Goal: Task Accomplishment & Management: Complete application form

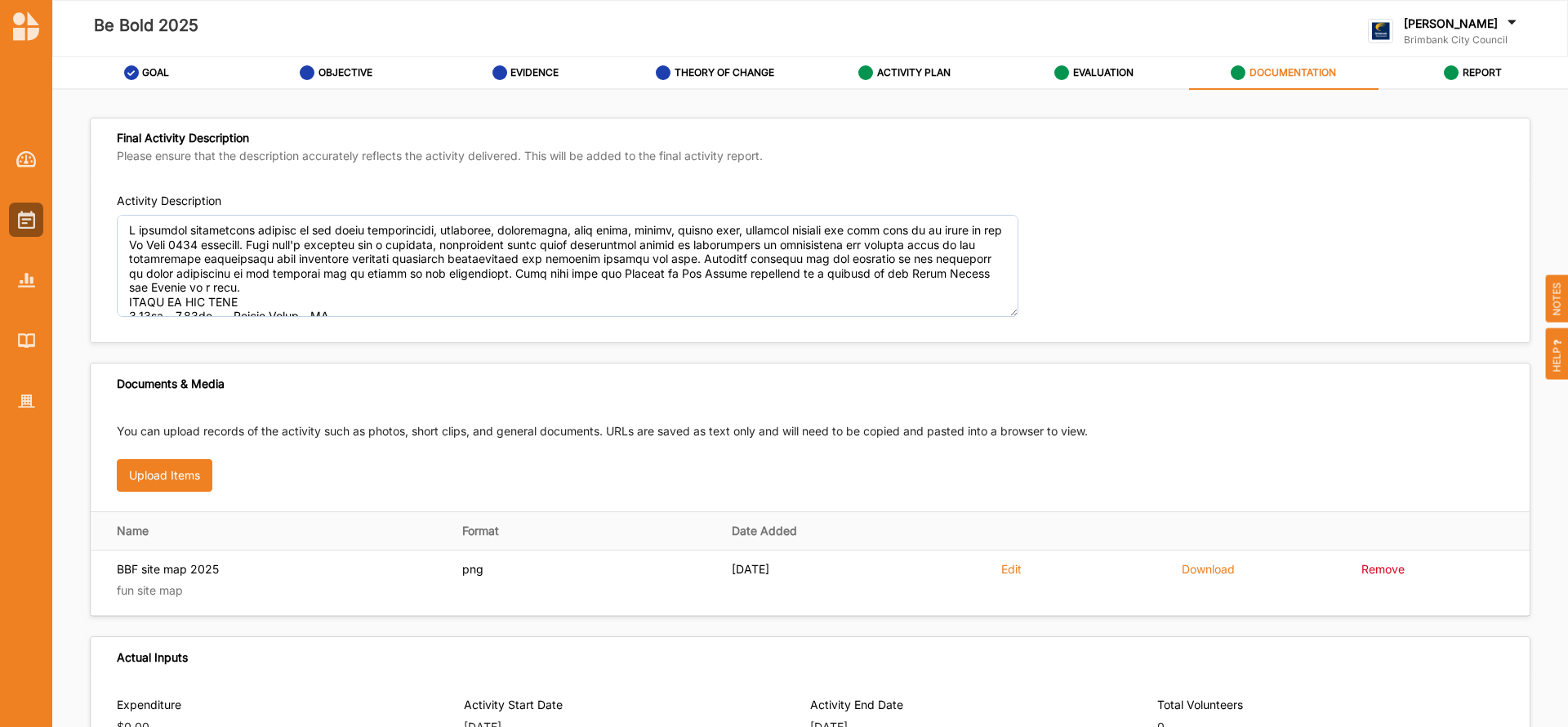
click at [1278, 174] on div "Final Activity Description Please ensure that the description accurately reflec…" at bounding box center [810, 149] width 1439 height 61
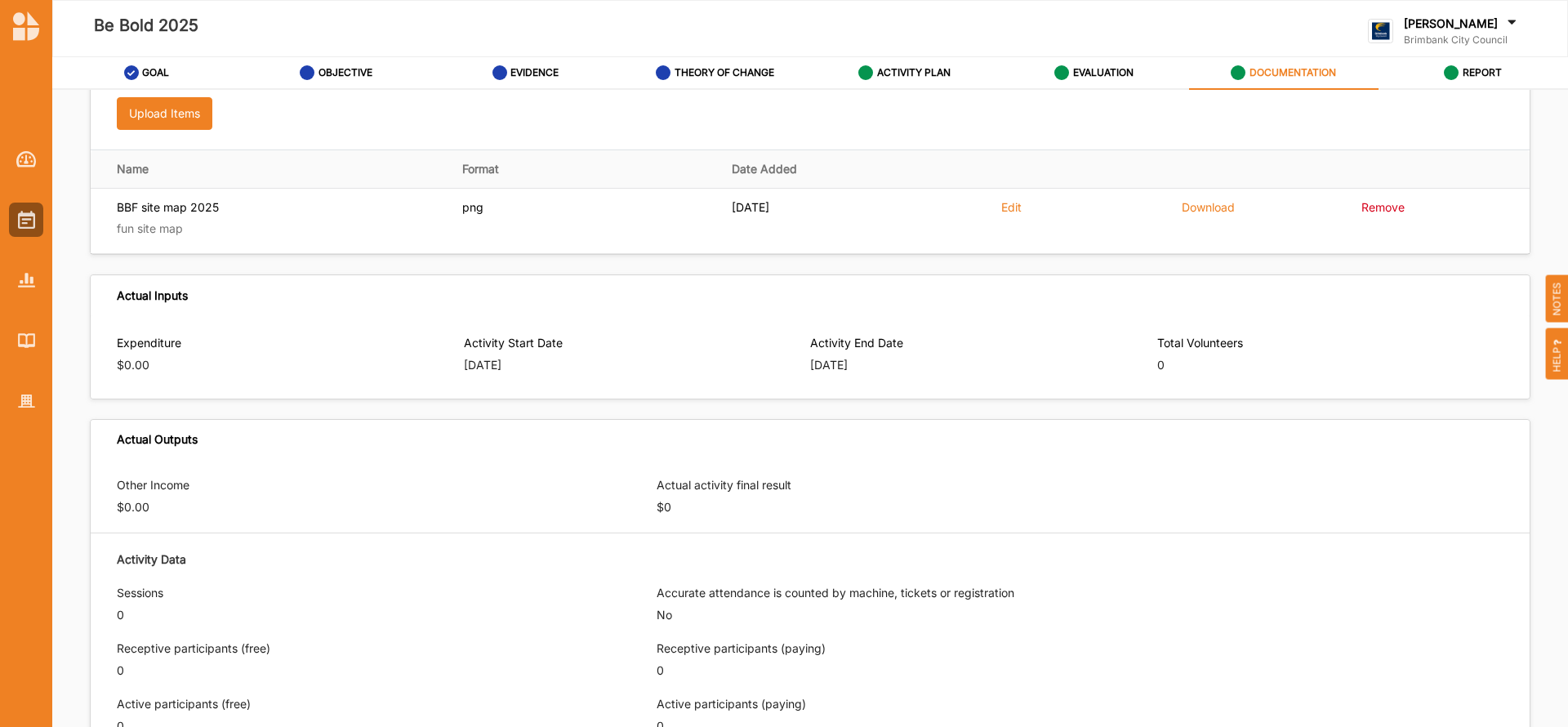
scroll to position [242, 0]
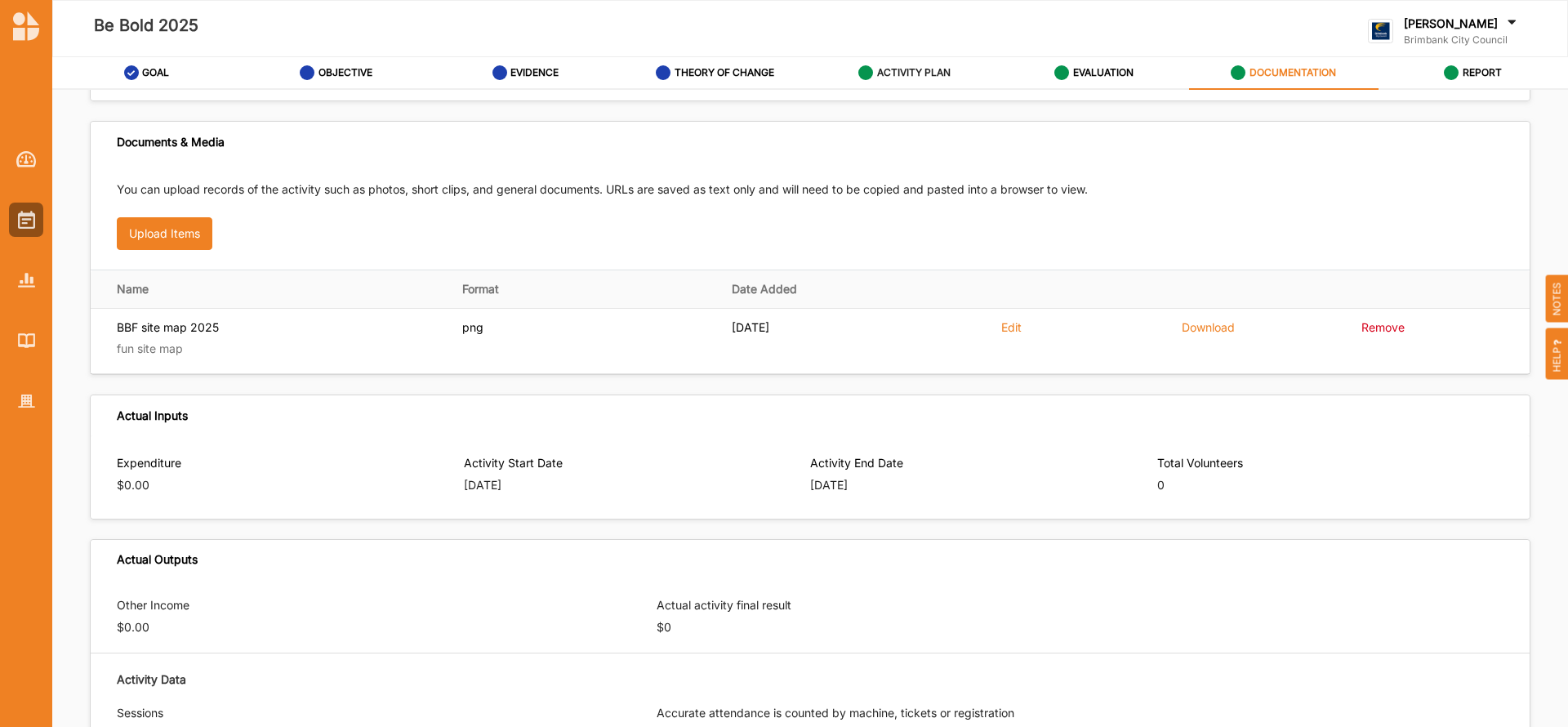
click at [913, 72] on label "ACTIVITY PLAN" at bounding box center [913, 73] width 73 height 13
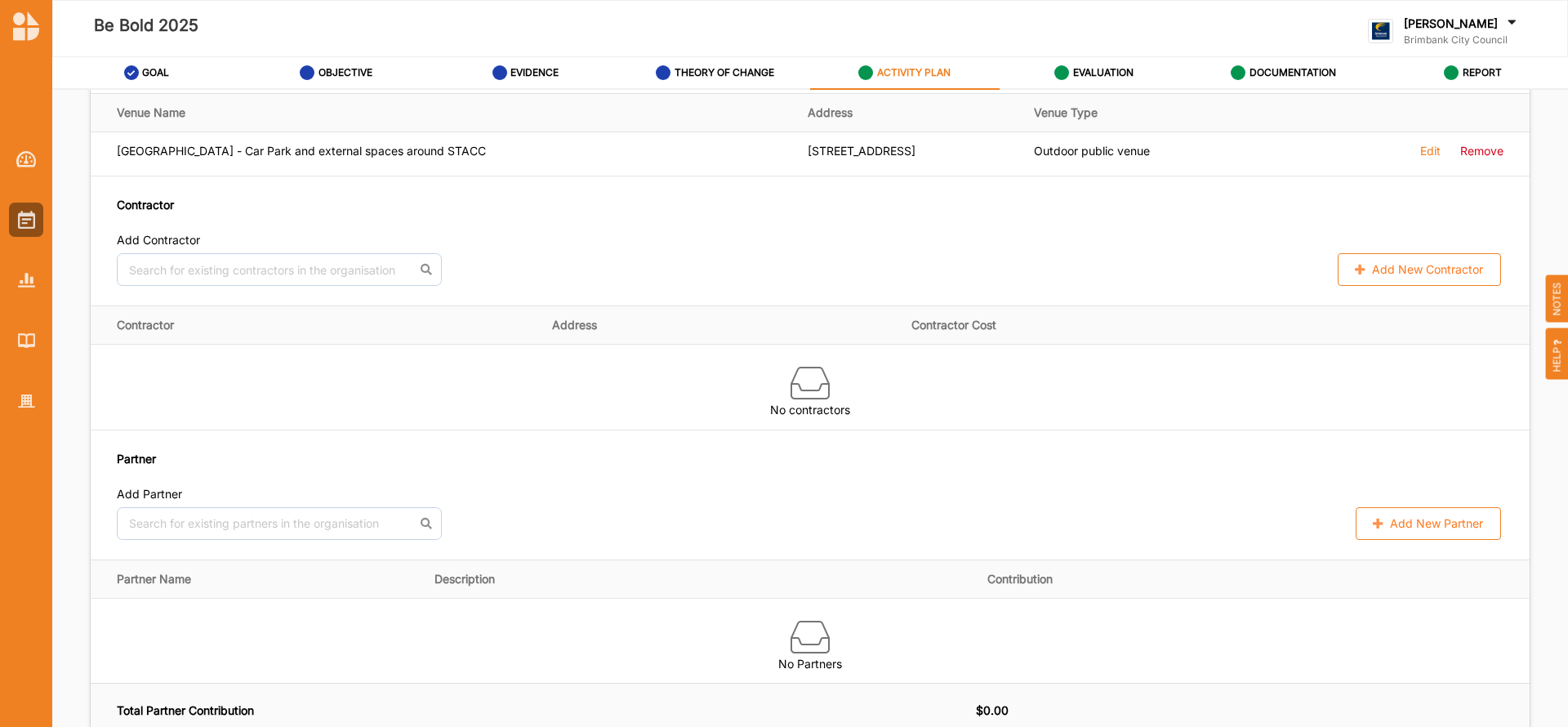
scroll to position [1158, 0]
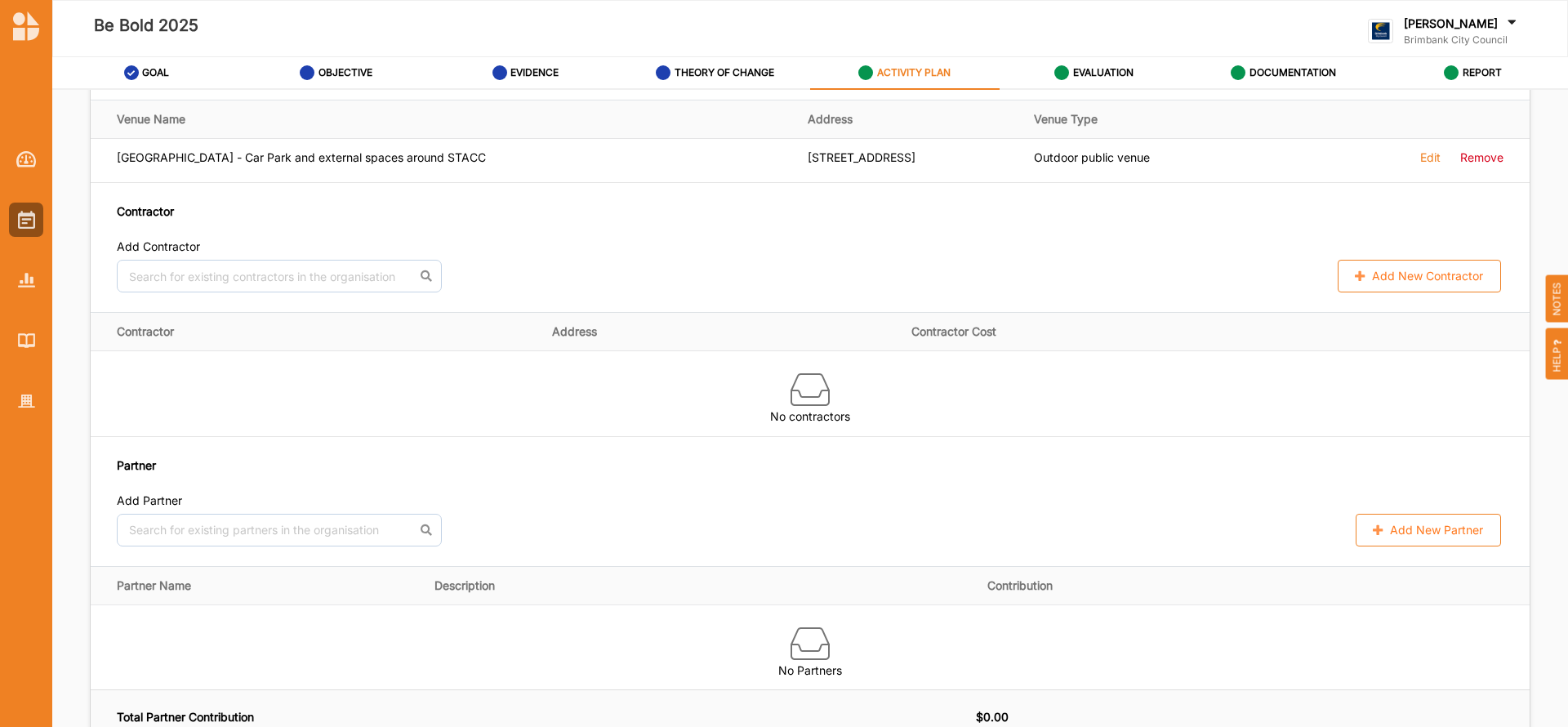
click at [1371, 275] on button "Add New Contractor" at bounding box center [1419, 276] width 163 height 32
select select "[GEOGRAPHIC_DATA]"
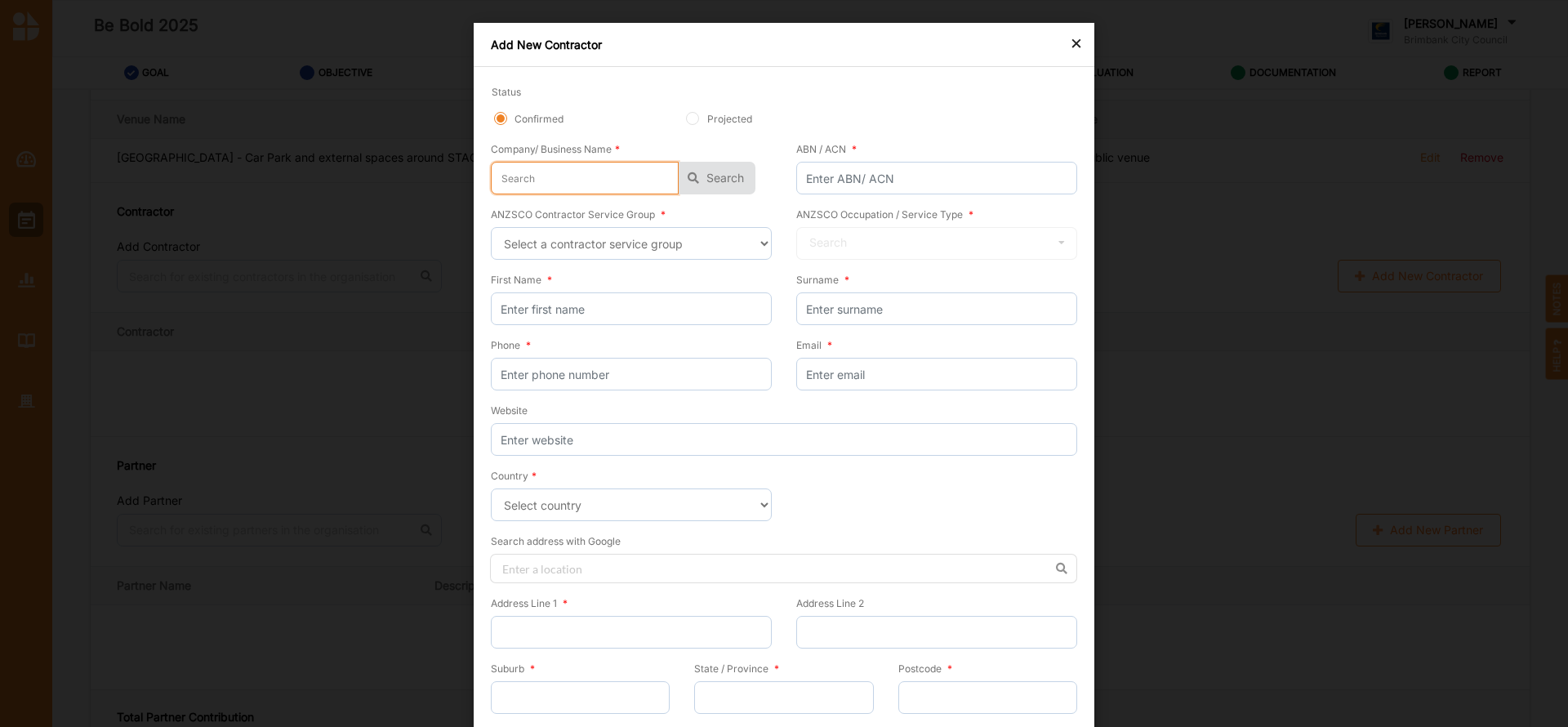
click at [512, 172] on input "text" at bounding box center [584, 177] width 188 height 32
type input "E"
type input "Ex"
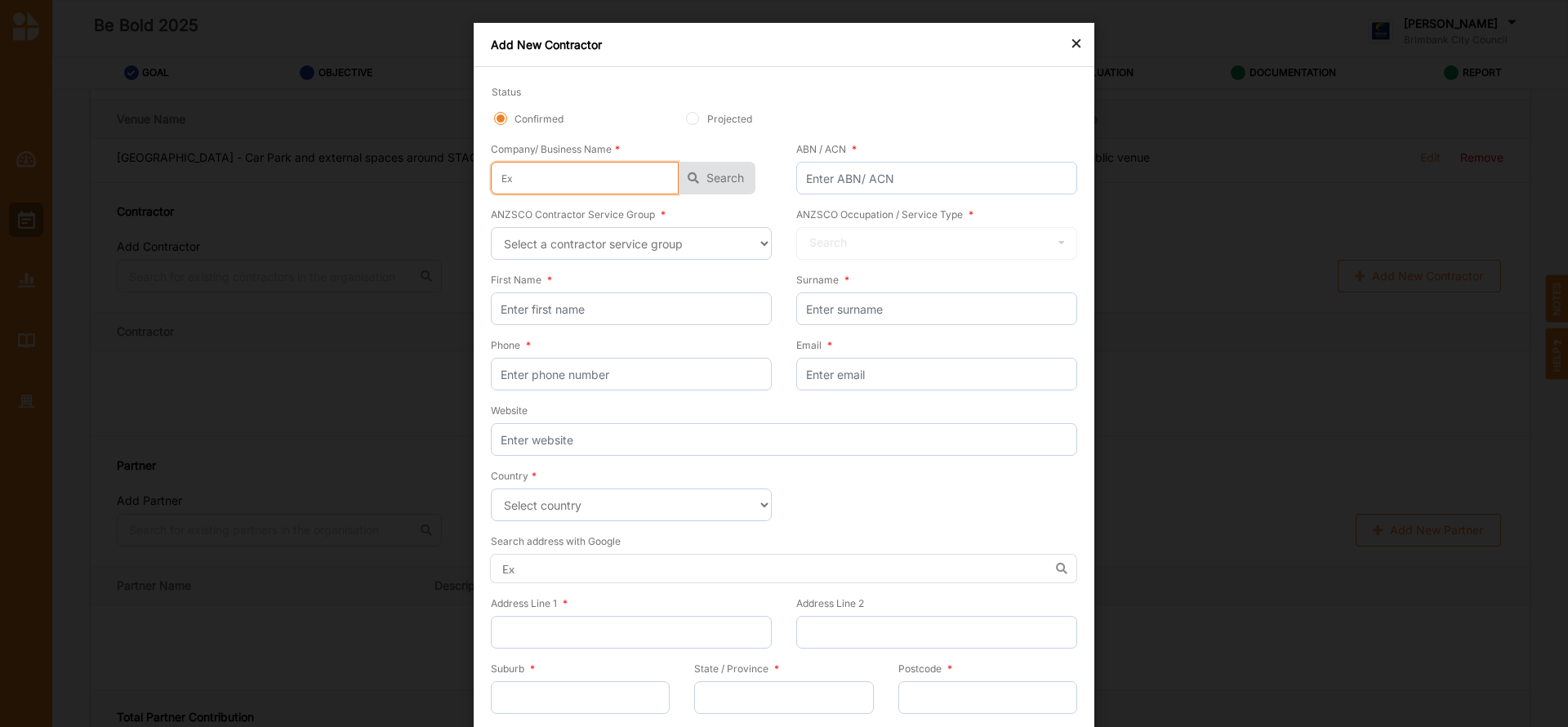
type input "Exc"
type input "Exce"
type input "Excel"
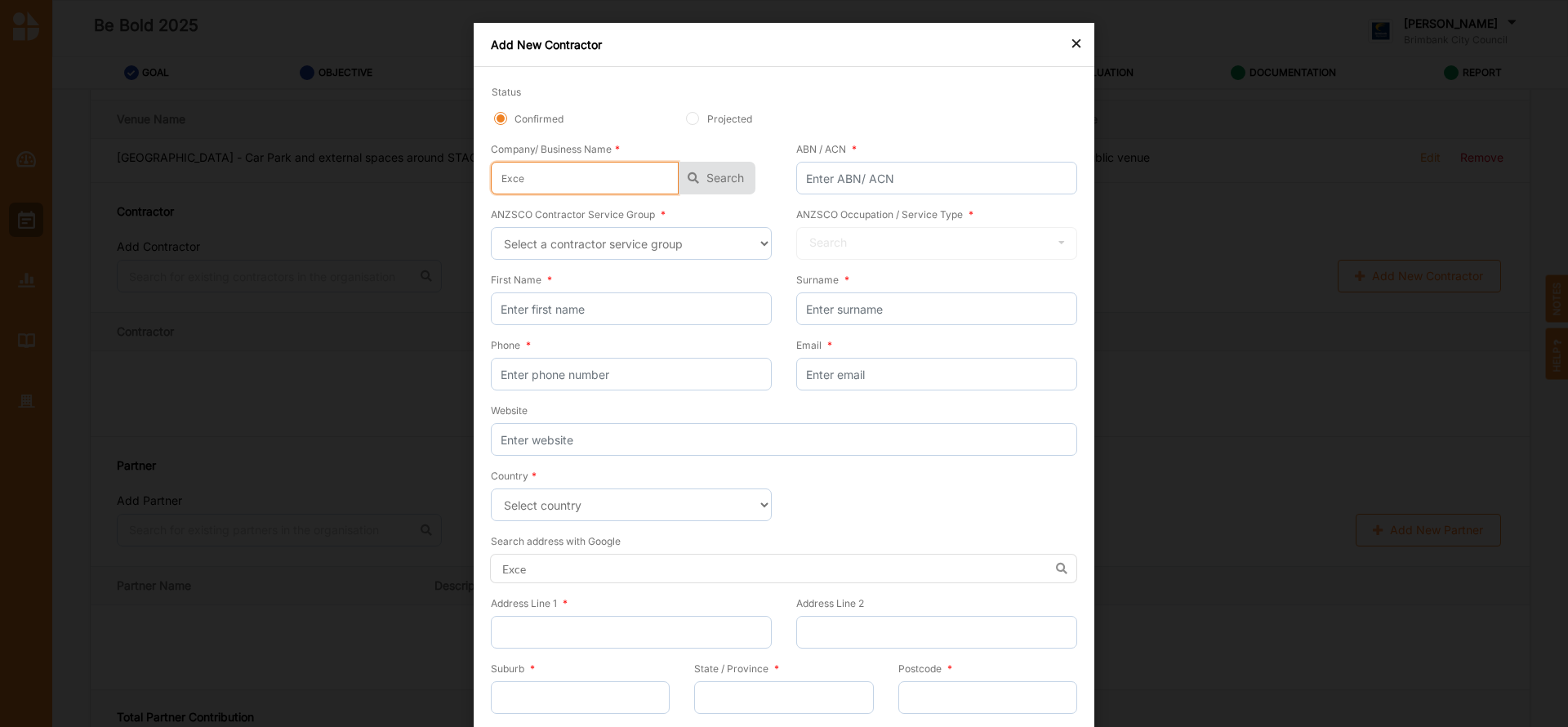
type input "Excel"
type input "Excel e"
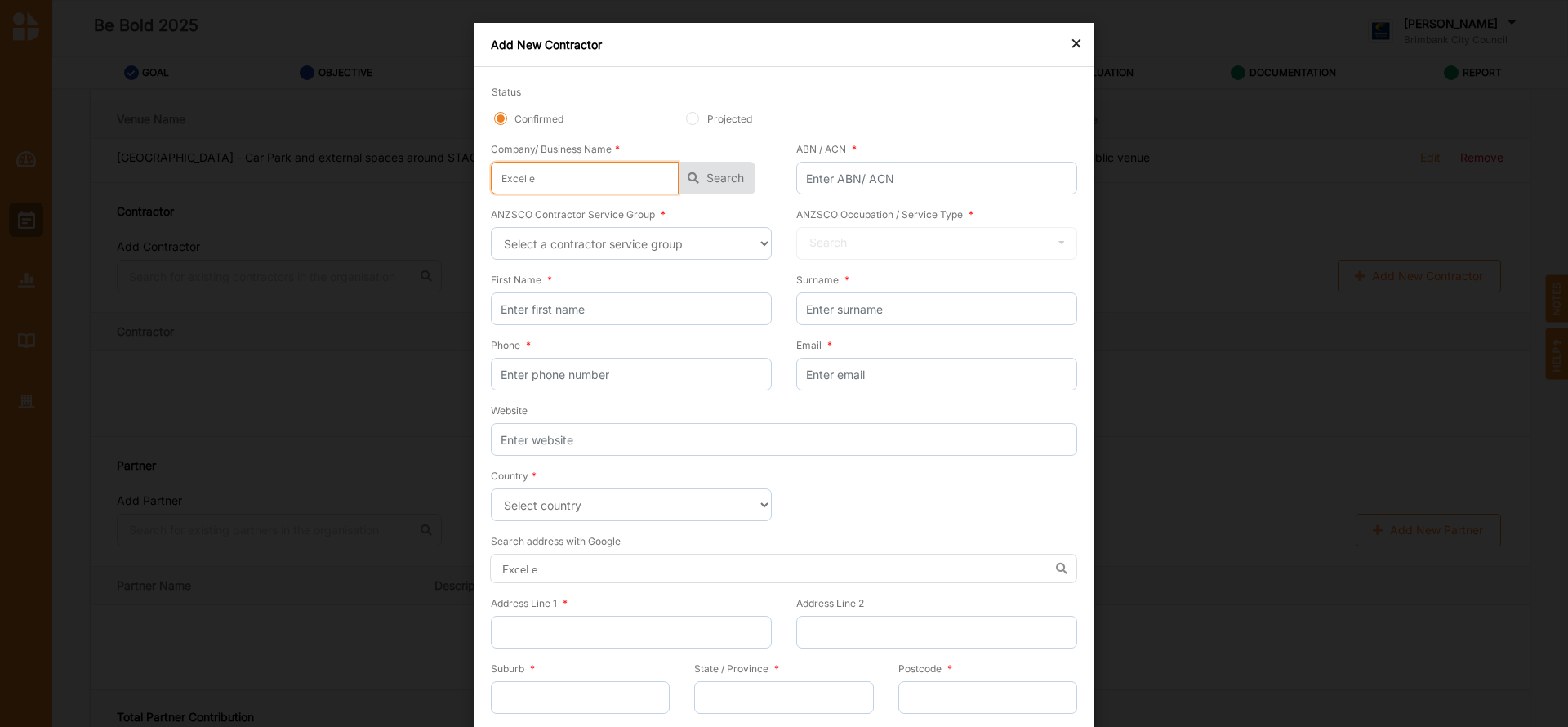
type input "Excel ev"
type input "Excel eve"
type input "Excel even"
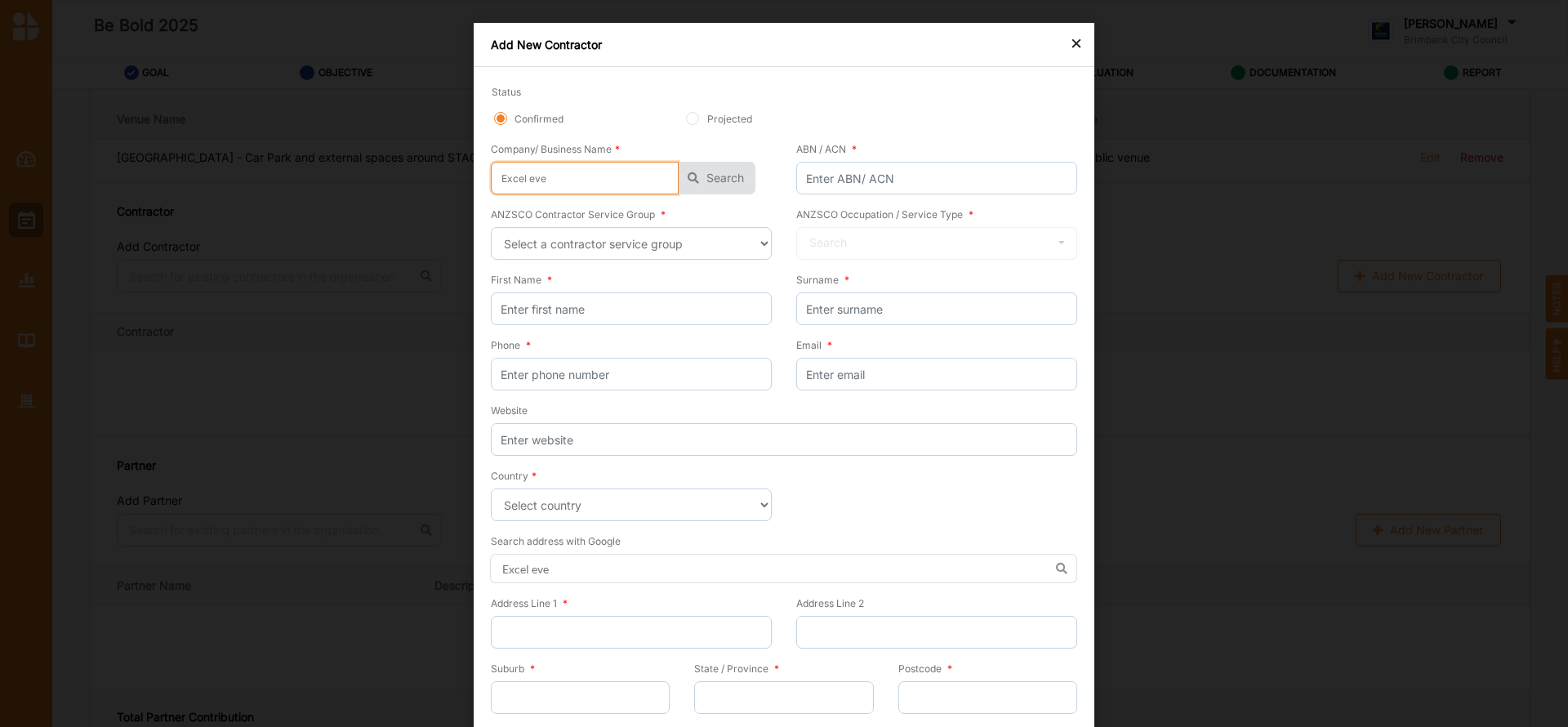
type input "Excel even"
type input "Excel event"
type input "Excel events"
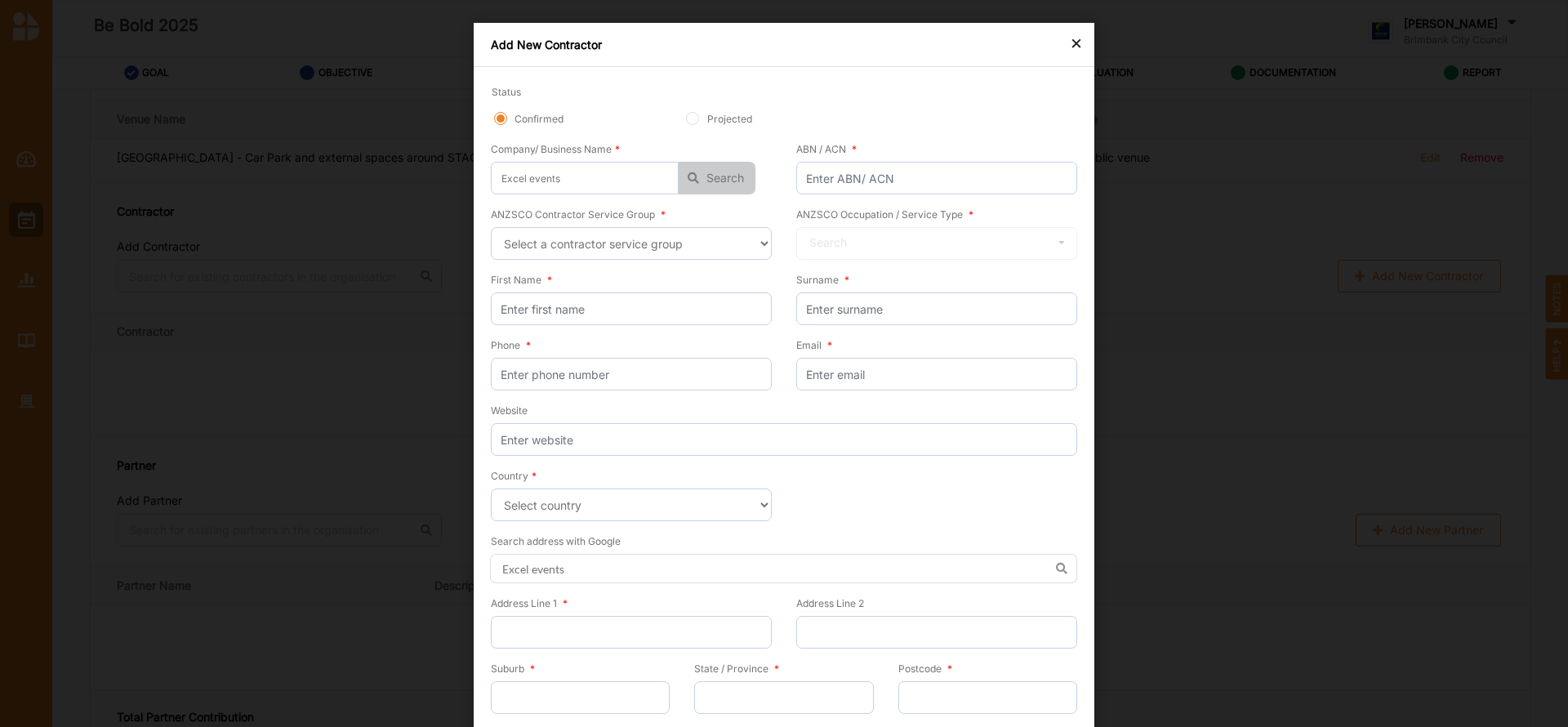
click at [706, 174] on button "Search" at bounding box center [717, 177] width 77 height 32
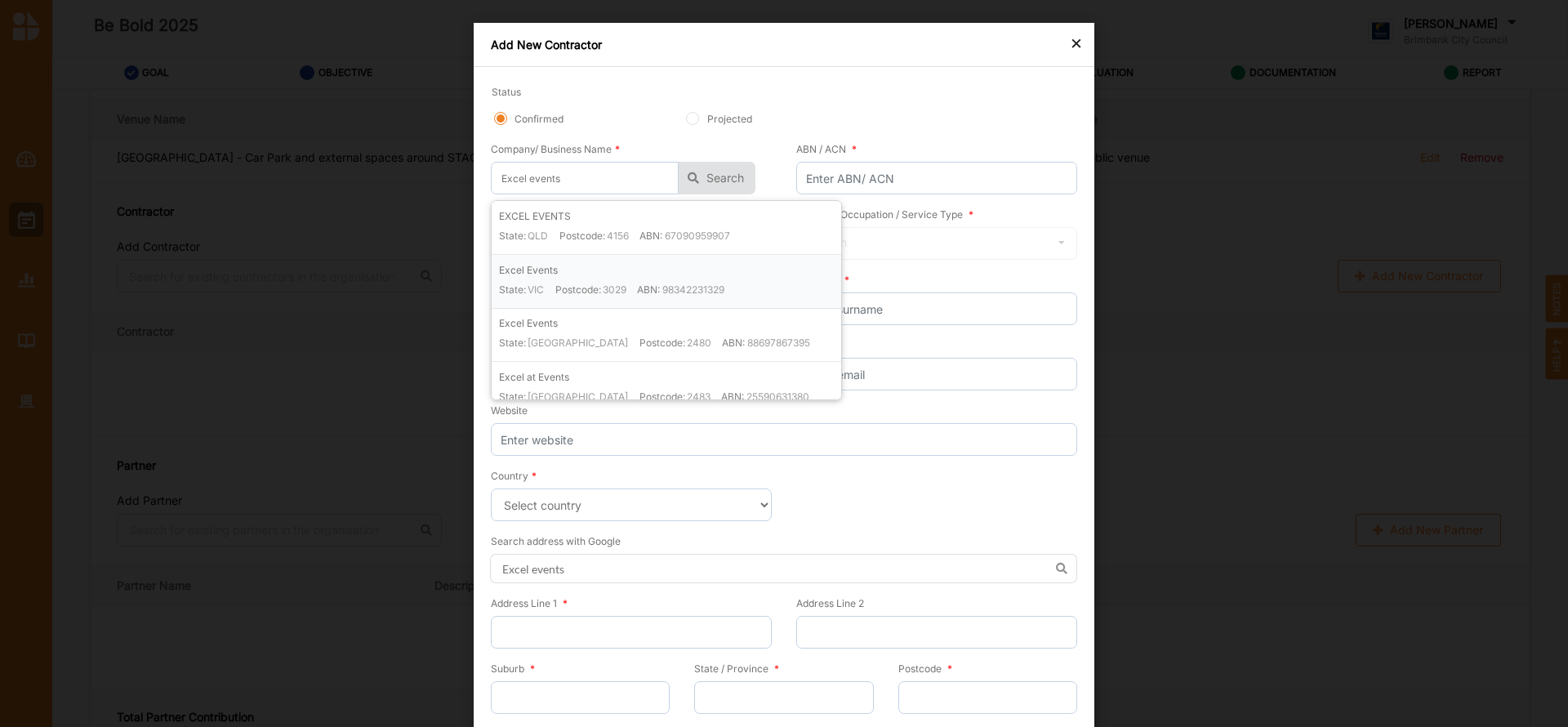
click at [645, 295] on label "ABN:" at bounding box center [649, 289] width 23 height 14
type input "Excel Events"
type input "98342231329"
type input "Excel Events"
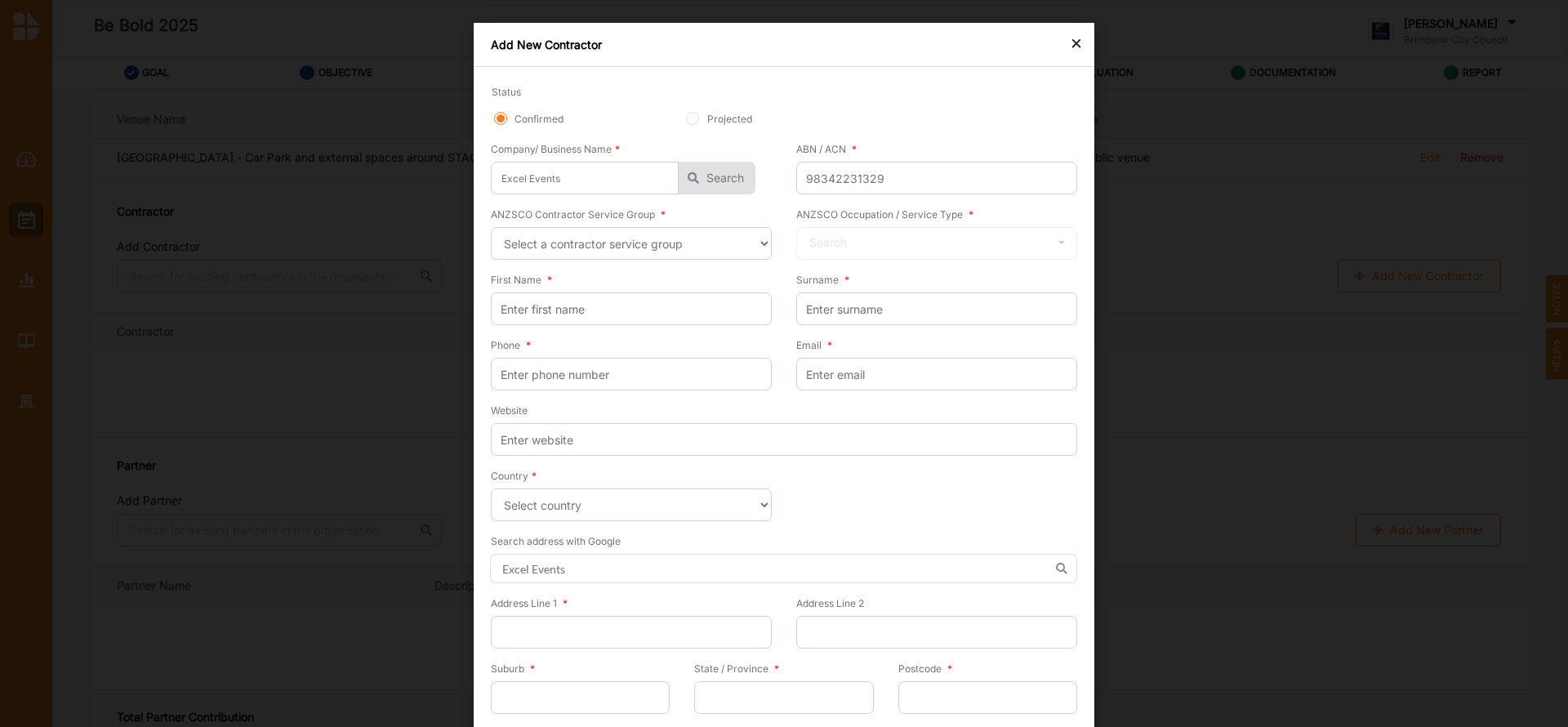
scroll to position [53, 0]
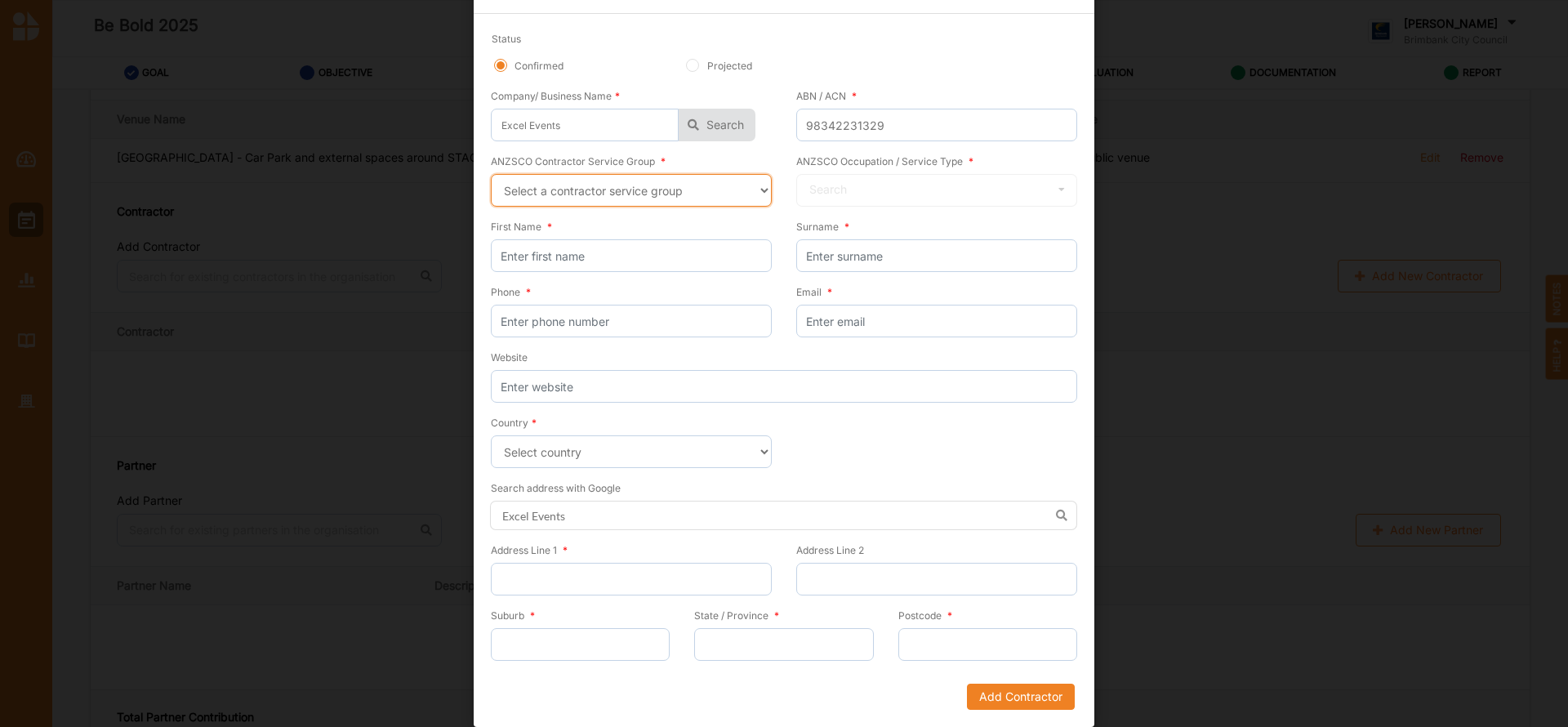
click at [759, 186] on select "Select a contractor service group Hospitality, Retail and Service Managers Spec…" at bounding box center [631, 190] width 281 height 32
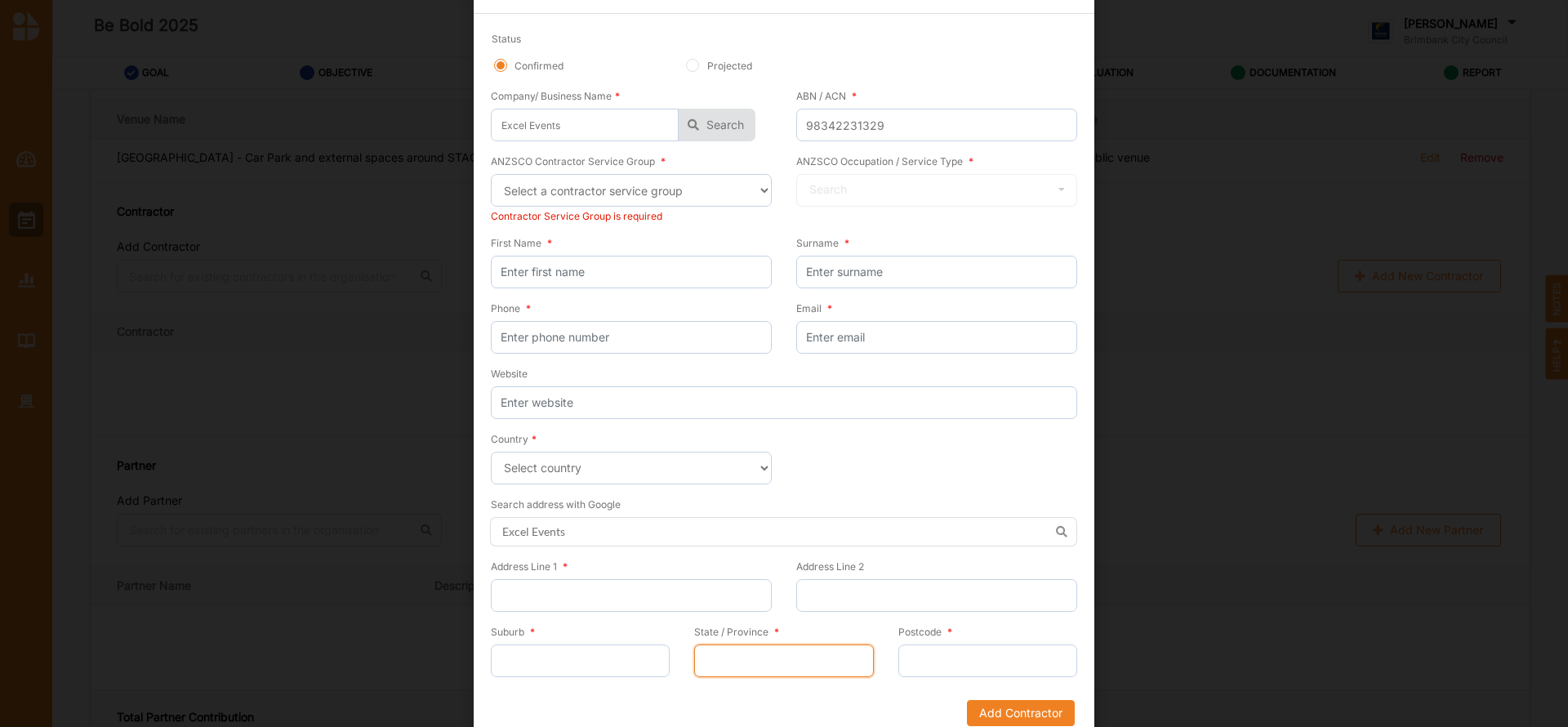
click at [832, 656] on input "State / Province *" at bounding box center [784, 661] width 179 height 32
click at [753, 195] on select "Select a contractor service group Hospitality, Retail and Service Managers Spec…" at bounding box center [631, 190] width 281 height 32
click at [754, 194] on select "Select a contractor service group Hospitality, Retail and Service Managers Spec…" at bounding box center [631, 190] width 281 height 32
select select "89"
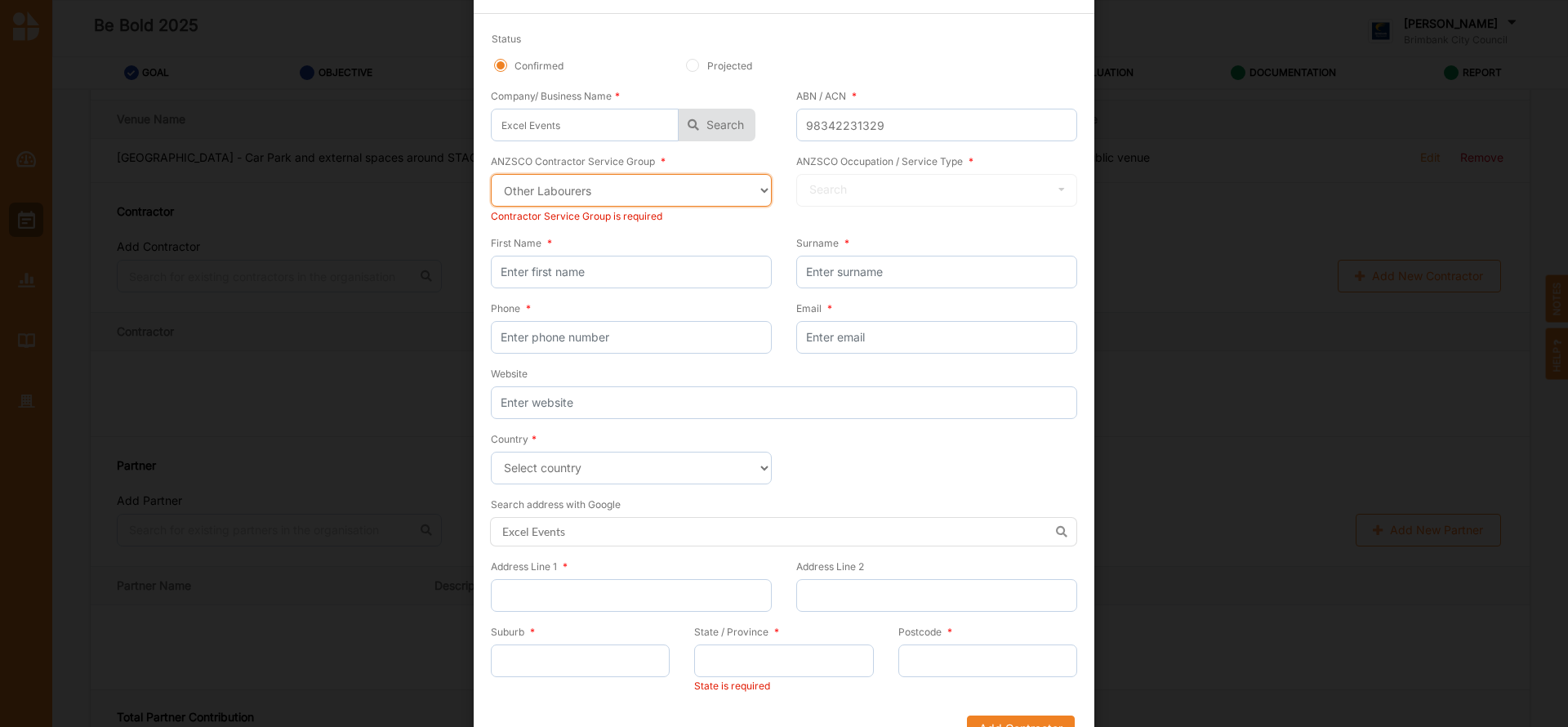
click at [490, 174] on select "Select a contractor service group Hospitality, Retail and Service Managers Spec…" at bounding box center [631, 190] width 281 height 32
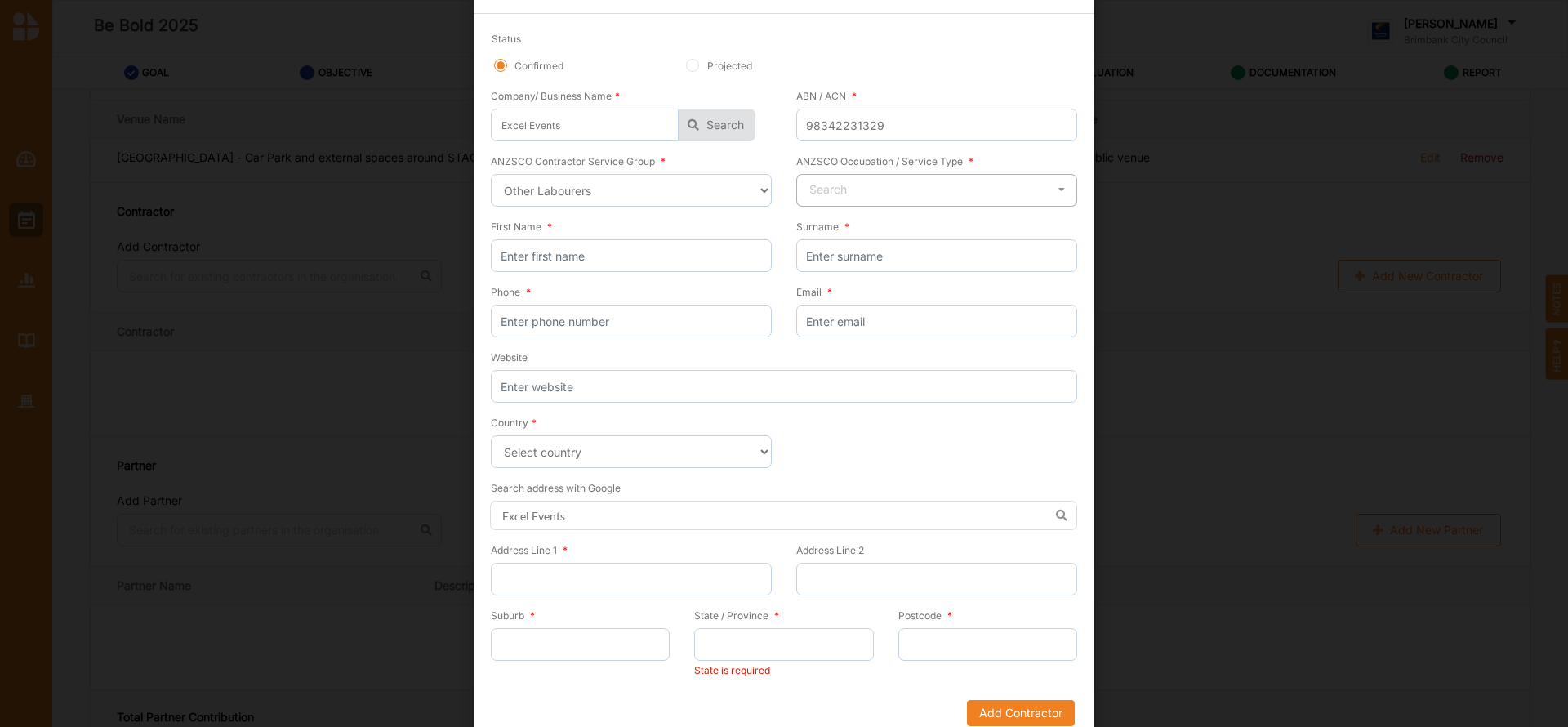
click at [1058, 191] on icon at bounding box center [1061, 190] width 25 height 30
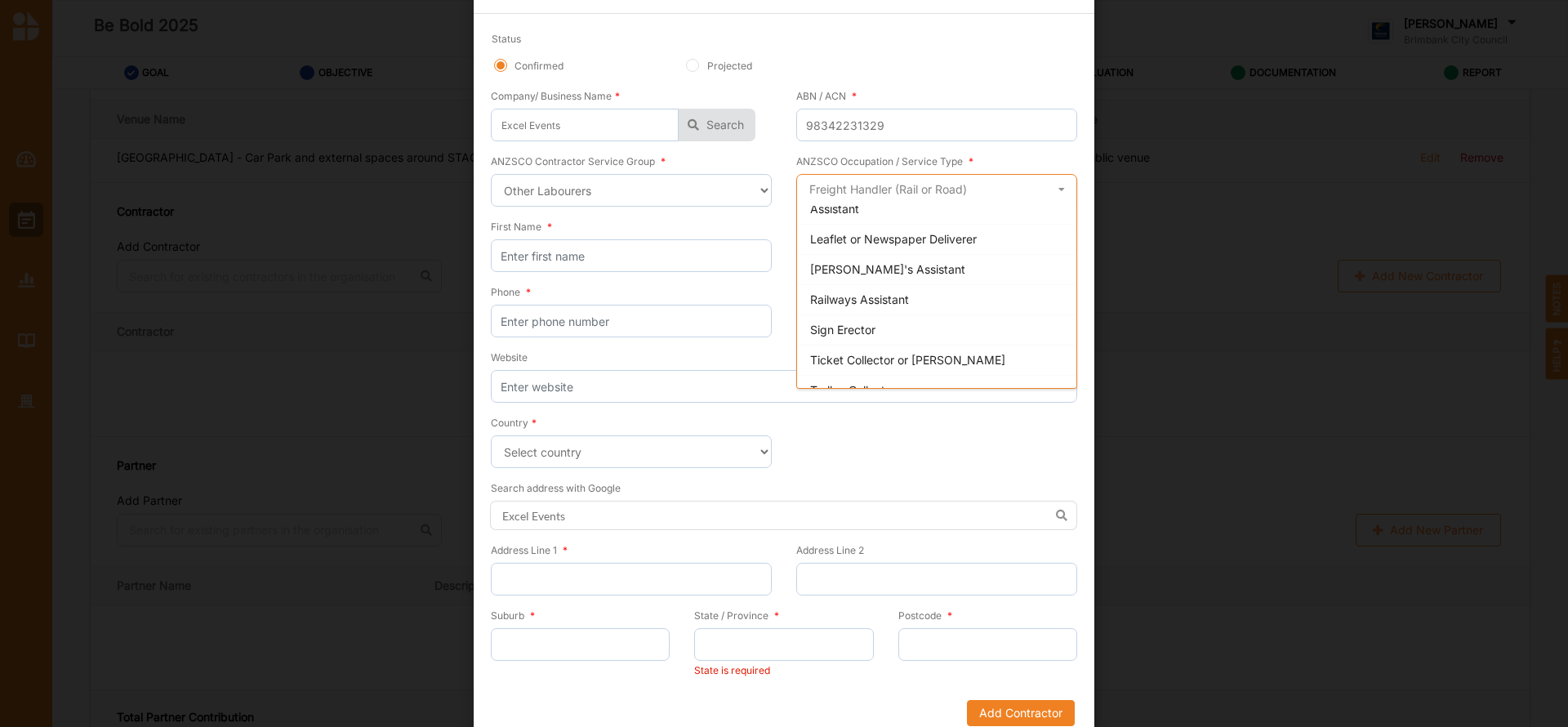
scroll to position [687, 0]
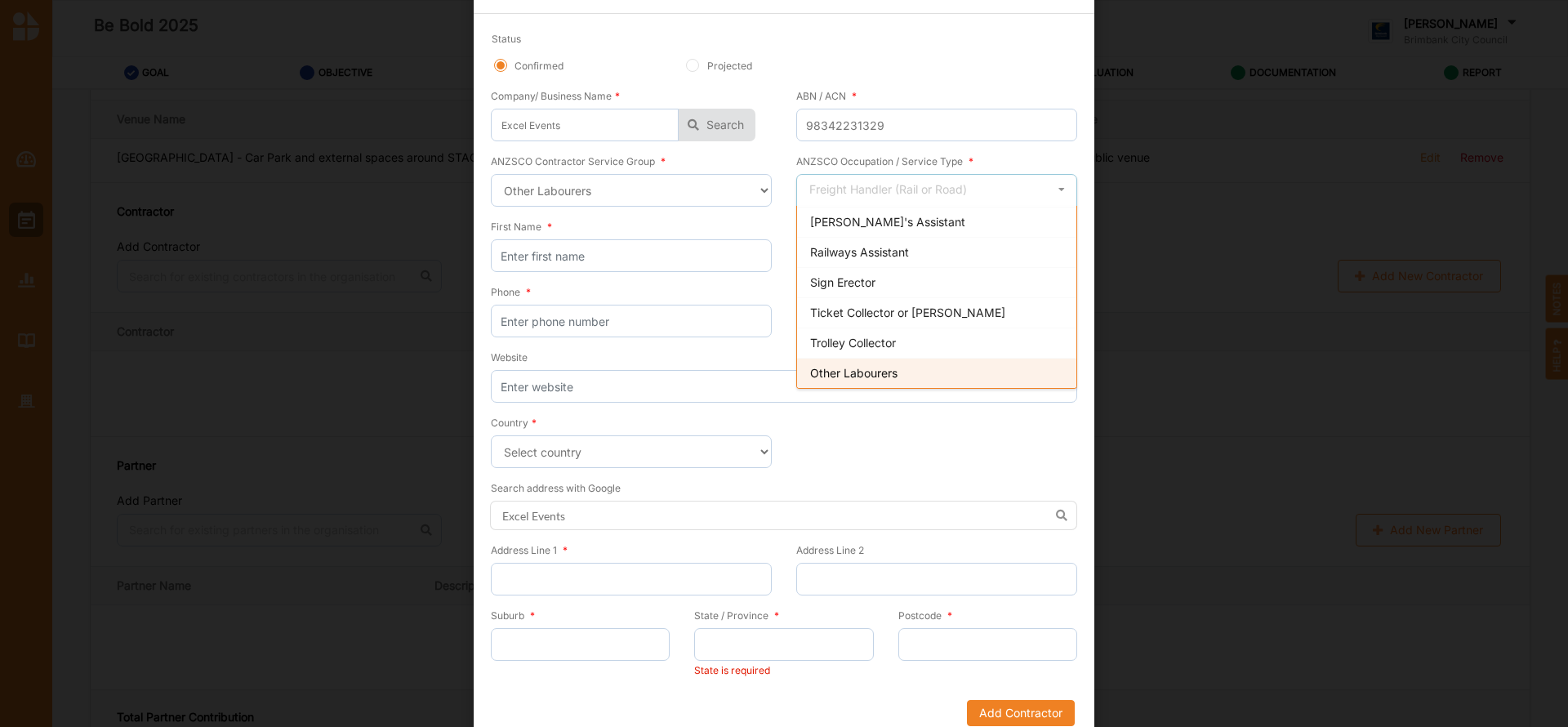
click at [892, 373] on span "Other Labourers" at bounding box center [854, 373] width 87 height 14
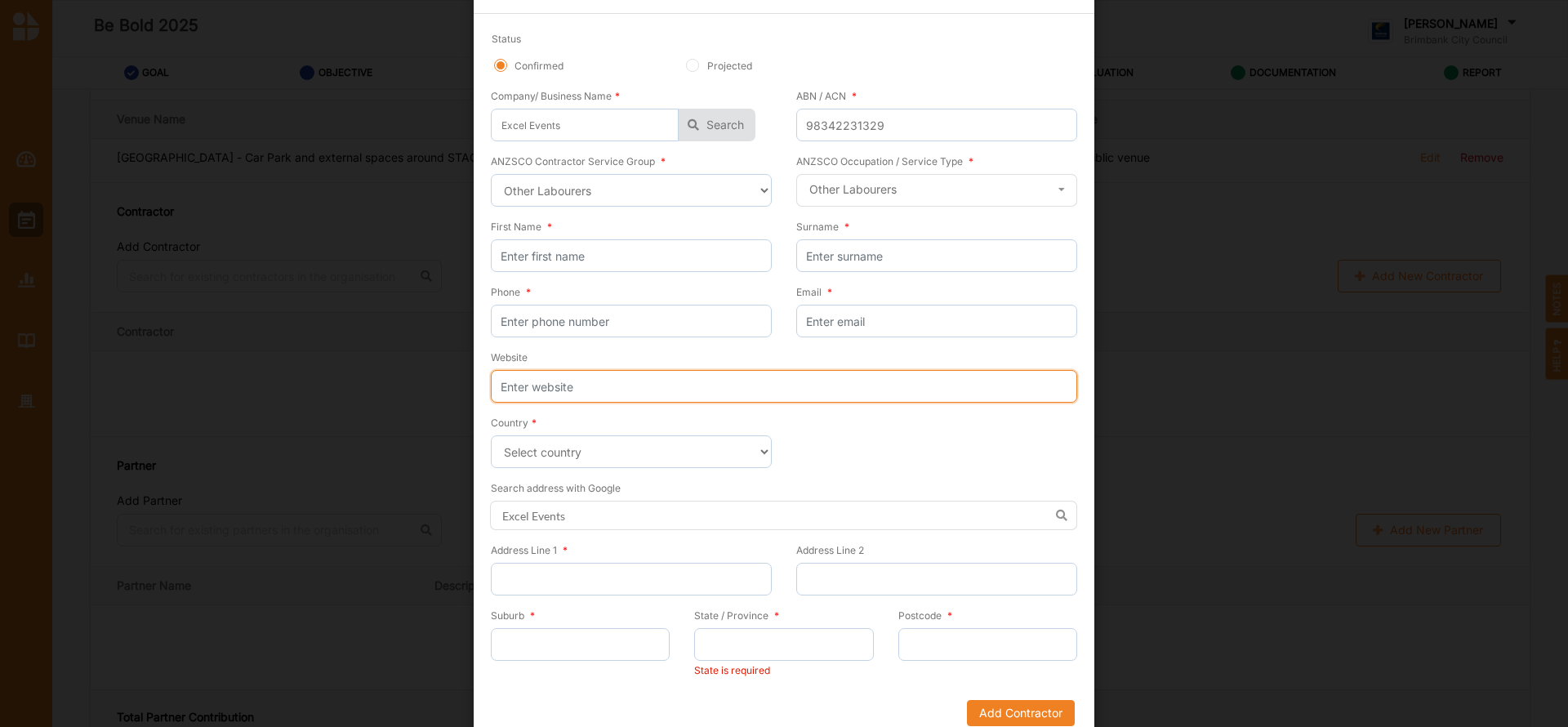
click at [636, 377] on input "Website" at bounding box center [784, 386] width 586 height 32
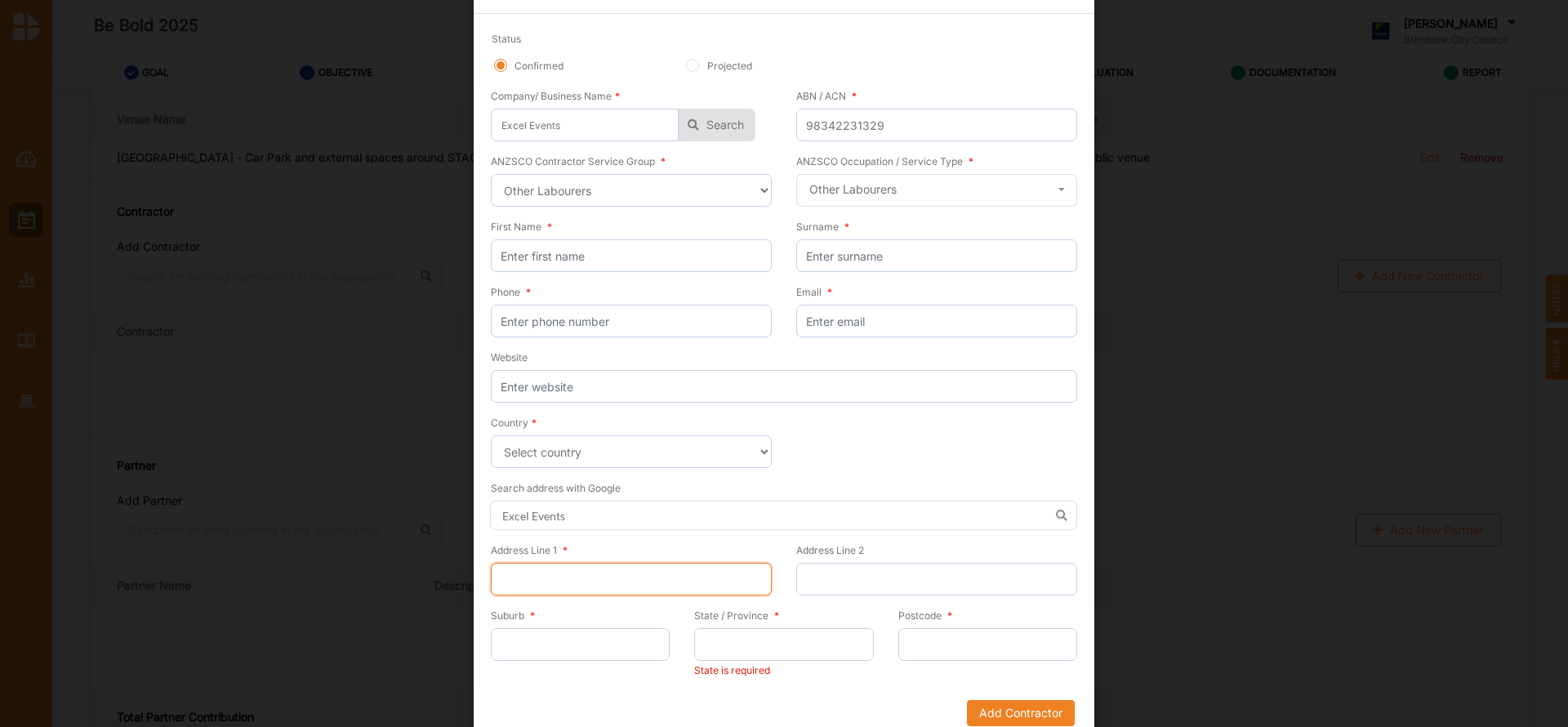
click at [544, 580] on input "Address Line 1 *" at bounding box center [631, 579] width 281 height 32
type input "9 Logic Court"
click at [544, 650] on input "Suburb *" at bounding box center [580, 644] width 179 height 32
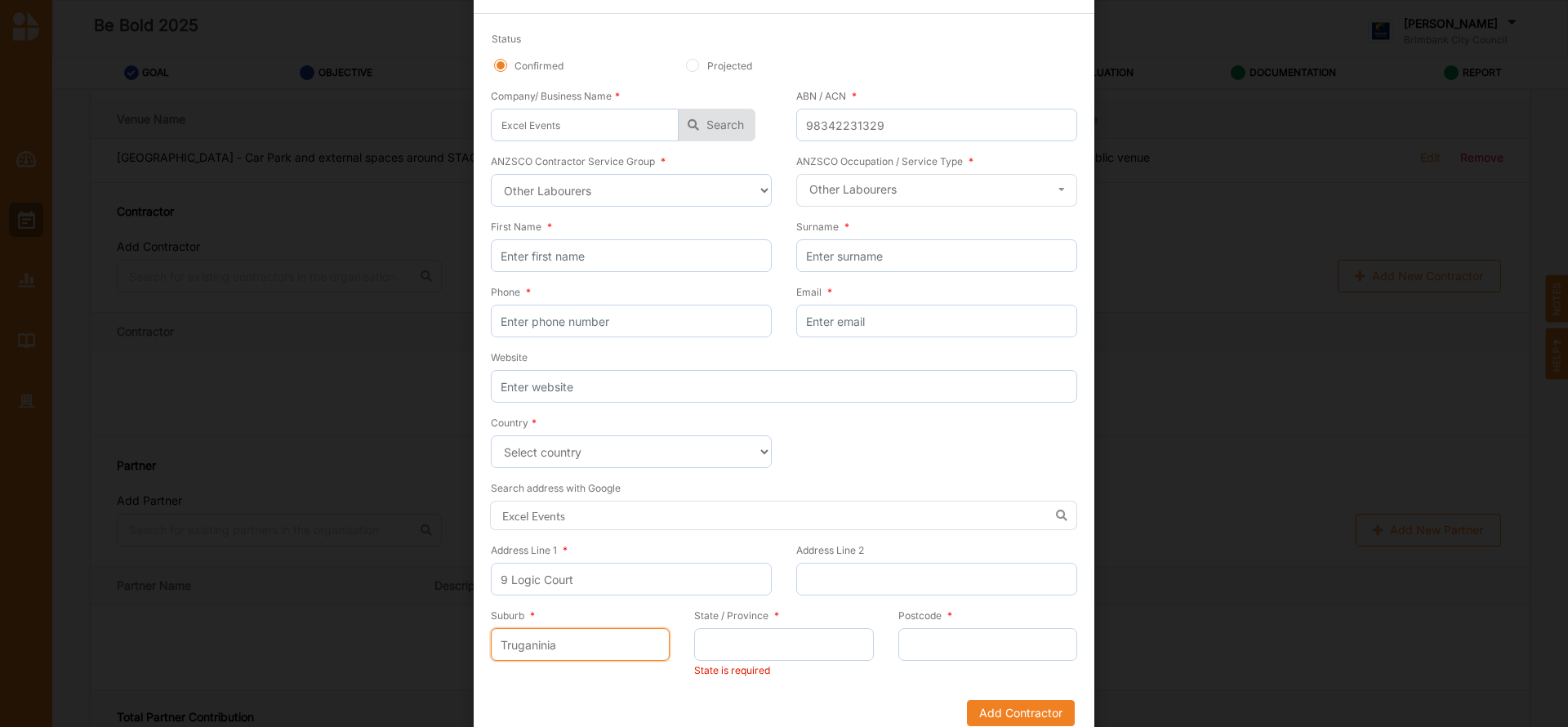
type input "Truganinia"
drag, startPoint x: 533, startPoint y: 643, endPoint x: 732, endPoint y: 657, distance: 199.5
click at [732, 657] on input "State / Province *" at bounding box center [784, 644] width 179 height 32
type input "VICTORIA"
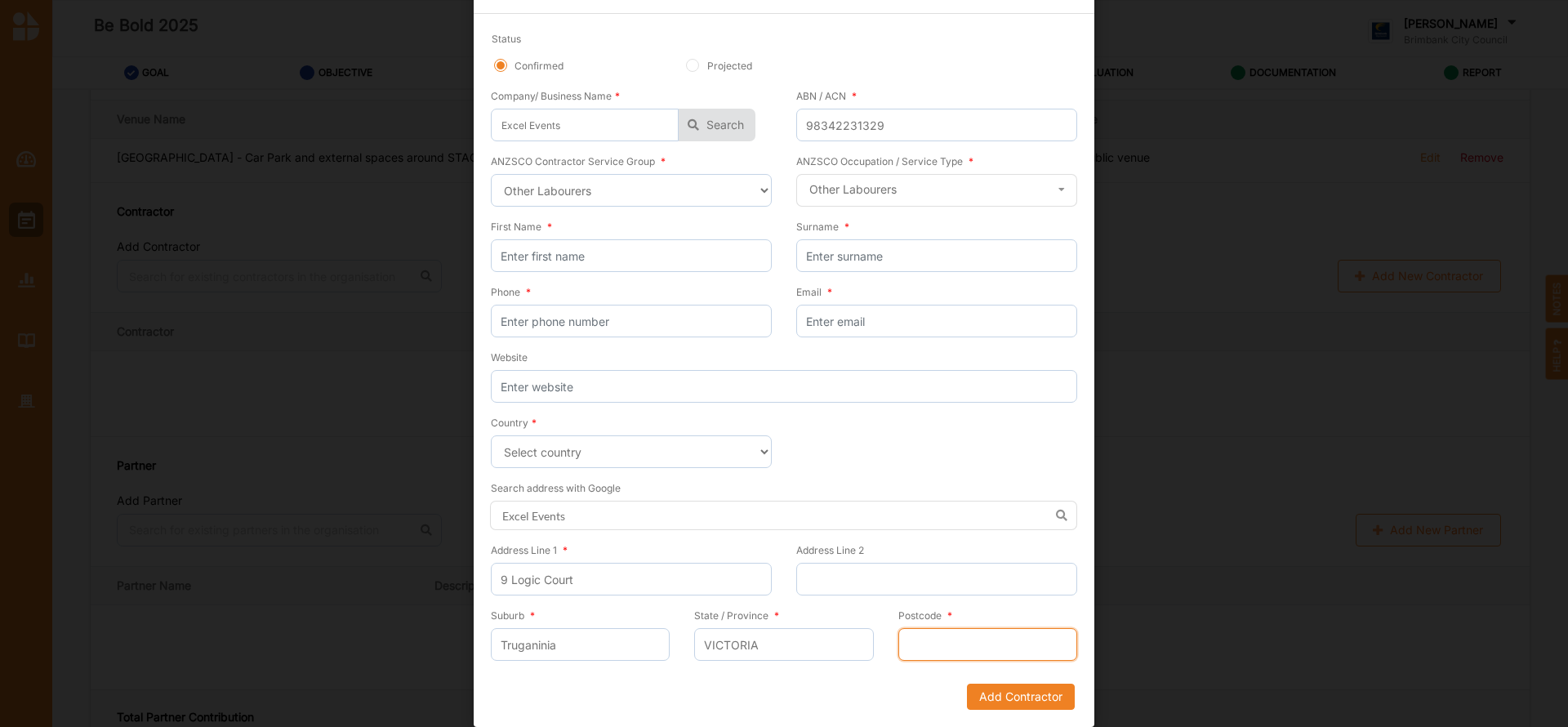
click at [917, 644] on input "Postcode *" at bounding box center [987, 644] width 179 height 32
type input "3029"
click at [530, 382] on input "Website" at bounding box center [784, 386] width 586 height 32
click at [510, 394] on input "Website" at bounding box center [784, 386] width 586 height 32
paste input "[URL][DOMAIN_NAME]"
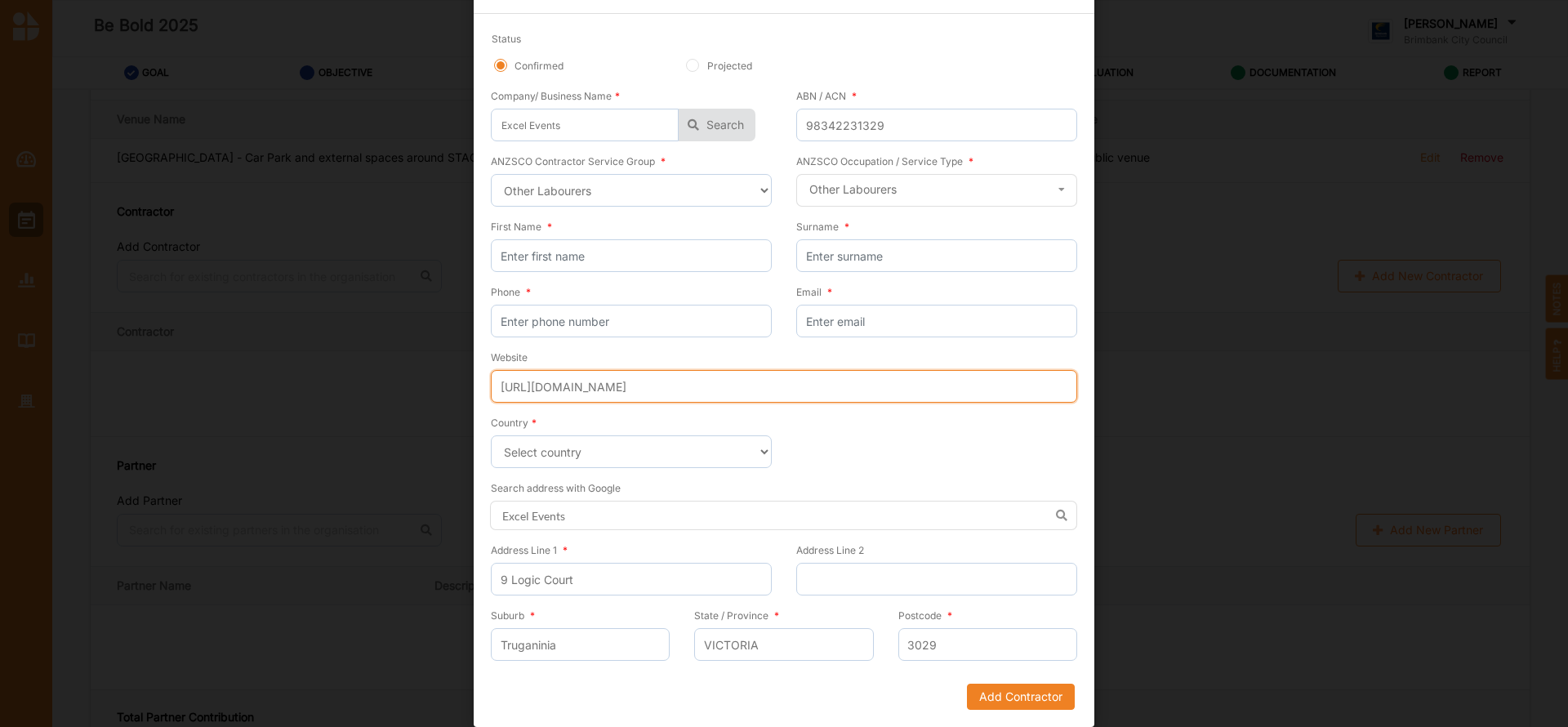
type input "[URL][DOMAIN_NAME]"
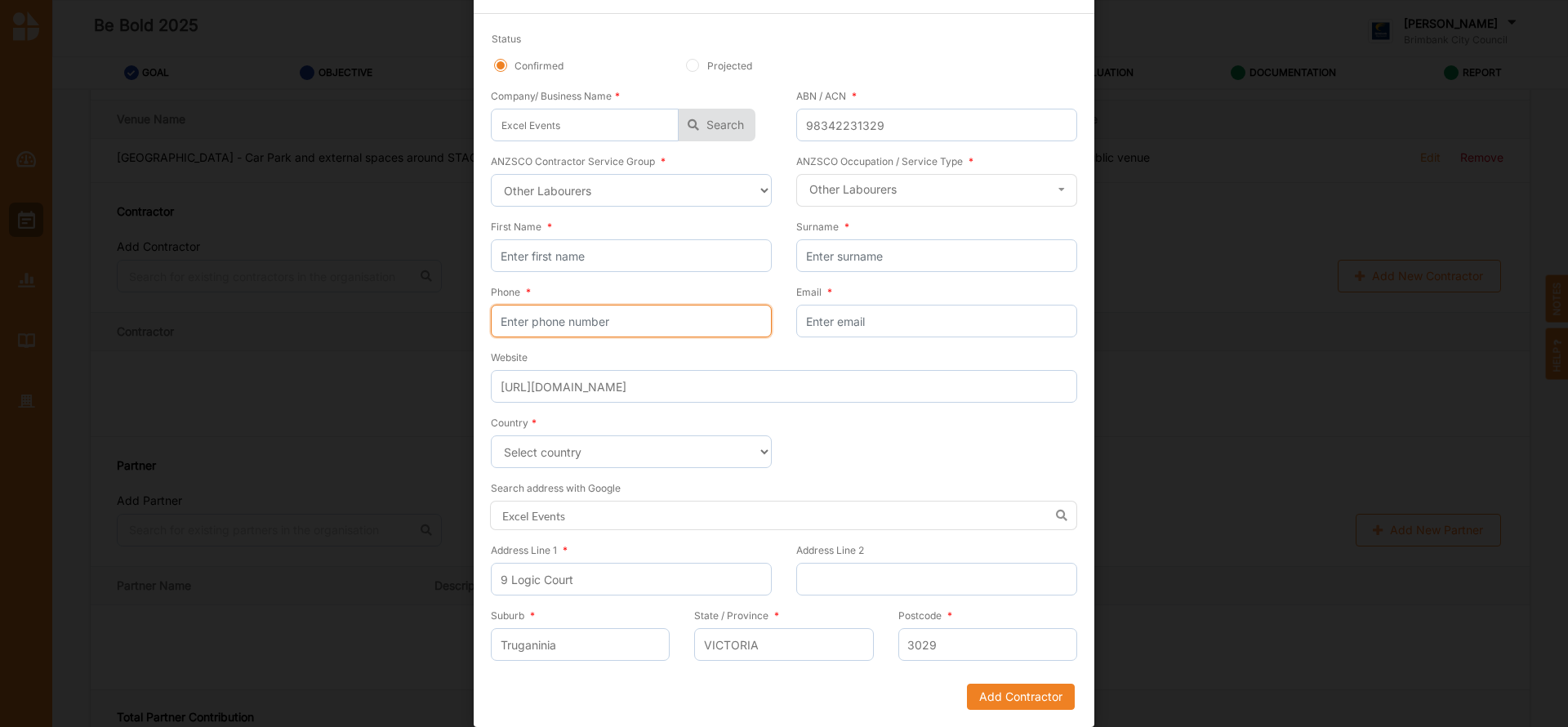
click at [537, 307] on input "Phone *" at bounding box center [631, 321] width 281 height 32
paste input "93941013"
type input "93941013"
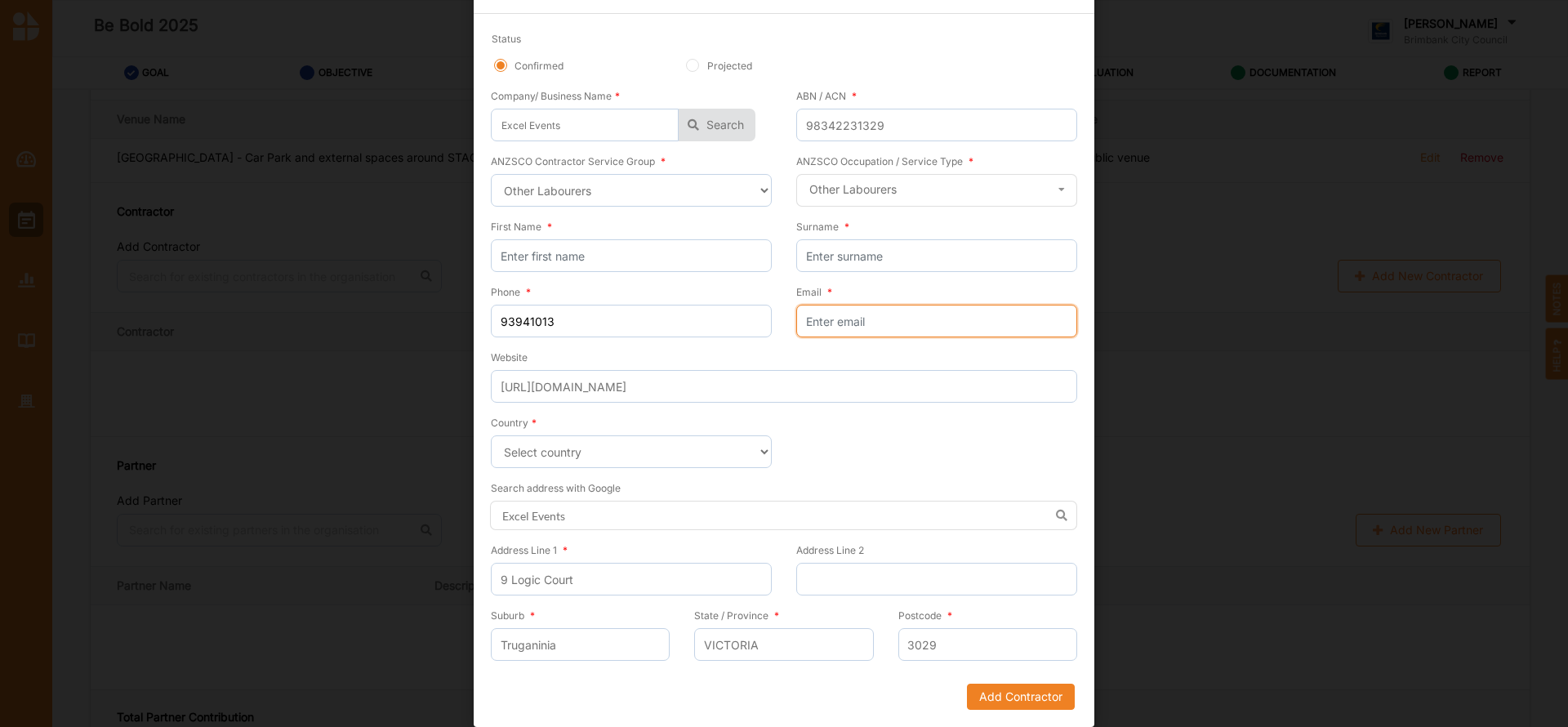
click at [840, 312] on input "Email *" at bounding box center [937, 321] width 281 height 32
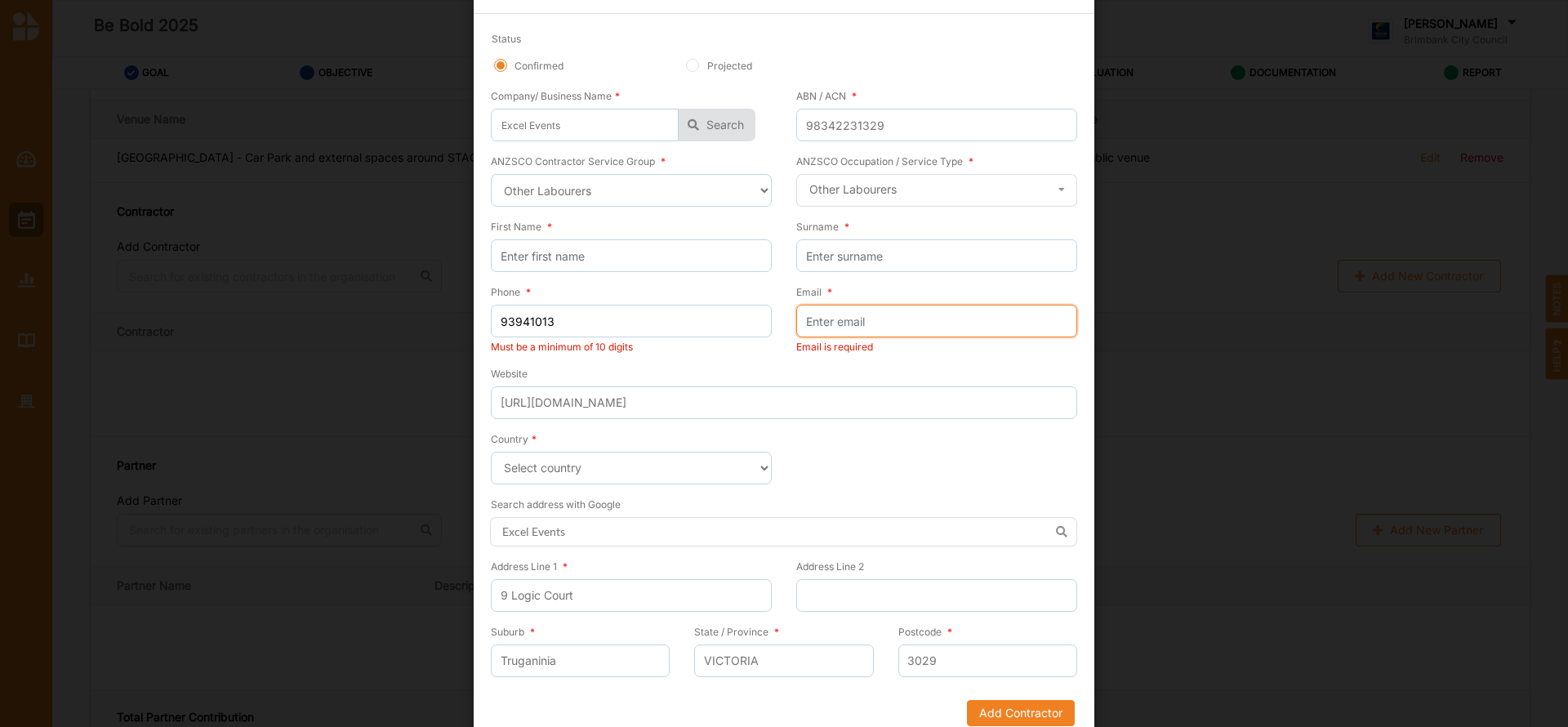
paste input "[EMAIL_ADDRESS][DOMAIN_NAME]"
type input "[EMAIL_ADDRESS][DOMAIN_NAME]"
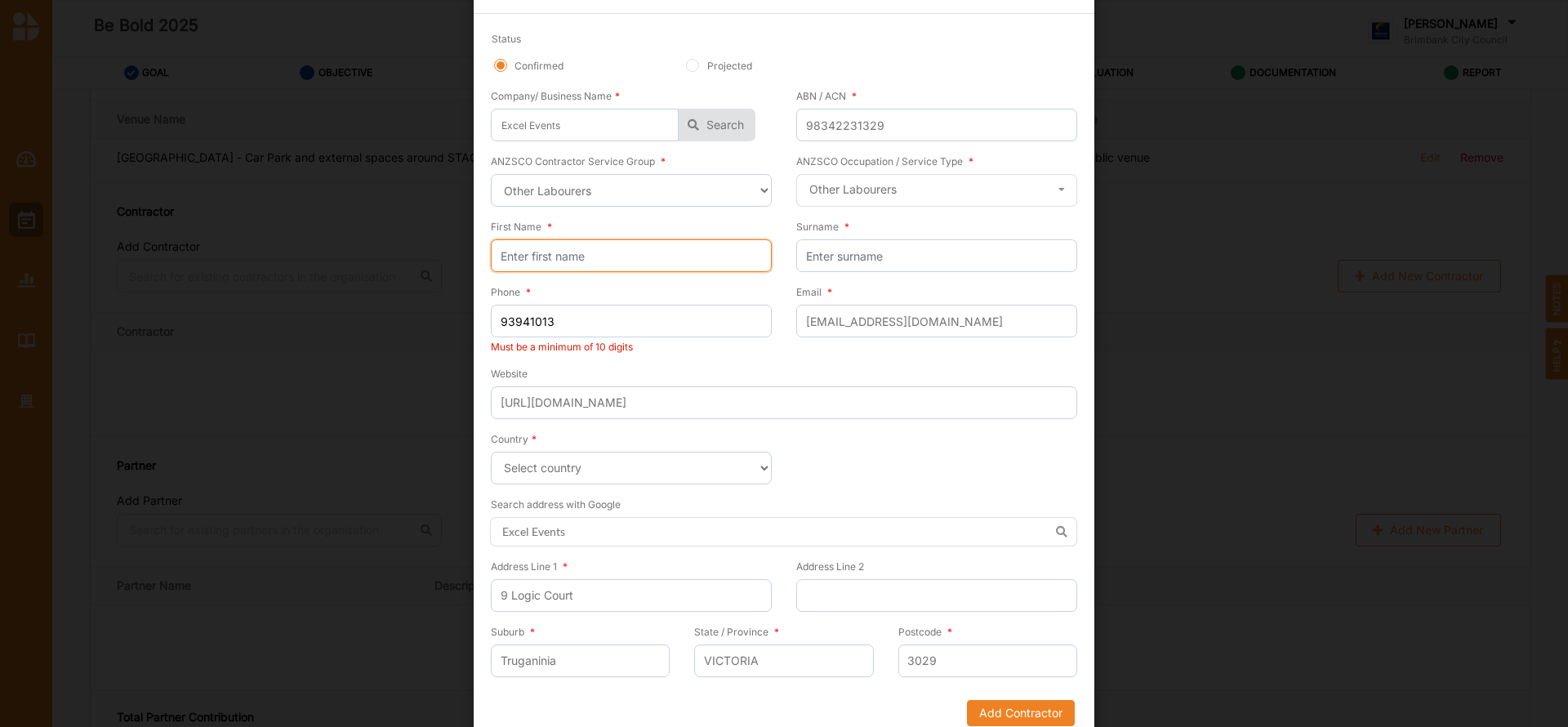
click at [554, 253] on input "First Name *" at bounding box center [631, 255] width 281 height 32
type input "[PERSON_NAME]"
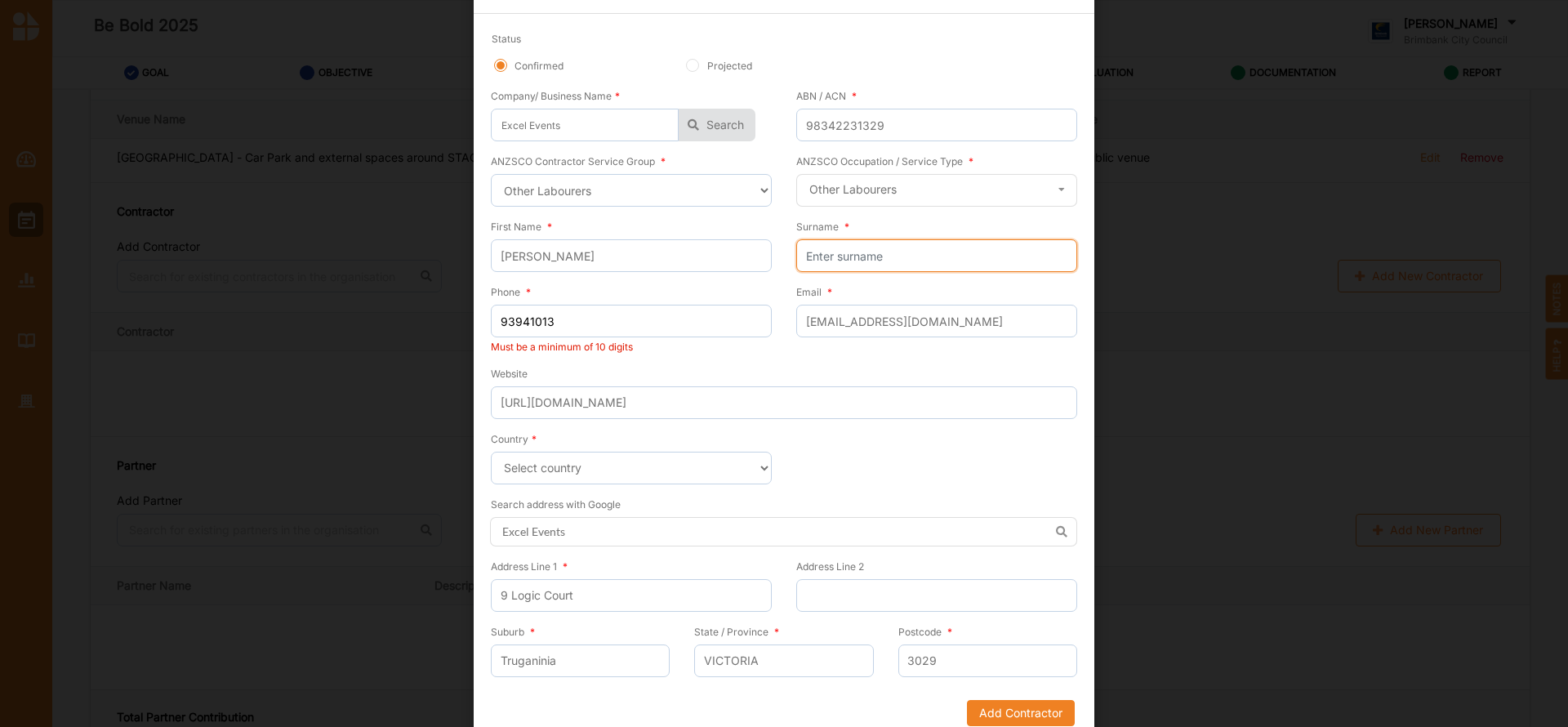
click at [856, 252] on input "Surname *" at bounding box center [937, 255] width 281 height 32
click at [988, 711] on form "Status Confirmed Projected Company/ Business Name * Excel Events EXCEL EVENTS S…" at bounding box center [784, 379] width 586 height 696
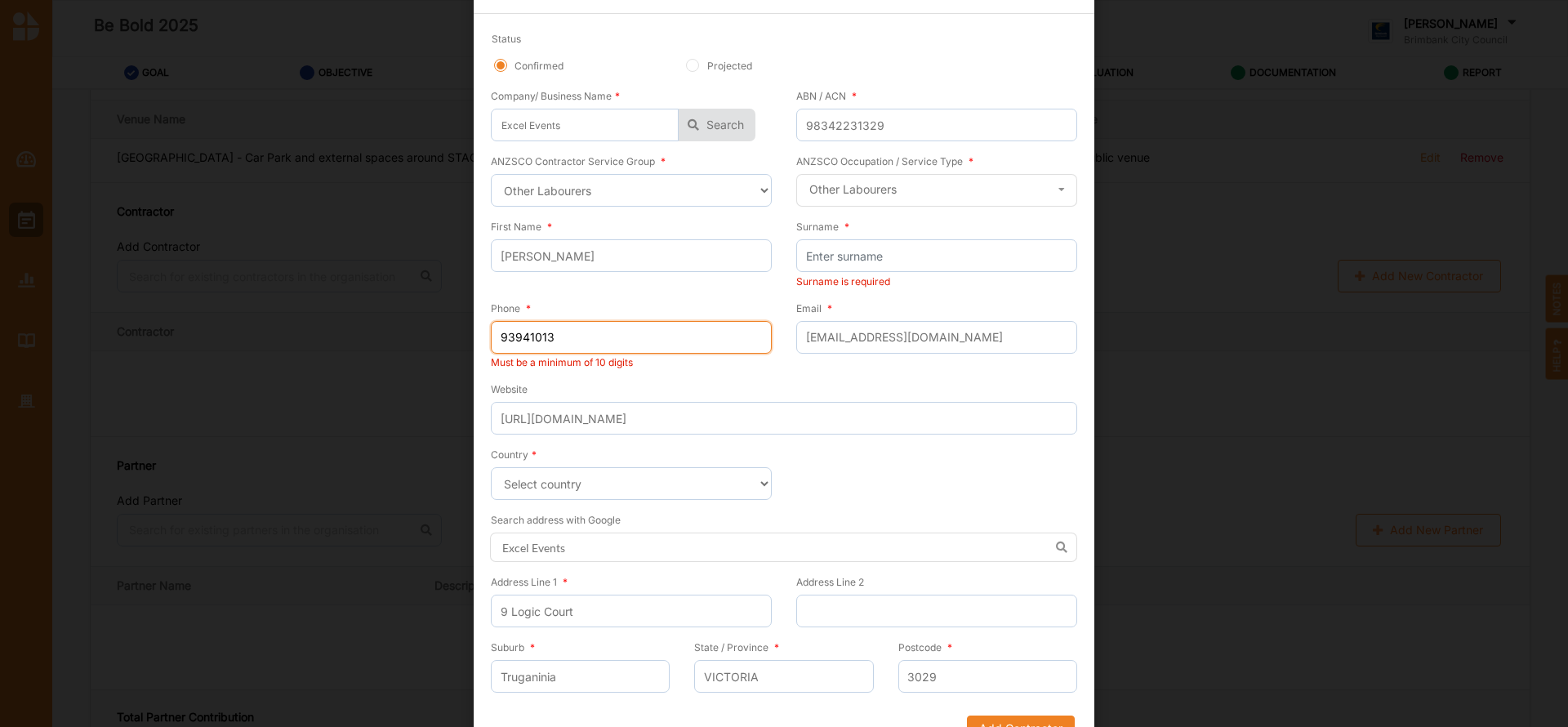
click at [492, 334] on input "93941013" at bounding box center [631, 337] width 281 height 32
type input "0393941013"
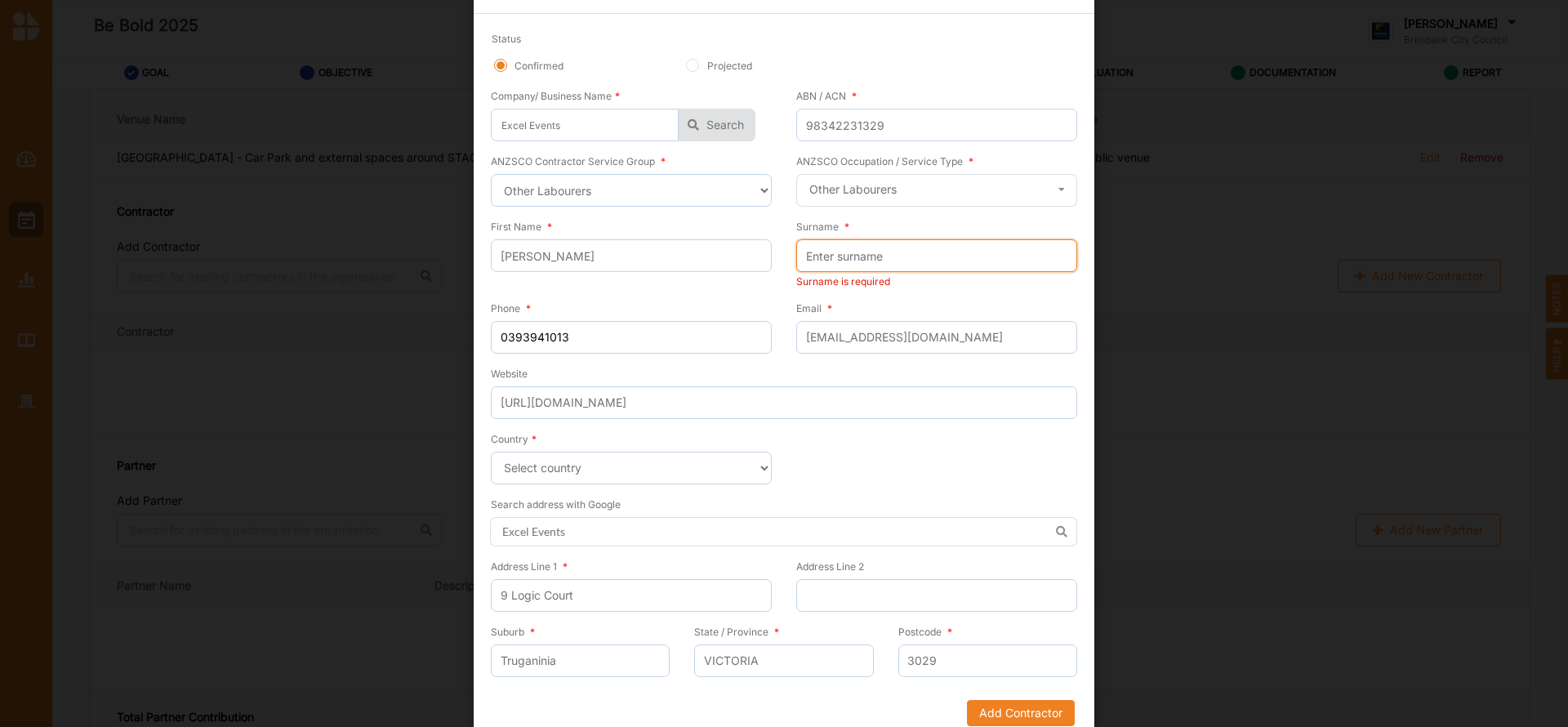
click at [847, 247] on input "Surname *" at bounding box center [937, 255] width 281 height 32
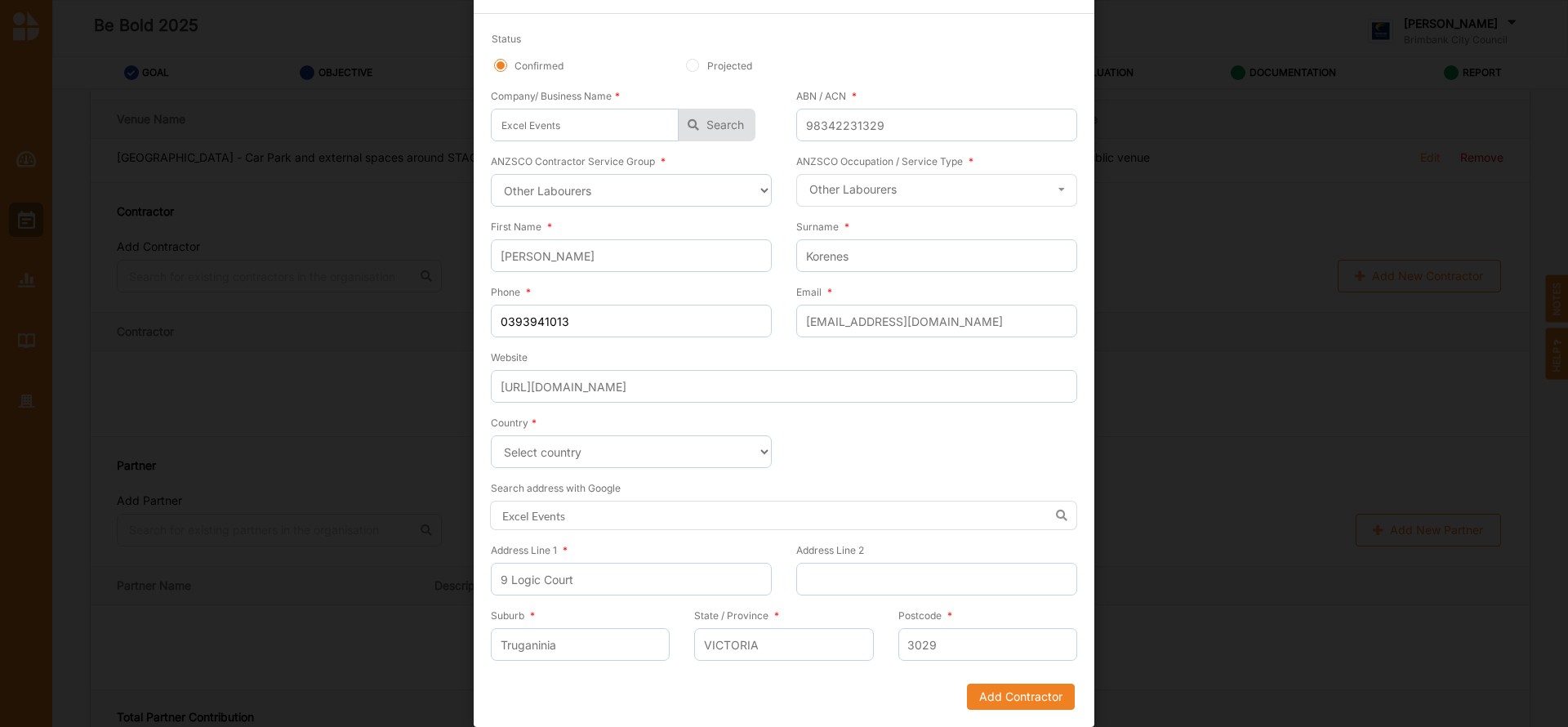
click at [891, 274] on div "Surname * [PERSON_NAME]" at bounding box center [931, 251] width 293 height 65
click at [858, 256] on input "Korenes" at bounding box center [937, 255] width 281 height 32
click at [839, 257] on input "Korones" at bounding box center [937, 255] width 281 height 32
type input "Koroneos"
click at [945, 354] on div "Website [URL][DOMAIN_NAME]" at bounding box center [784, 376] width 586 height 54
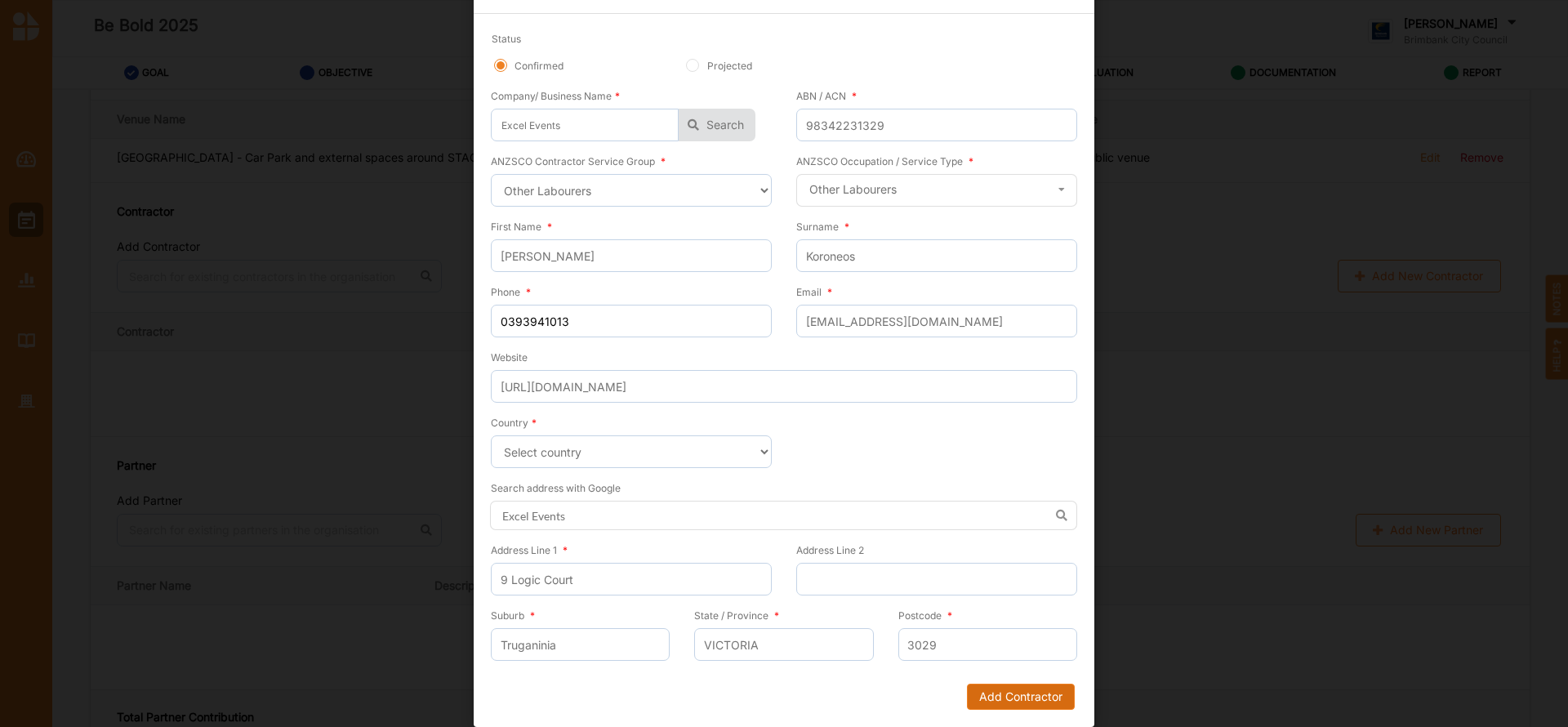
click at [1003, 695] on button "Add Contractor" at bounding box center [1021, 698] width 108 height 27
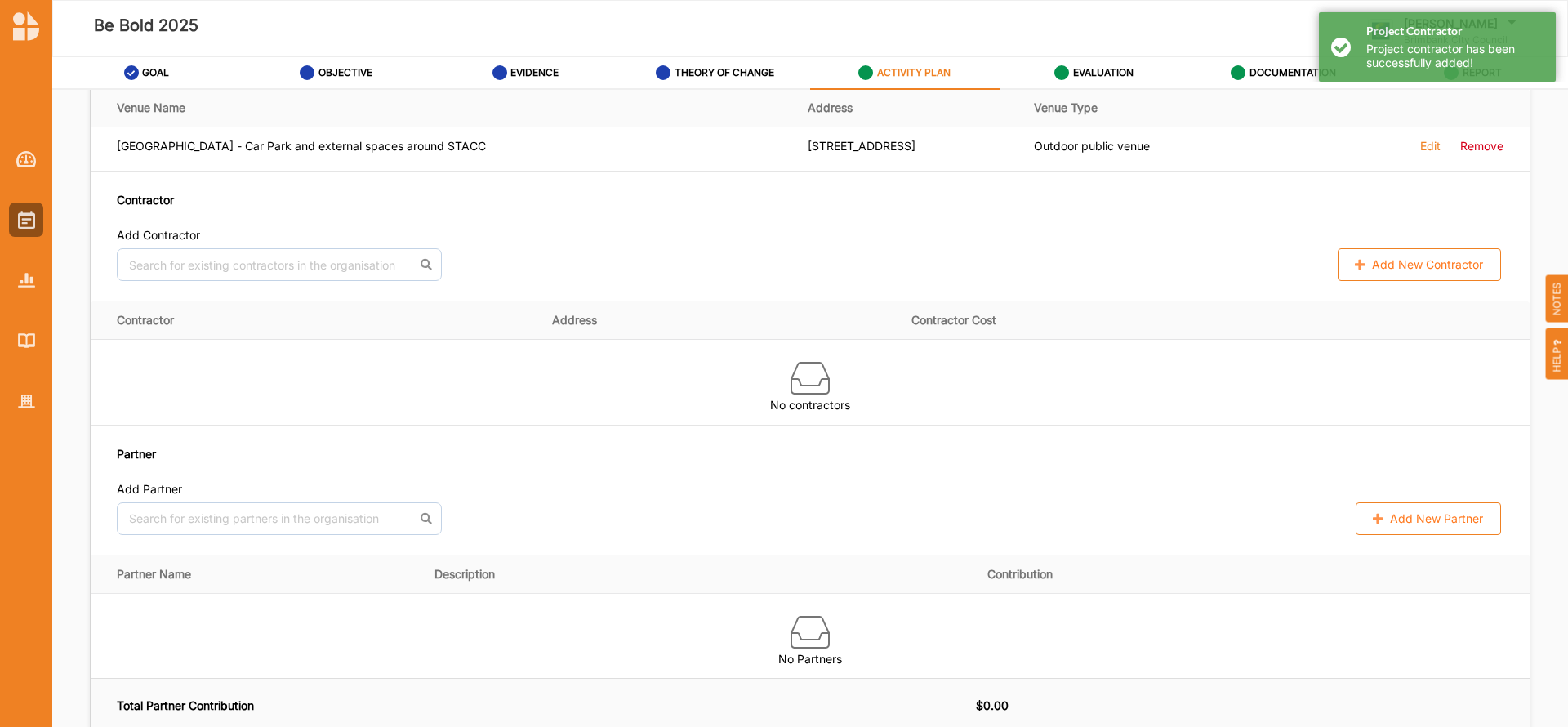
scroll to position [1158, 0]
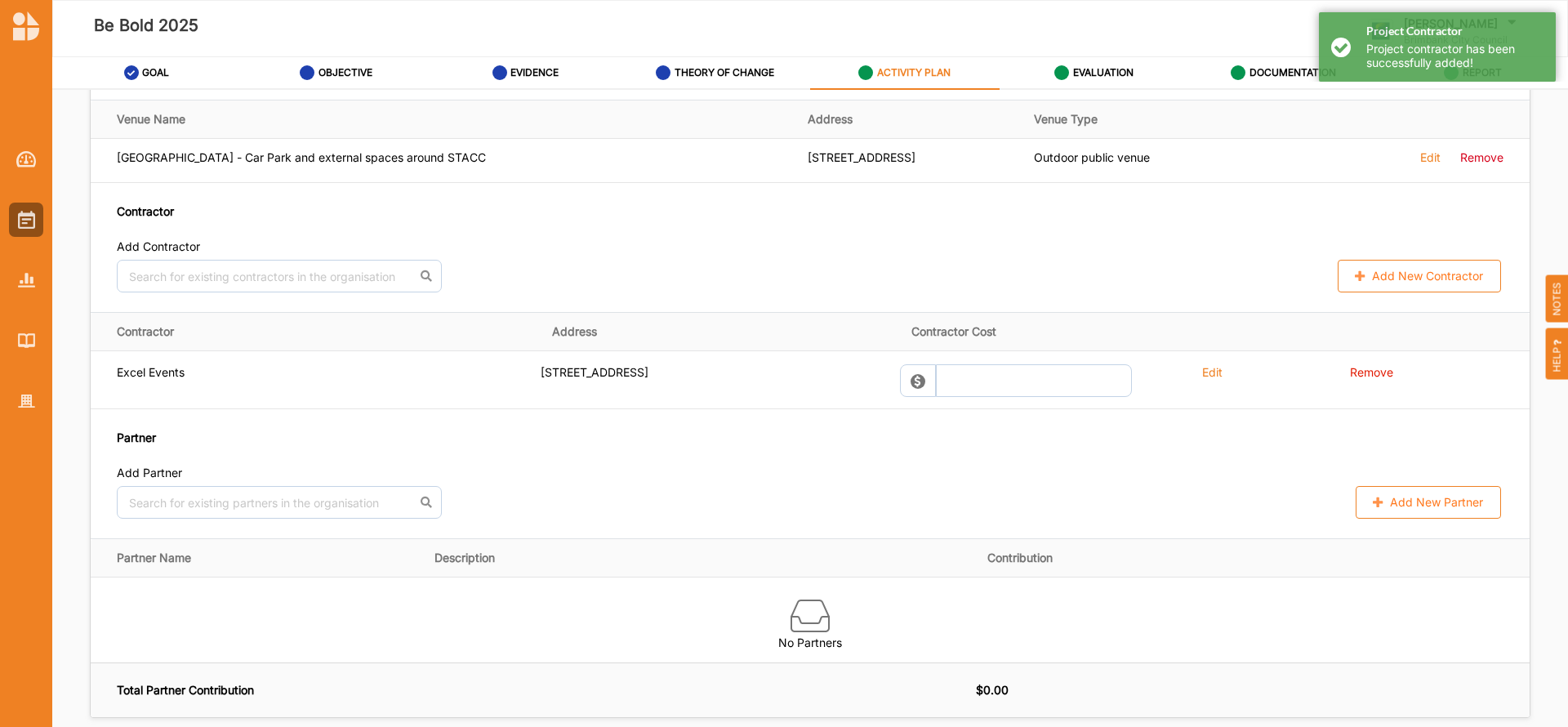
click at [1369, 275] on button "Add New Contractor" at bounding box center [1419, 276] width 163 height 32
select select "[GEOGRAPHIC_DATA]"
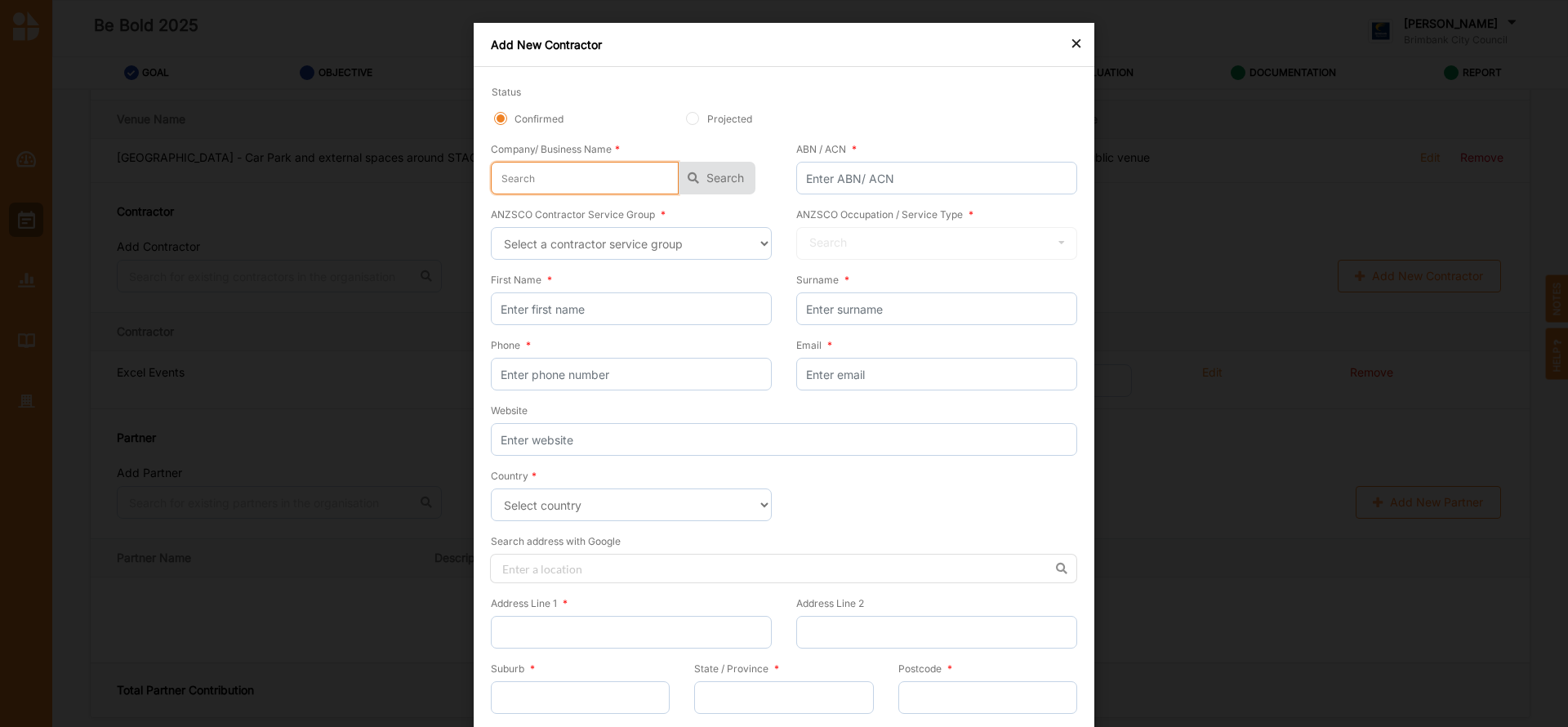
click at [559, 178] on input "text" at bounding box center [584, 177] width 188 height 32
type input "B"
type input "Bi"
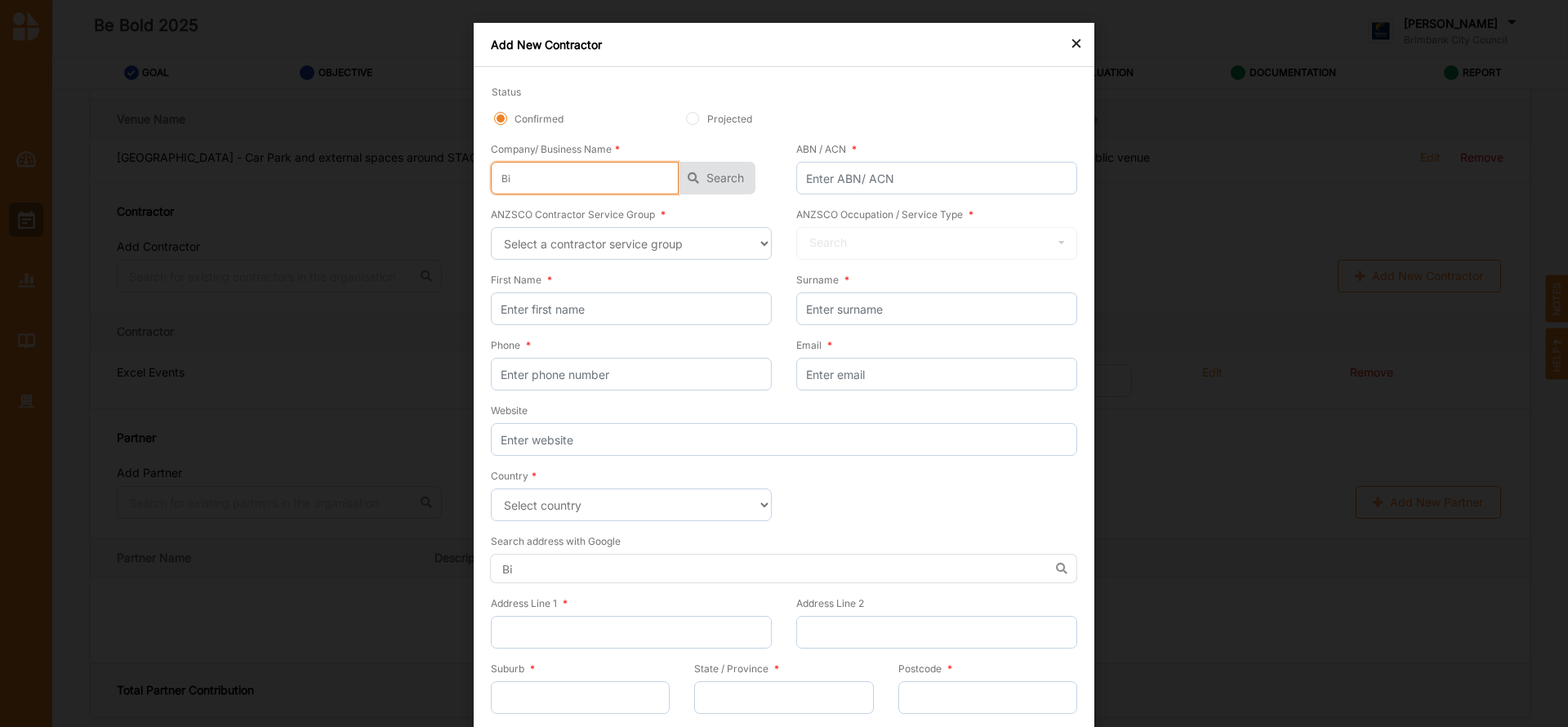
type input "Big"
type input "Big P"
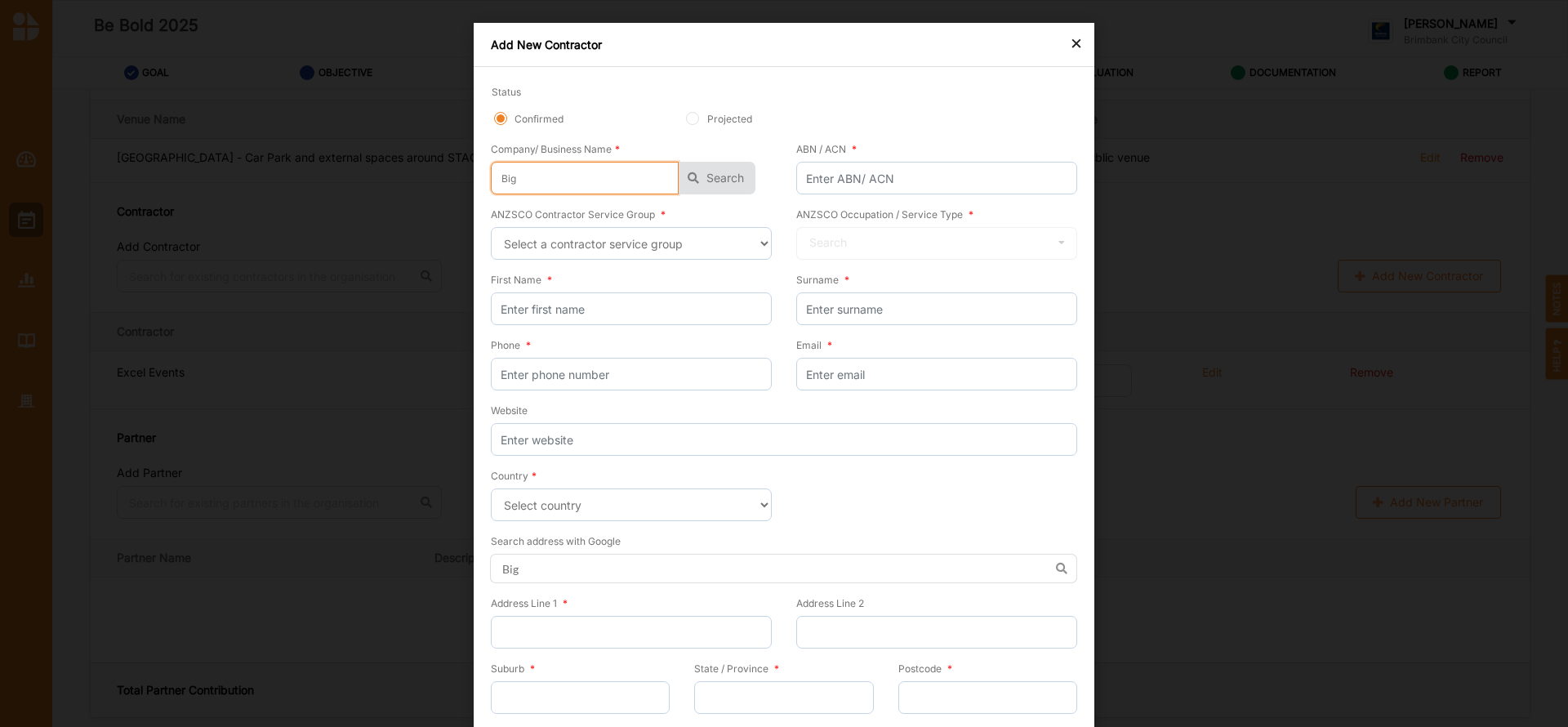
type input "Big P"
type input "Big Pi"
type input "Big Pic"
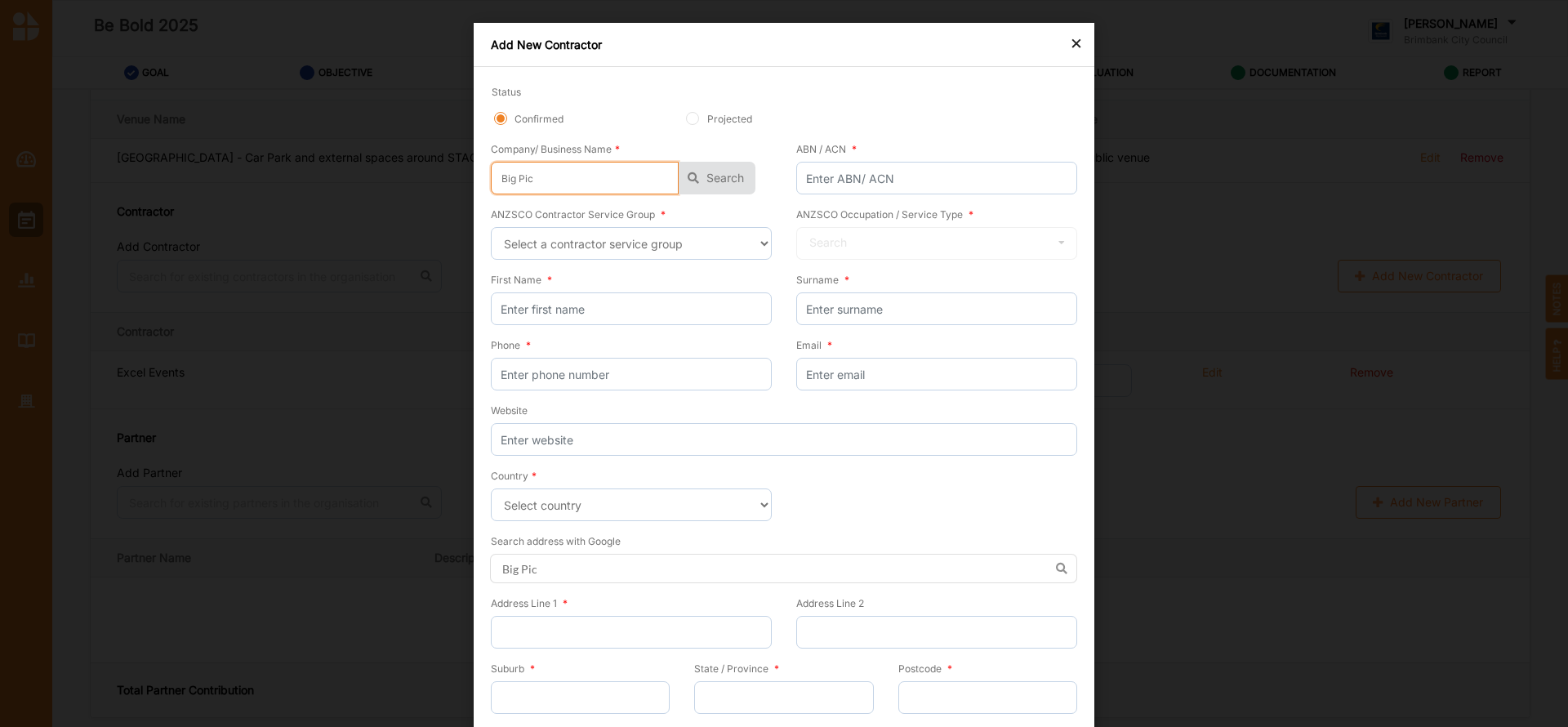
type input "Big Picn"
type input "Big Picni"
type input "Big Picnic"
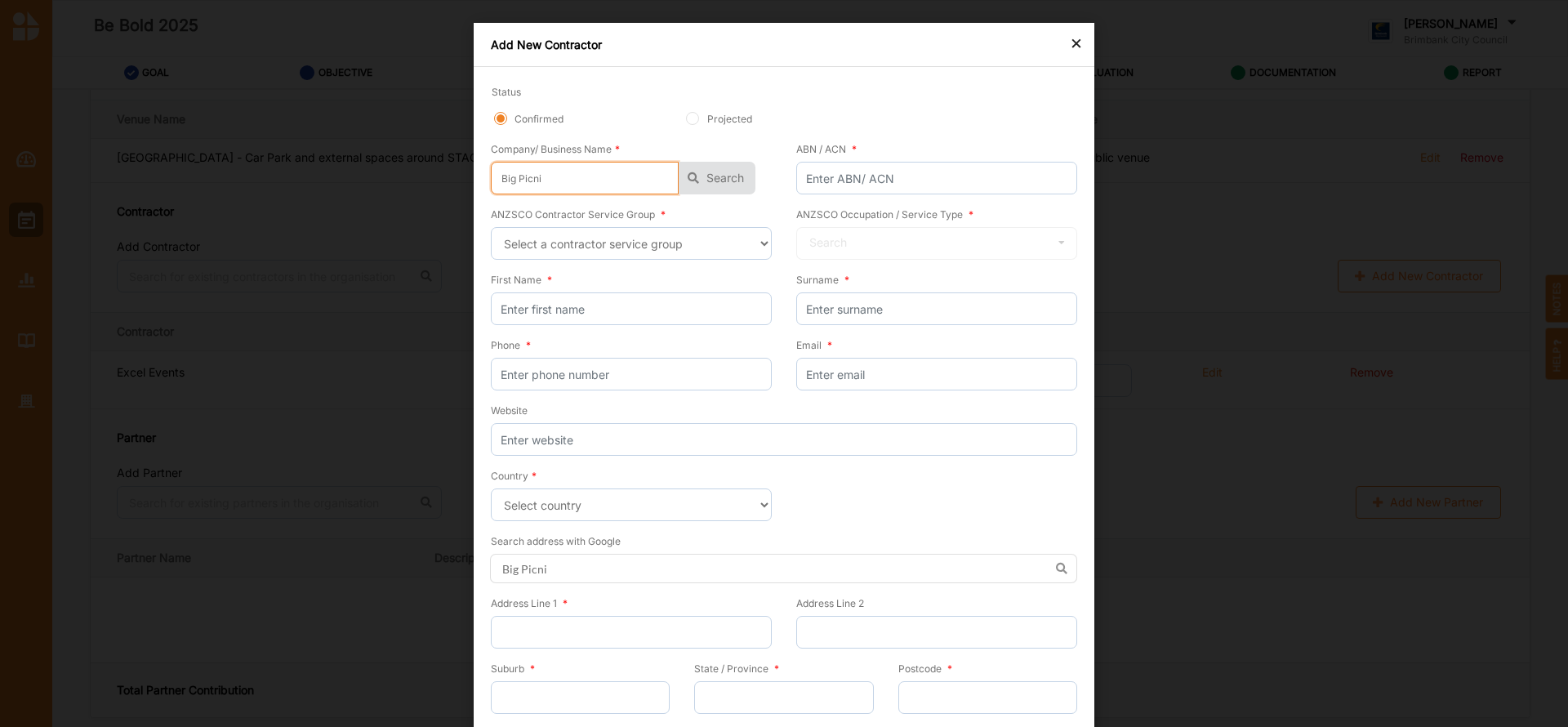
type input "Big Picnic"
type input "Big Picnic T"
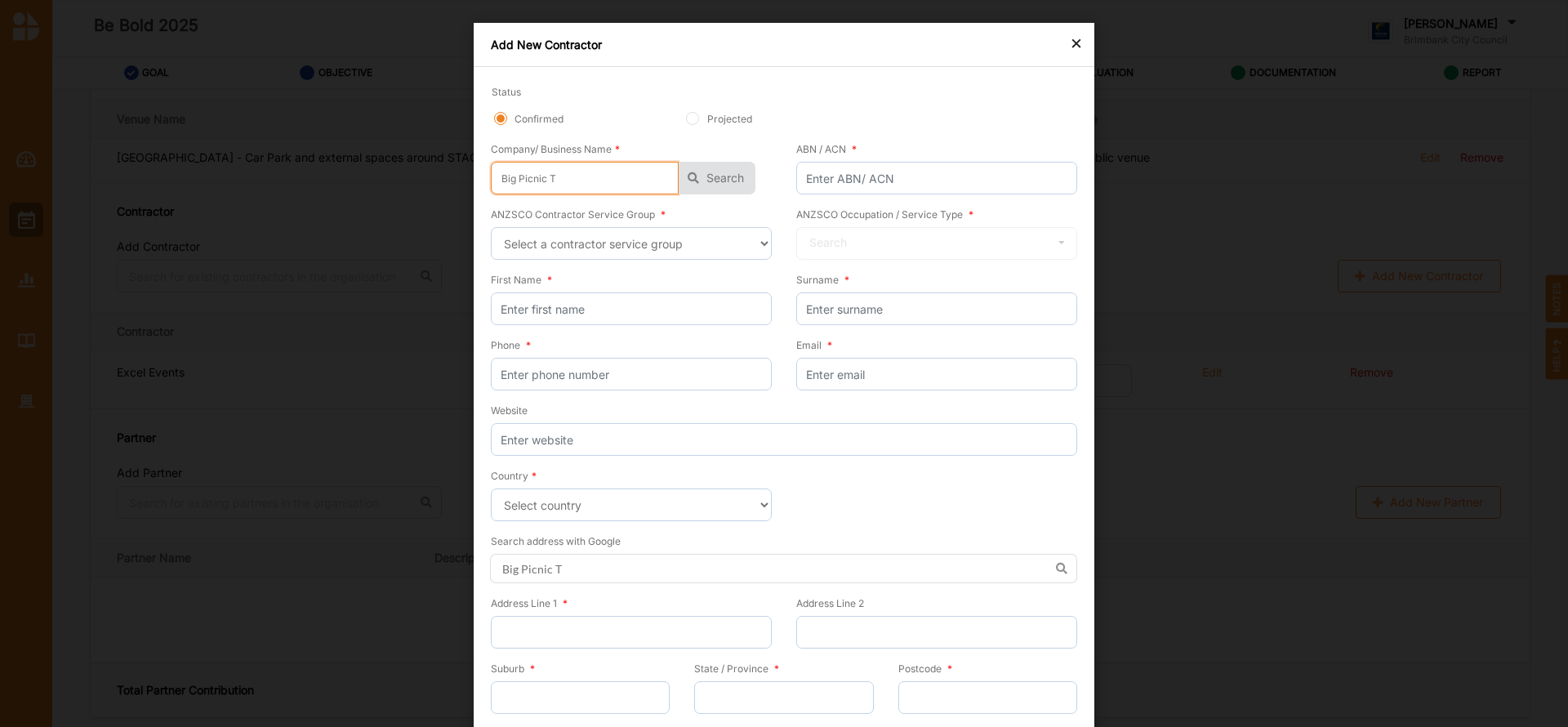
type input "Big Picnic Ta"
type input "Big Picnic Tab"
type input "Big Picnic Tabl"
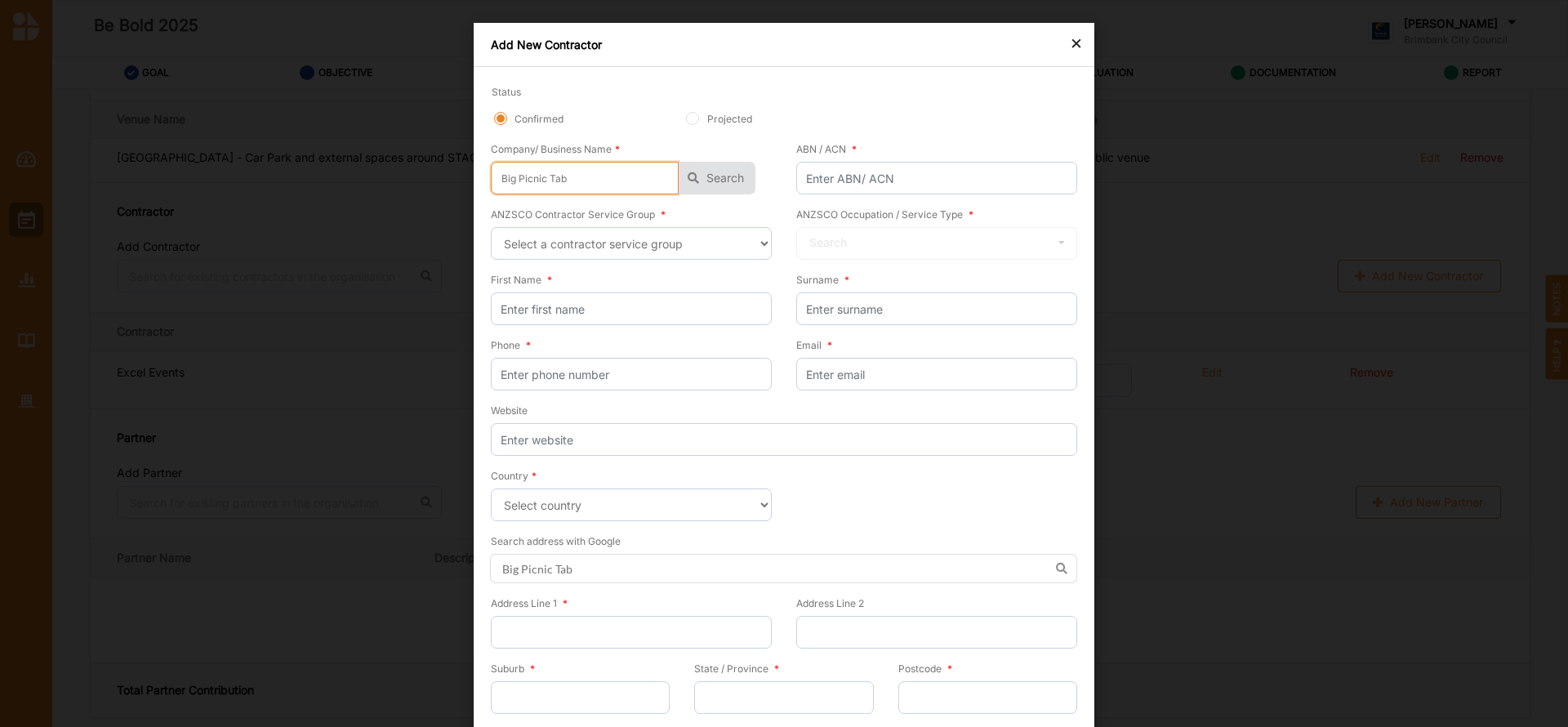
type input "Big Picnic Tabl"
type input "Big Picnic Table"
type input "Big Picnic Tables"
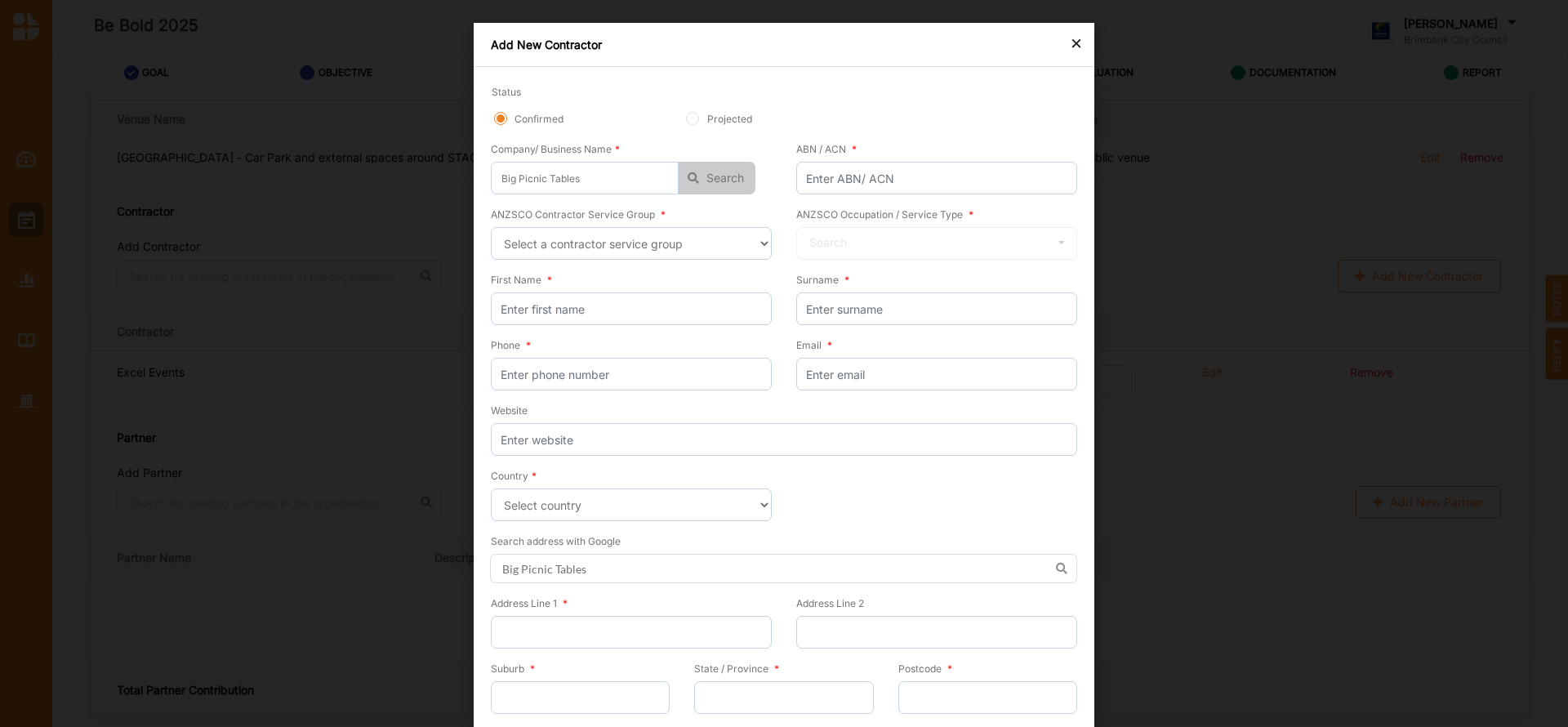
click at [725, 183] on button "Search" at bounding box center [717, 177] width 77 height 32
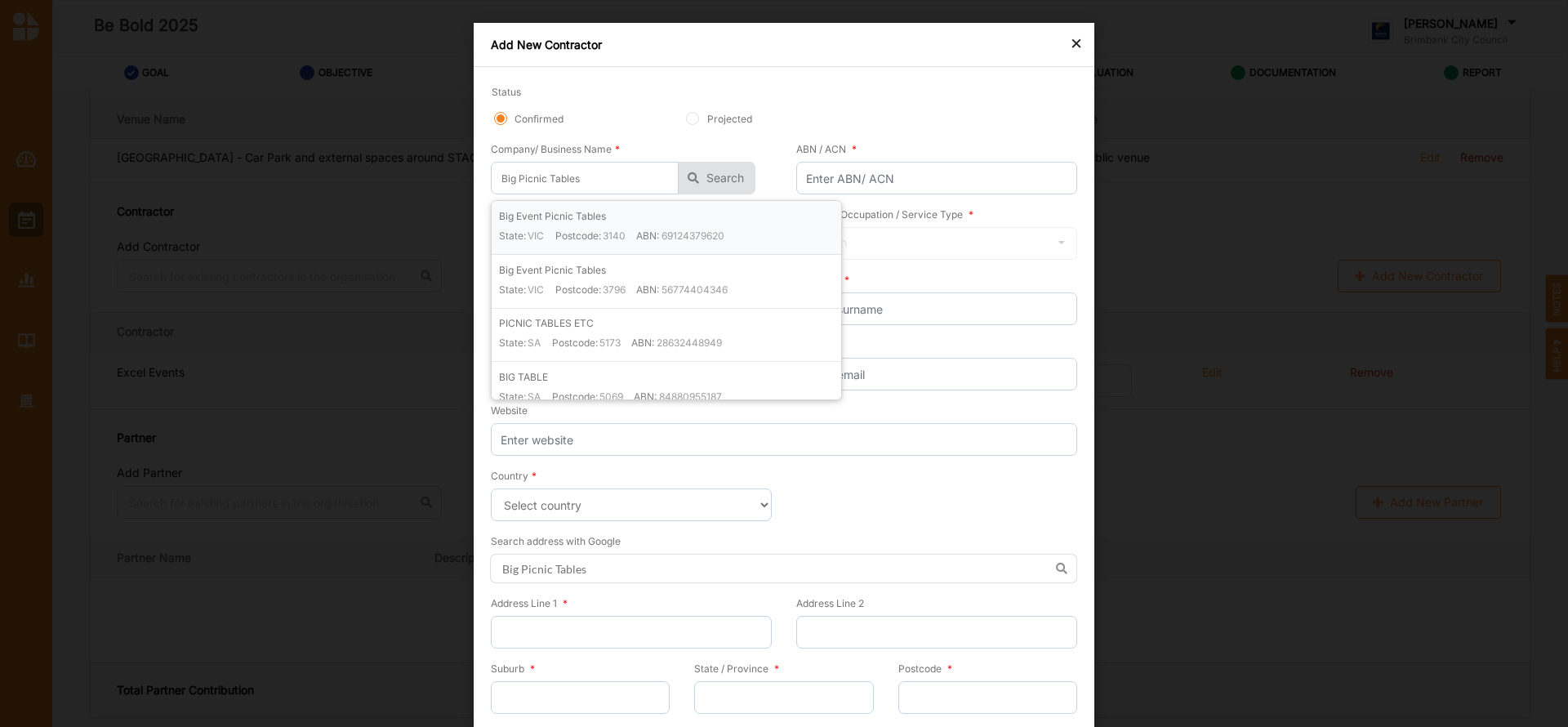
click at [660, 225] on div "Big Event Picnic Tables State: [GEOGRAPHIC_DATA] Postcode: 3140 ABN: 69124379620" at bounding box center [670, 232] width 342 height 46
type input "Big Event Picnic Tables"
type input "69124379620"
type input "Big Event Picnic Tables"
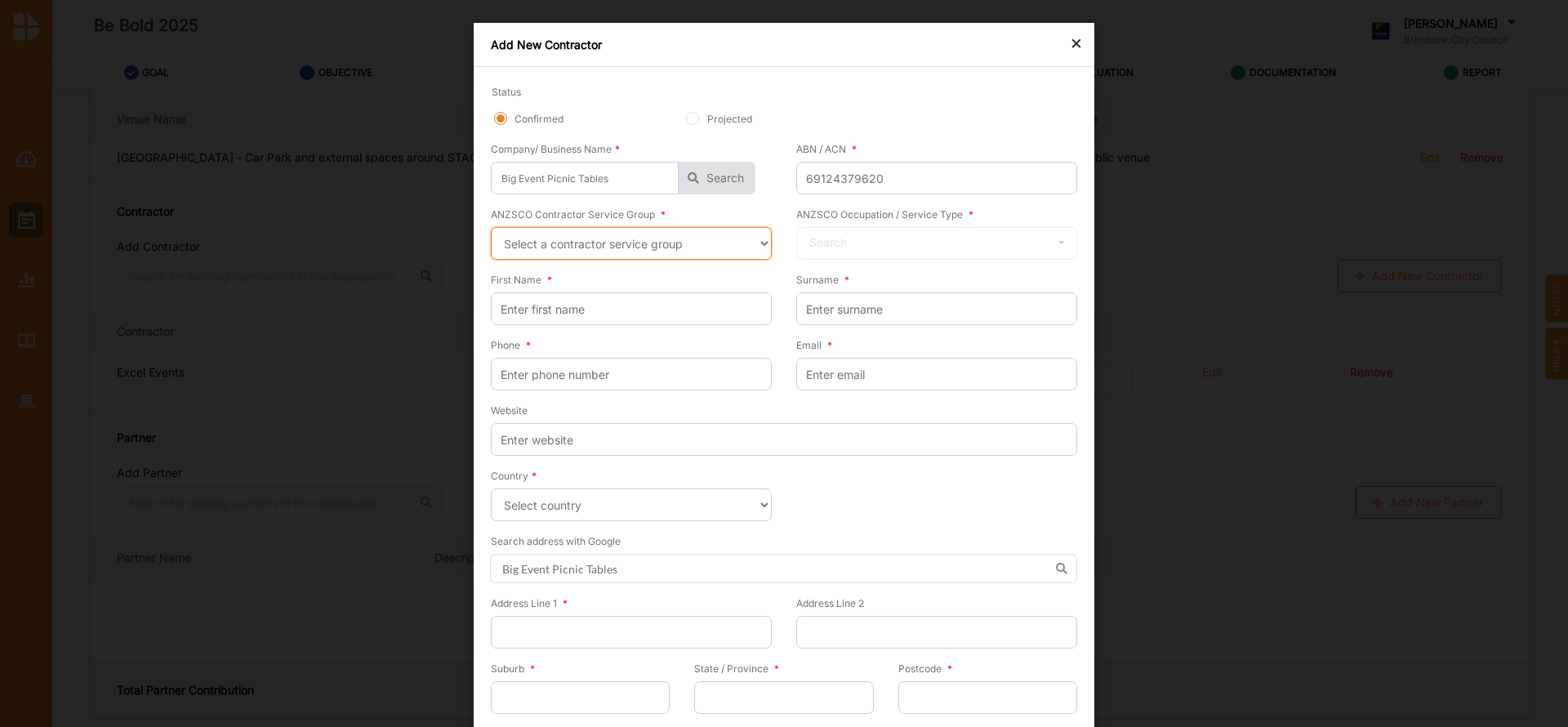
click at [755, 237] on select "Select a contractor service group Hospitality, Retail and Service Managers Spec…" at bounding box center [631, 243] width 281 height 32
select select "89"
click at [490, 227] on select "Select a contractor service group Hospitality, Retail and Service Managers Spec…" at bounding box center [631, 243] width 281 height 32
click at [1059, 241] on icon at bounding box center [1061, 243] width 25 height 30
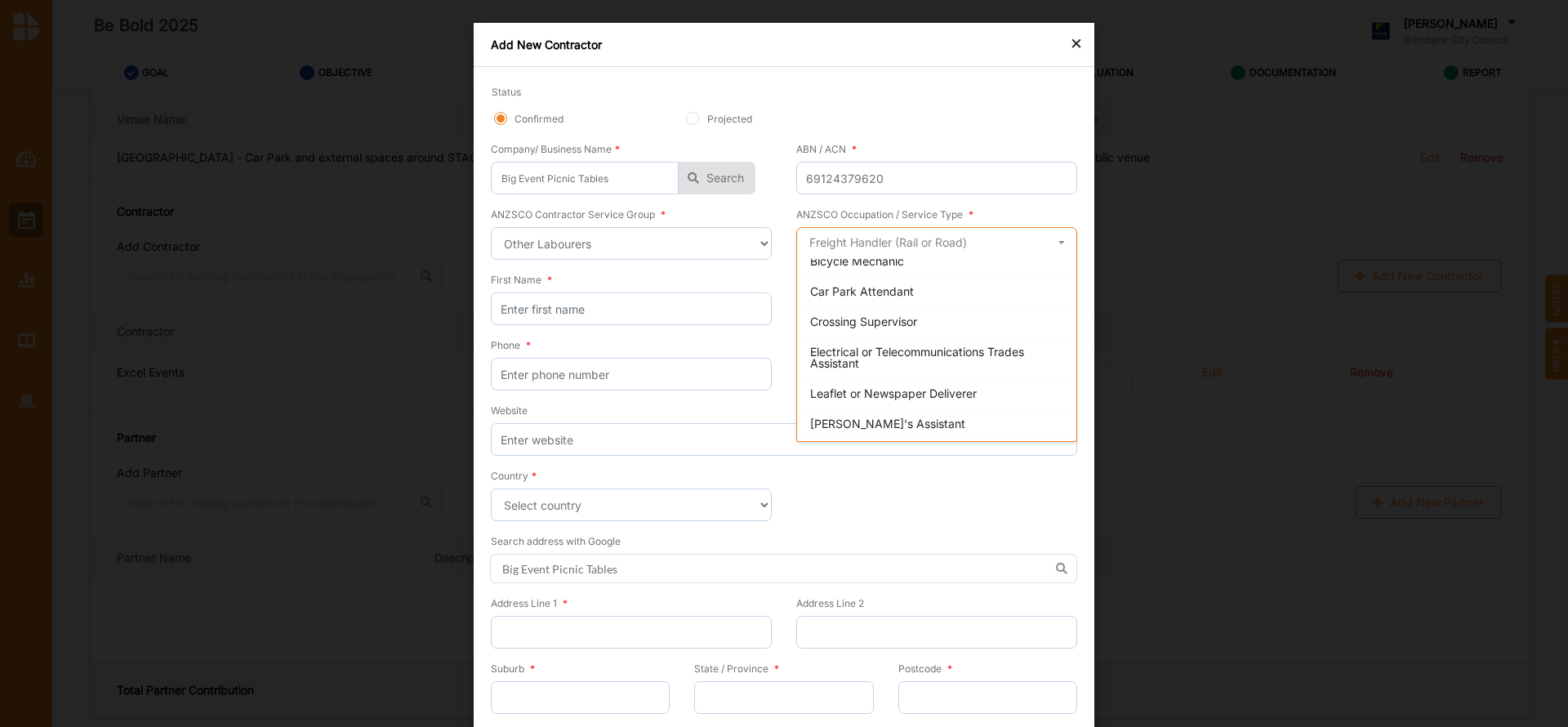
scroll to position [687, 0]
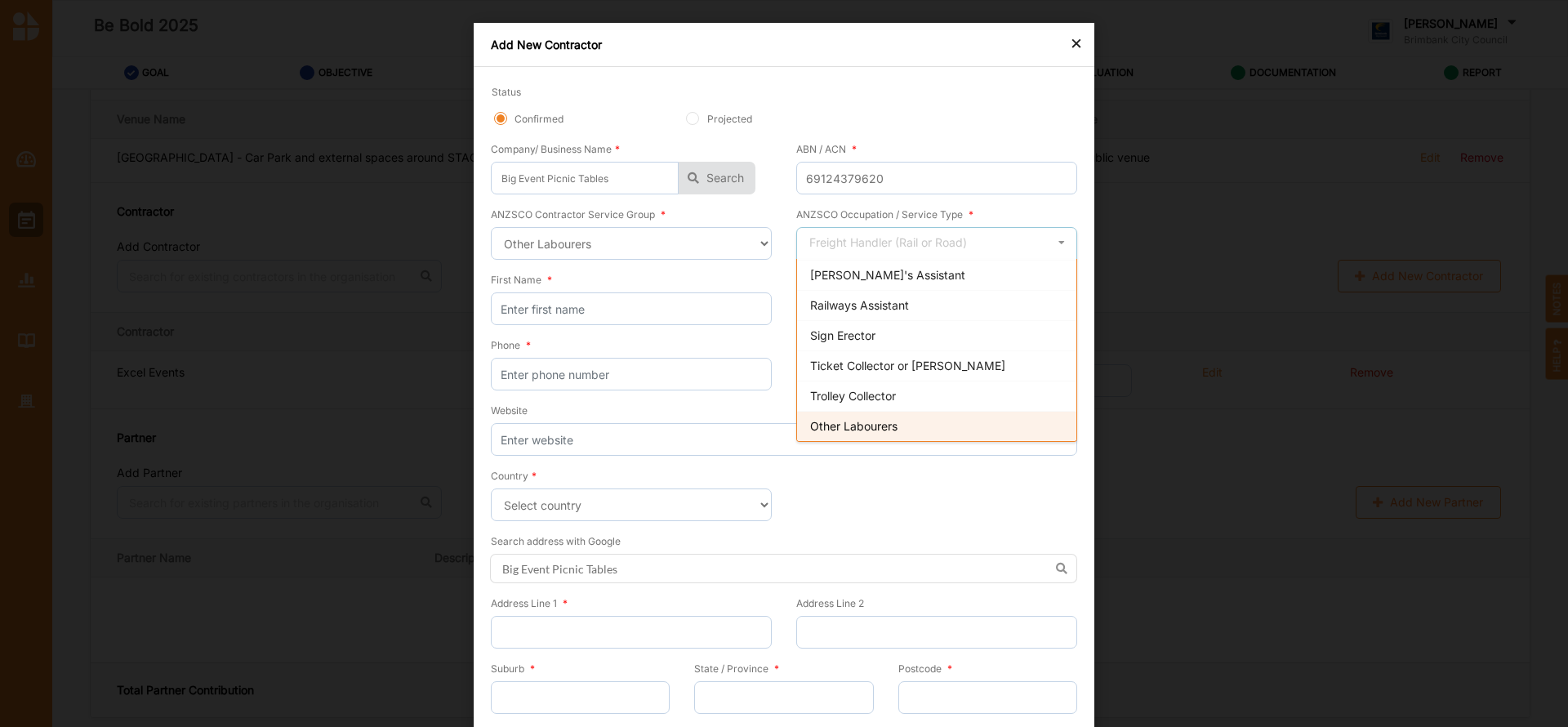
click at [876, 423] on span "Other Labourers" at bounding box center [854, 426] width 87 height 14
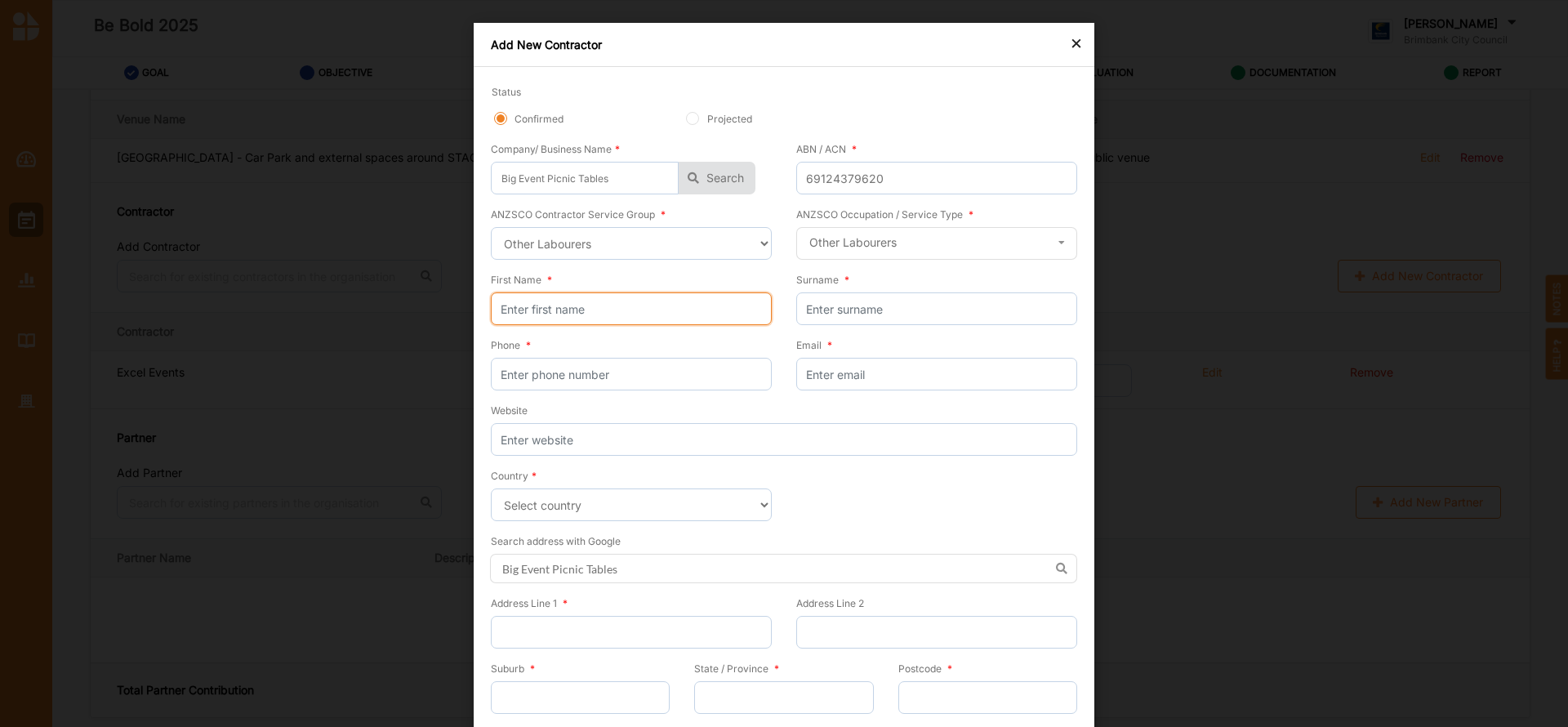
click at [623, 311] on input "First Name *" at bounding box center [631, 308] width 281 height 32
type input "[PERSON_NAME]"
click at [584, 382] on input "Phone *" at bounding box center [631, 374] width 281 height 32
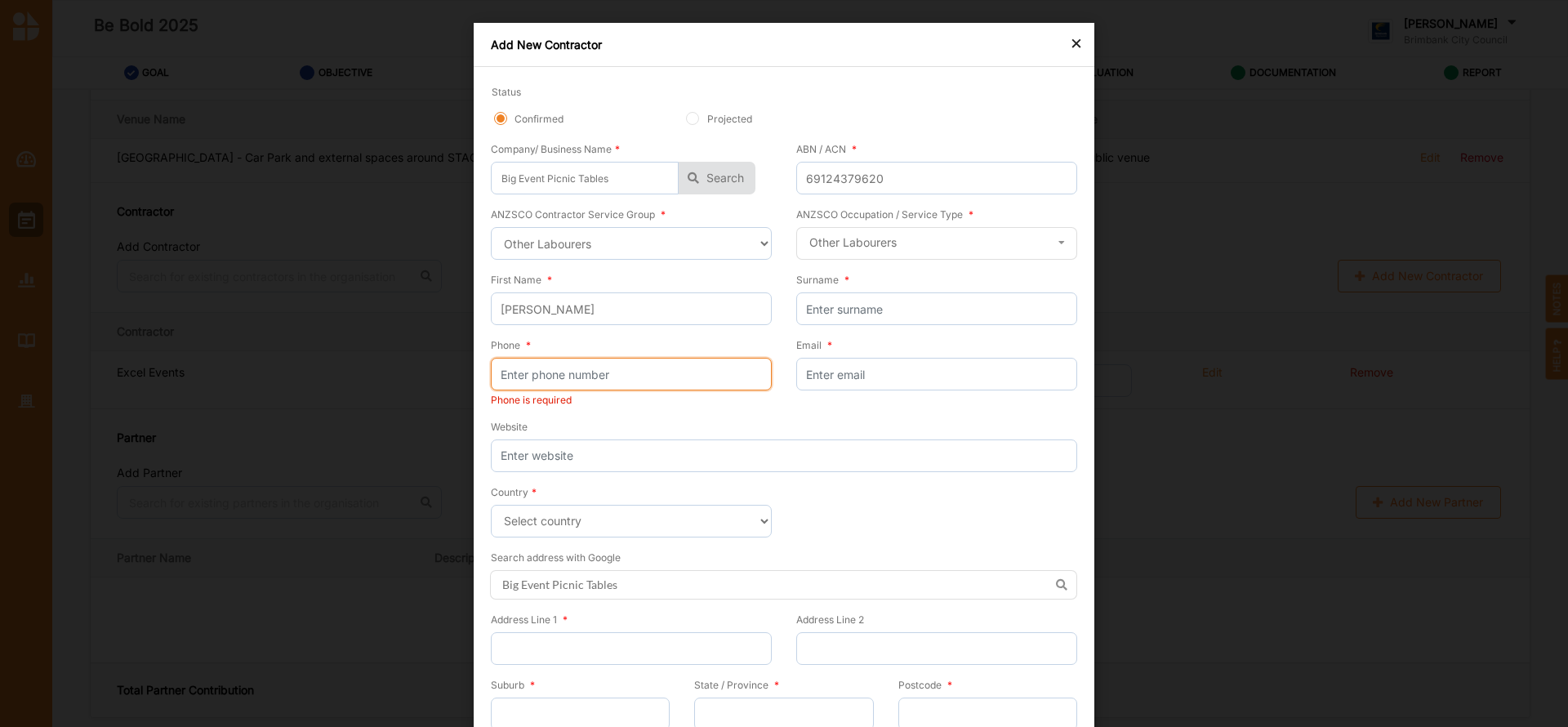
click at [549, 377] on input "Phone *" at bounding box center [631, 374] width 281 height 32
paste input "1800474264"
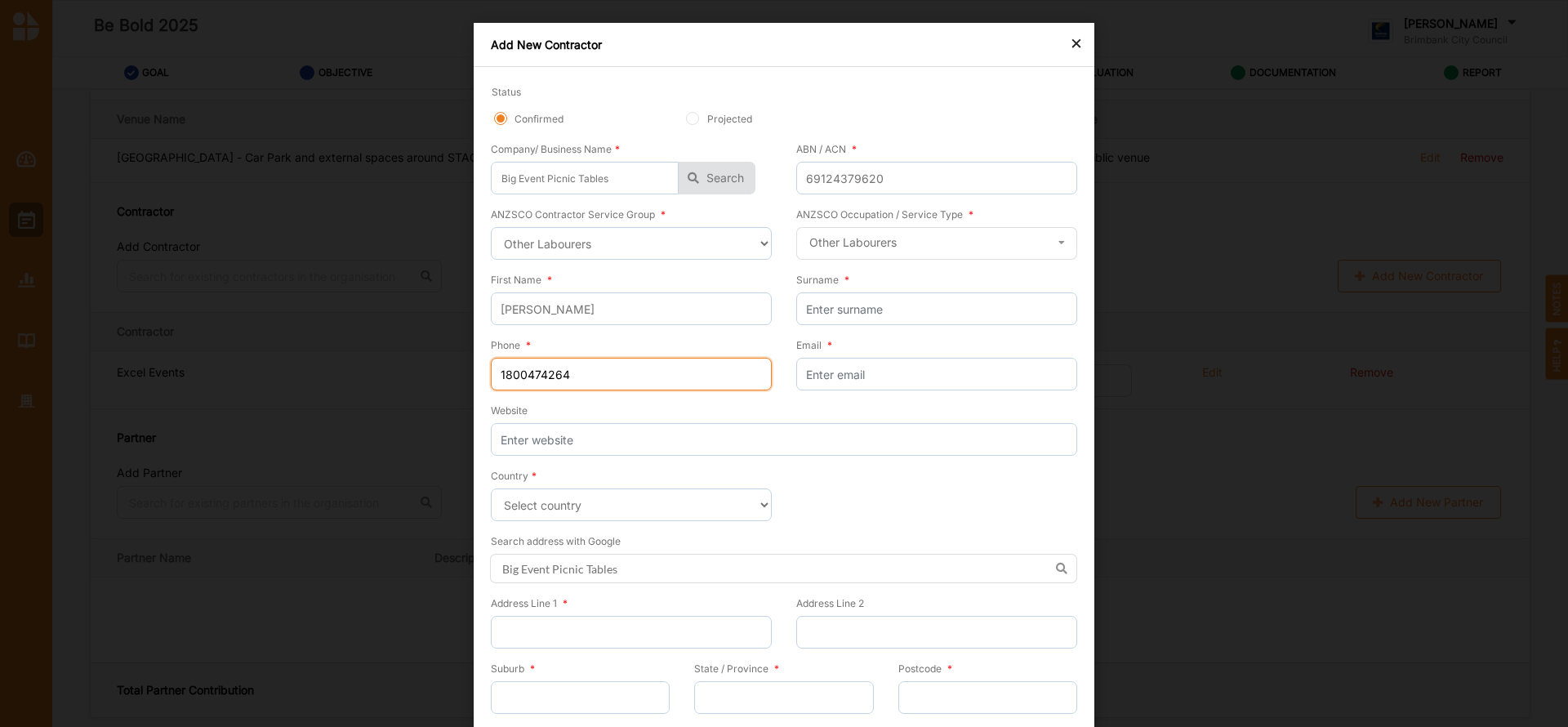
type input "1800474264"
click at [838, 382] on input "Email *" at bounding box center [937, 374] width 281 height 32
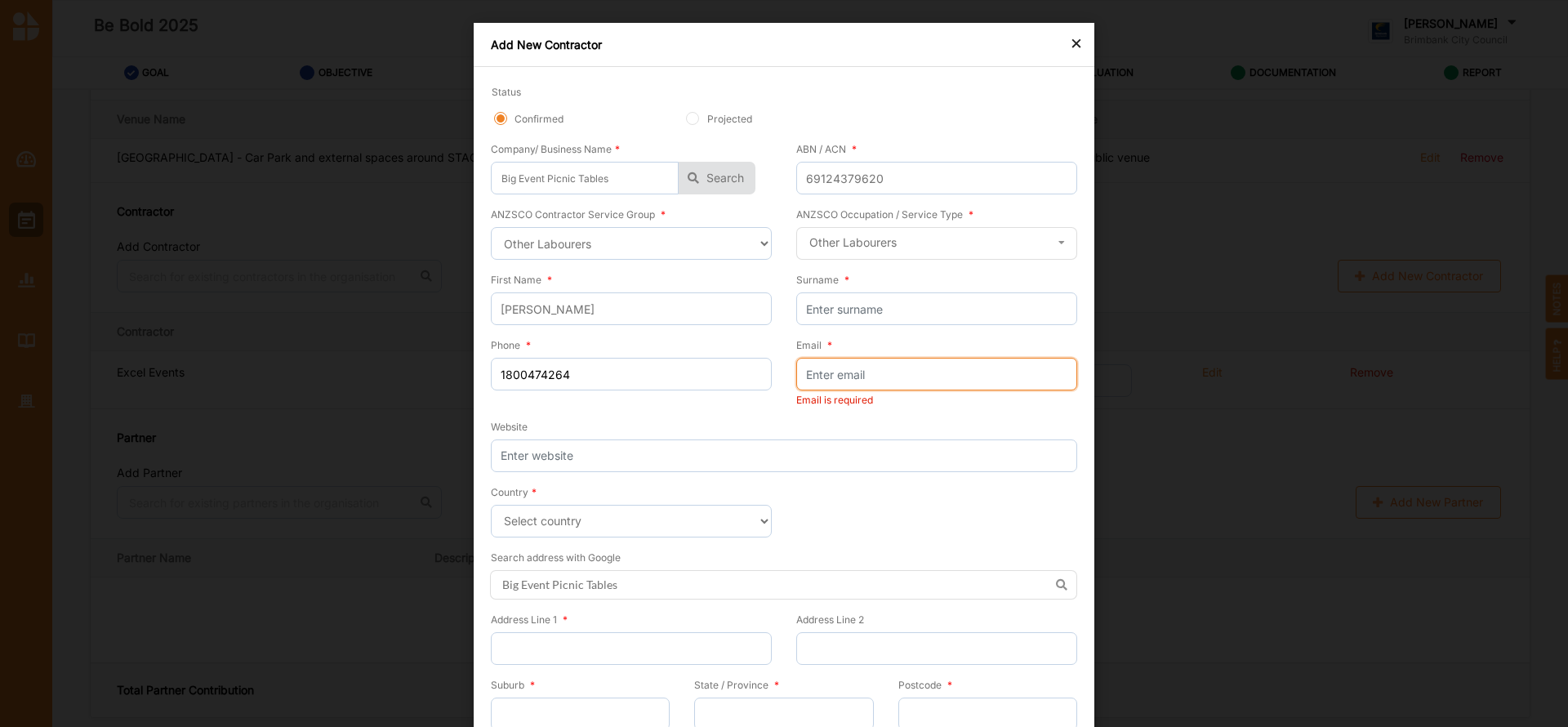
paste input "[EMAIL_ADDRESS][DOMAIN_NAME]"
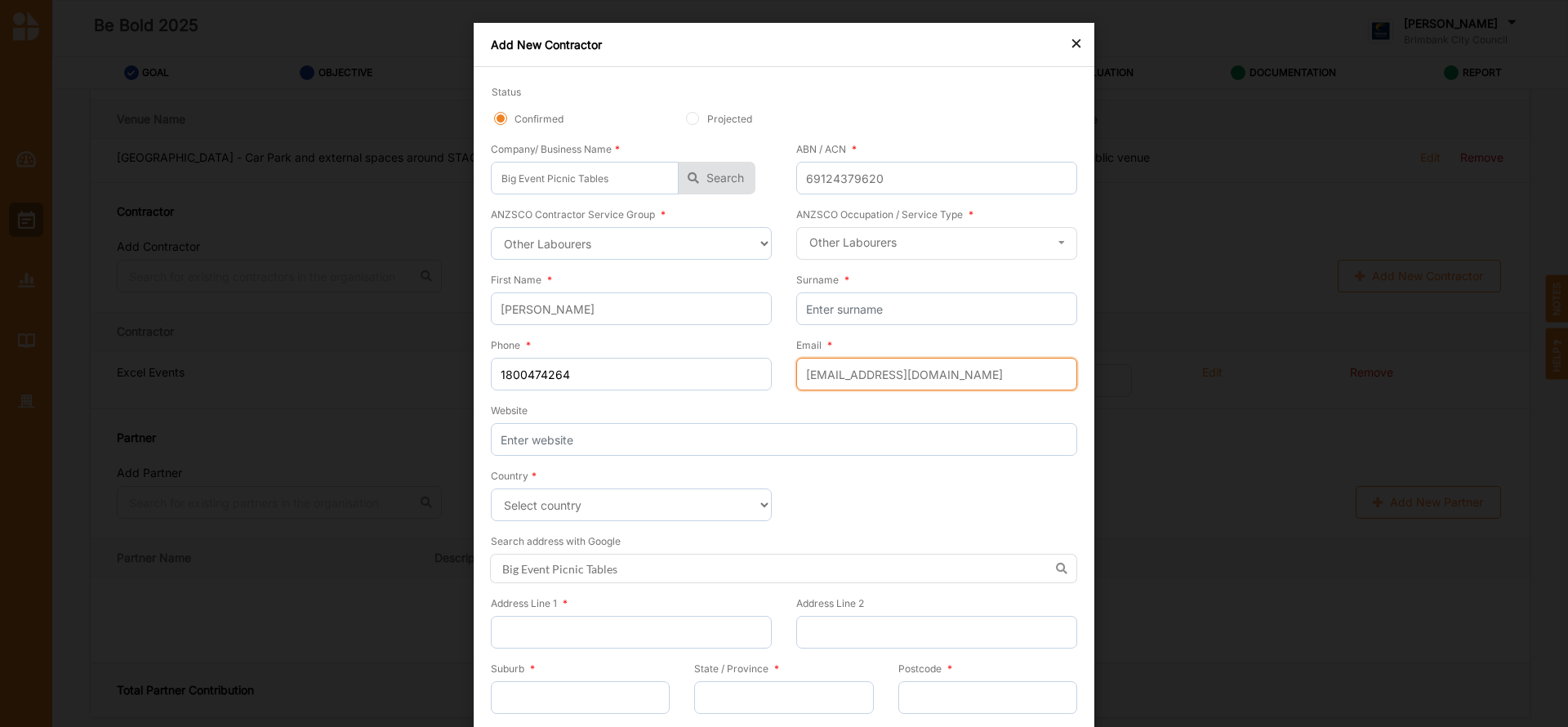
type input "[EMAIL_ADDRESS][DOMAIN_NAME]"
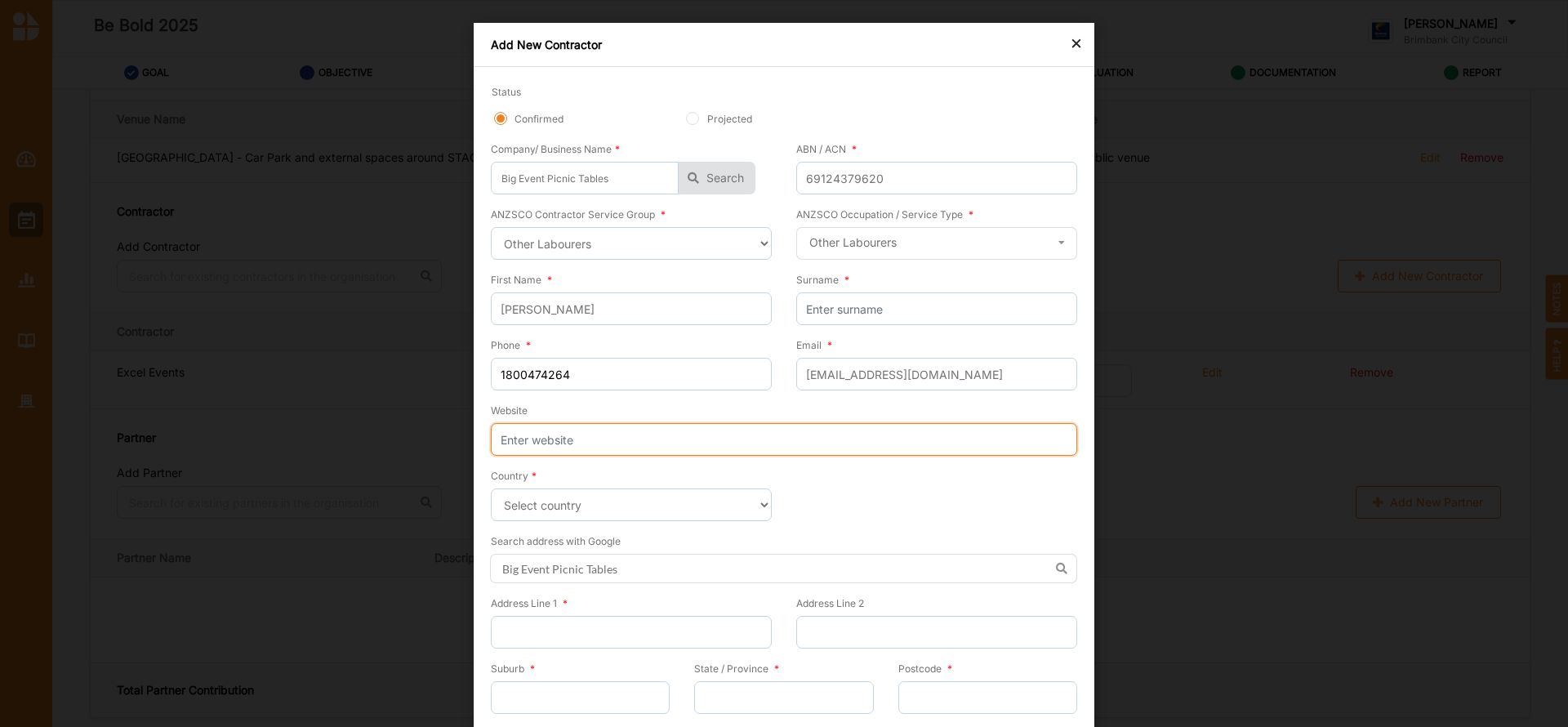
click at [580, 440] on input "Website" at bounding box center [784, 439] width 586 height 32
paste input "[URL][DOMAIN_NAME]"
type input "[URL][DOMAIN_NAME]"
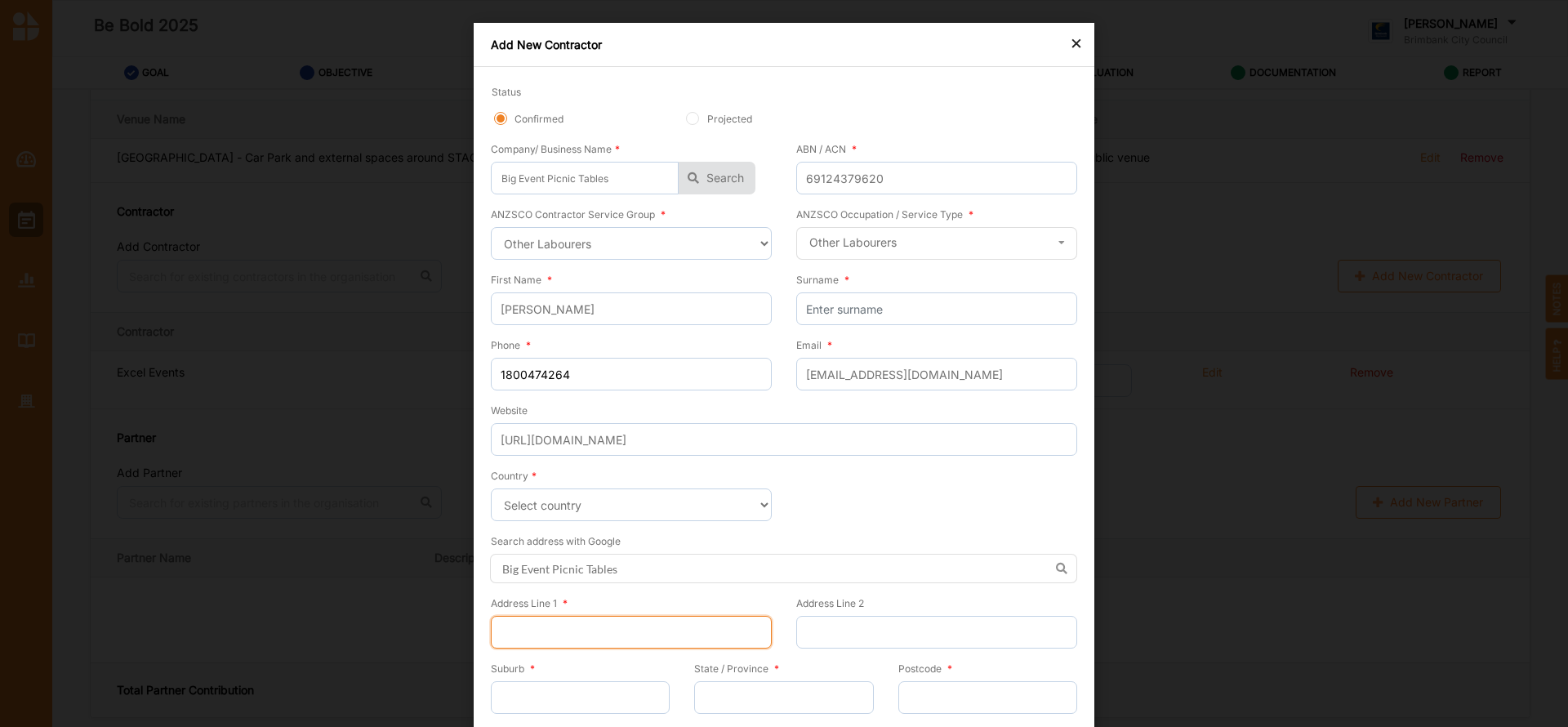
click at [589, 626] on input "Address Line 1 *" at bounding box center [631, 632] width 281 height 32
paste input "8 and, [STREET_ADDRESS][PERSON_NAME]"
type input "8 and, [STREET_ADDRESS][PERSON_NAME]"
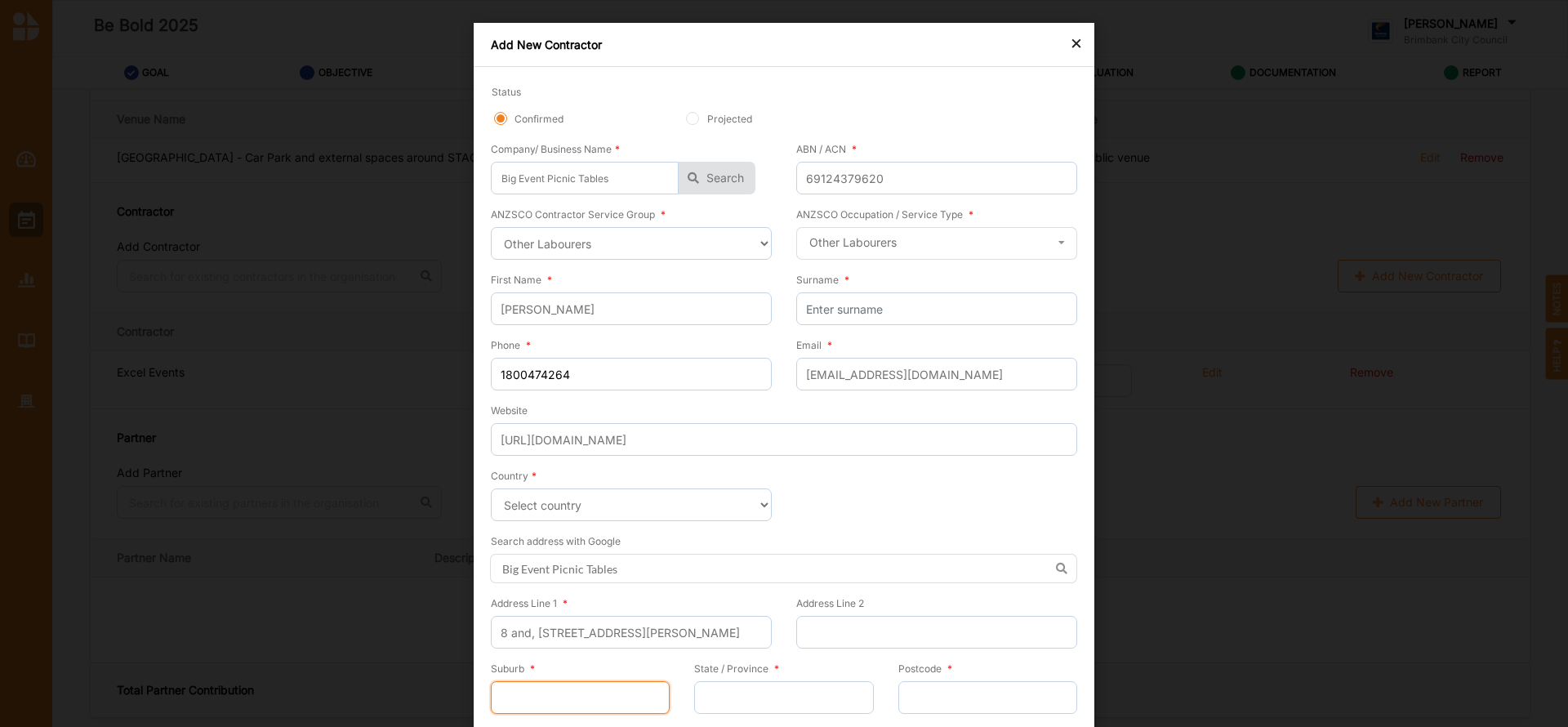
click at [550, 705] on input "Suburb *" at bounding box center [580, 698] width 179 height 32
type input "Lillydale"
click at [728, 692] on input "State / Province *" at bounding box center [784, 698] width 179 height 32
type input "VICTORIA"
click at [928, 703] on input "Postcode *" at bounding box center [987, 698] width 179 height 32
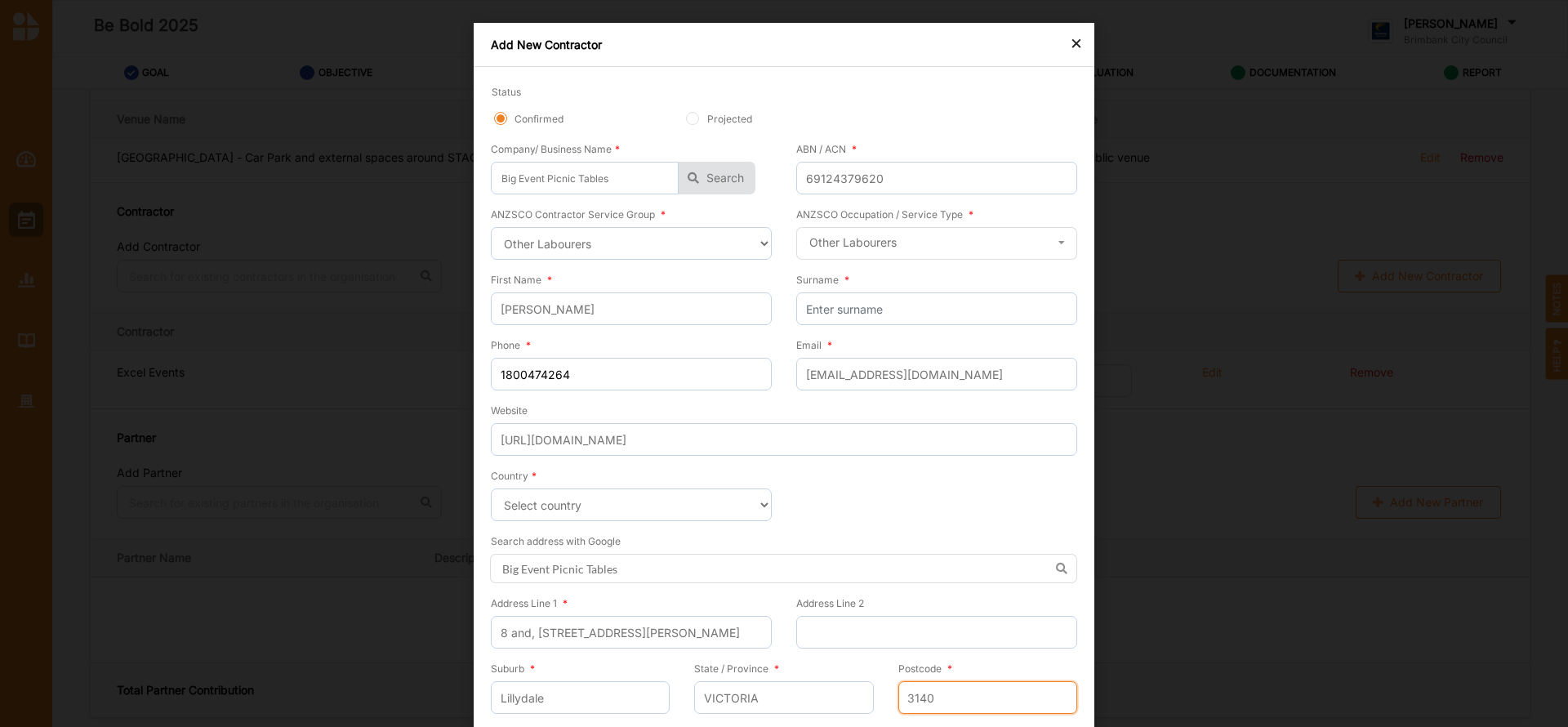
type input "3140"
click at [510, 703] on input "Lillydale" at bounding box center [580, 698] width 179 height 32
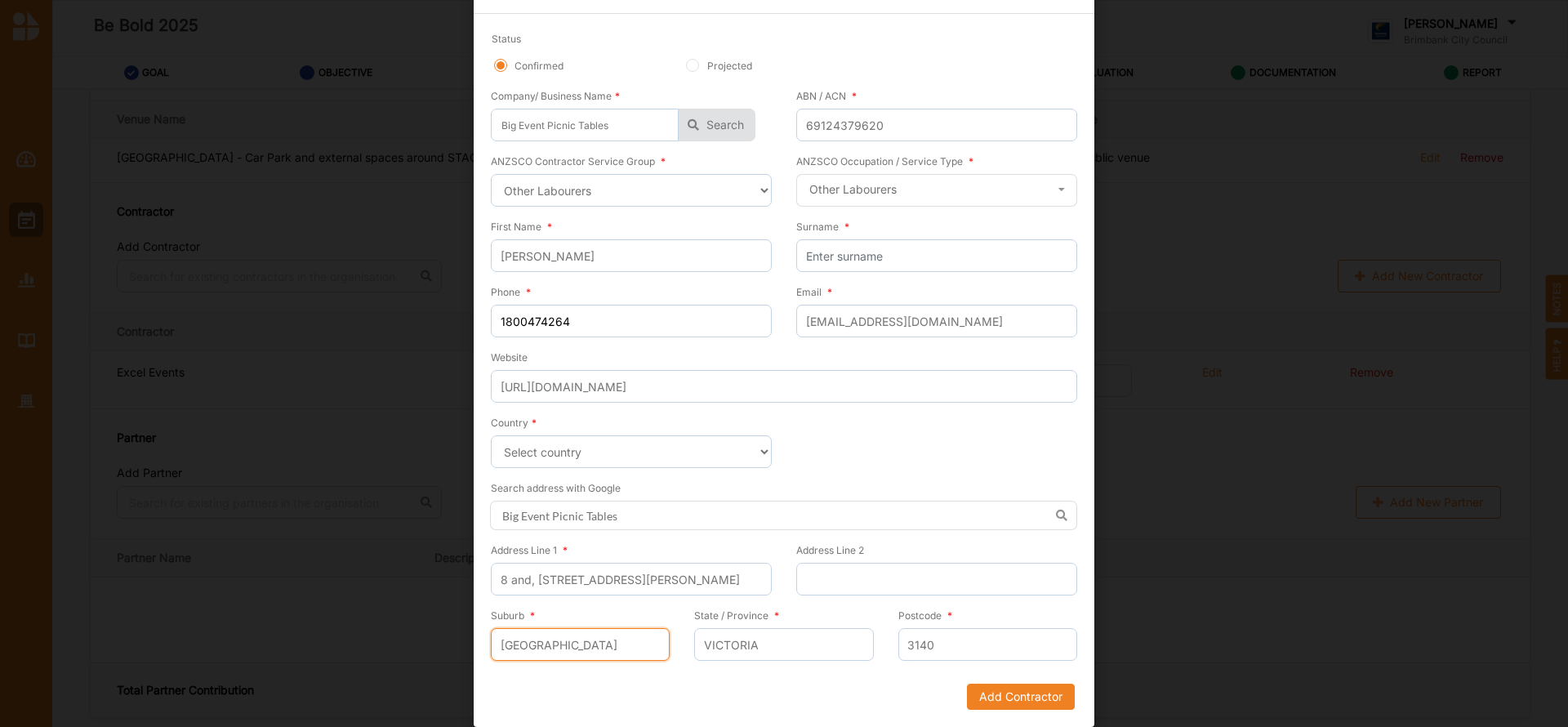
type input "[GEOGRAPHIC_DATA]"
click at [900, 263] on input "Surname *" at bounding box center [937, 255] width 281 height 32
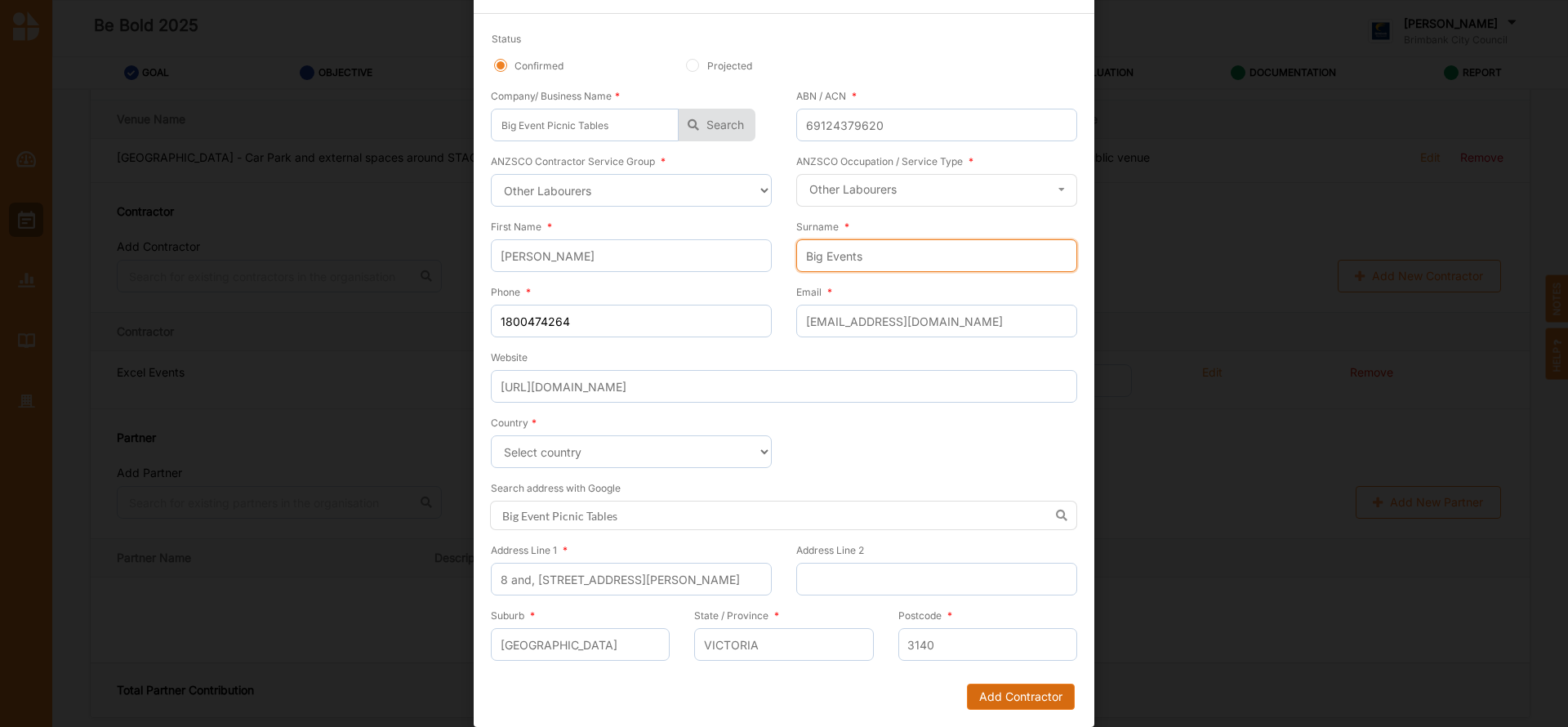
drag, startPoint x: 881, startPoint y: 260, endPoint x: 1025, endPoint y: 691, distance: 454.4
click at [1025, 691] on form "Status Confirmed Projected Company/ Business Name * Big Event Picnic Tables Big…" at bounding box center [784, 371] width 586 height 680
type input "Big Events"
click at [1029, 698] on button "Add Contractor" at bounding box center [1021, 698] width 108 height 27
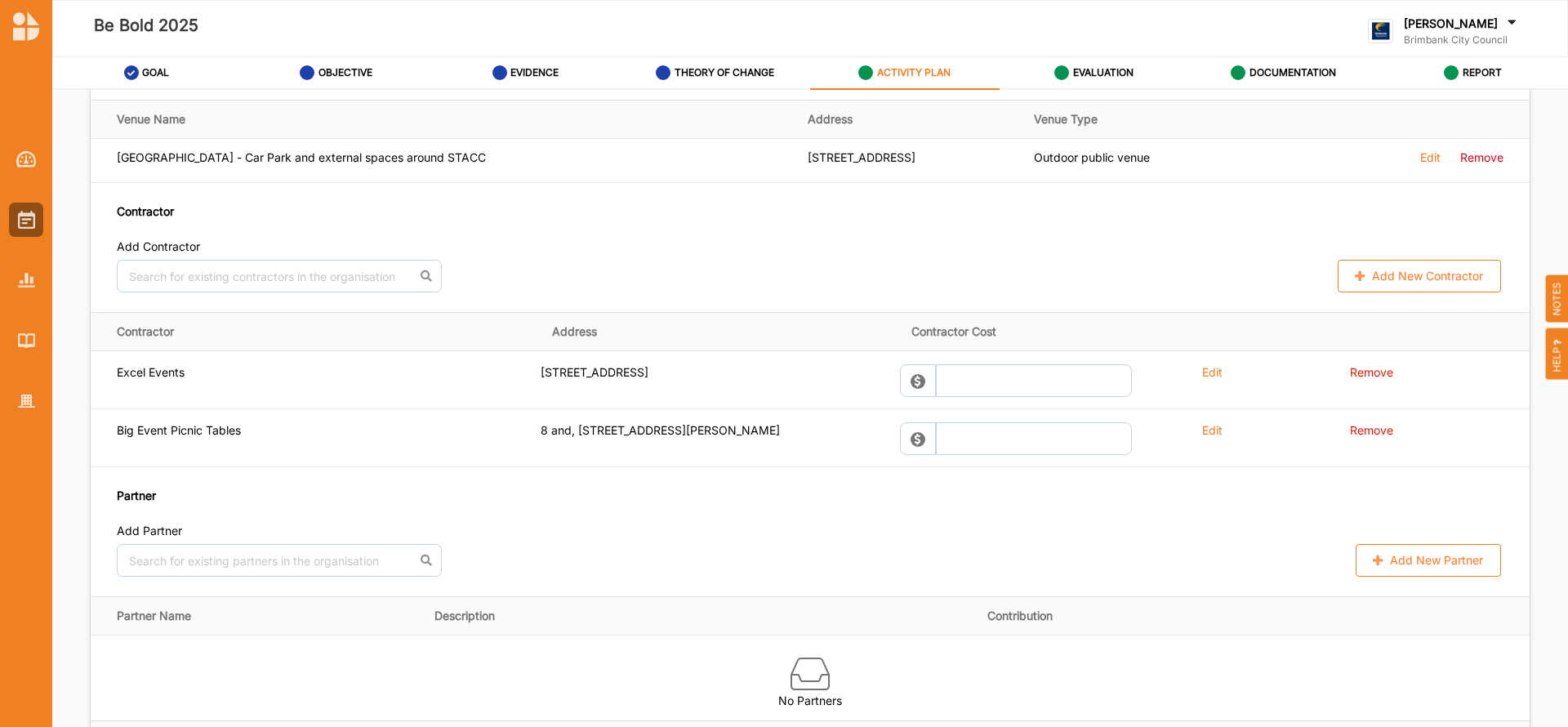
click at [1392, 270] on button "Add New Contractor" at bounding box center [1419, 276] width 163 height 32
select select "[GEOGRAPHIC_DATA]"
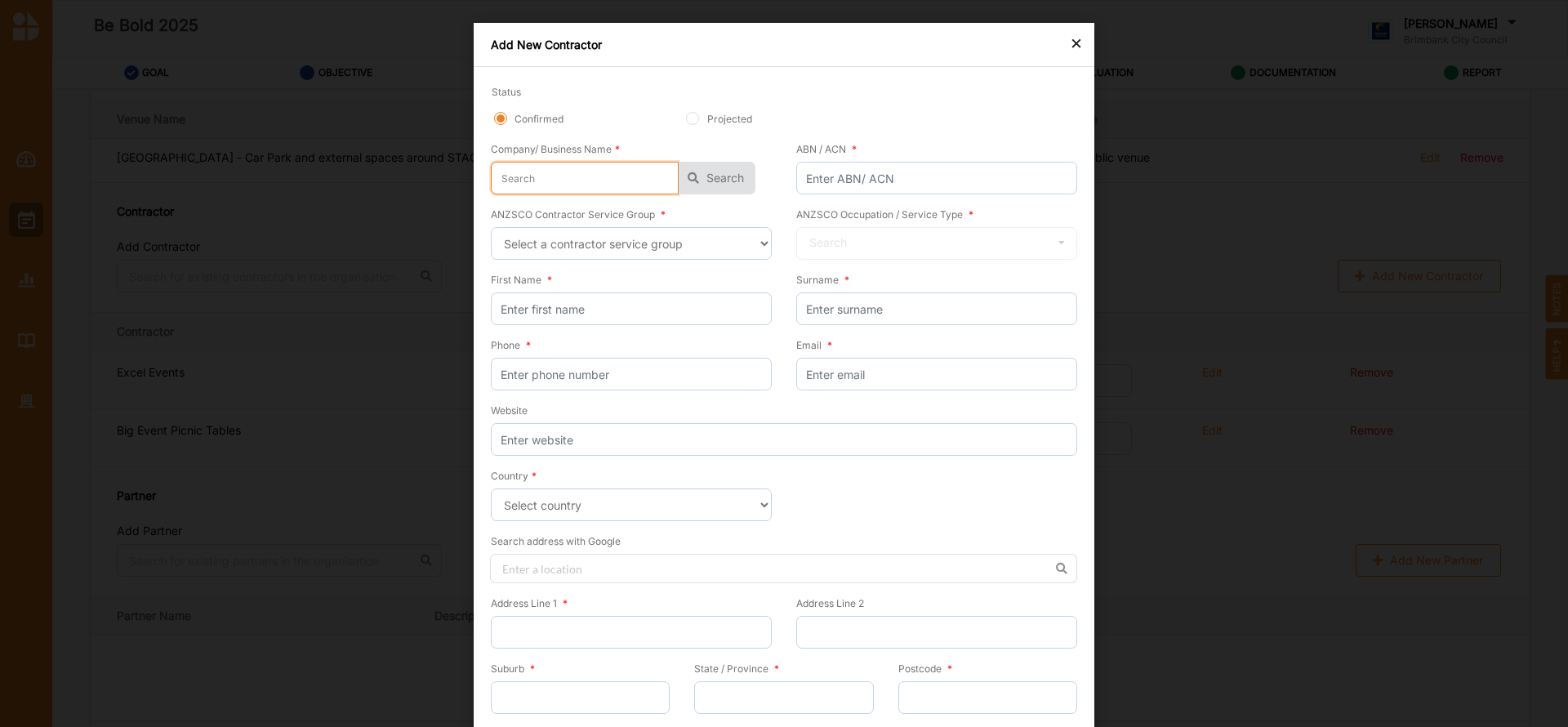
click at [566, 174] on input "text" at bounding box center [584, 177] width 188 height 32
type input "C"
type input "Ch"
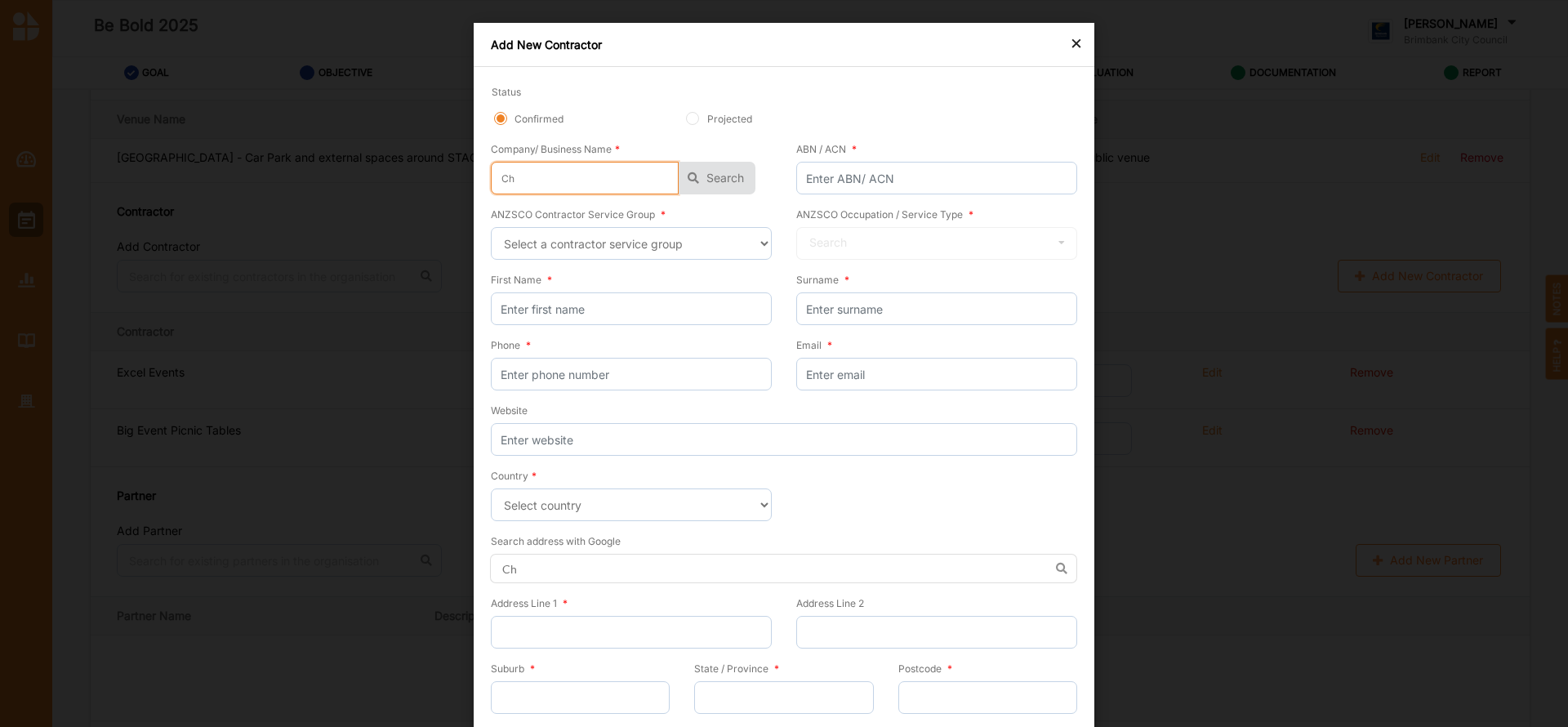
type input "Chi"
type input "Chil"
type input "Chill"
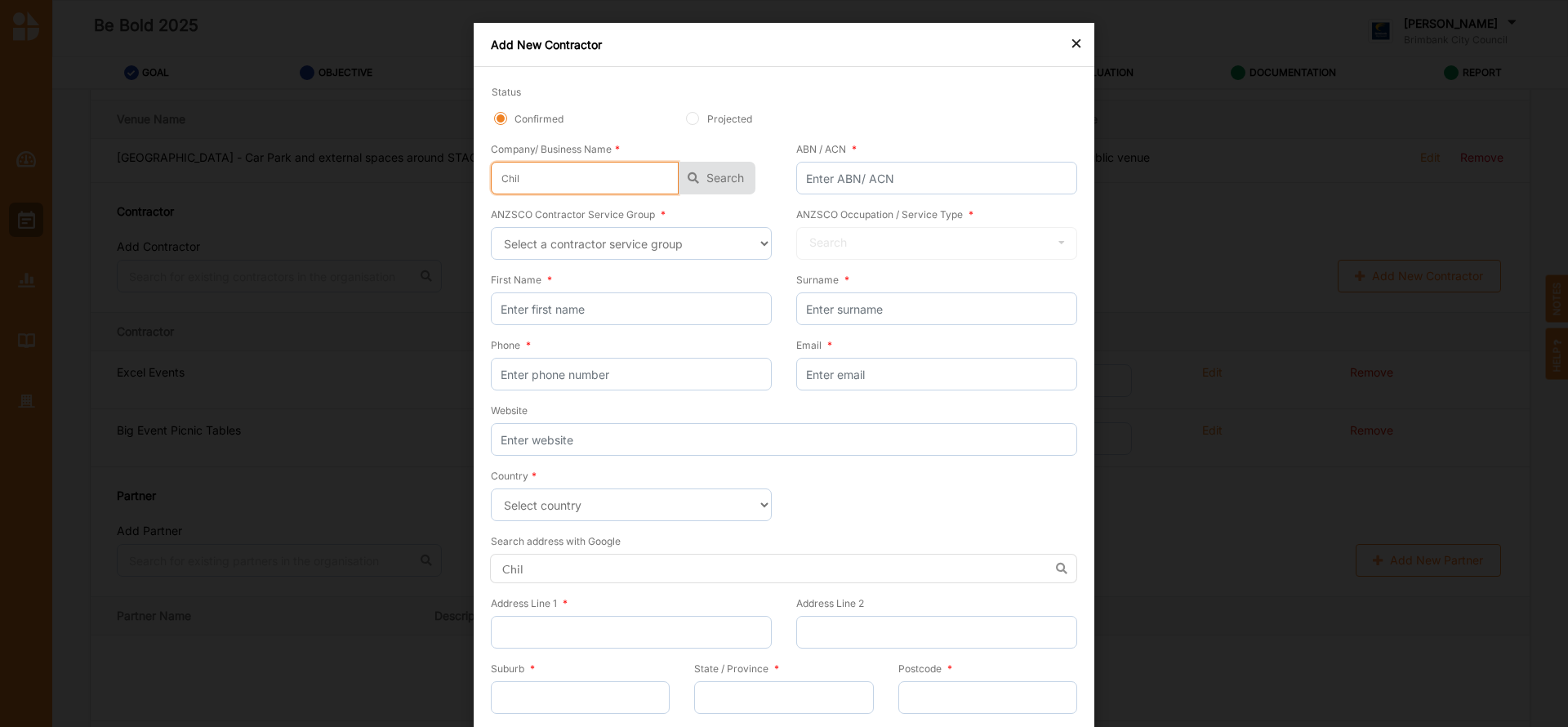
type input "Chill"
type input "Chilli"
type input "Chilliz"
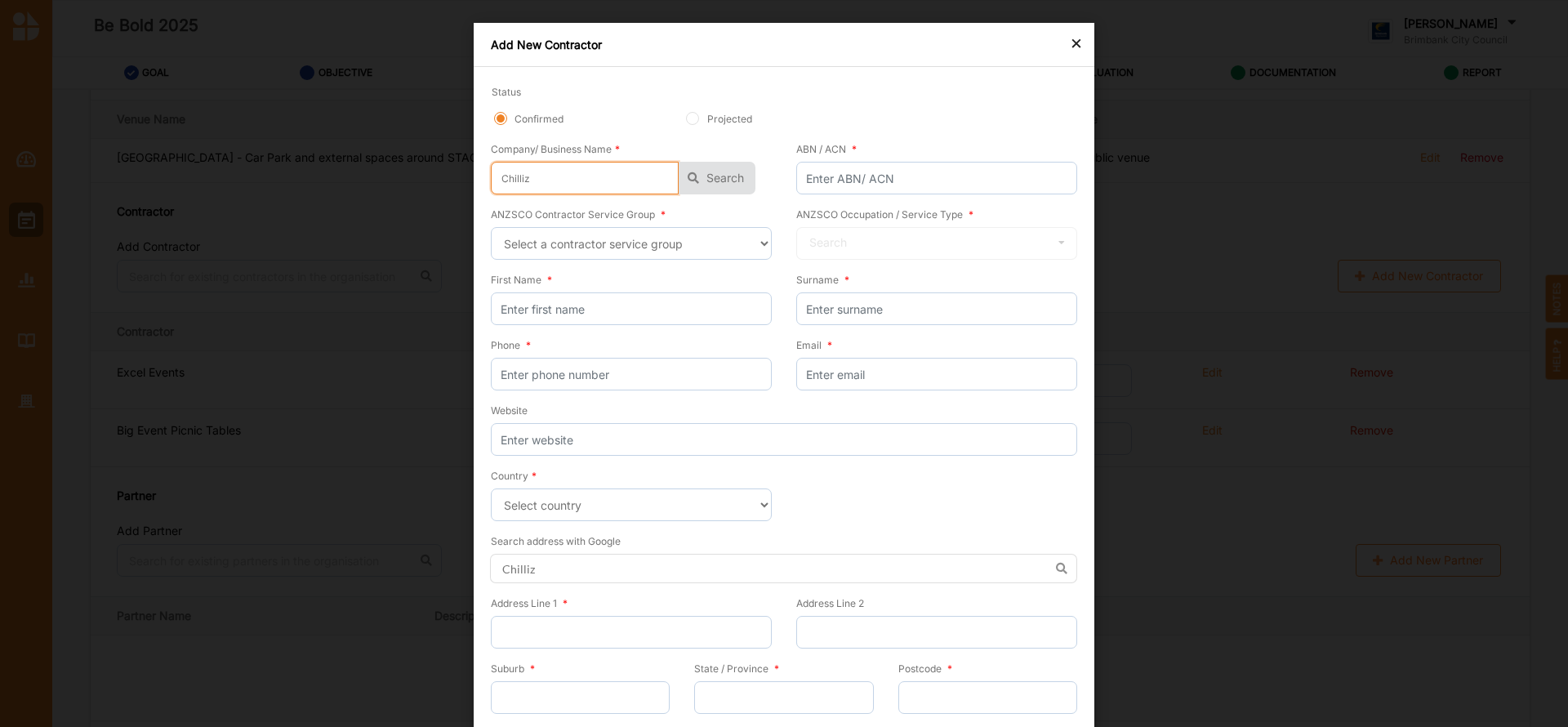
type input "Chillizo"
type input "Chillizon"
type input "Chillizone"
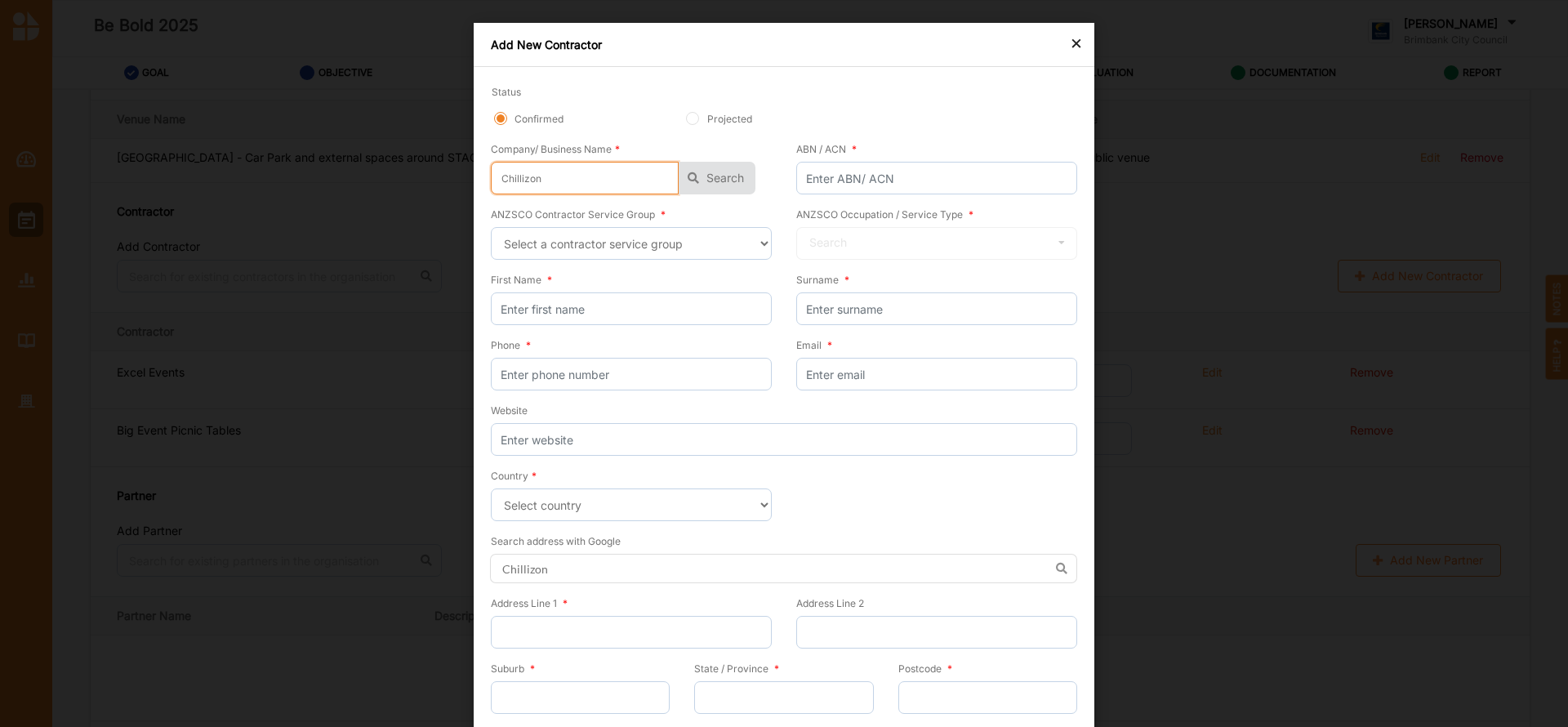
type input "Chillizone"
click at [716, 170] on button "Search" at bounding box center [717, 177] width 77 height 32
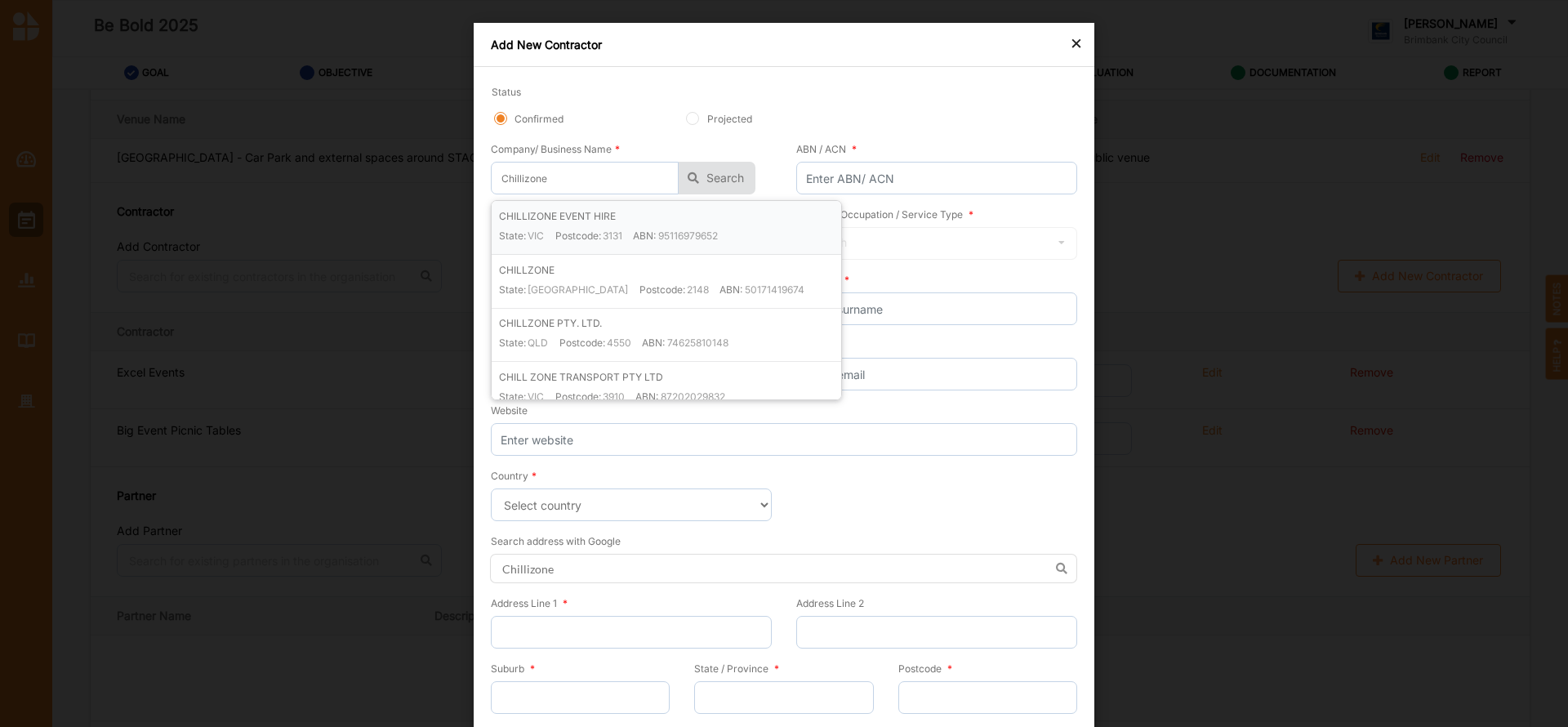
click at [580, 231] on label "Postcode:" at bounding box center [579, 235] width 46 height 14
type input "CHILLIZONE EVENT HIRE"
type input "95116979652"
type input "CHILLIZONE EVENT HIRE"
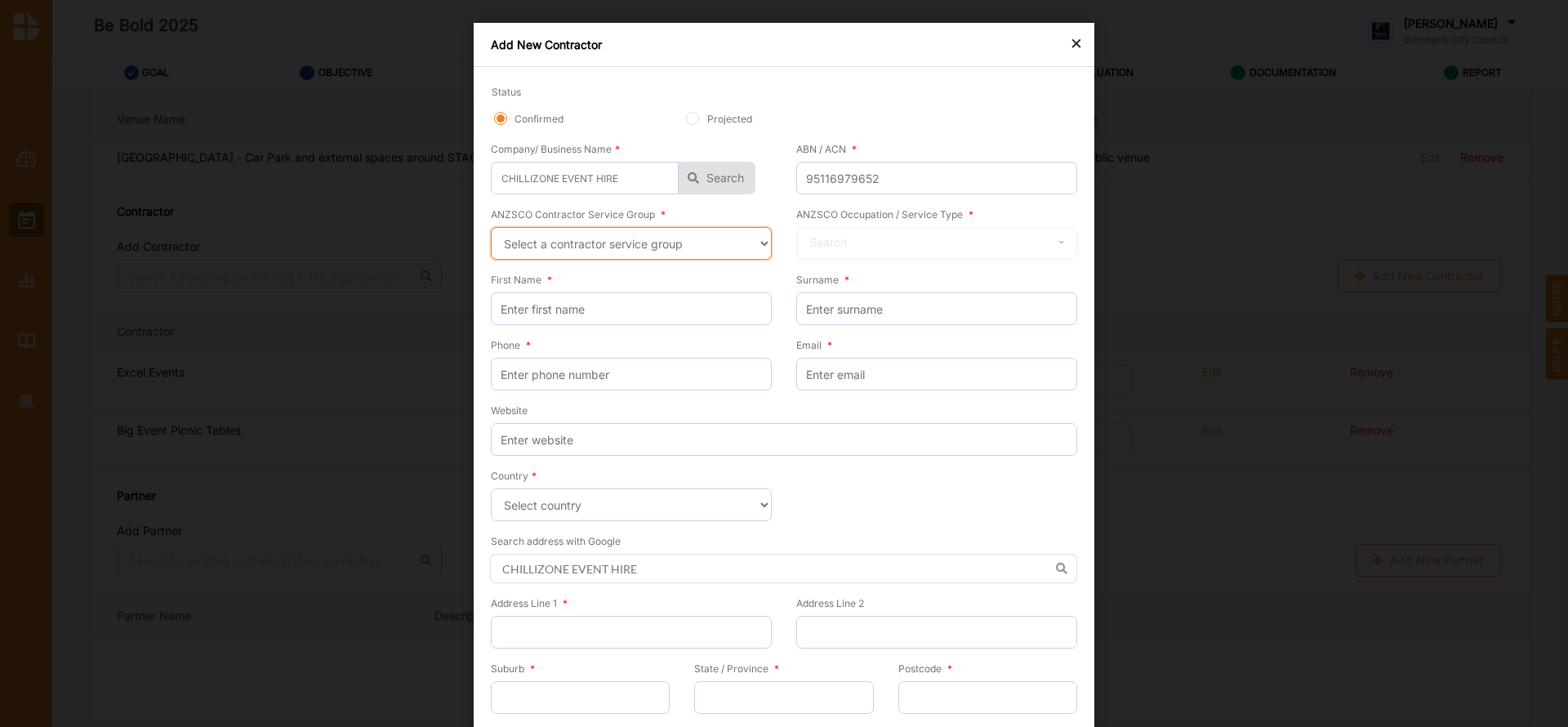
click at [760, 244] on select "Select a contractor service group Hospitality, Retail and Service Managers Spec…" at bounding box center [631, 243] width 281 height 32
select select "89"
click at [490, 227] on select "Select a contractor service group Hospitality, Retail and Service Managers Spec…" at bounding box center [631, 243] width 281 height 32
click at [1055, 242] on icon at bounding box center [1061, 243] width 25 height 30
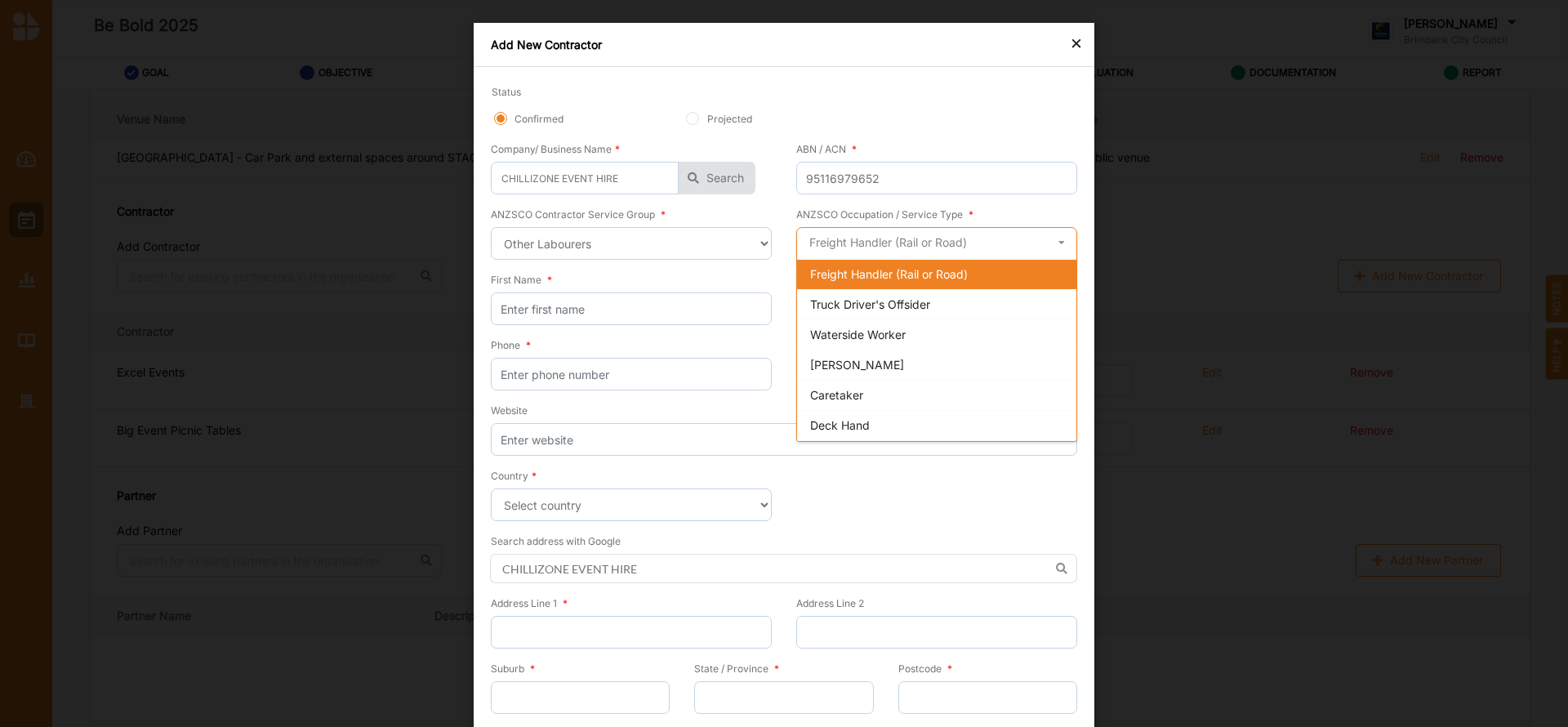
scroll to position [687, 0]
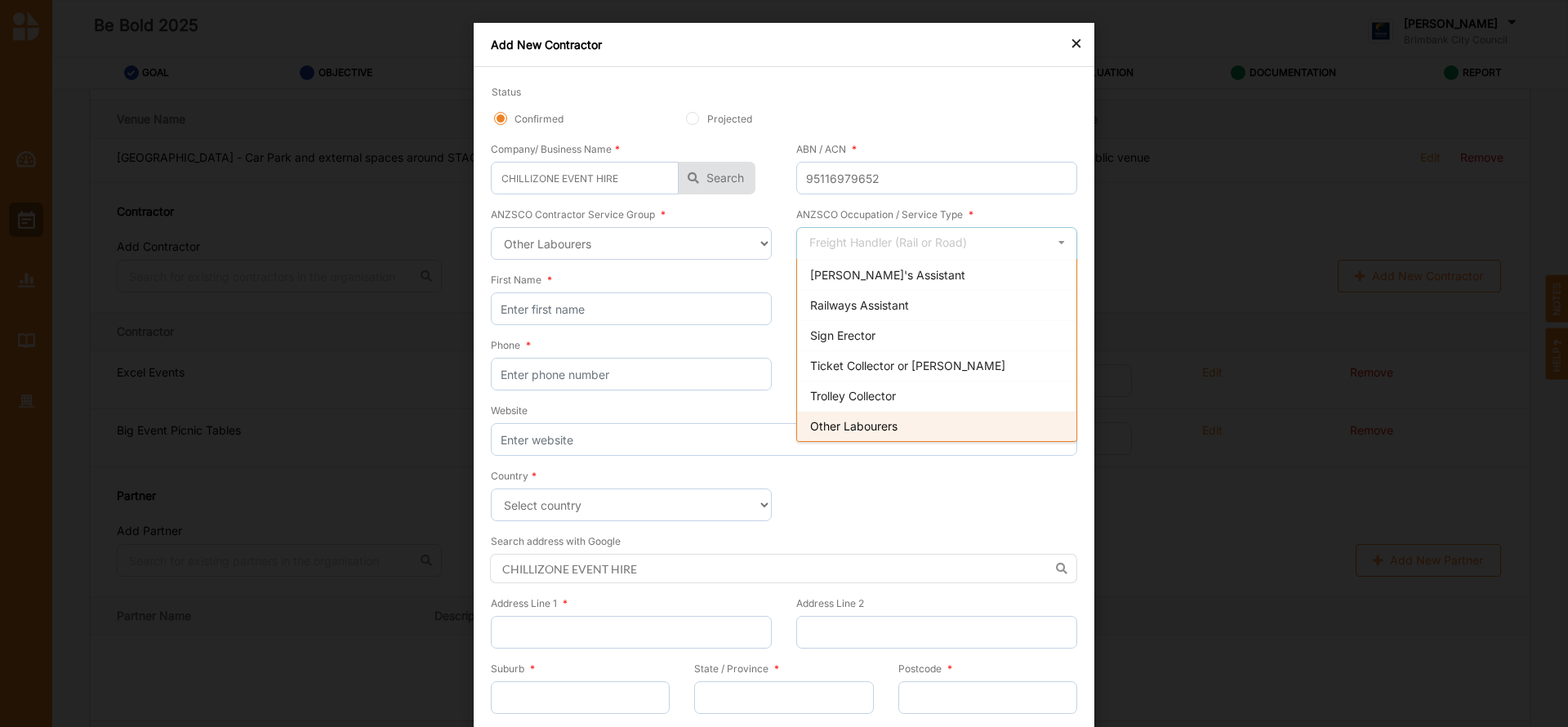
click at [876, 420] on span "Other Labourers" at bounding box center [854, 426] width 87 height 14
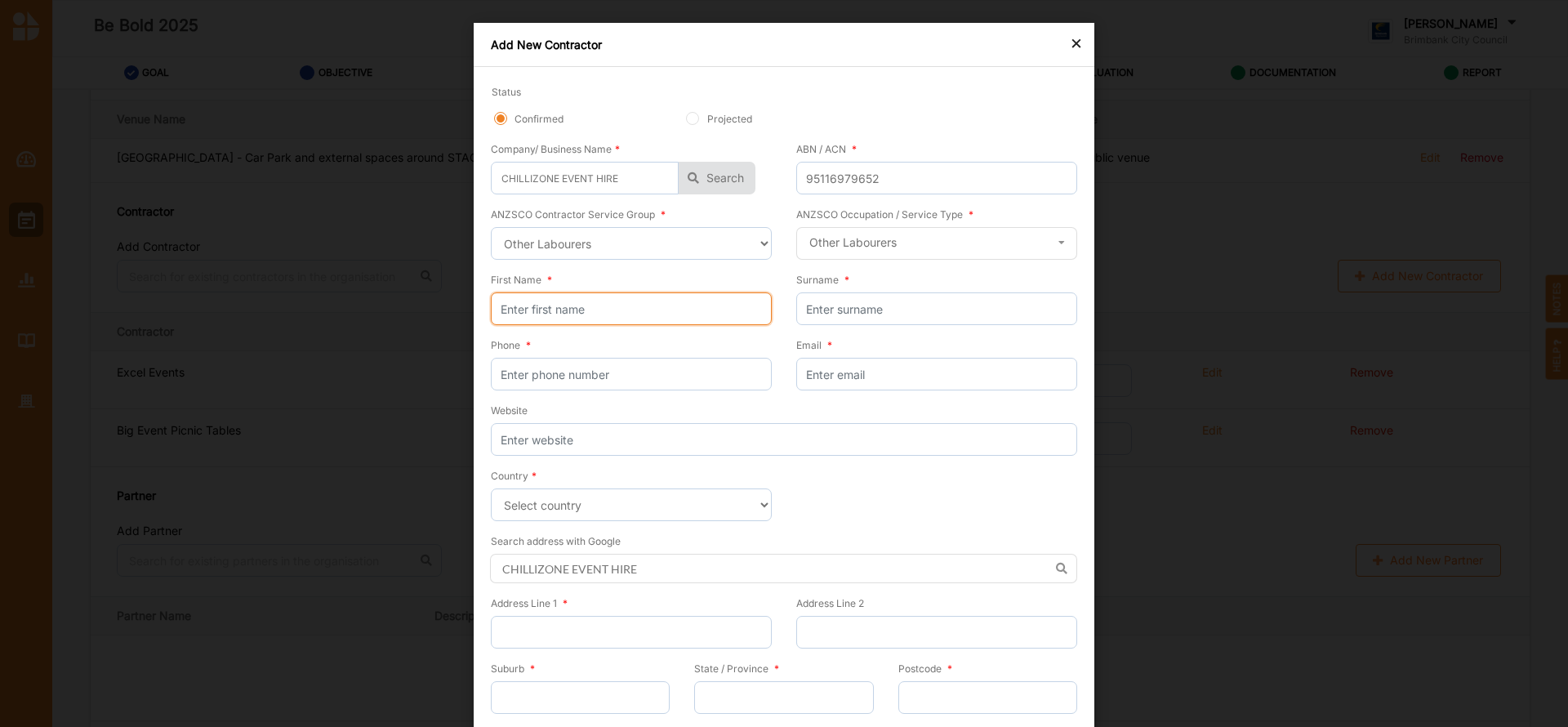
click at [563, 305] on input "First Name *" at bounding box center [631, 308] width 281 height 32
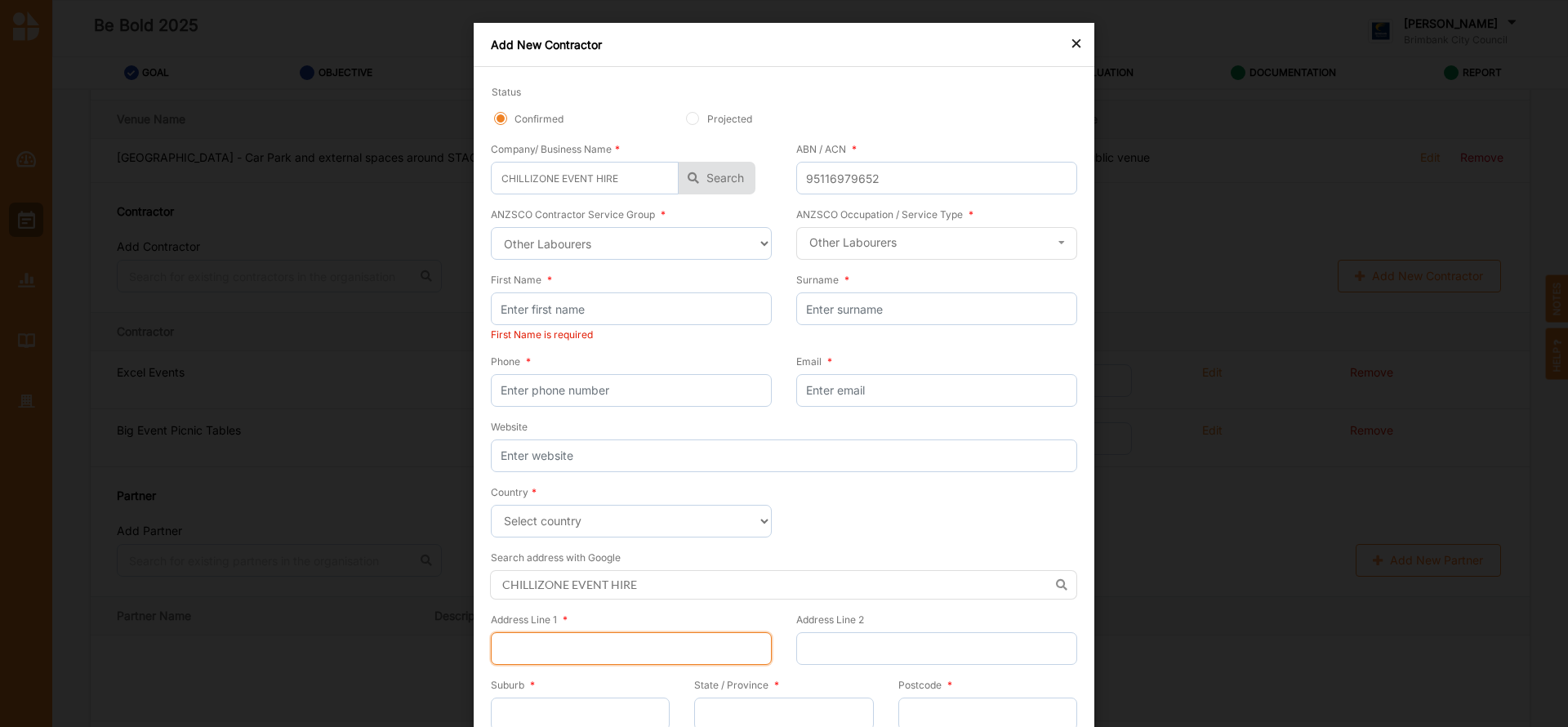
click at [602, 652] on input "Address Line 1 *" at bounding box center [631, 648] width 281 height 32
type input "[STREET_ADDRESS]"
click at [584, 701] on input "Suburb *" at bounding box center [580, 714] width 179 height 32
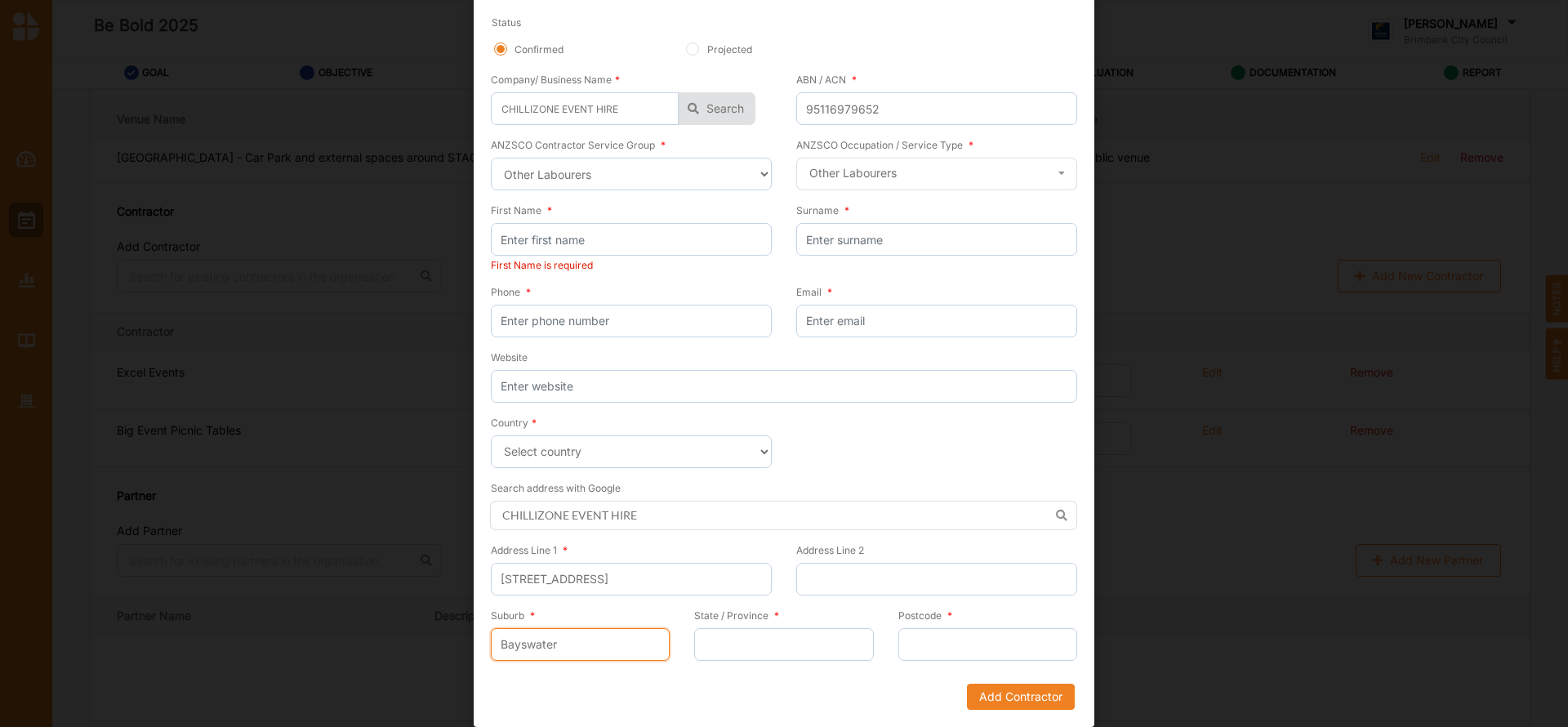
type input "Bayswater"
click at [718, 638] on input "State / Province *" at bounding box center [784, 644] width 179 height 32
type input "VICTORIA"
click at [925, 652] on input "Postcode *" at bounding box center [987, 644] width 179 height 32
type input "3153"
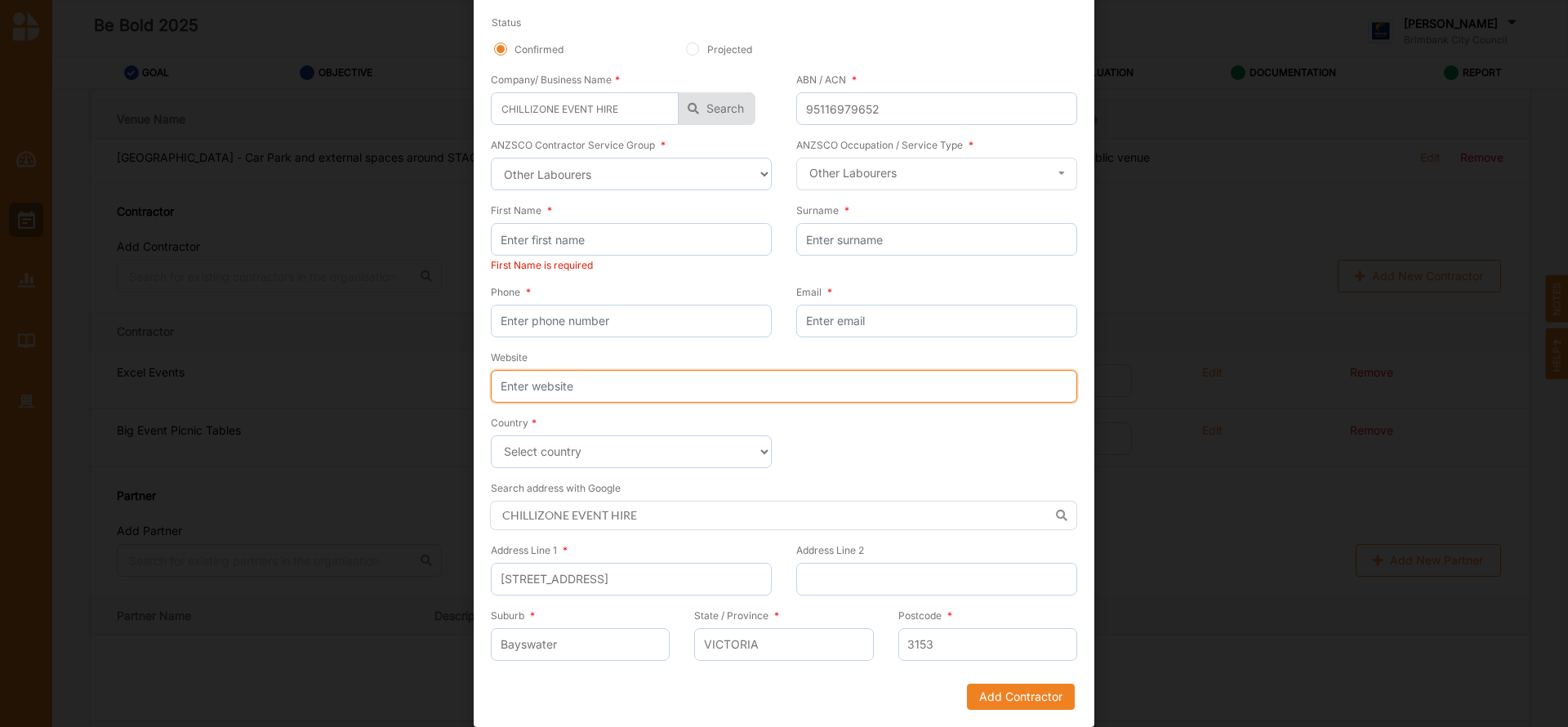
click at [526, 392] on input "Website" at bounding box center [784, 386] width 586 height 32
click at [603, 391] on input "Website" at bounding box center [784, 386] width 586 height 32
paste input "[URL][DOMAIN_NAME]"
type input "[URL][DOMAIN_NAME]"
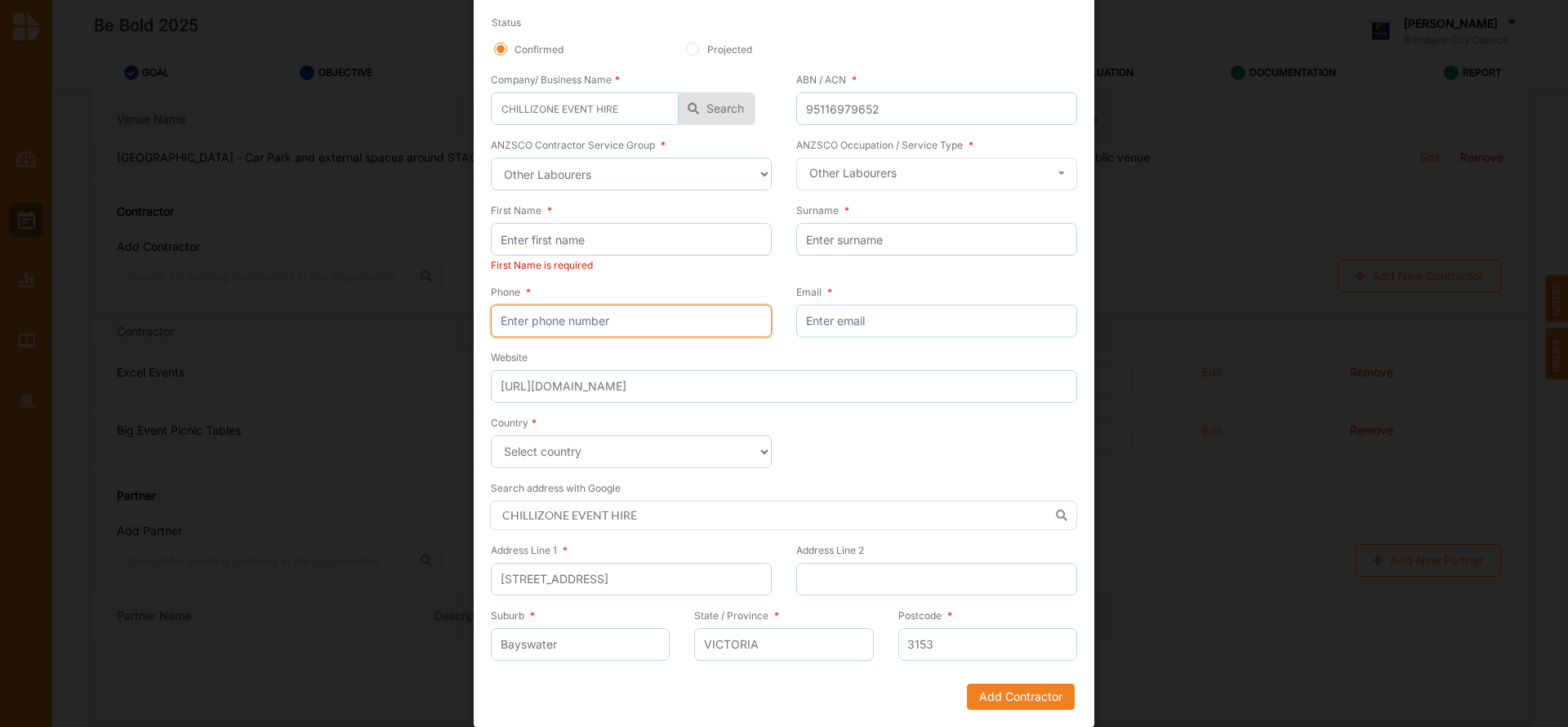
click at [596, 326] on input "Phone *" at bounding box center [631, 321] width 281 height 32
click at [636, 322] on input "Phone *" at bounding box center [631, 321] width 281 height 32
paste input "1300884806"
type input "1300884806"
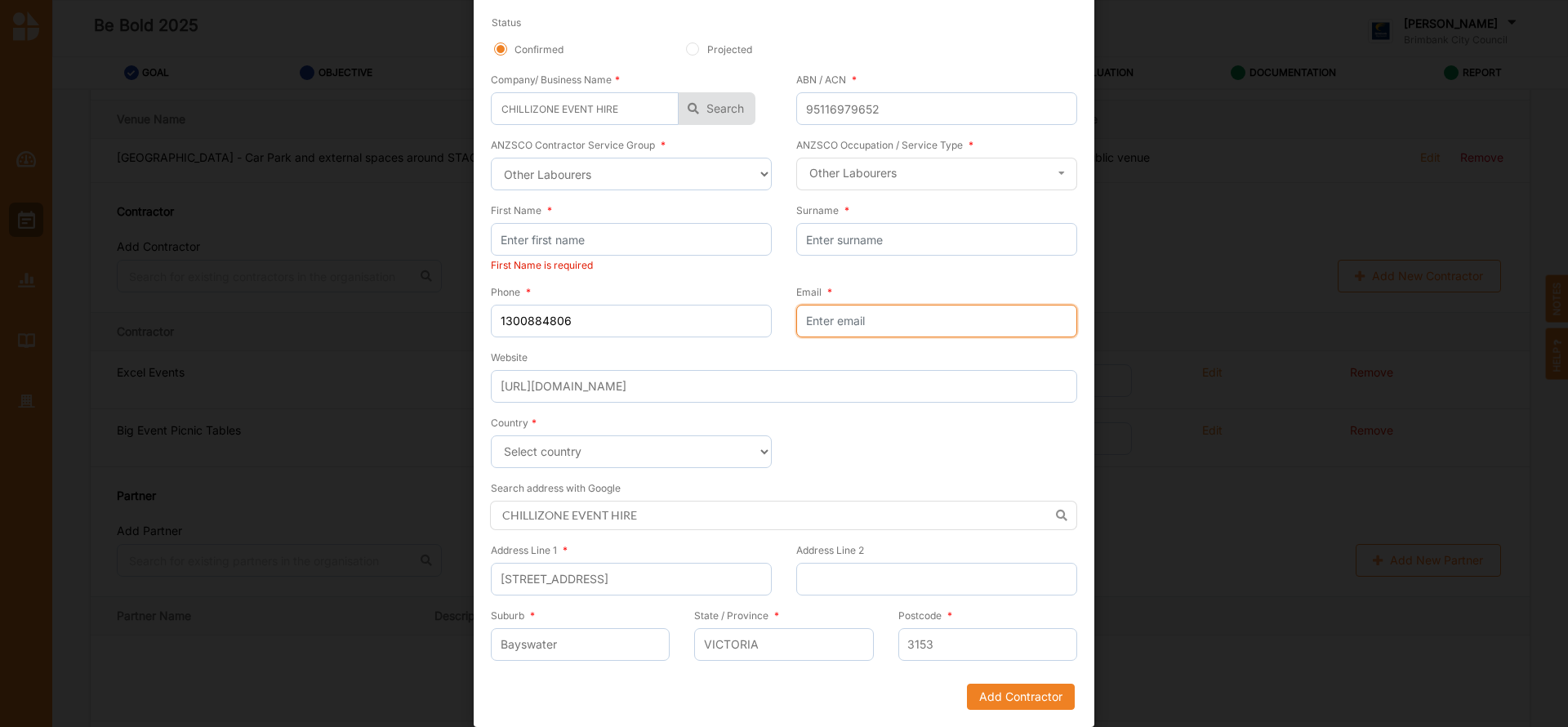
click at [824, 319] on input "Email *" at bounding box center [937, 321] width 281 height 32
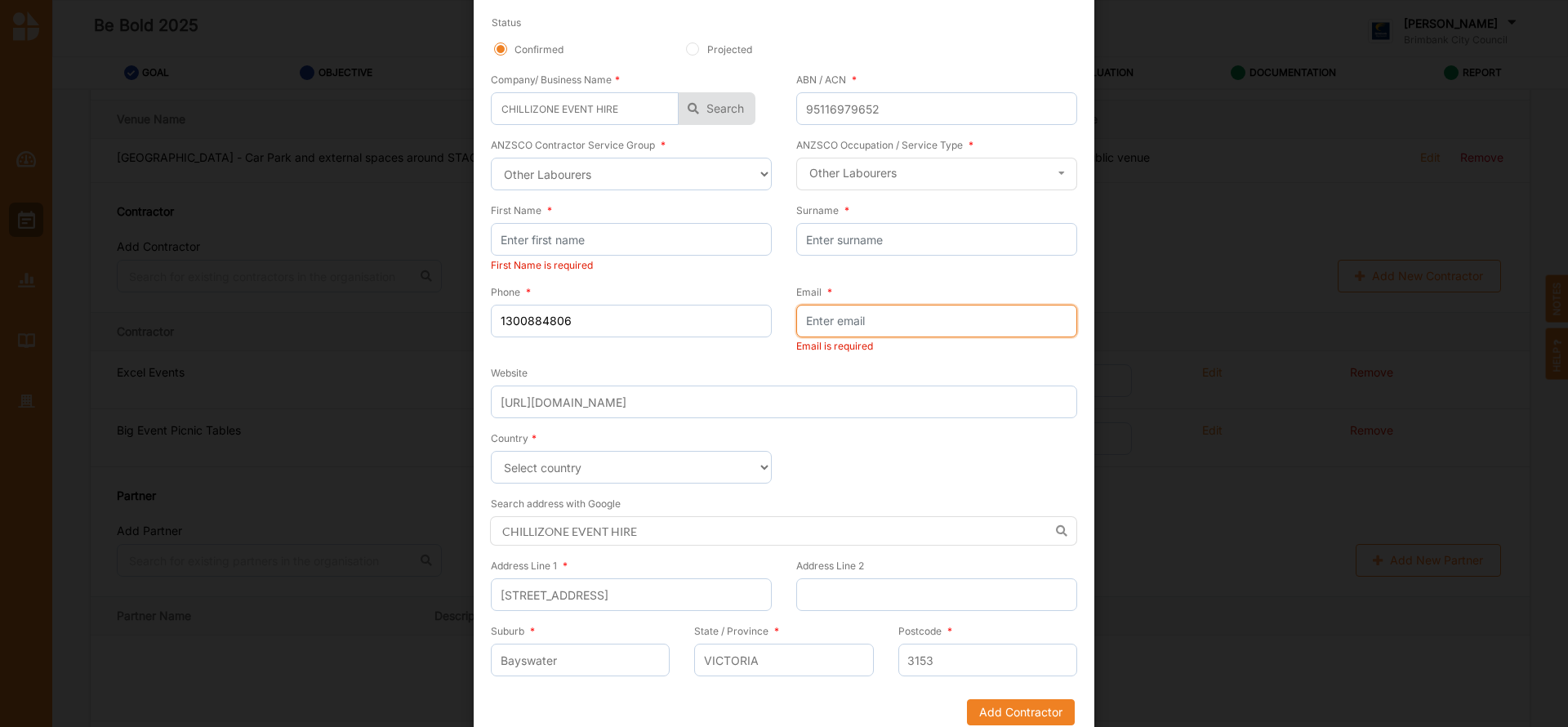
paste input "[EMAIL_ADDRESS][DOMAIN_NAME]"
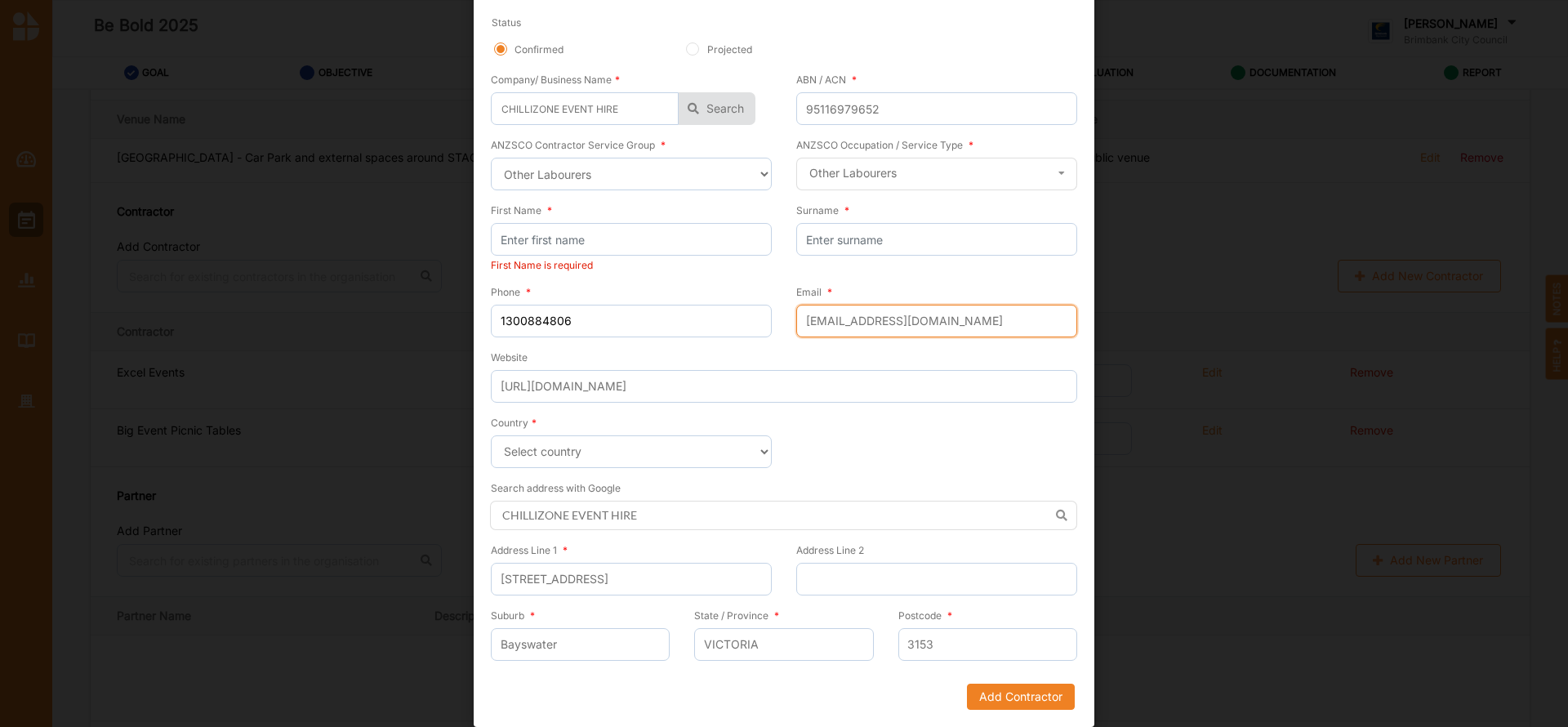
type input "[EMAIL_ADDRESS][DOMAIN_NAME]"
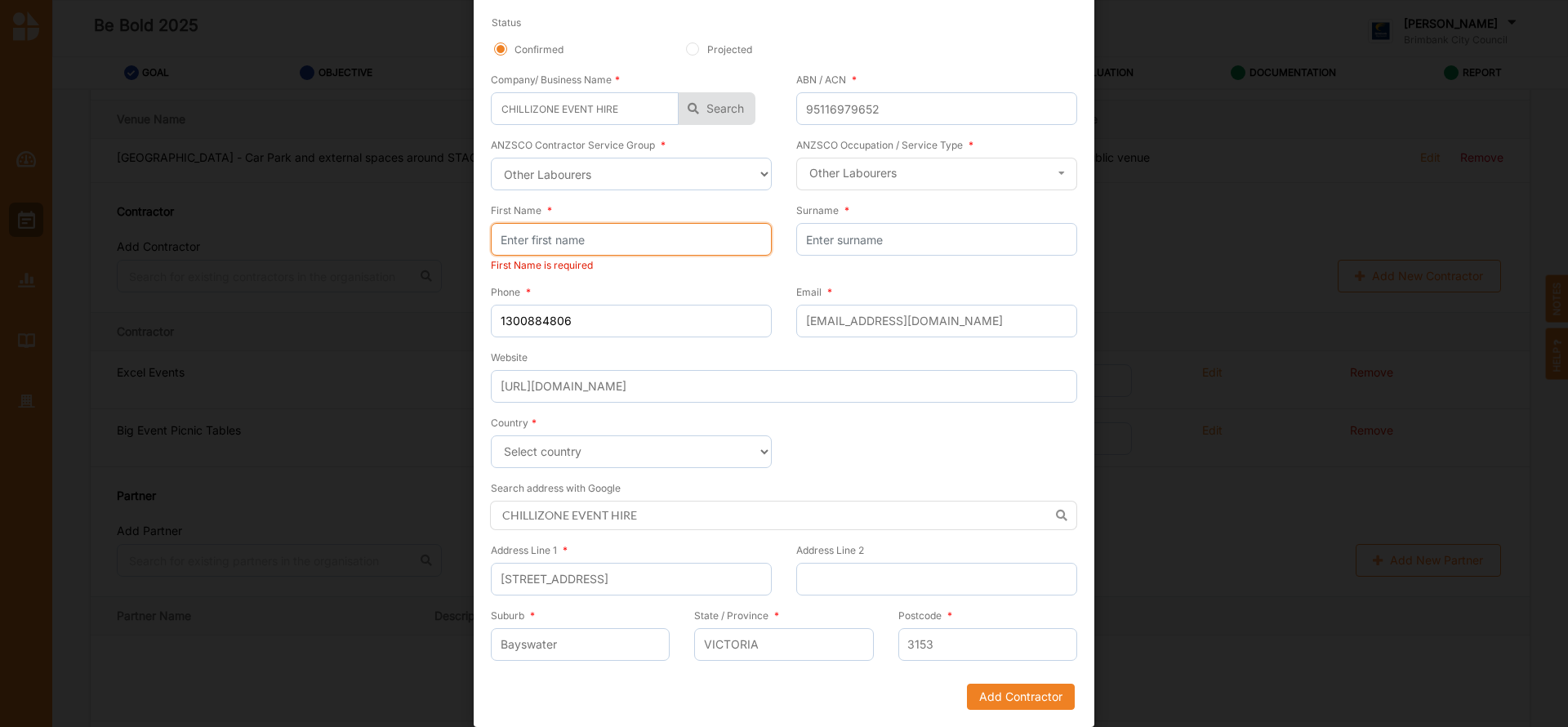
click at [585, 233] on input "First Name *" at bounding box center [631, 239] width 281 height 32
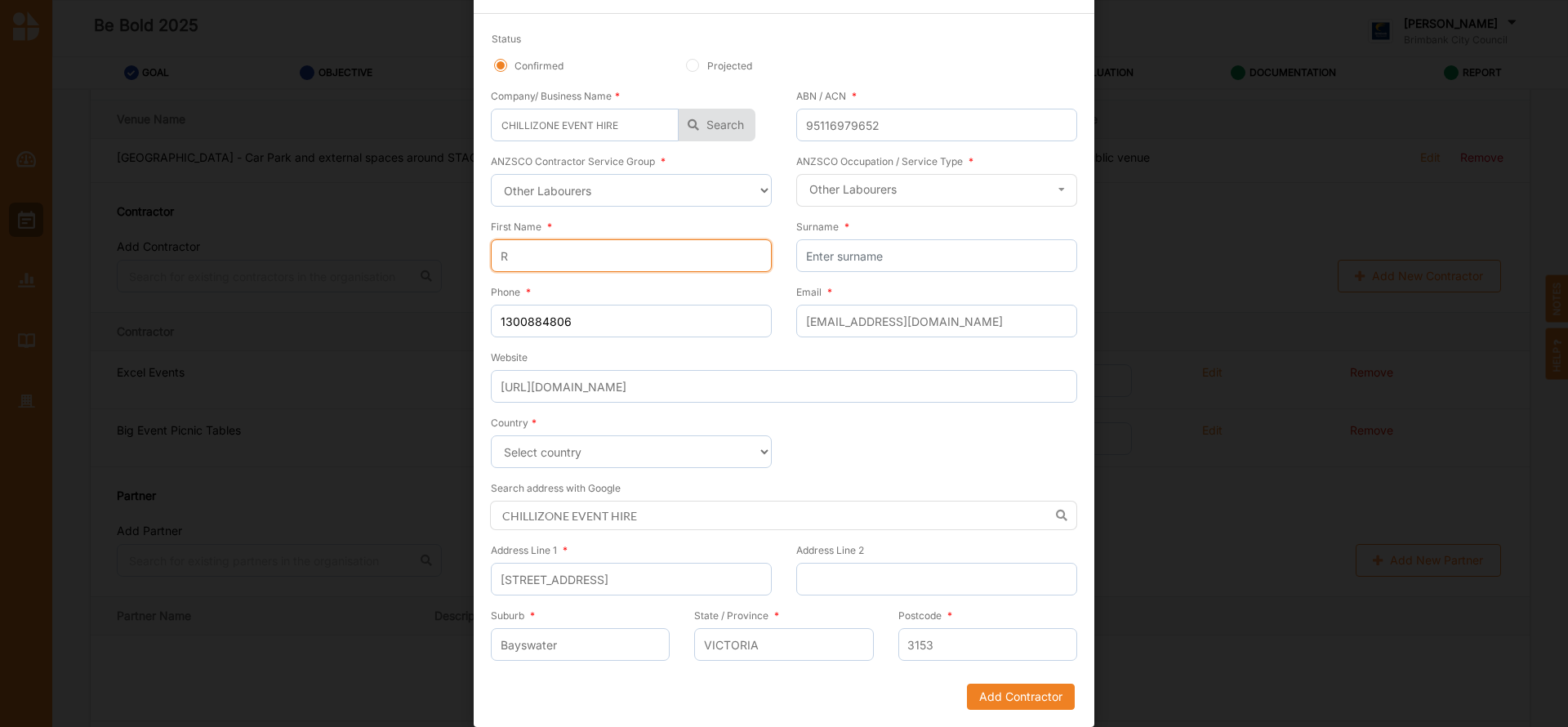
scroll to position [53, 0]
type input "[PERSON_NAME]"
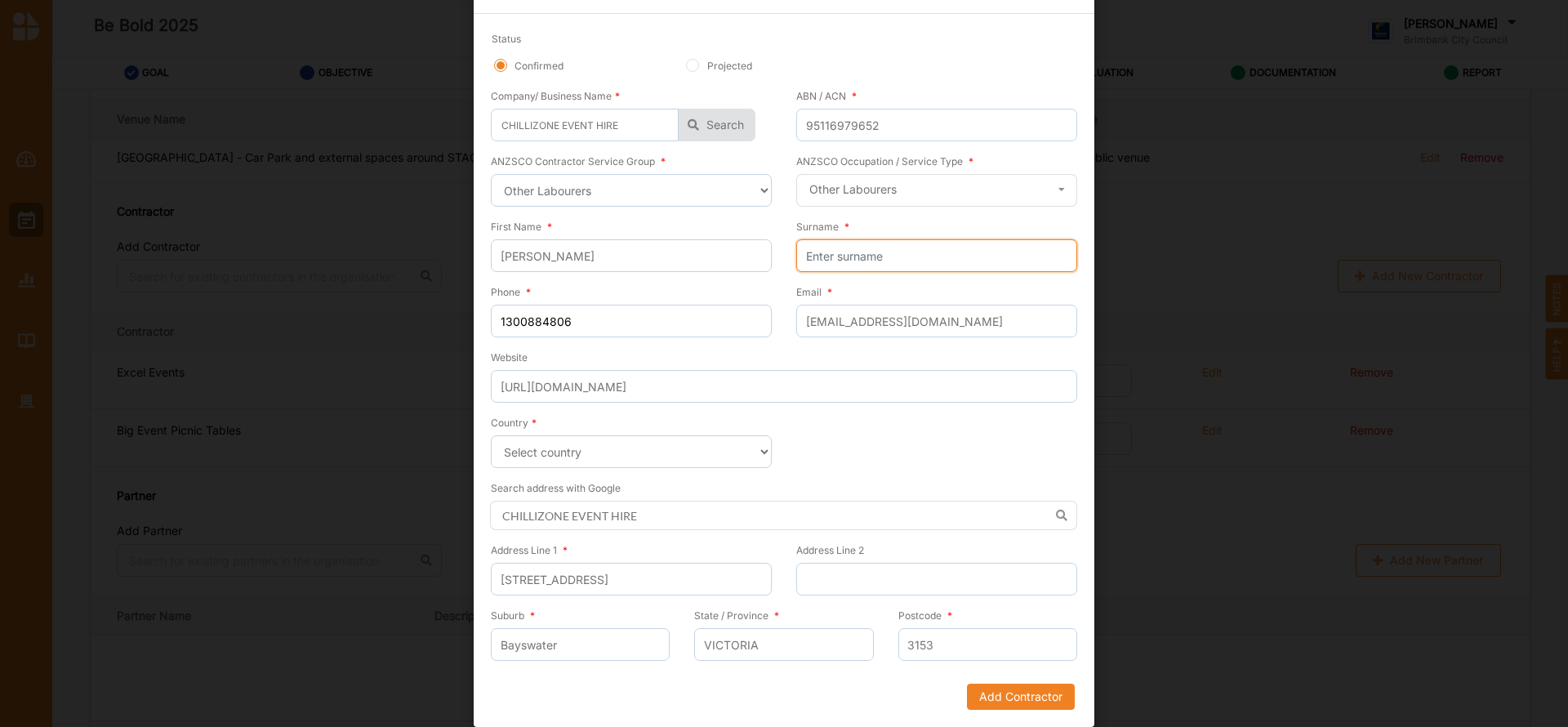
click at [822, 252] on input "Surname *" at bounding box center [937, 255] width 281 height 32
type input "St Clair"
click at [1013, 695] on button "Add Contractor" at bounding box center [1021, 698] width 108 height 27
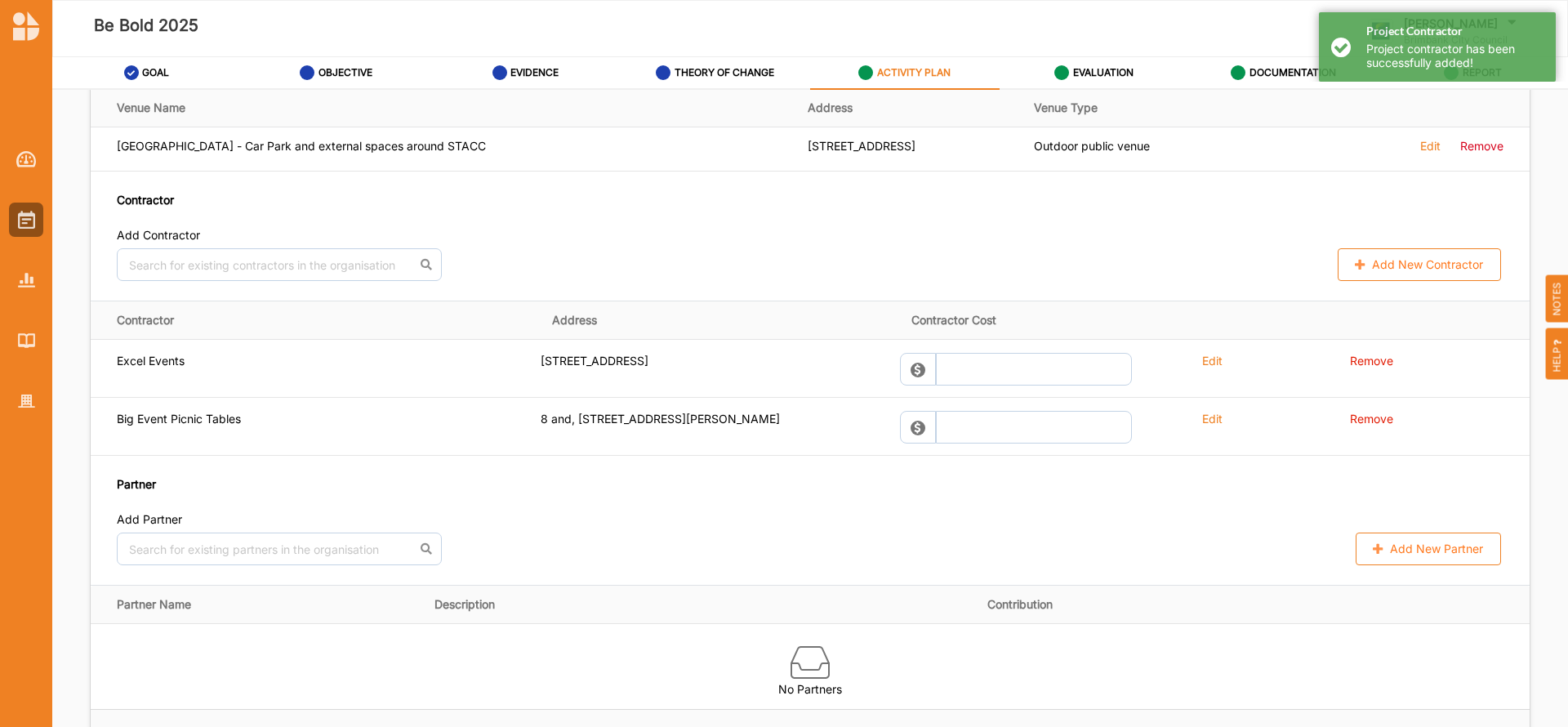
scroll to position [1158, 0]
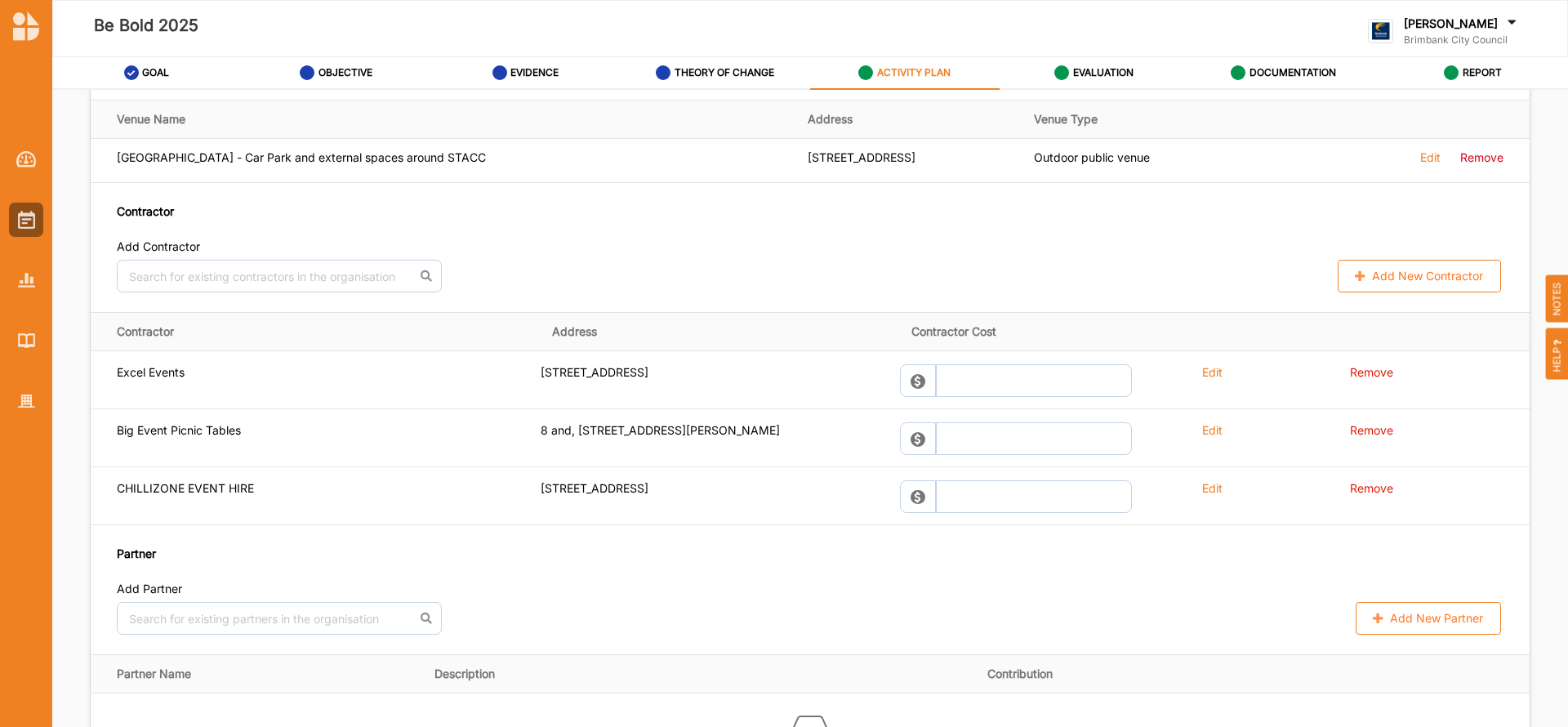
click at [1403, 277] on button "Add New Contractor" at bounding box center [1419, 276] width 163 height 32
select select "[GEOGRAPHIC_DATA]"
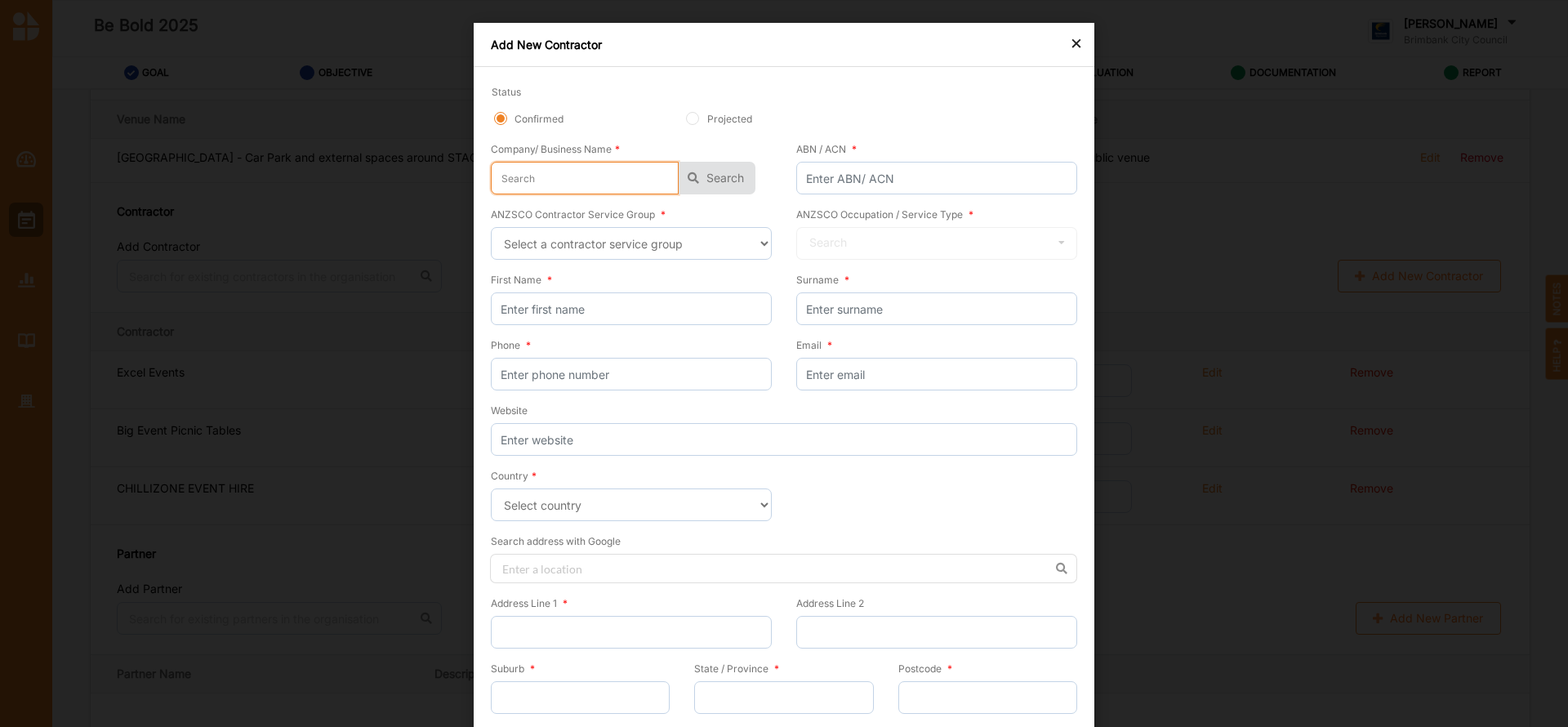
click at [597, 180] on input "text" at bounding box center [584, 177] width 188 height 32
type input "C"
type input "CR"
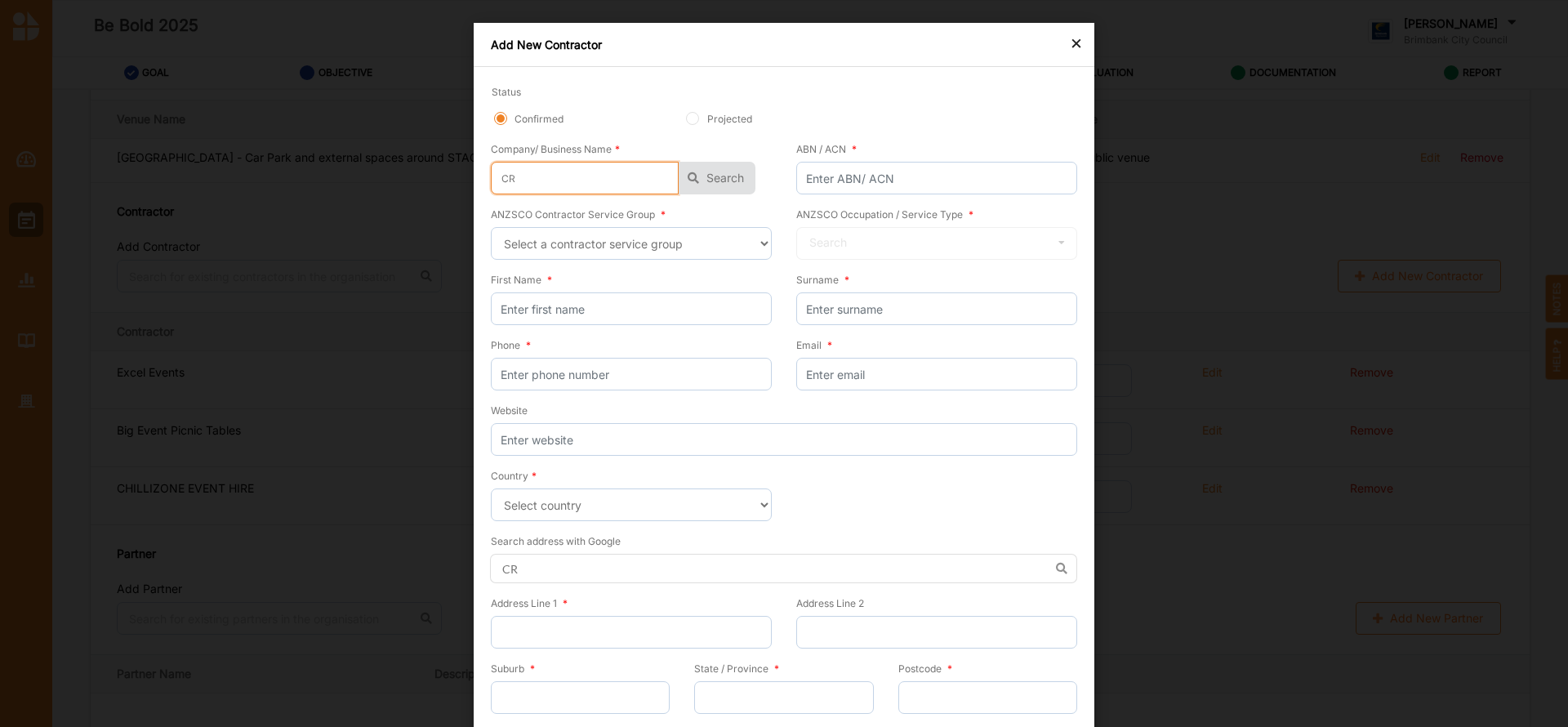
type input "CRP"
type input "CRP E"
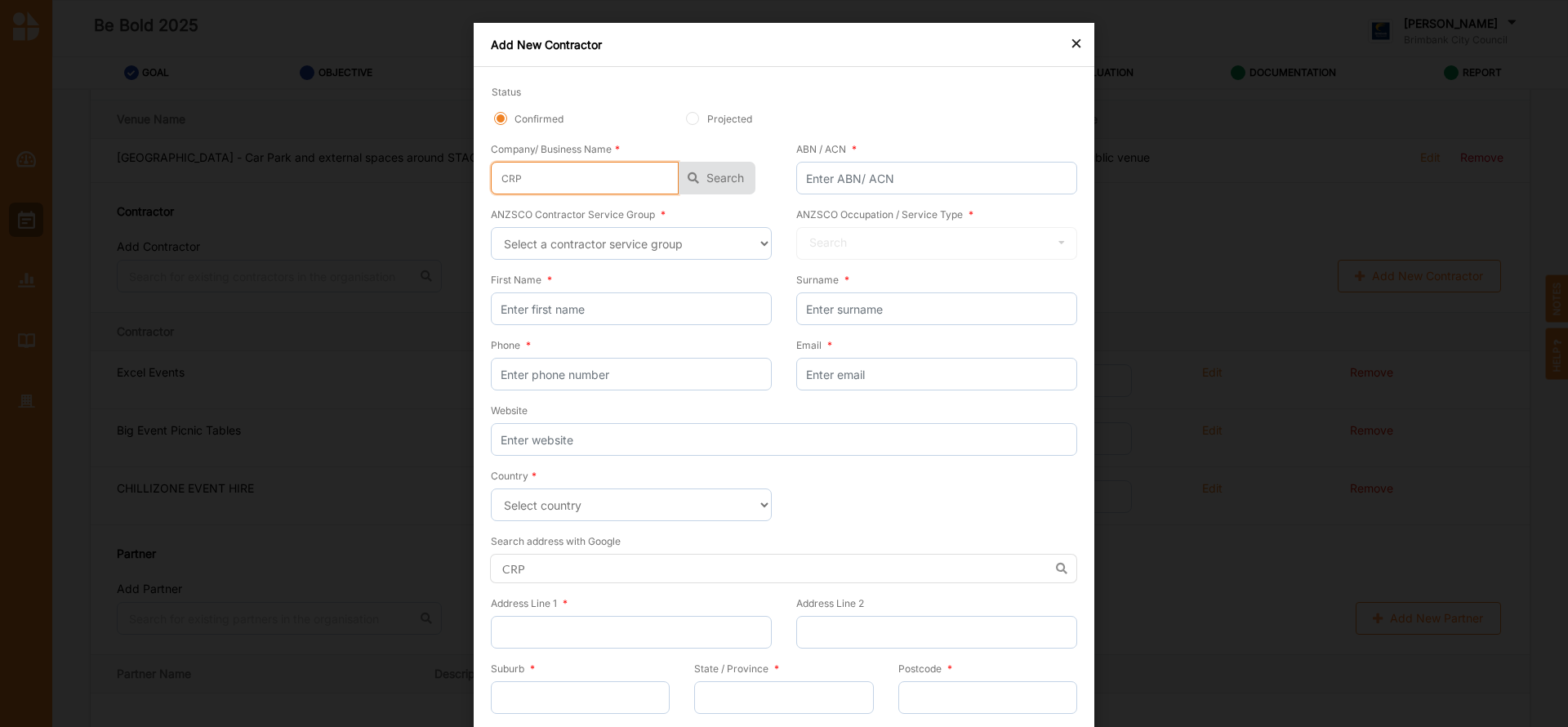
type input "CRP E"
type input "CRP El"
type input "CRP Ele"
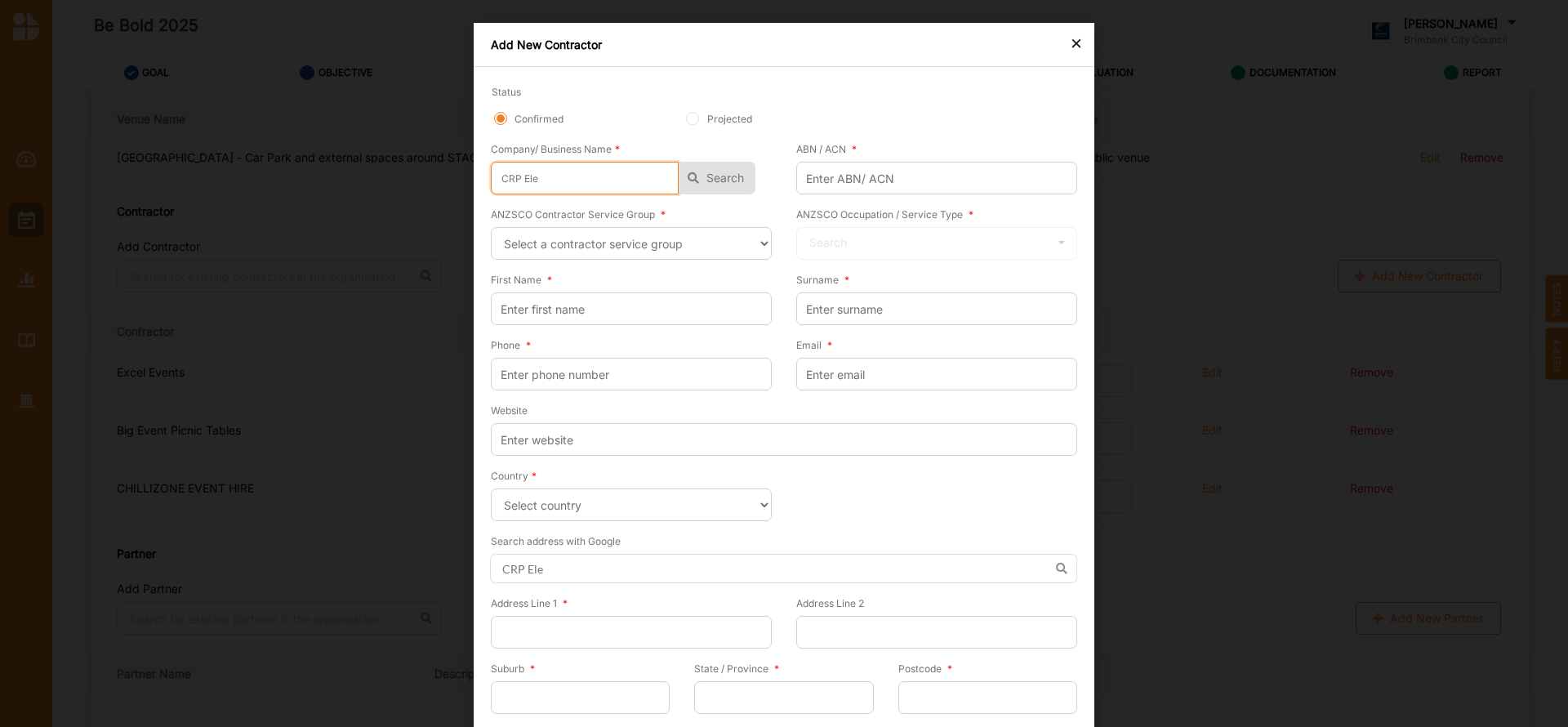
type input "CRP Elec"
type input "CRP Elect"
type input "CRP Electr"
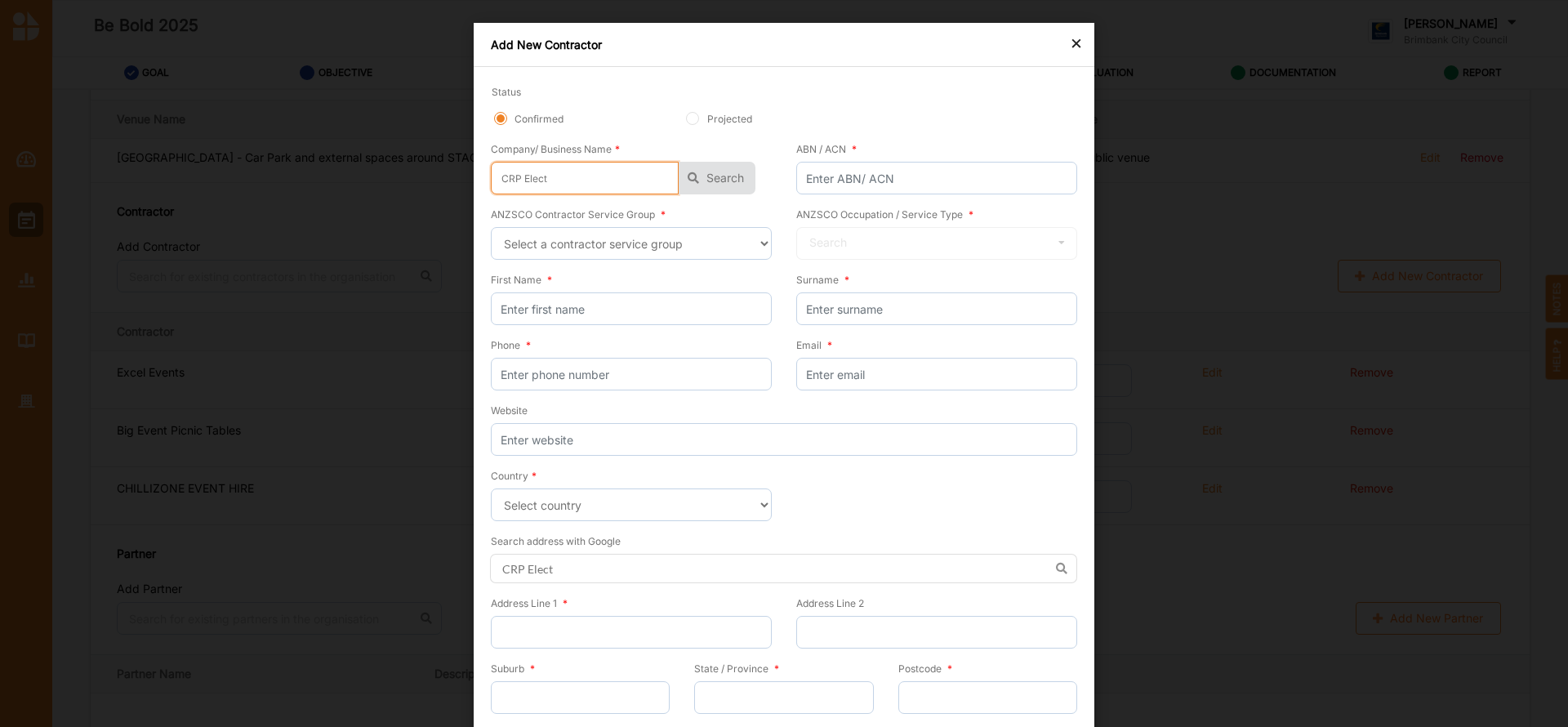
type input "CRP Electr"
type input "CRP Electri"
type input "CRP Electric"
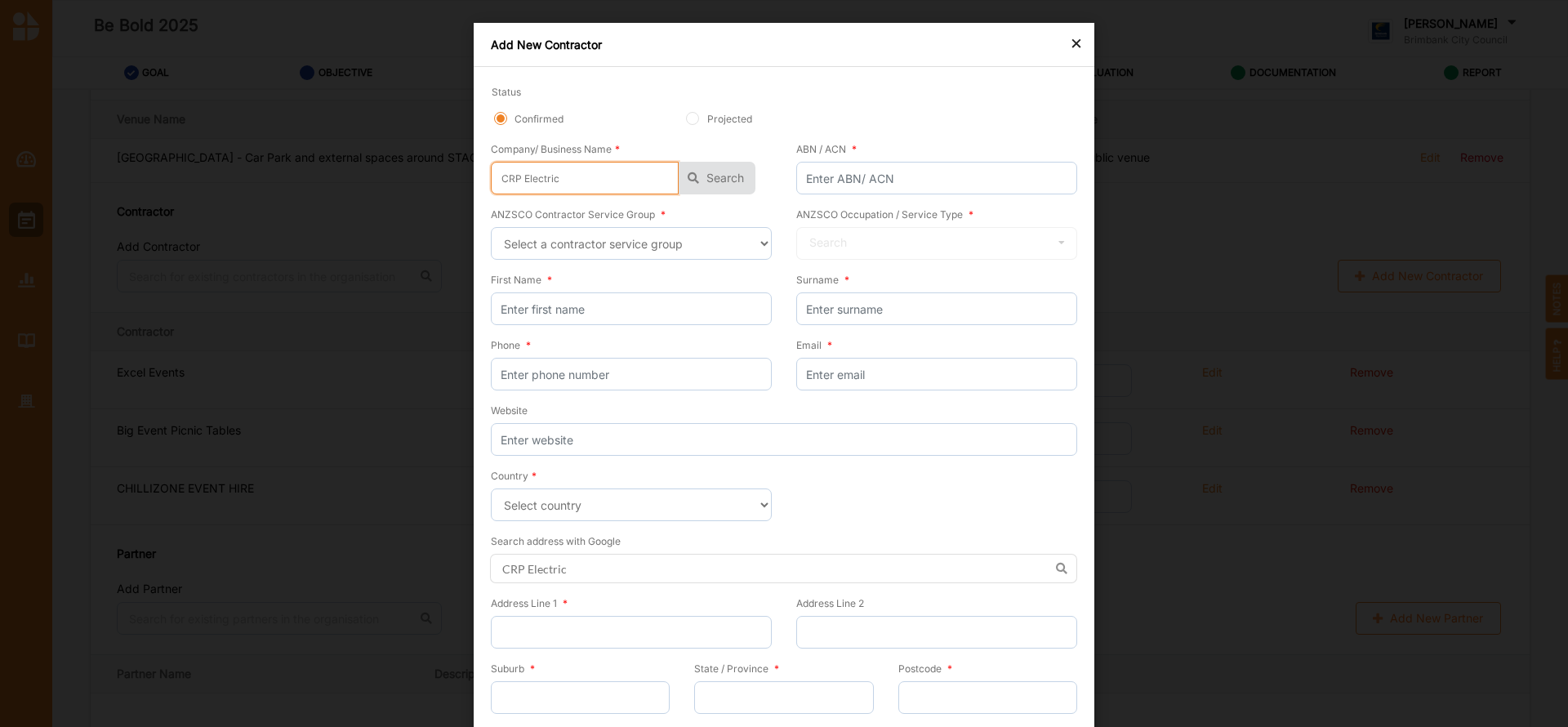
type input "CRP Electrica"
type input "CRP Electrical"
click at [734, 177] on button "Search" at bounding box center [717, 177] width 77 height 32
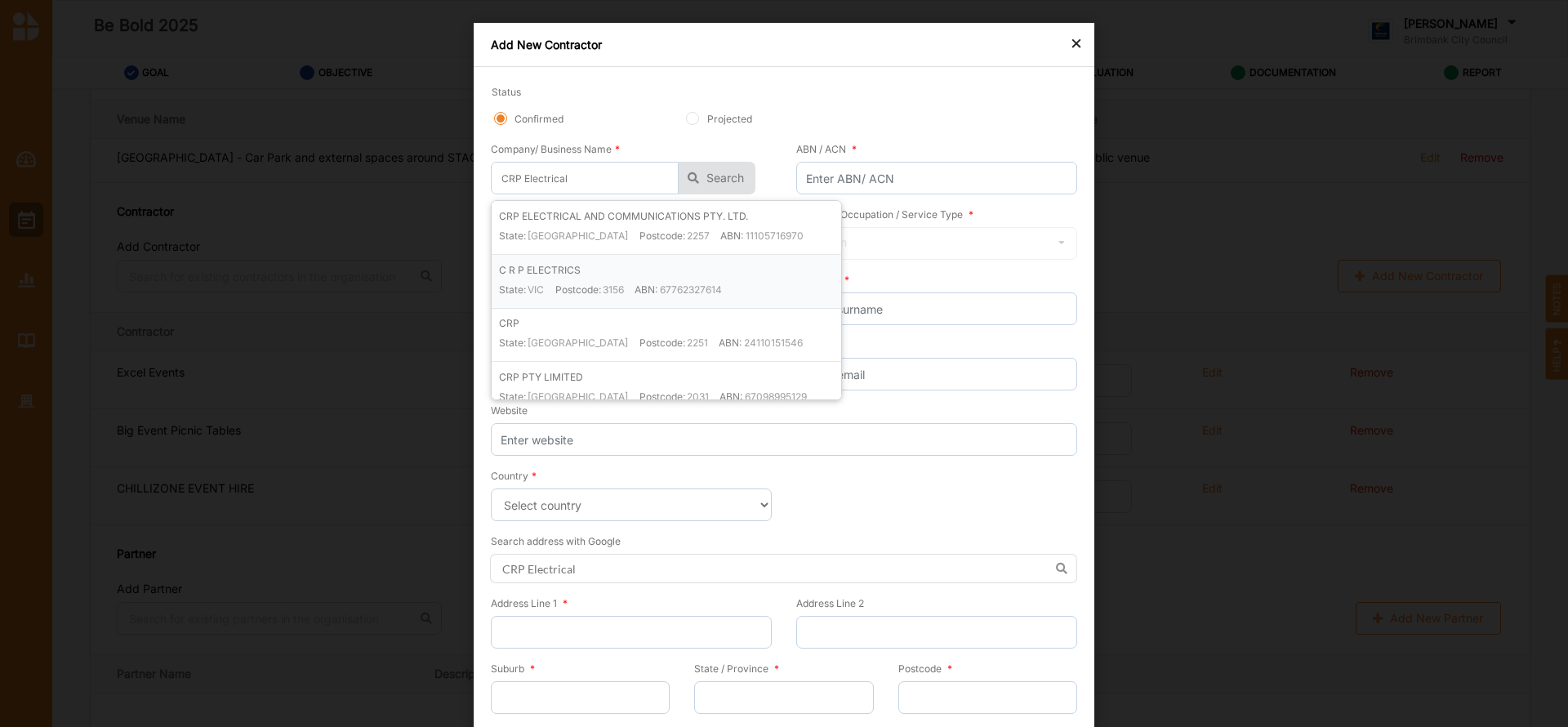
click at [647, 285] on label "ABN:" at bounding box center [646, 289] width 23 height 14
type input "C R P ELECTRICS"
type input "67762327614"
type input "C R P ELECTRICS"
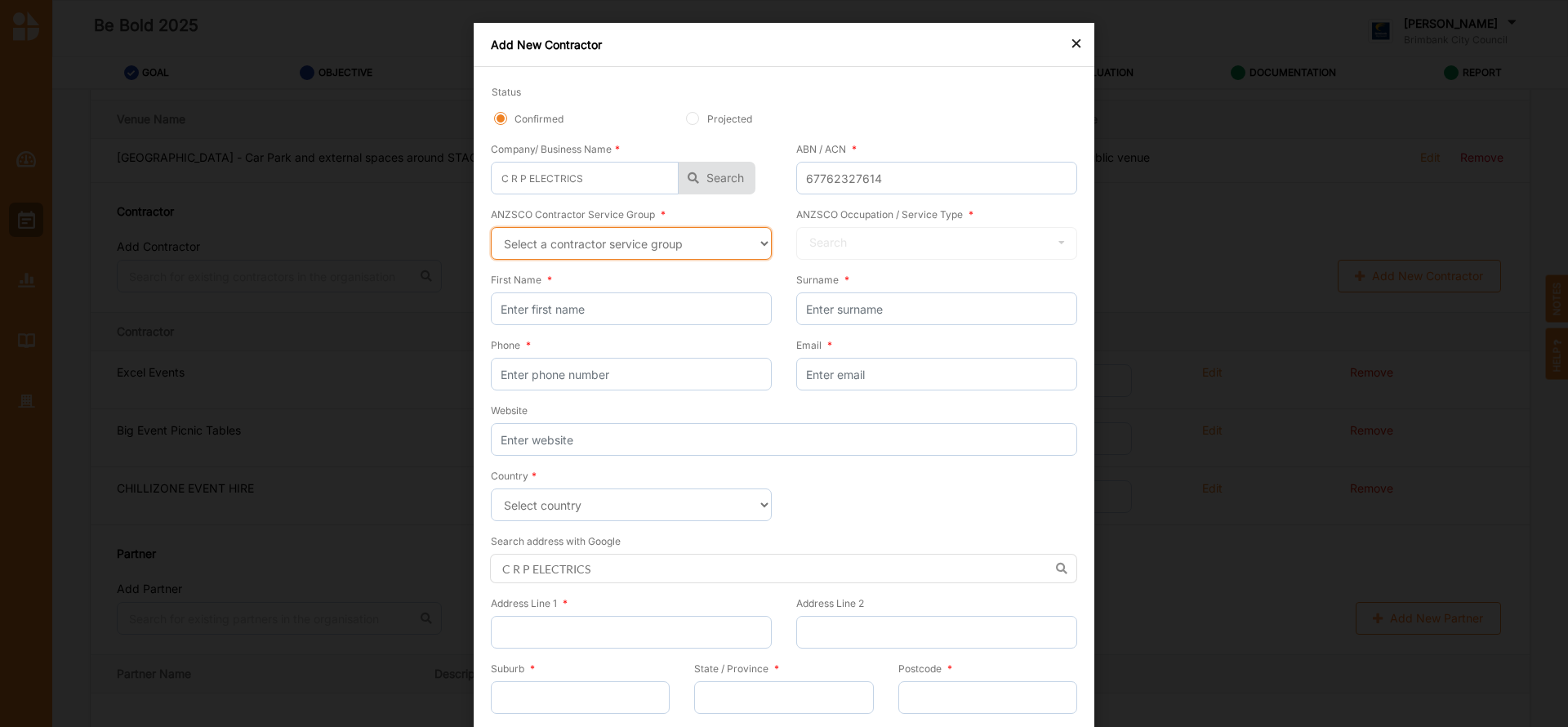
click at [759, 241] on select "Select a contractor service group Hospitality, Retail and Service Managers Spec…" at bounding box center [631, 243] width 281 height 32
select select "39"
click at [490, 227] on select "Select a contractor service group Hospitality, Retail and Service Managers Spec…" at bounding box center [631, 243] width 281 height 32
click at [1059, 241] on icon at bounding box center [1061, 243] width 25 height 30
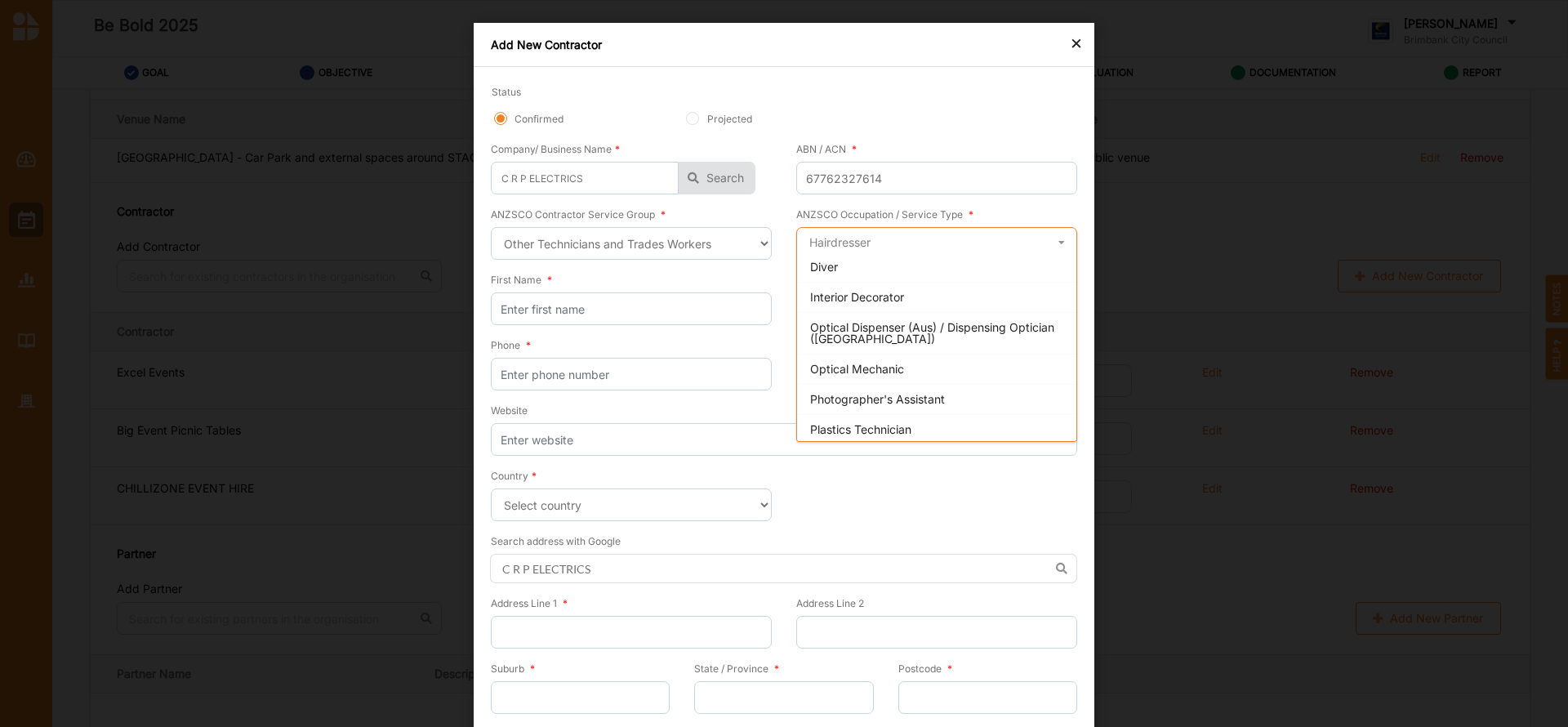
scroll to position [1232, 0]
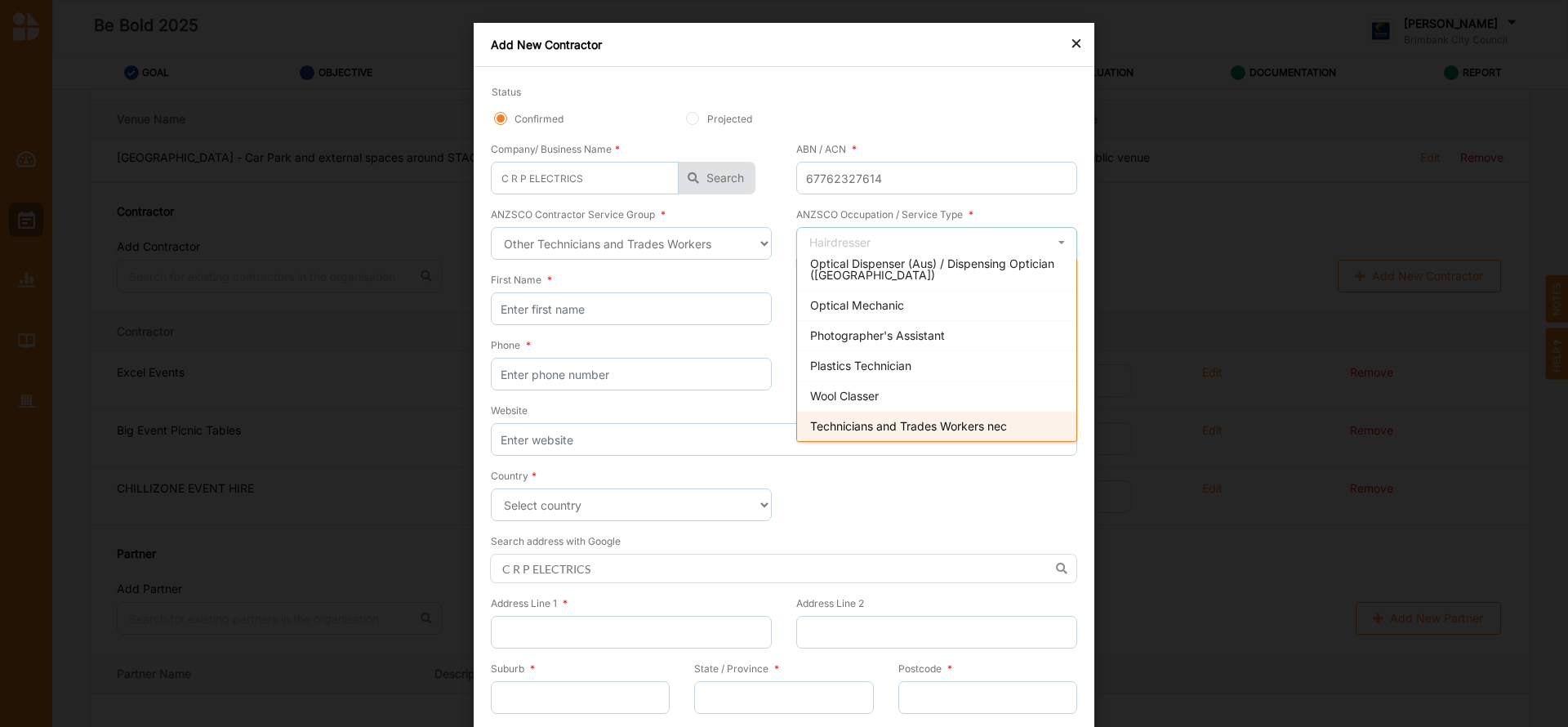
click at [996, 428] on span "Technicians and Trades Workers nec" at bounding box center [909, 426] width 197 height 14
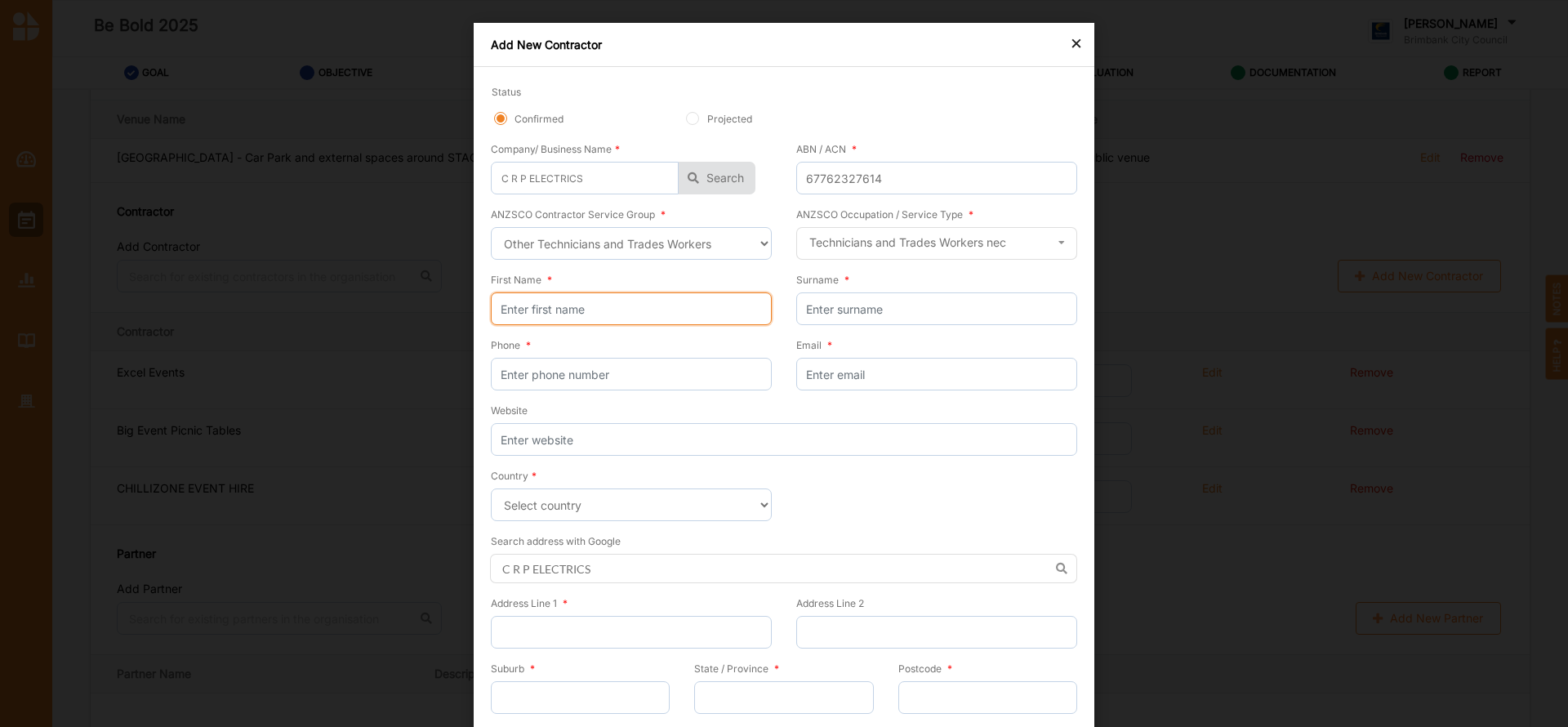
click at [640, 309] on input "First Name *" at bounding box center [631, 308] width 281 height 32
type input "[PERSON_NAME]"
click at [867, 303] on input "Surname *" at bounding box center [937, 308] width 281 height 32
type input "[PERSON_NAME]"
click at [585, 377] on input "Phone *" at bounding box center [631, 374] width 281 height 32
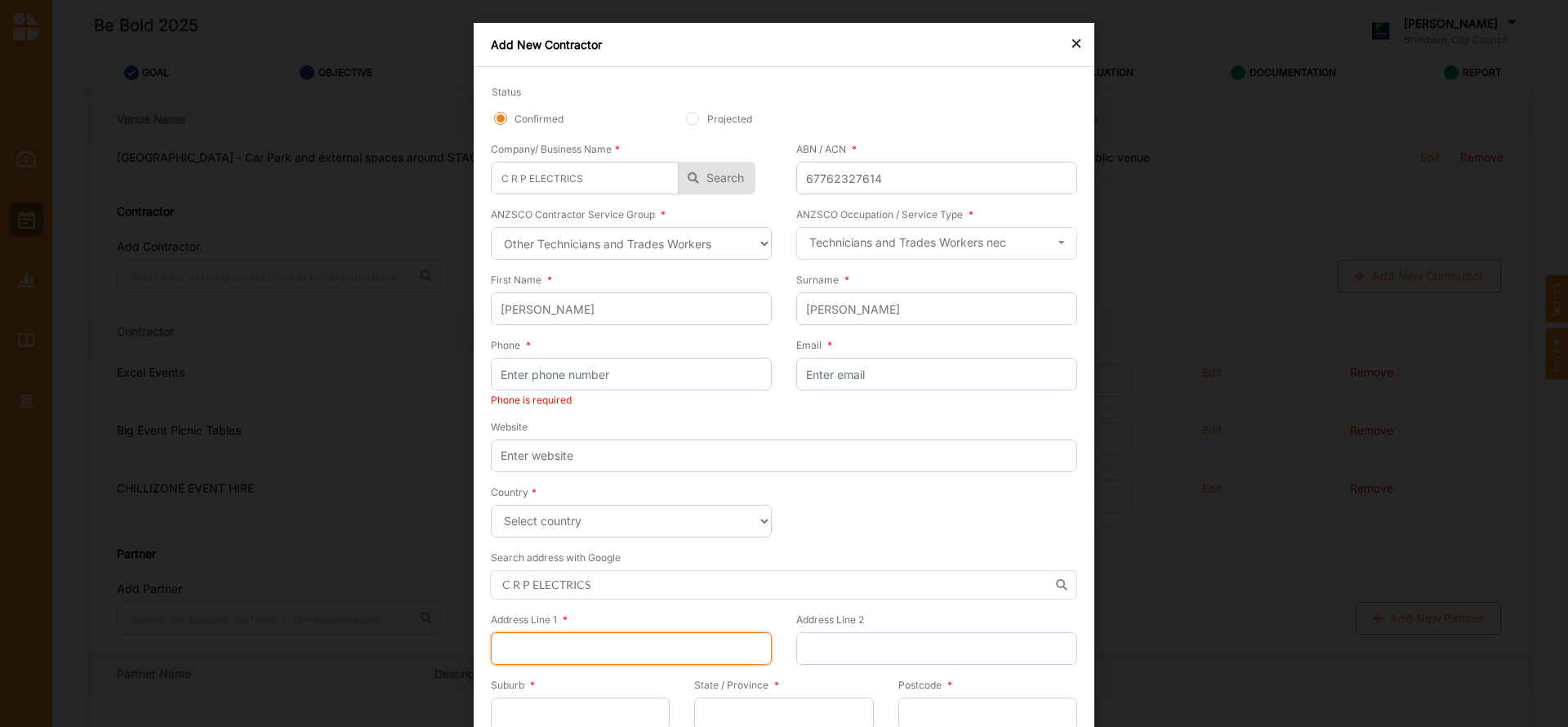
click at [524, 644] on input "Address Line 1 *" at bounding box center [631, 648] width 281 height 32
paste input "Factory 13 / 24/26 Carrick Dr"
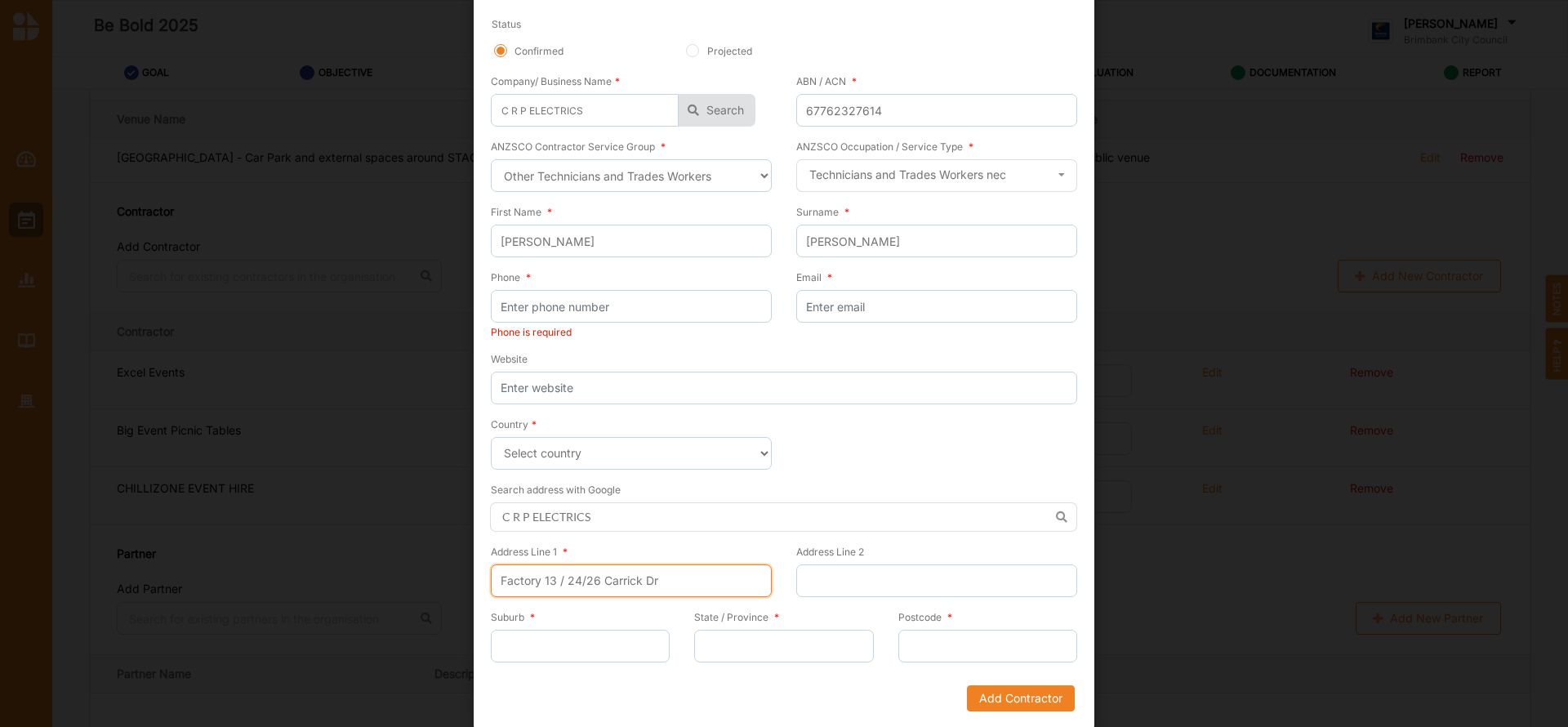
type input "Factory 13 / 24/26 Carrick Dr"
click at [523, 648] on input "Suburb *" at bounding box center [580, 646] width 179 height 32
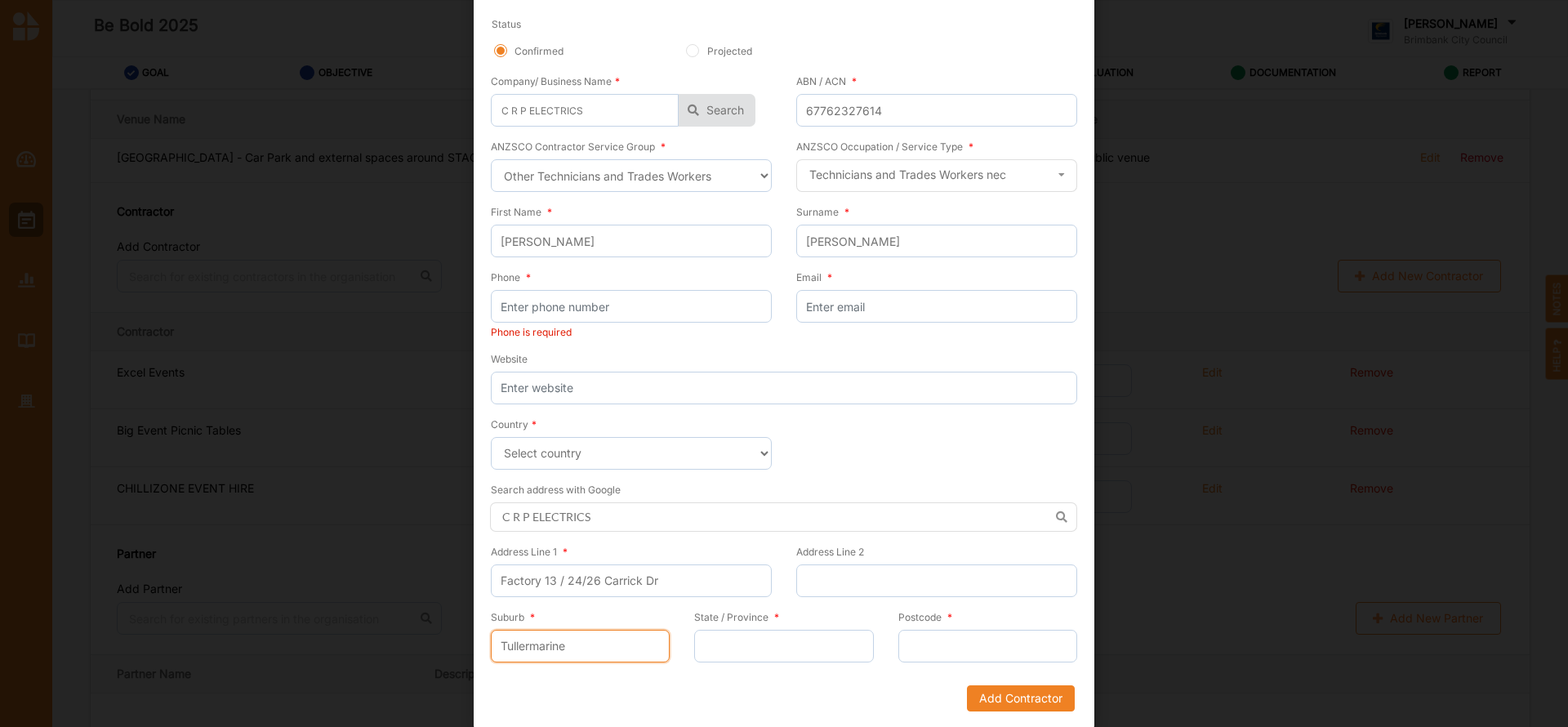
type input "Tullermarine"
click at [715, 641] on input "State / Province *" at bounding box center [784, 646] width 179 height 32
type input "VICTORIA"
click at [932, 653] on input "Postcode *" at bounding box center [987, 646] width 179 height 32
type input "3043"
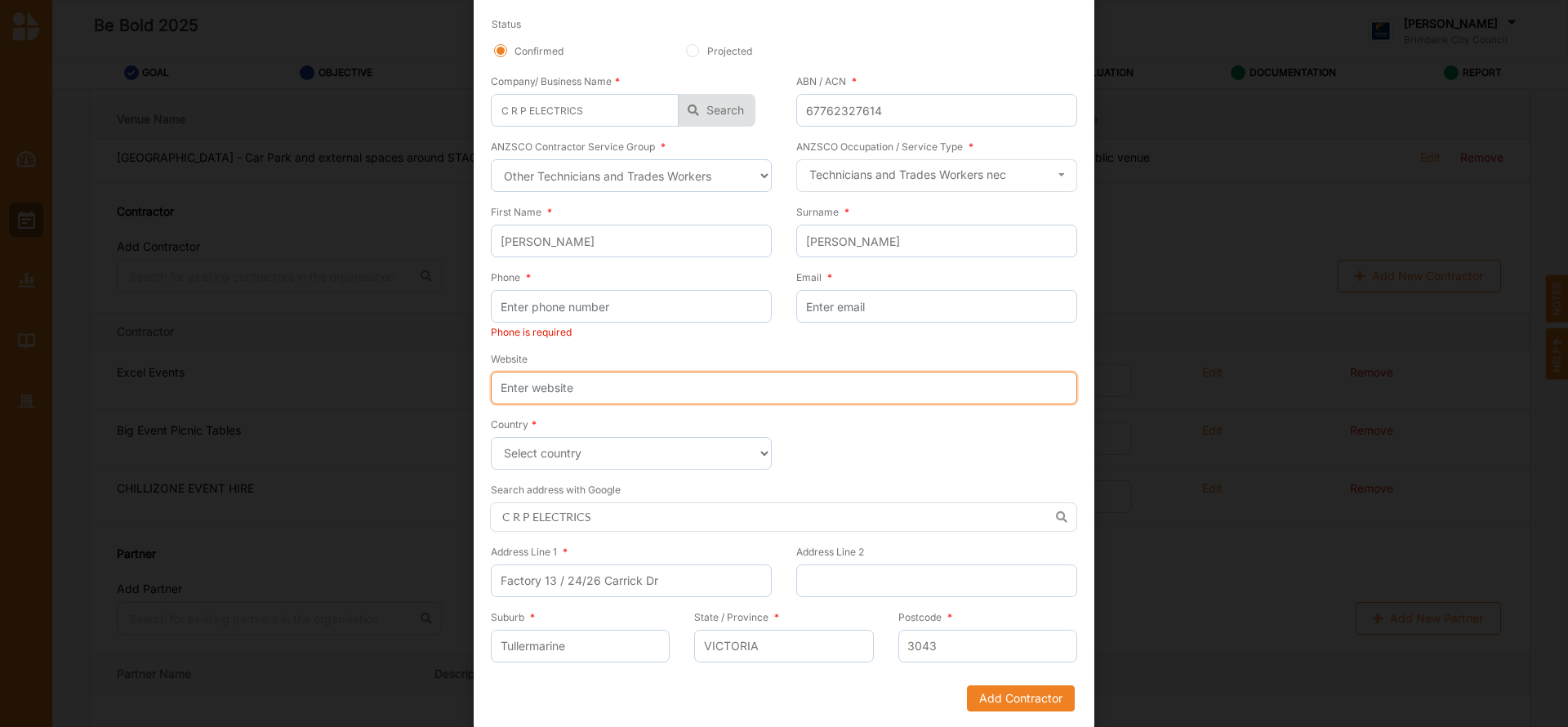
click at [622, 397] on input "Website" at bounding box center [784, 388] width 586 height 32
click at [581, 388] on input "Website" at bounding box center [784, 388] width 586 height 32
paste input "[URL][DOMAIN_NAME]"
type input "[URL][DOMAIN_NAME]"
click at [716, 308] on input "Phone *" at bounding box center [631, 307] width 281 height 32
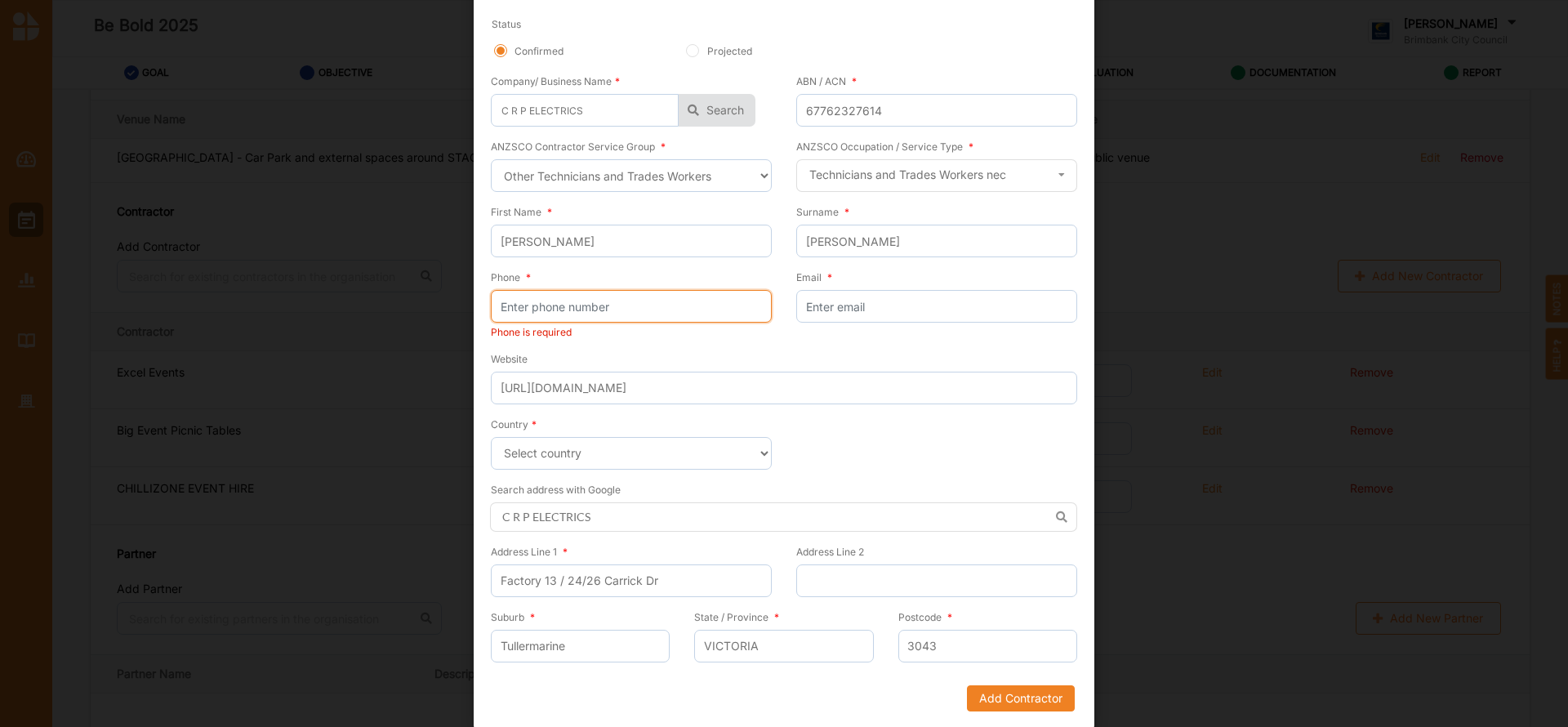
click at [528, 309] on input "Phone *" at bounding box center [631, 307] width 281 height 32
paste input "0409709725"
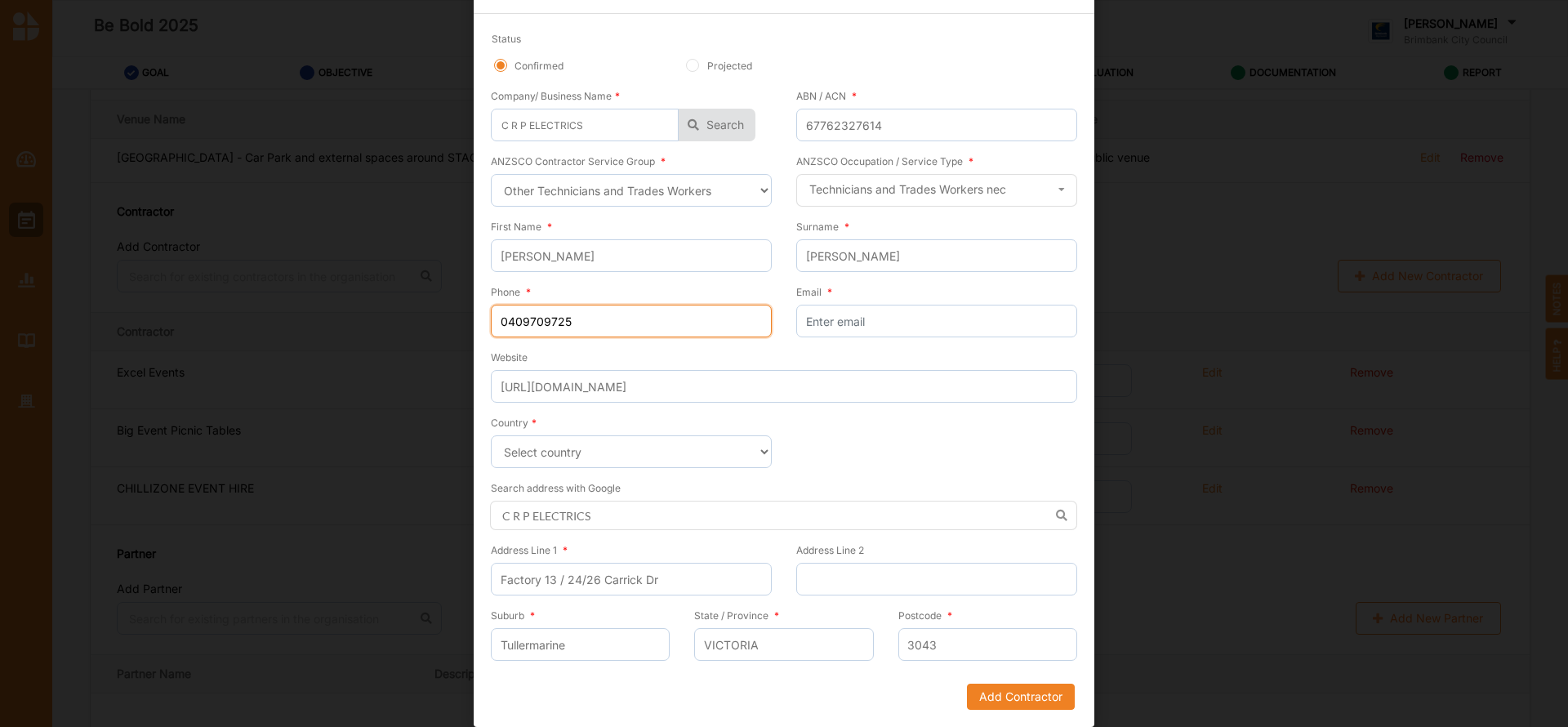
scroll to position [53, 0]
type input "0409709725"
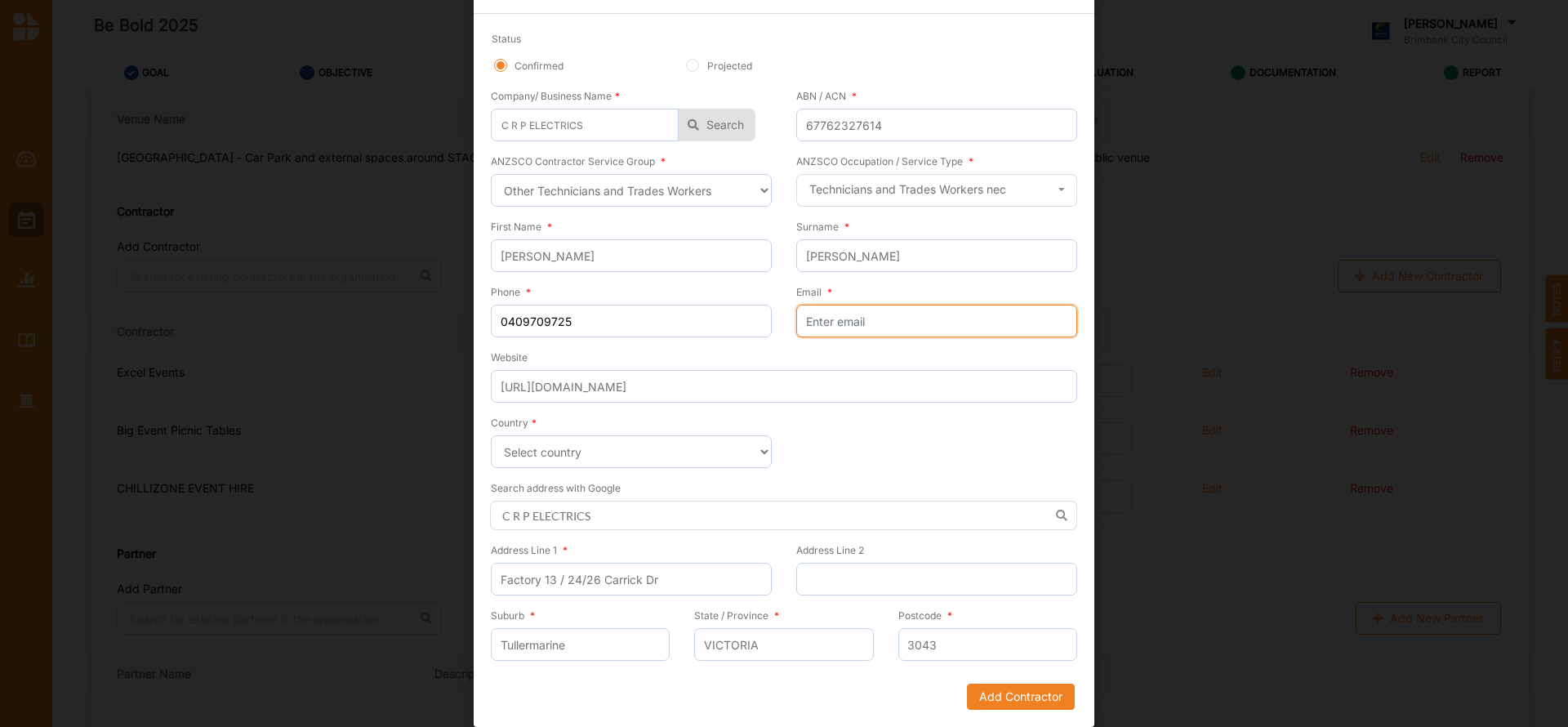
click at [848, 320] on input "Email *" at bounding box center [937, 321] width 281 height 32
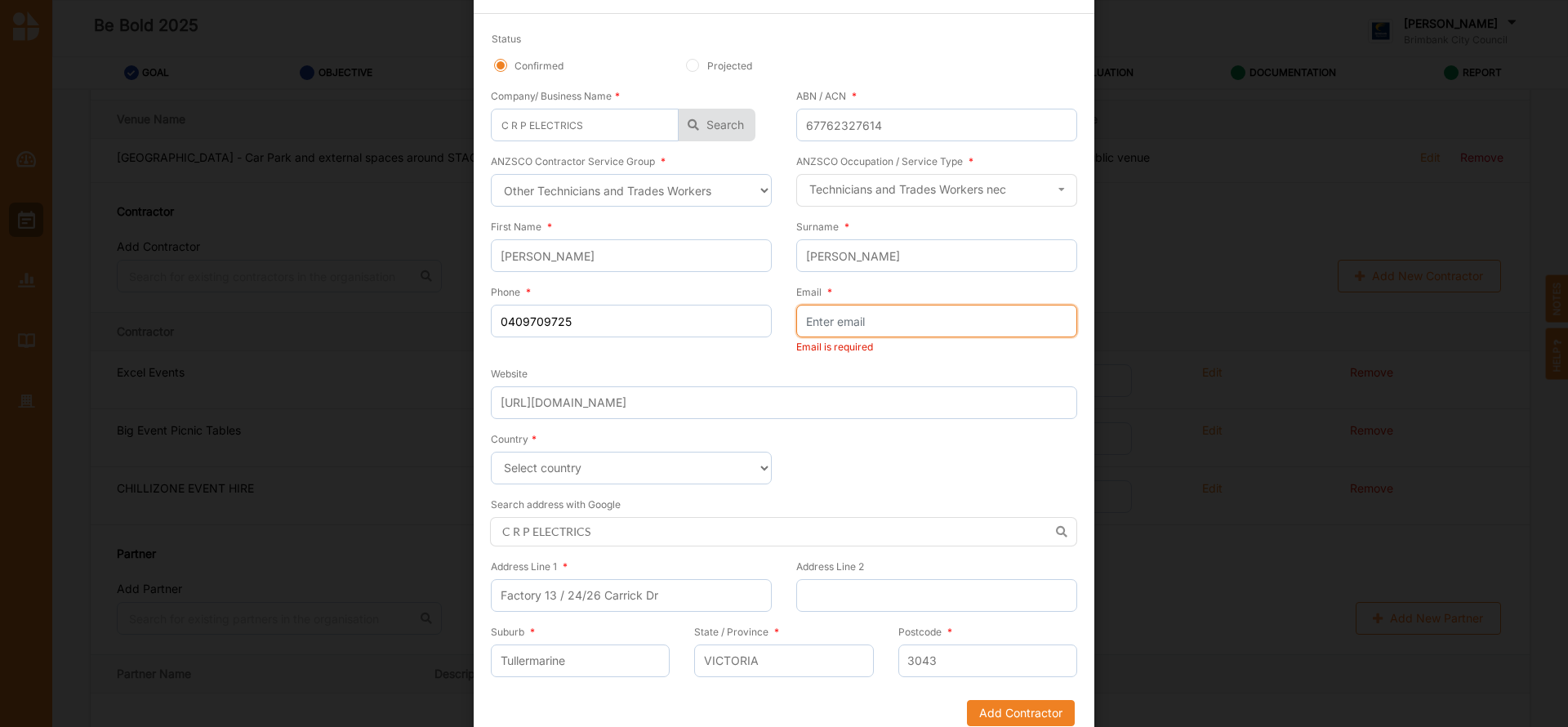
click at [821, 325] on input "Email *" at bounding box center [937, 321] width 281 height 32
paste input "[EMAIL_ADDRESS][DOMAIN_NAME]"
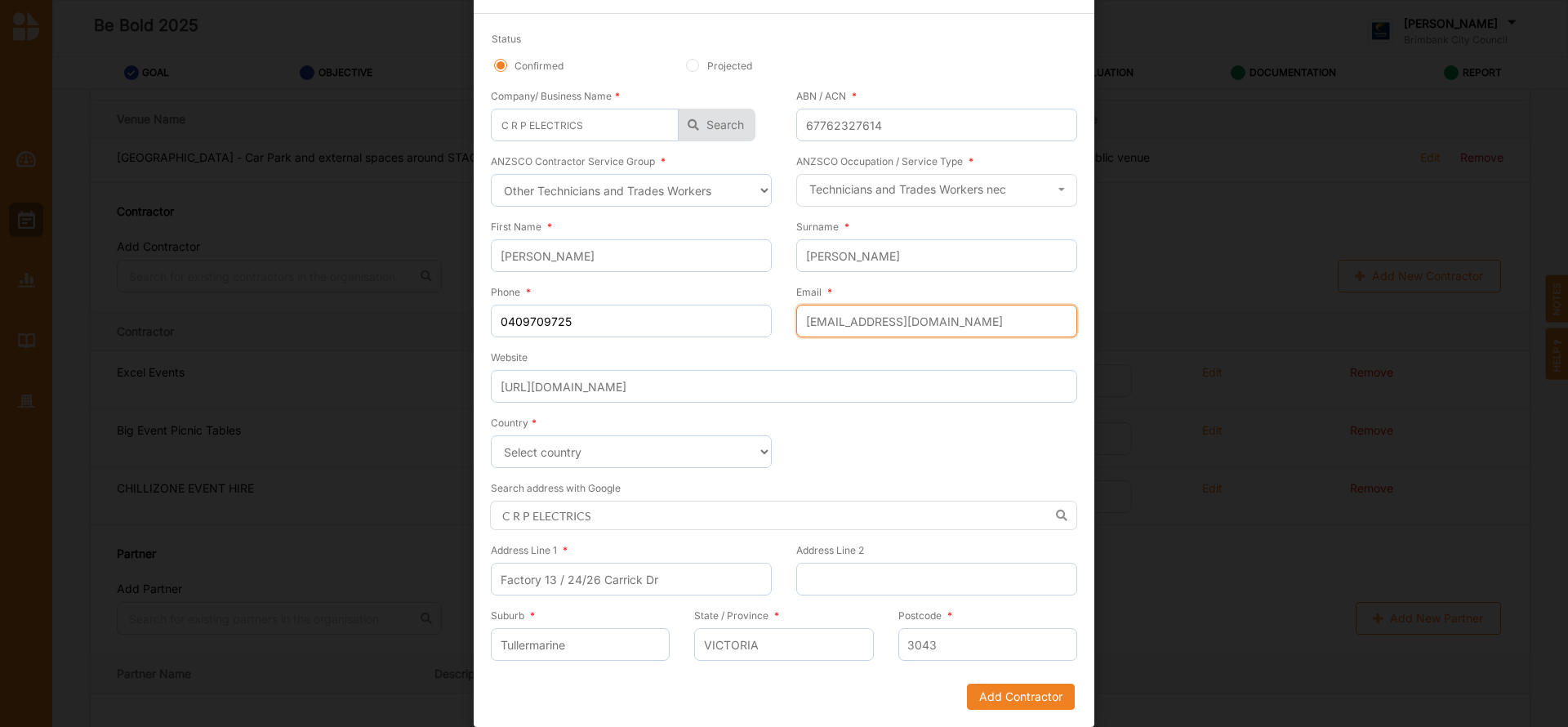
click at [820, 326] on input "[EMAIL_ADDRESS][DOMAIN_NAME]" at bounding box center [937, 321] width 281 height 32
type input "[EMAIL_ADDRESS][DOMAIN_NAME]"
click at [993, 697] on button "Add Contractor" at bounding box center [1021, 698] width 108 height 27
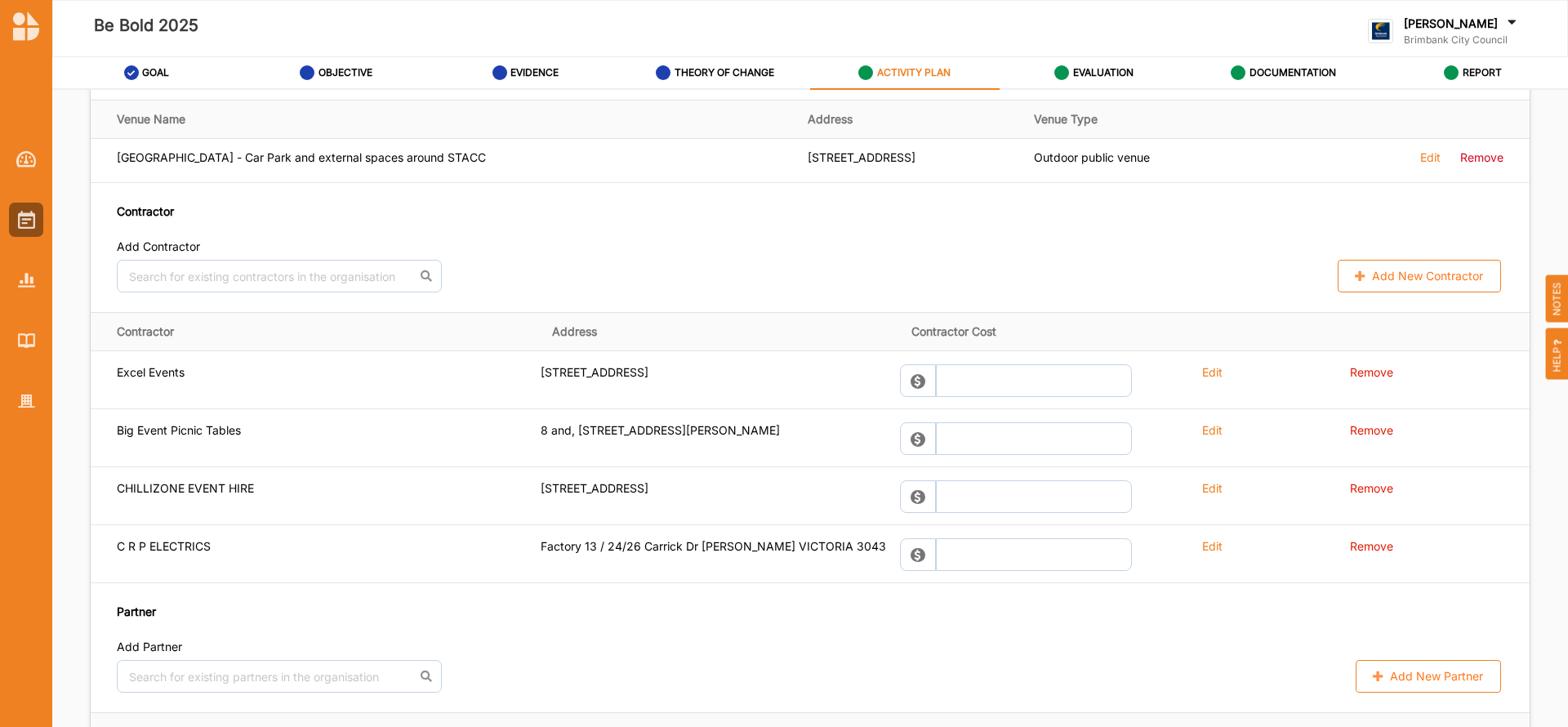
click at [1389, 274] on button "Add New Contractor" at bounding box center [1419, 276] width 163 height 32
select select "[GEOGRAPHIC_DATA]"
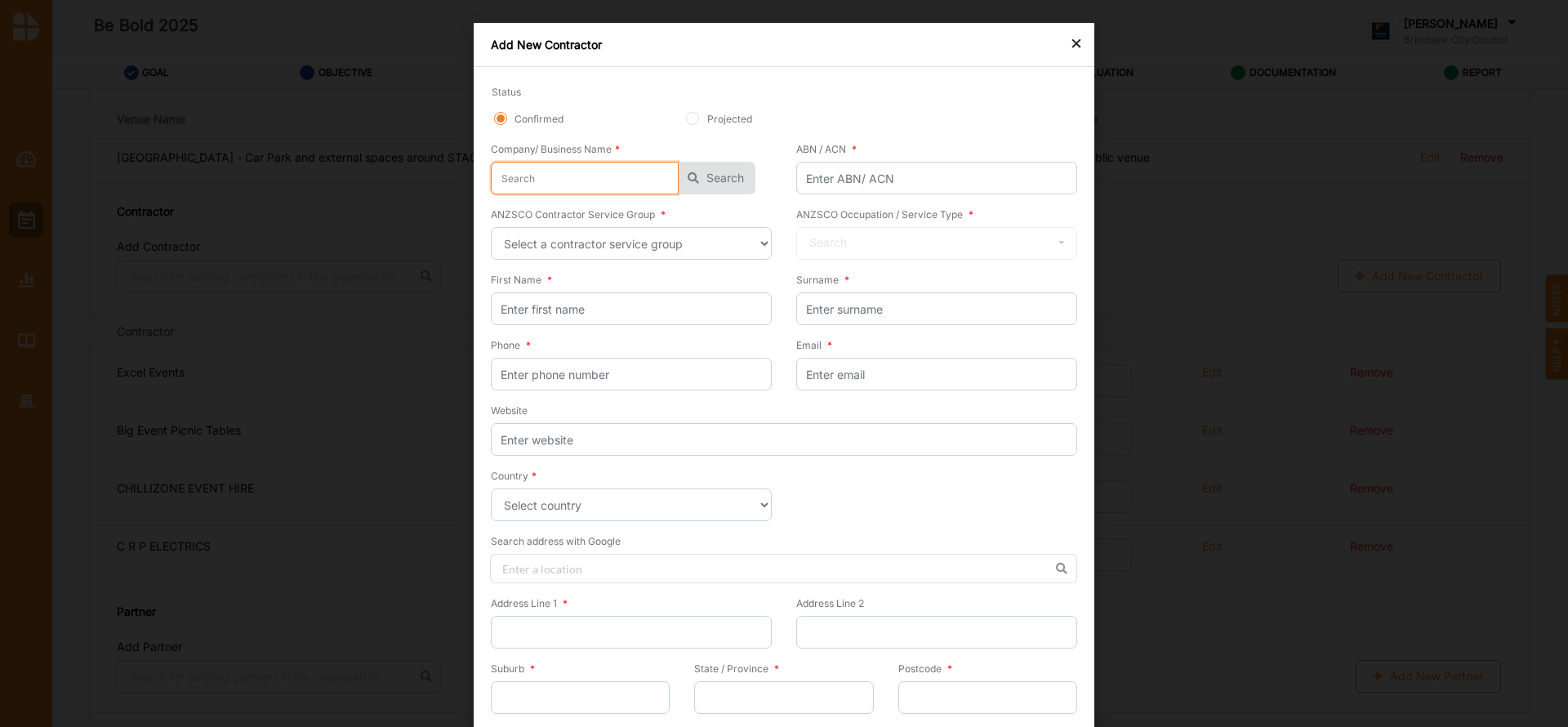
click at [548, 179] on input "text" at bounding box center [584, 177] width 188 height 32
type input "I"
type input "In"
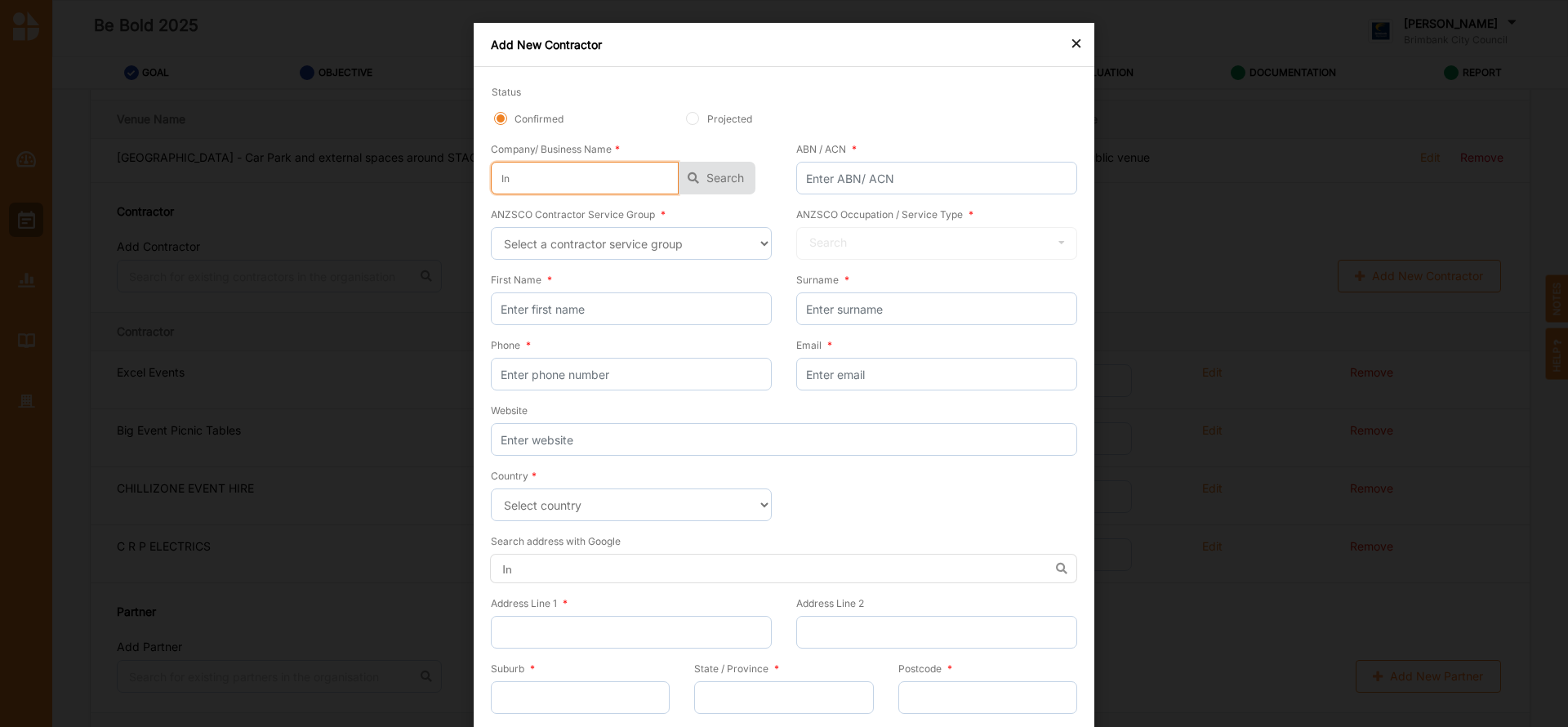
type input "Ins"
type input "Inst"
type input "Insta"
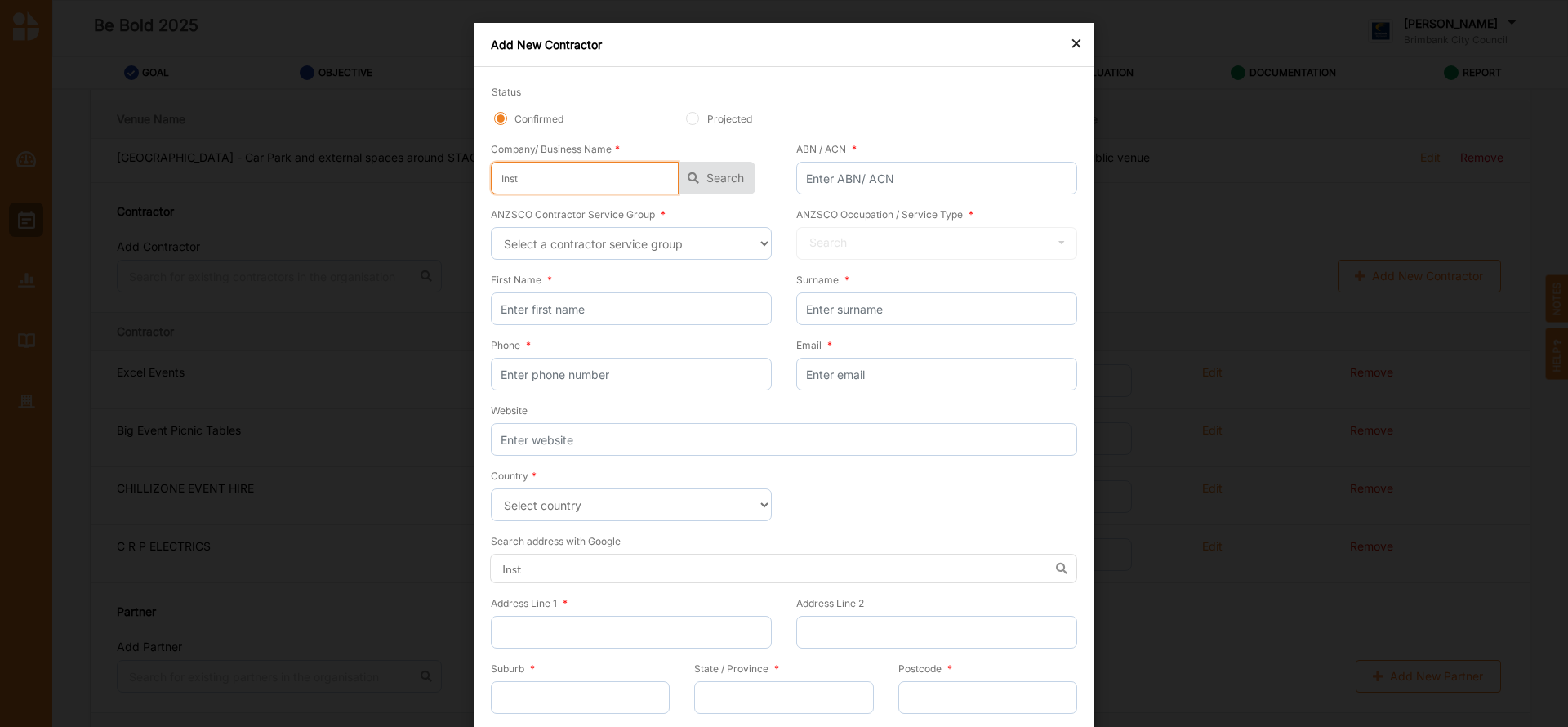
type input "Insta"
type input "Instan"
type input "Instant"
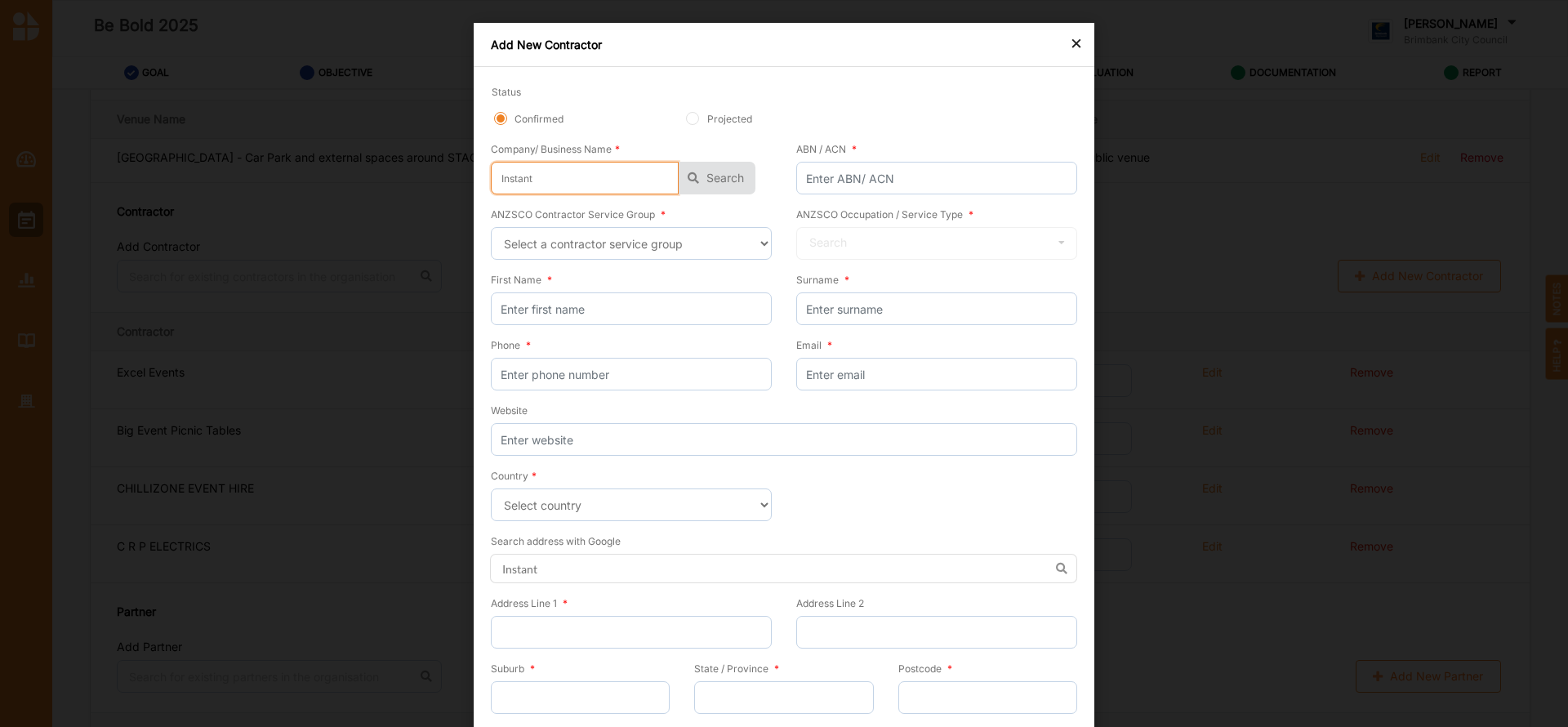
type input "Instant"
type input "Instant M"
type input "Instant Ma"
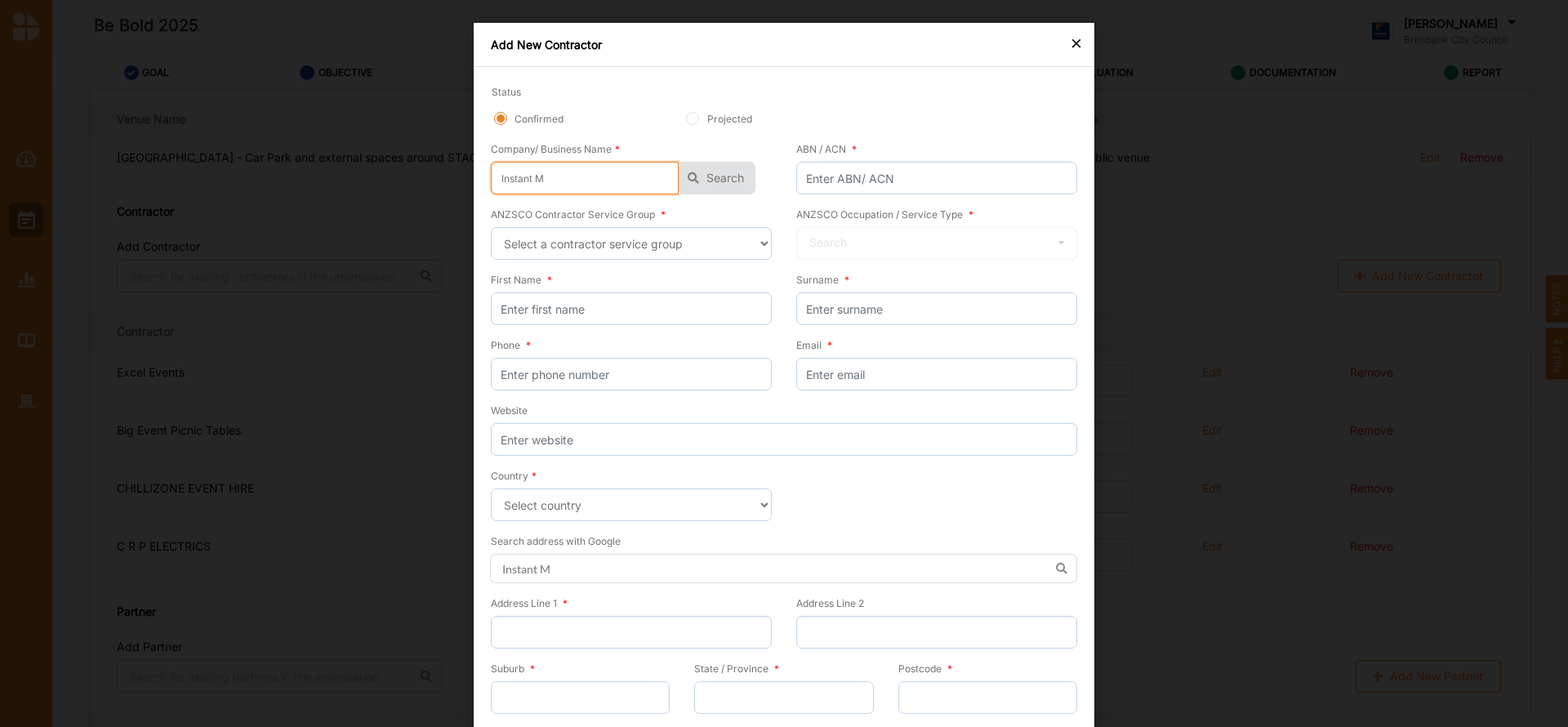
type input "Instant Ma"
type input "Instant Mar"
type input "Instant Marq"
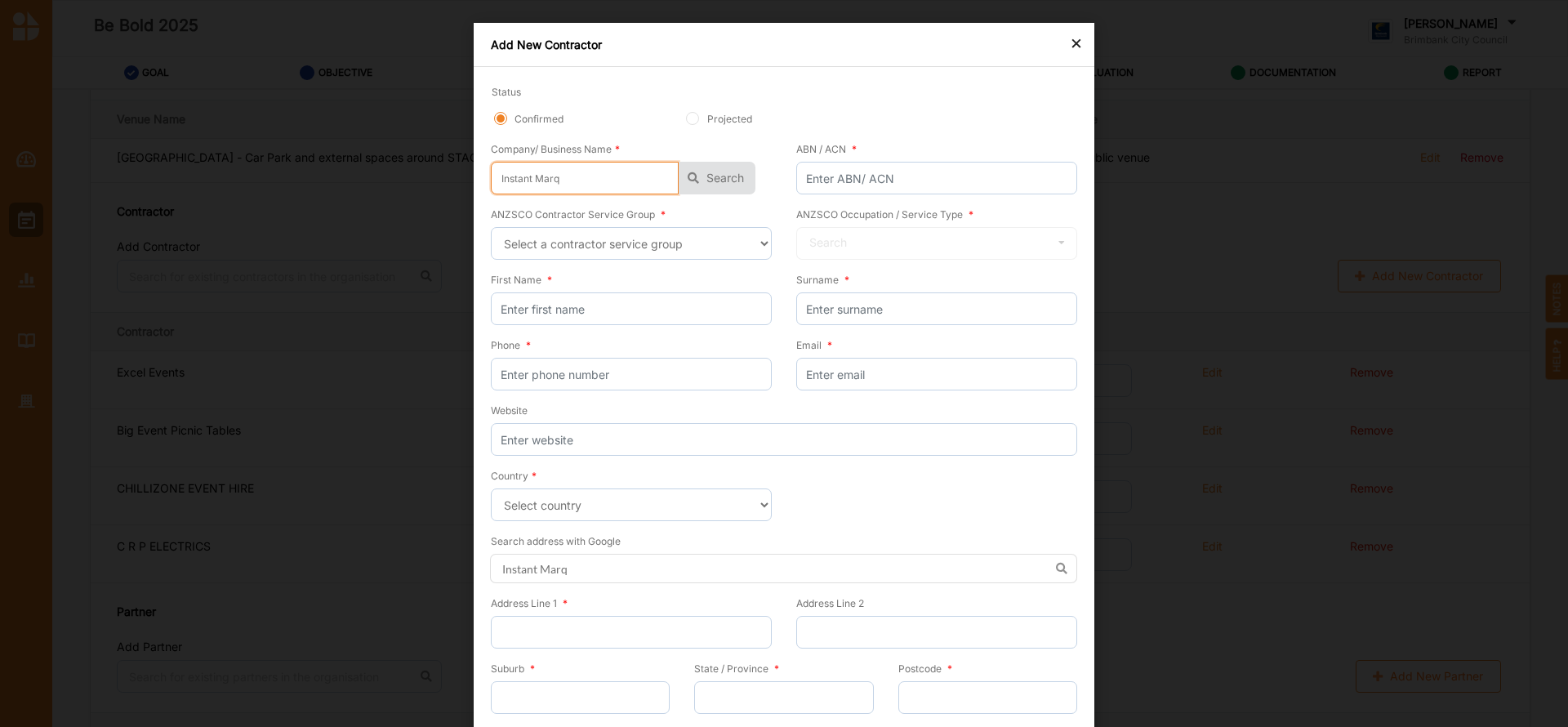
type input "Instant Marqu"
type input "Instant Marque"
type input "Instant Marquee"
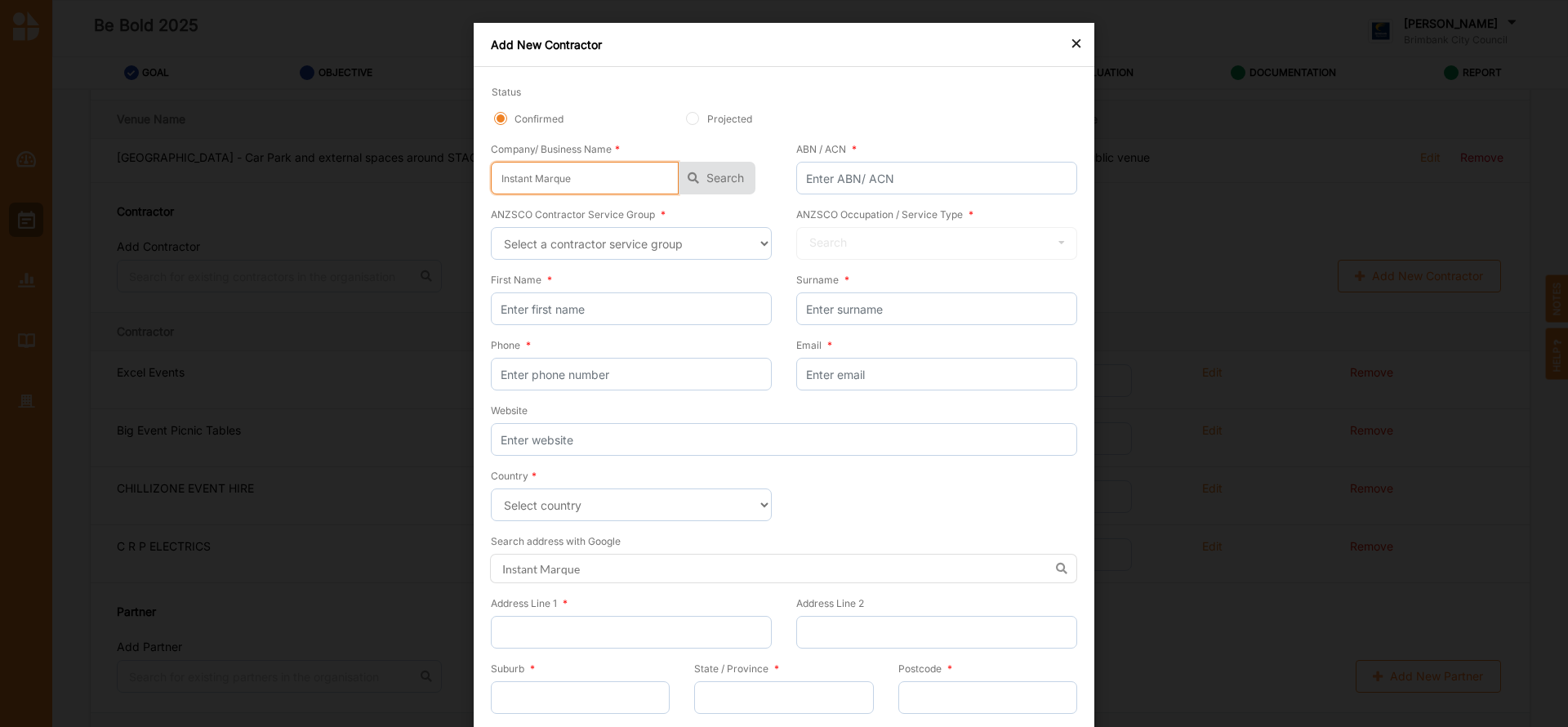
type input "Instant Marquee"
type input "Instant Marquees"
click at [707, 176] on button "Search" at bounding box center [717, 177] width 77 height 32
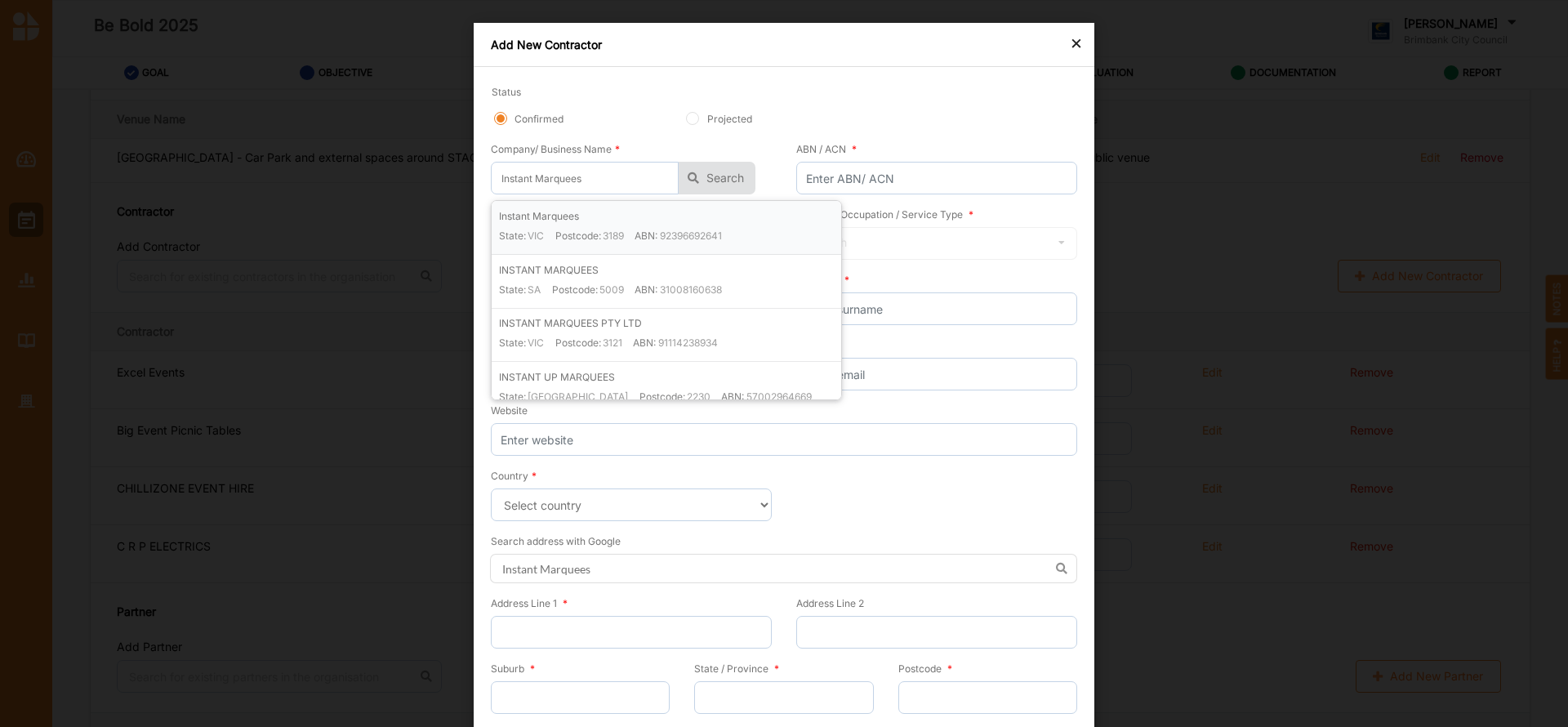
click at [656, 231] on label "ABN: 92396692641" at bounding box center [678, 238] width 87 height 20
type input "92396692641"
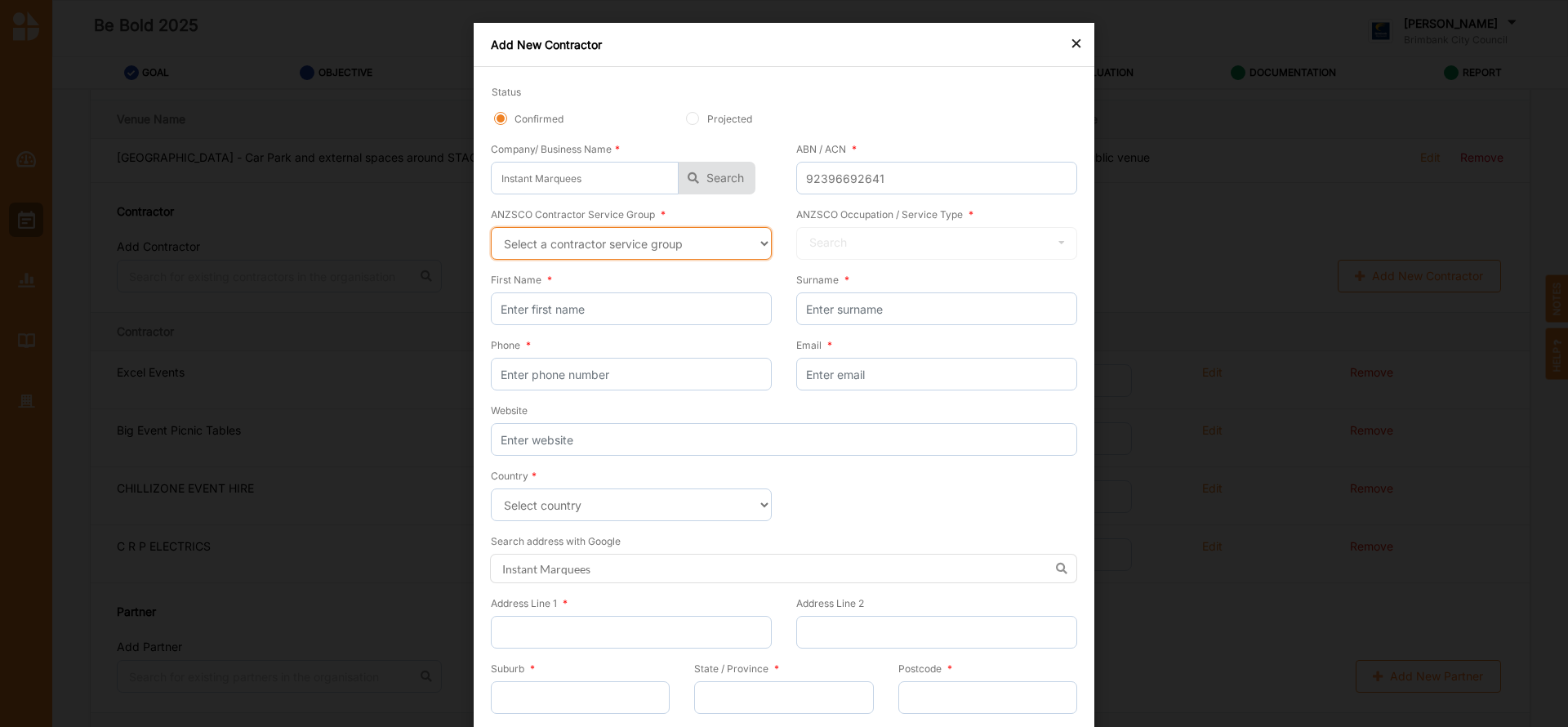
click at [757, 246] on select "Select a contractor service group Hospitality, Retail and Service Managers Spec…" at bounding box center [631, 243] width 281 height 32
select select "89"
click at [490, 227] on select "Select a contractor service group Hospitality, Retail and Service Managers Spec…" at bounding box center [631, 243] width 281 height 32
click at [1057, 238] on icon at bounding box center [1061, 243] width 25 height 30
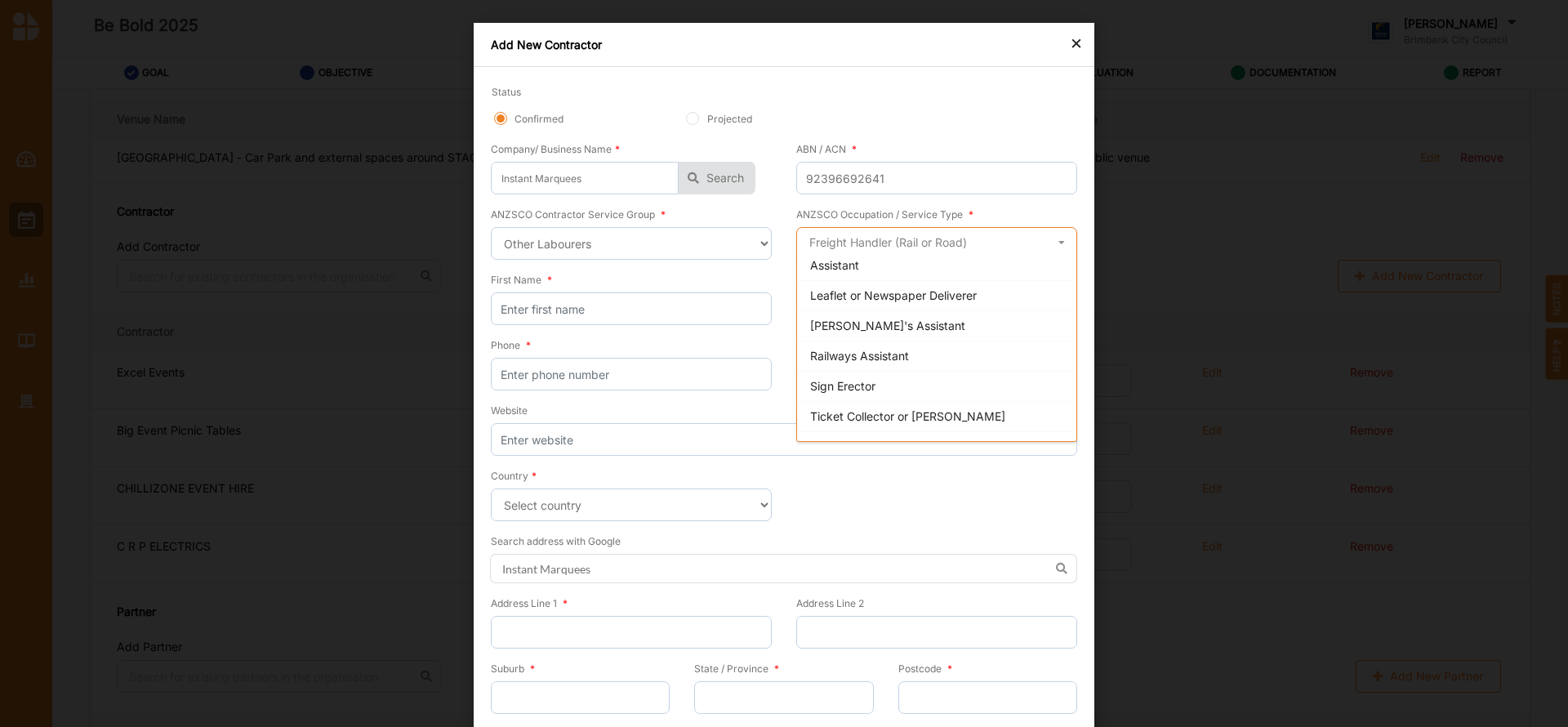
scroll to position [687, 0]
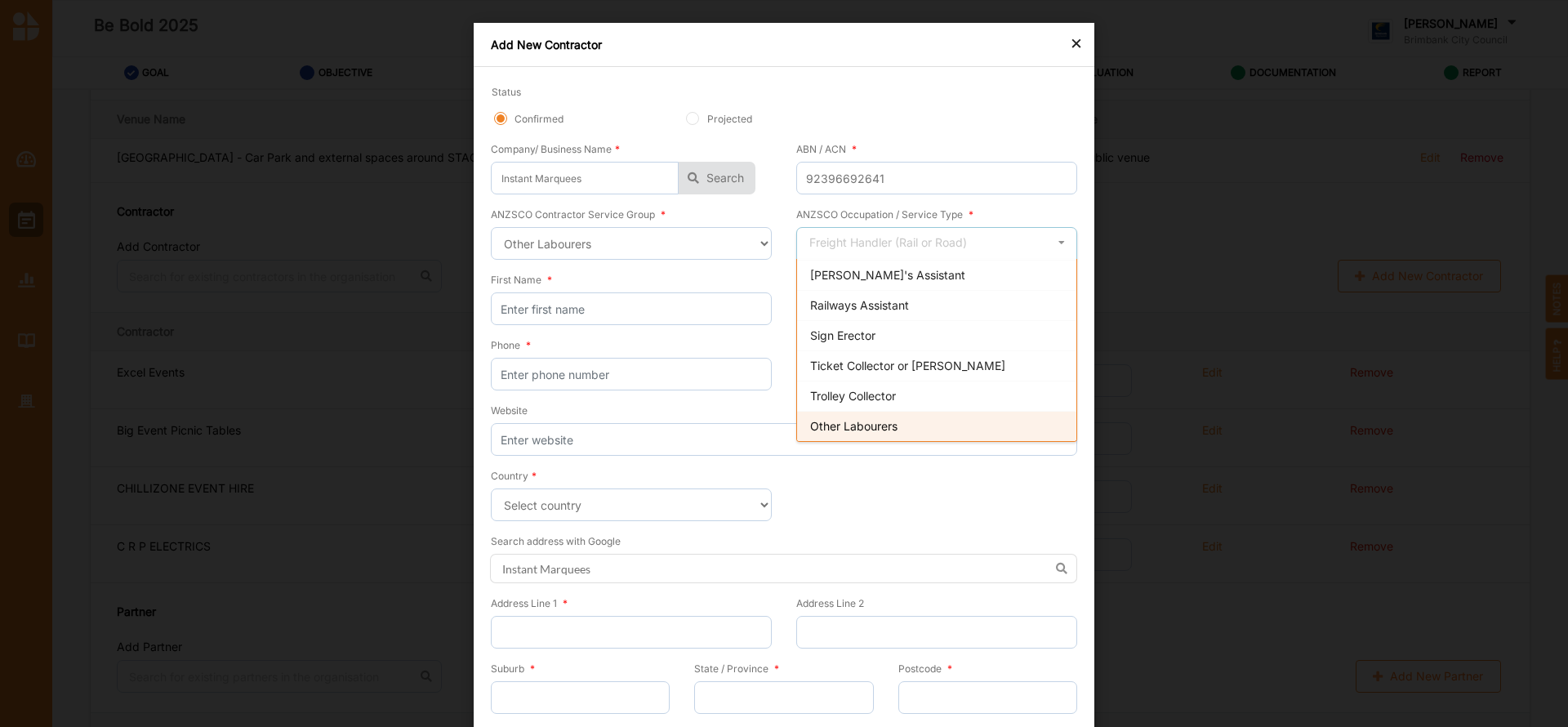
click at [848, 432] on span "Other Labourers" at bounding box center [854, 426] width 87 height 14
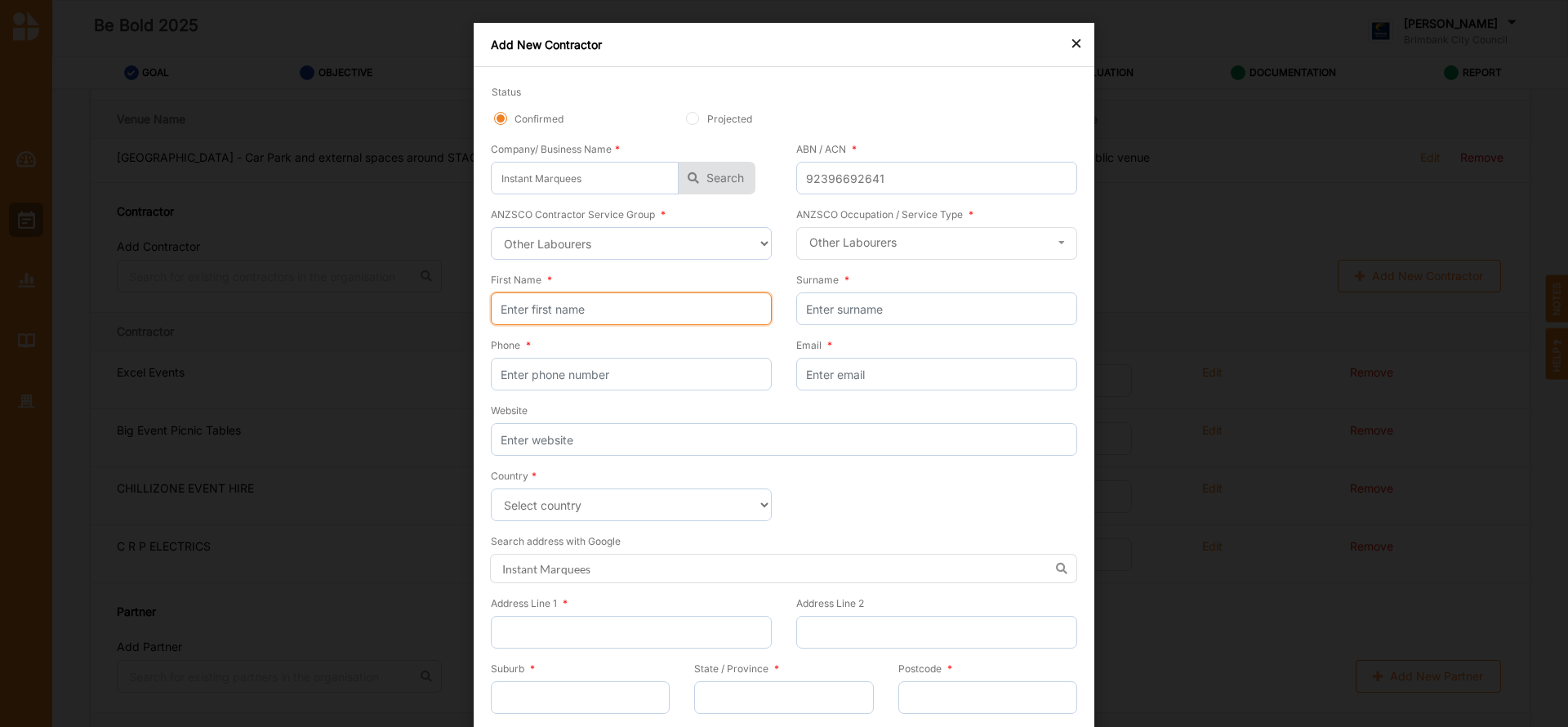
click at [605, 308] on input "First Name *" at bounding box center [631, 308] width 281 height 32
click at [579, 372] on input "Phone *" at bounding box center [631, 374] width 281 height 32
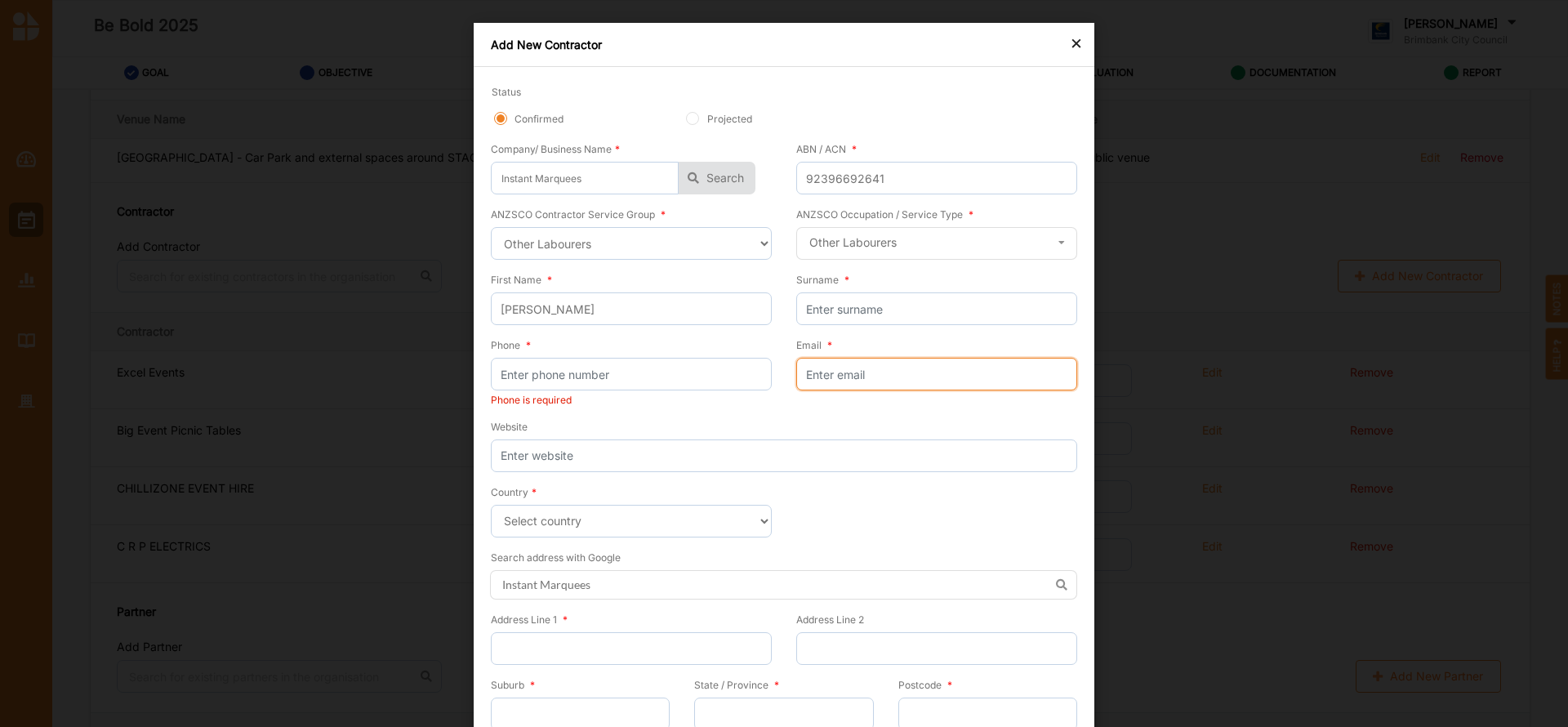
click at [832, 375] on input "Email *" at bounding box center [937, 374] width 281 height 32
paste input "[PERSON_NAME] <[PERSON_NAME][EMAIL_ADDRESS][DOMAIN_NAME]>"
click at [839, 308] on input "Surname *" at bounding box center [937, 308] width 281 height 32
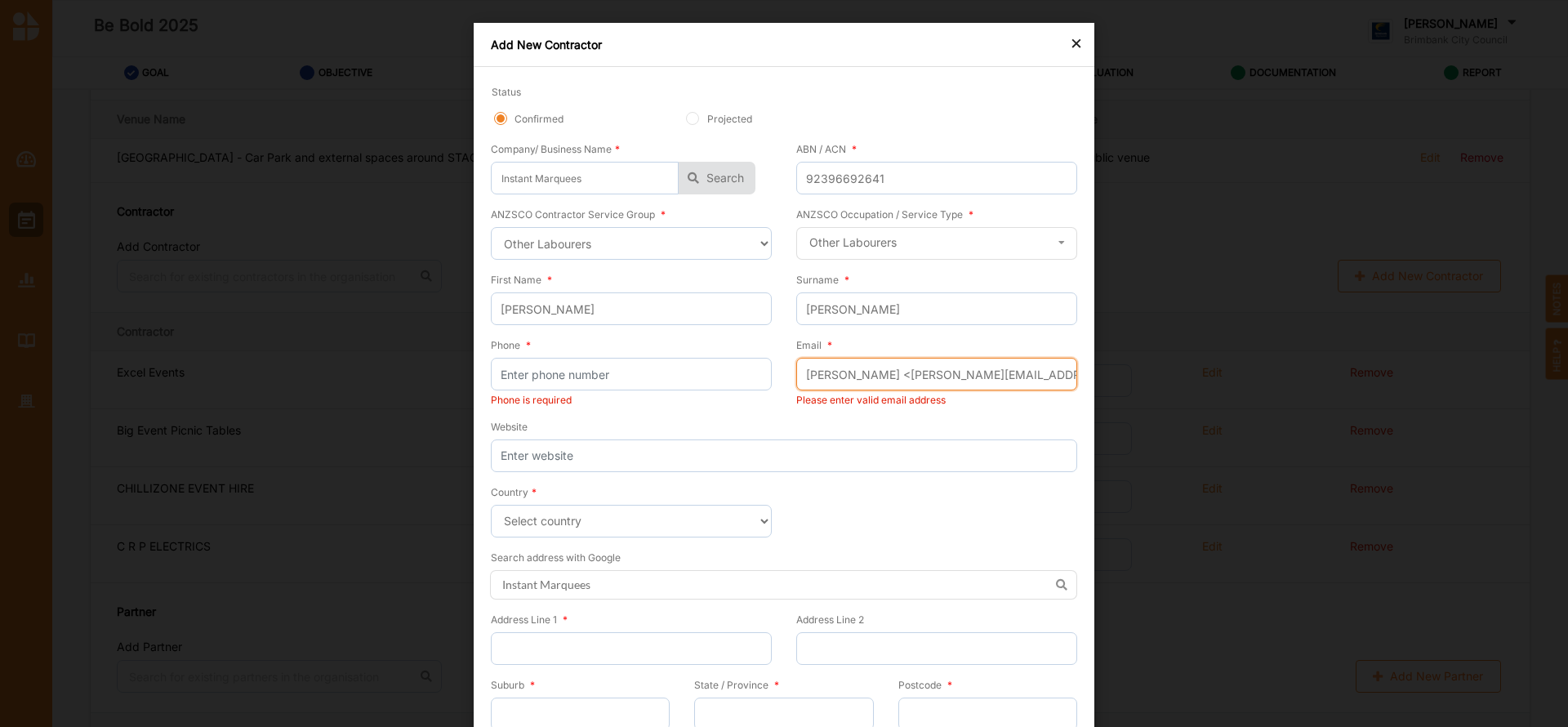
click at [893, 374] on input "[PERSON_NAME] <[PERSON_NAME][EMAIL_ADDRESS][DOMAIN_NAME]>" at bounding box center [937, 374] width 281 height 32
click at [997, 379] on input "[PERSON_NAME][EMAIL_ADDRESS][DOMAIN_NAME]>" at bounding box center [937, 374] width 281 height 32
click at [511, 382] on input "Phone *" at bounding box center [631, 374] width 281 height 32
click at [598, 374] on input "Phone *" at bounding box center [631, 374] width 281 height 32
paste input "0399998166"
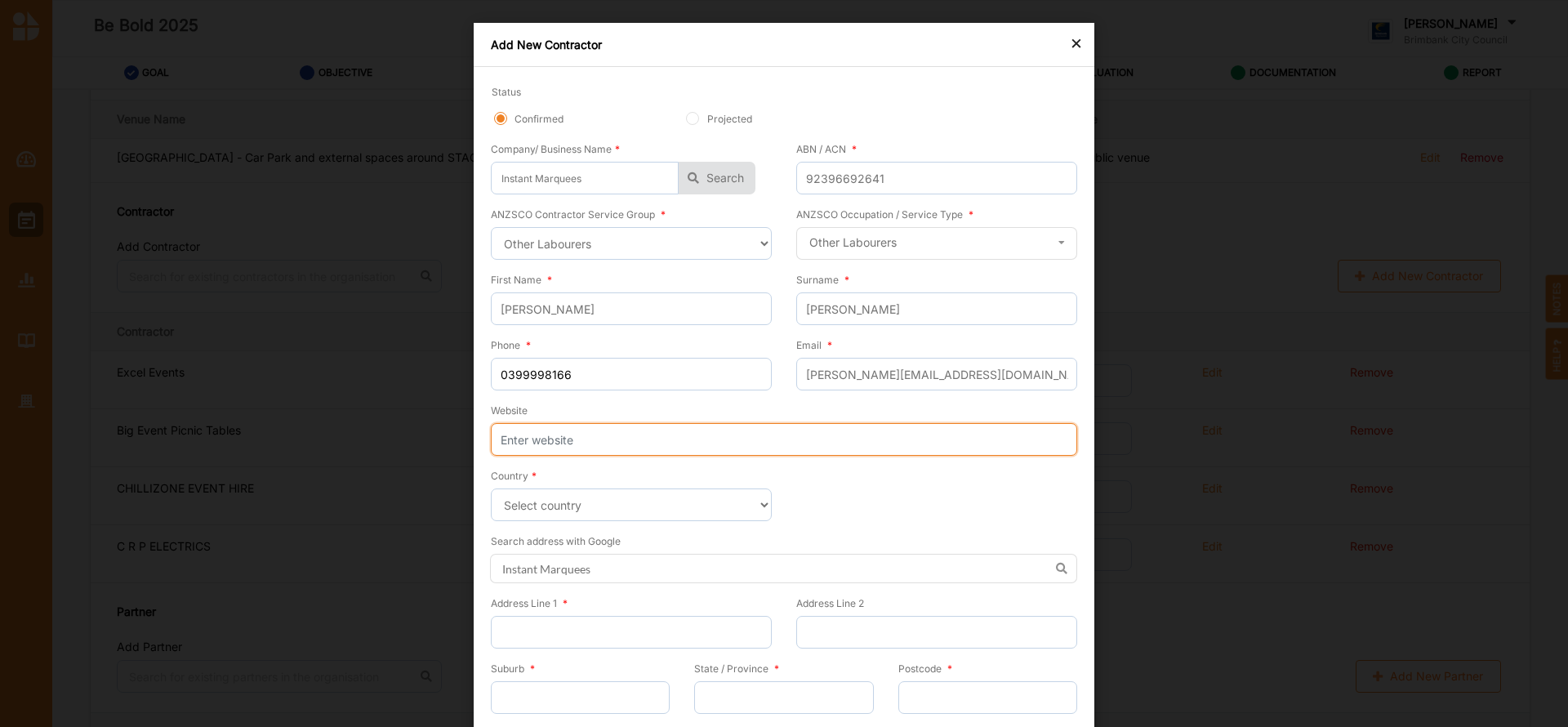
click at [532, 439] on input "Website" at bounding box center [784, 439] width 586 height 32
click at [538, 440] on input "Website" at bounding box center [784, 439] width 586 height 32
paste input "[URL][DOMAIN_NAME]"
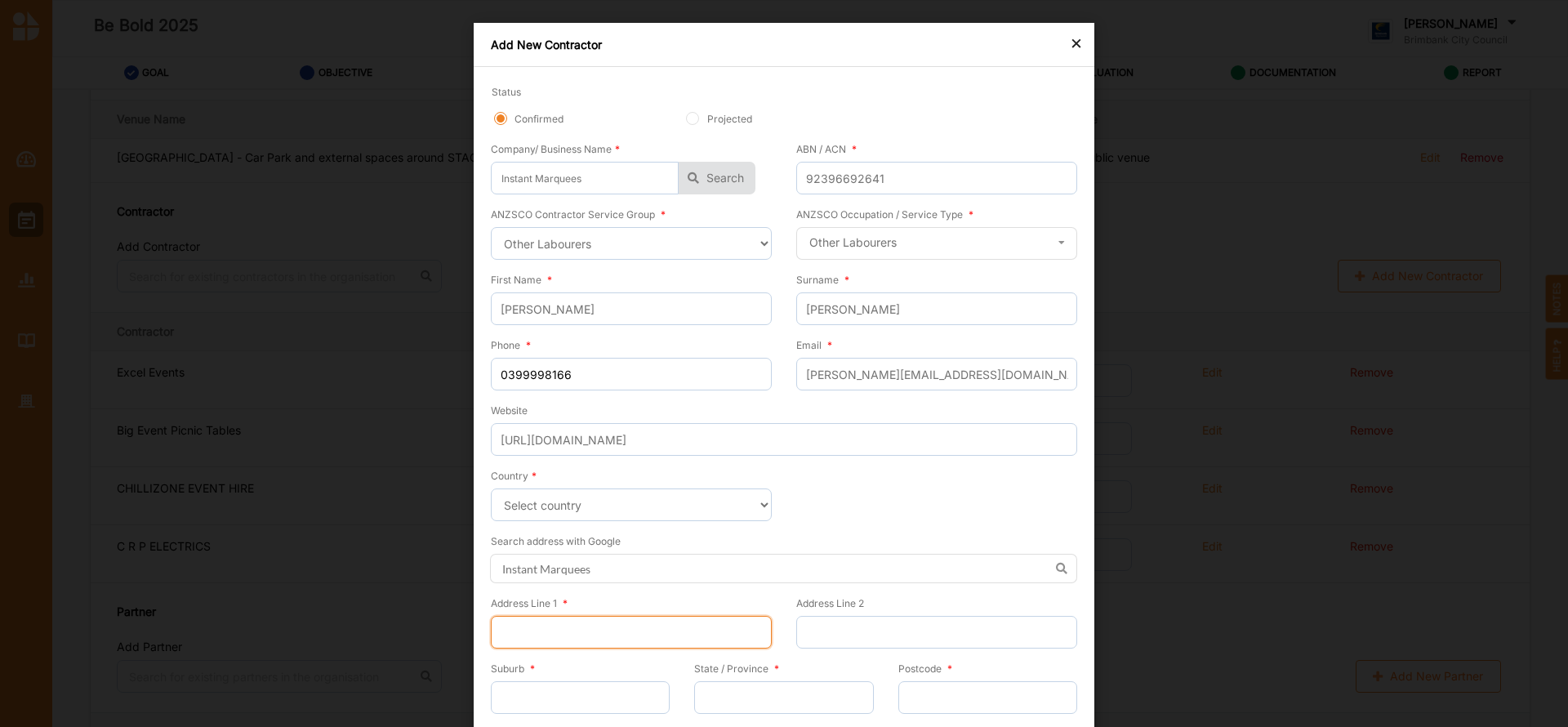
click at [555, 637] on input "Address Line 1 *" at bounding box center [631, 632] width 281 height 32
click at [518, 633] on input "Address Line 1 *" at bounding box center [631, 632] width 281 height 32
paste input "address-icon51-[STREET_ADDRESS],"
click at [568, 638] on input "address-icon51-[STREET_ADDRESS]," at bounding box center [631, 632] width 281 height 32
click at [647, 637] on input "[STREET_ADDRESS]," at bounding box center [631, 632] width 281 height 32
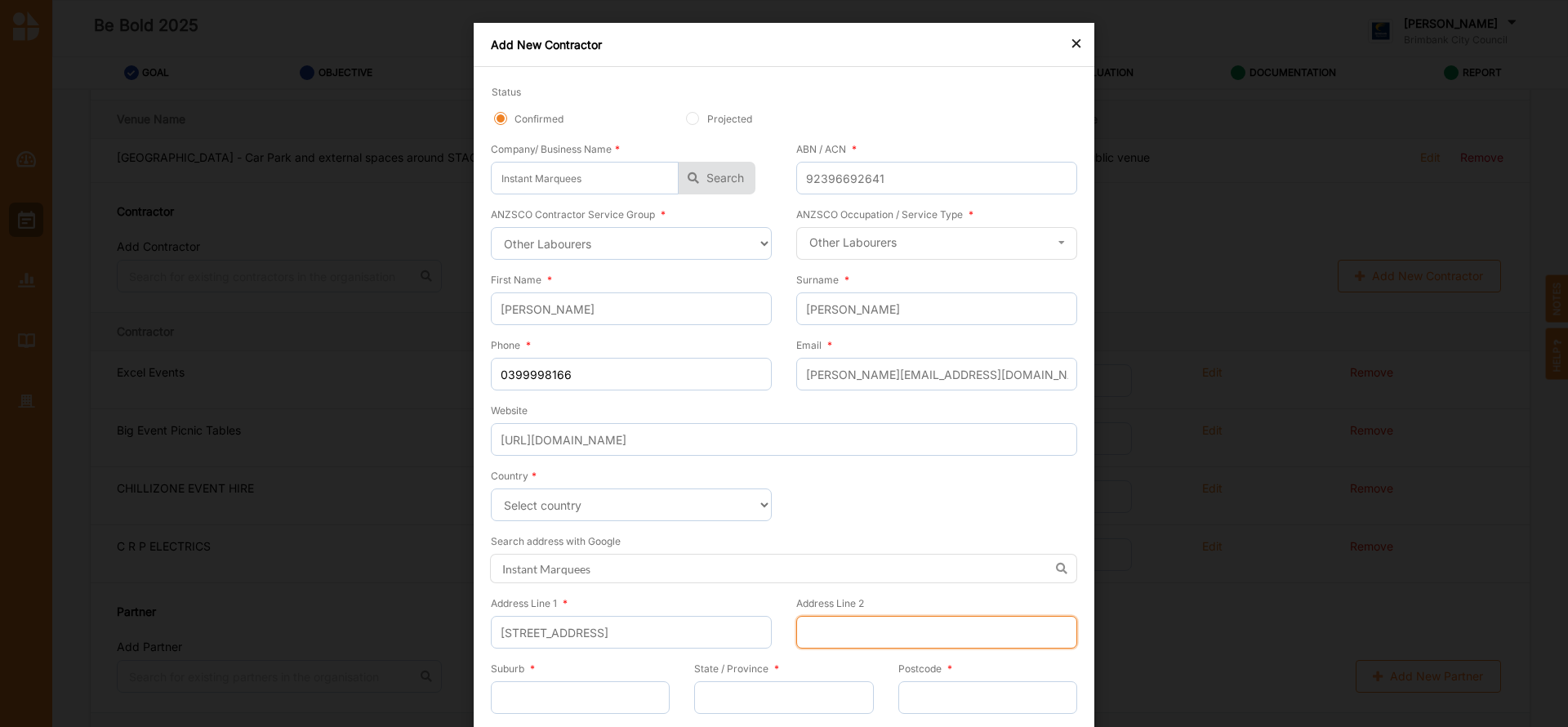
click at [819, 626] on input "Address Line 2" at bounding box center [937, 632] width 281 height 32
paste input "address-icon51-[STREET_ADDRESS]"
drag, startPoint x: 950, startPoint y: 638, endPoint x: 757, endPoint y: 603, distance: 196.1
click at [757, 603] on div "Address Line 1 * [STREET_ADDRESS] Address Line 2 address-[GEOGRAPHIC_DATA][STRE…" at bounding box center [784, 627] width 586 height 65
click at [627, 697] on input "Suburb *" at bounding box center [580, 698] width 179 height 32
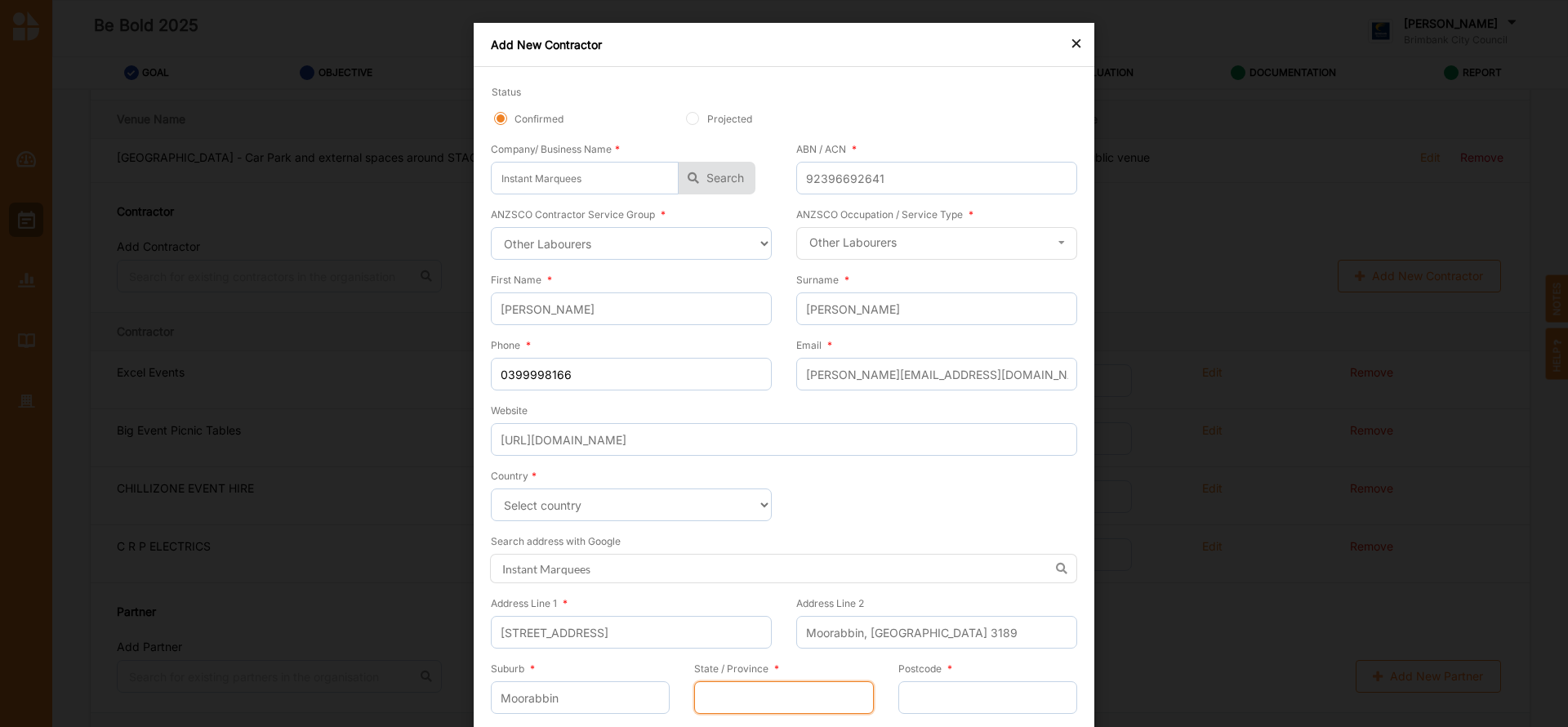
click at [784, 707] on input "State / Province *" at bounding box center [784, 698] width 179 height 32
click at [920, 713] on input "Postcode *" at bounding box center [987, 698] width 179 height 32
drag, startPoint x: 934, startPoint y: 640, endPoint x: 779, endPoint y: 639, distance: 155.0
click at [779, 639] on div "Address Line 1 * [STREET_ADDRESS]" at bounding box center [784, 627] width 586 height 65
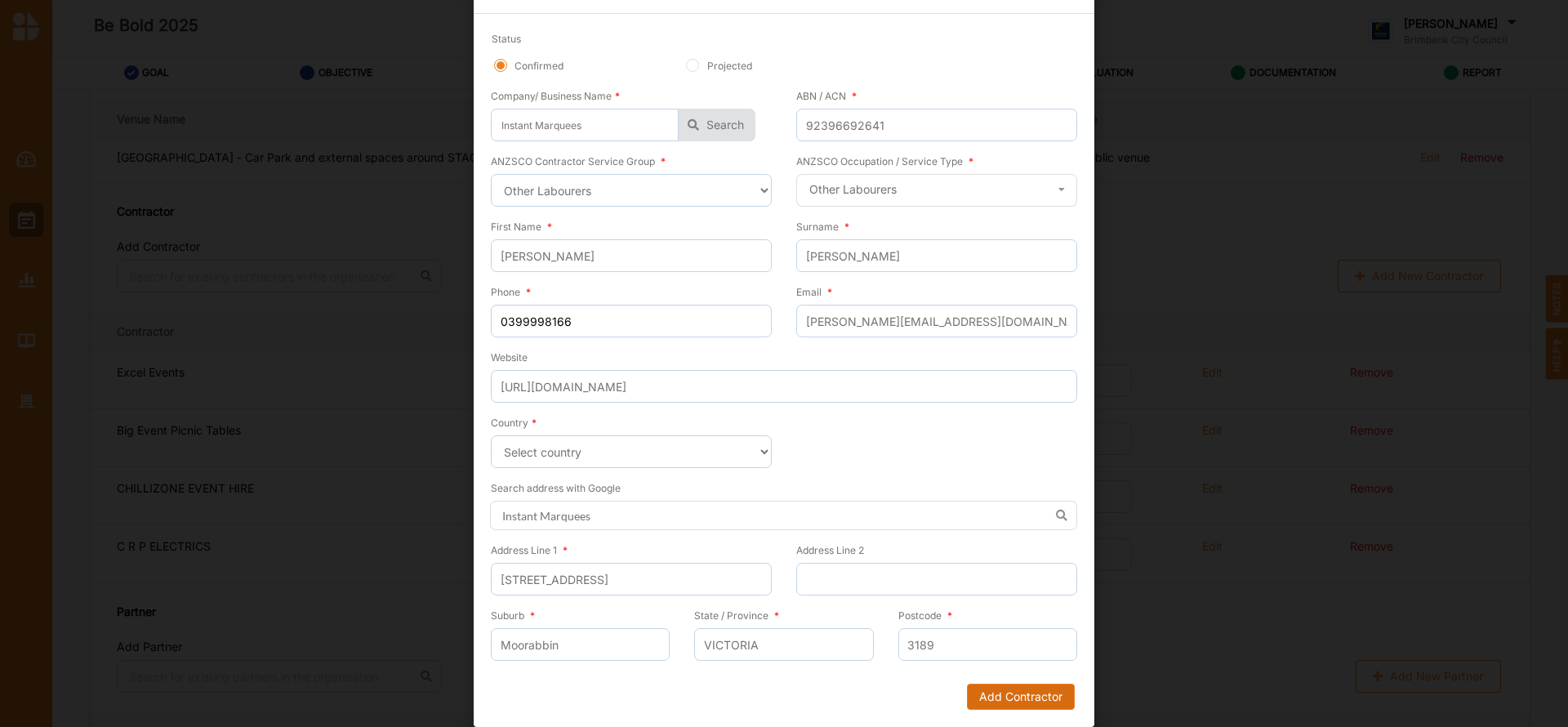
click at [1008, 699] on button "Add Contractor" at bounding box center [1021, 698] width 108 height 27
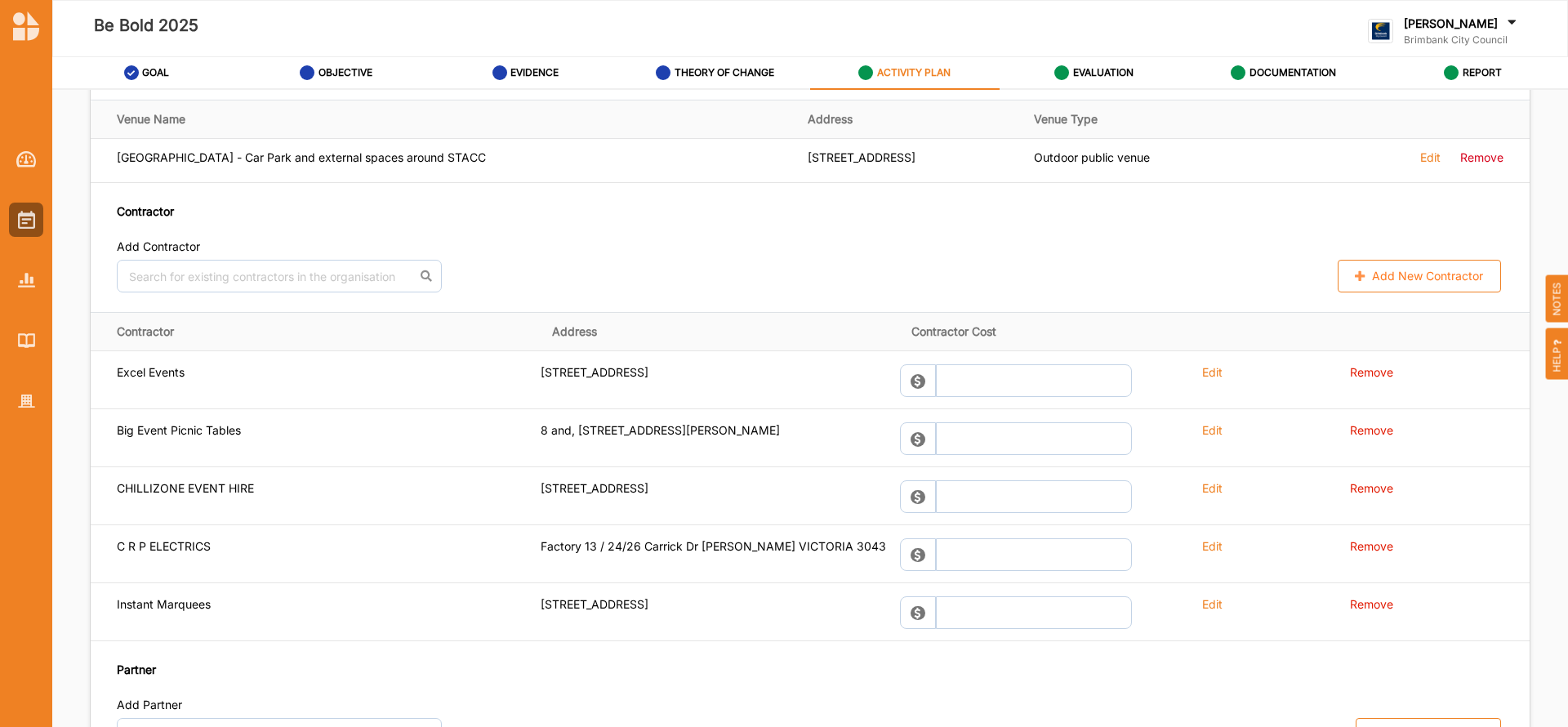
click at [1379, 277] on button "Add New Contractor" at bounding box center [1419, 276] width 163 height 32
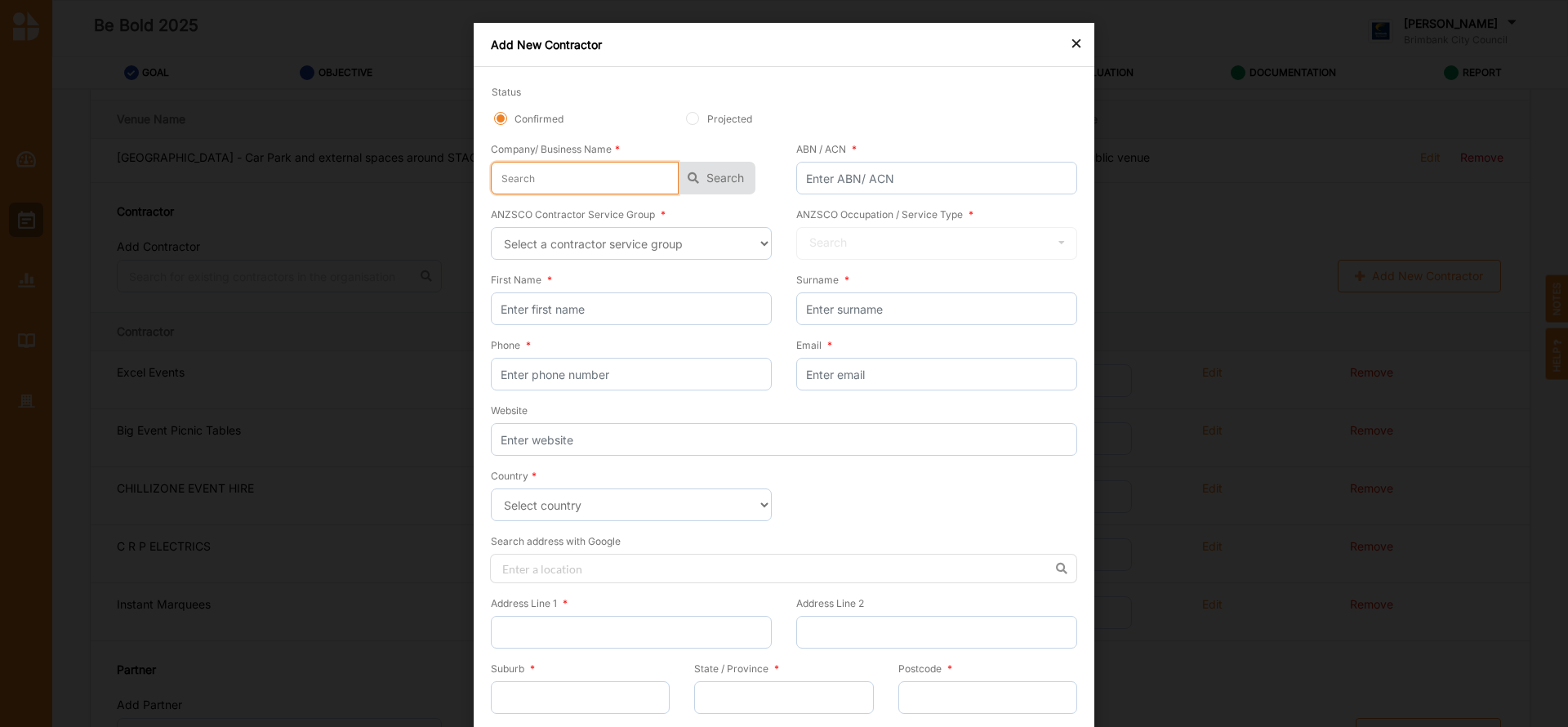
click at [569, 173] on input "text" at bounding box center [584, 177] width 188 height 32
click at [709, 178] on button "Search" at bounding box center [717, 177] width 77 height 32
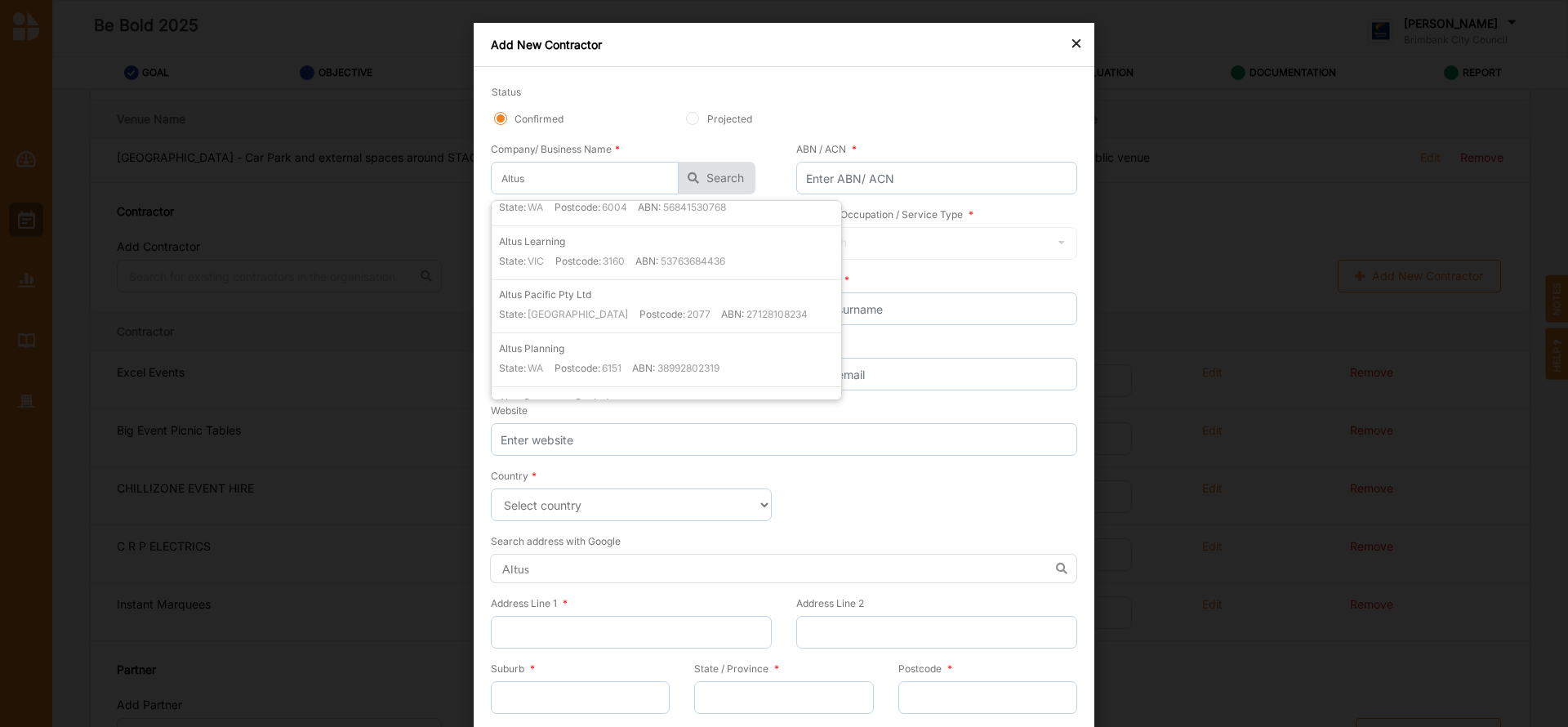
scroll to position [4279, 0]
click at [556, 176] on input "Altus" at bounding box center [584, 177] width 188 height 32
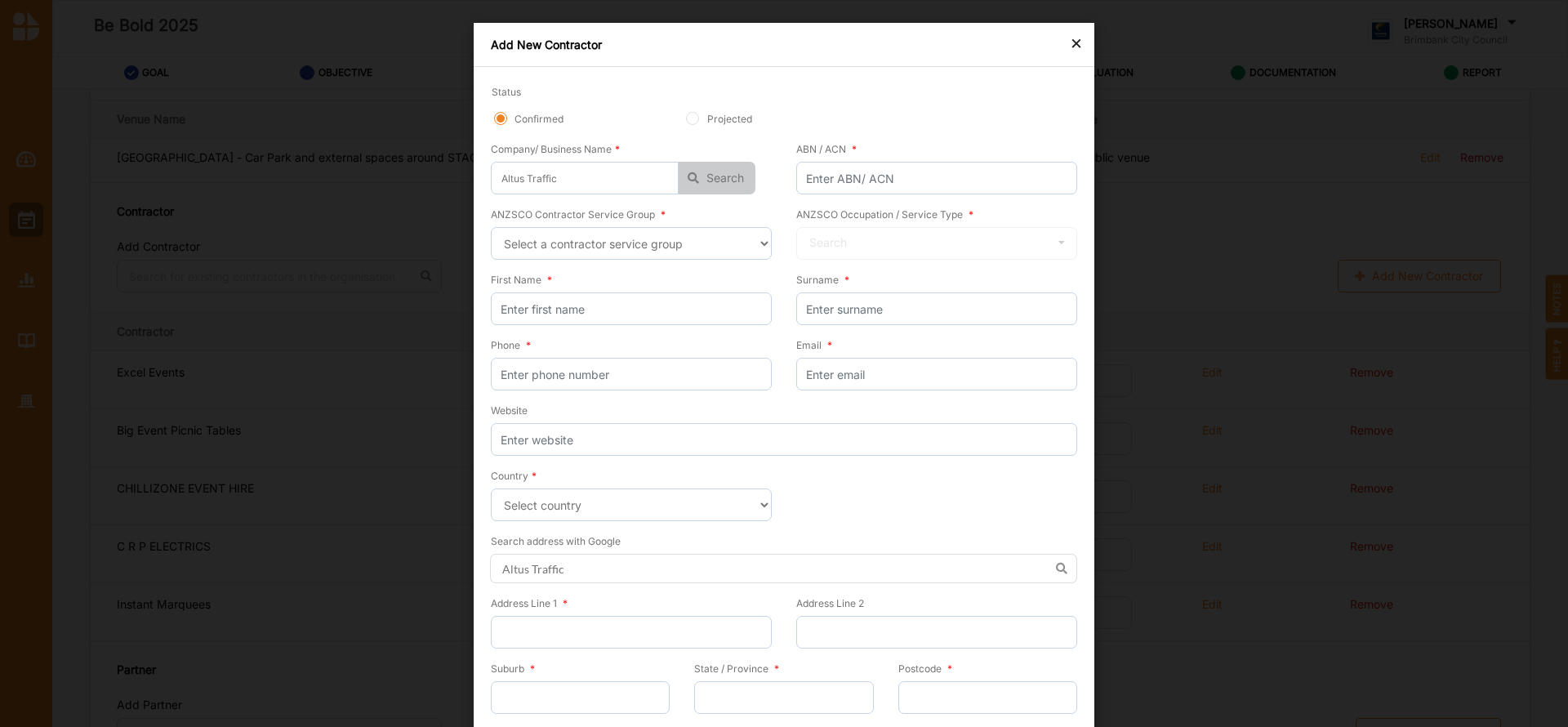
click at [718, 178] on button "Search" at bounding box center [717, 177] width 77 height 32
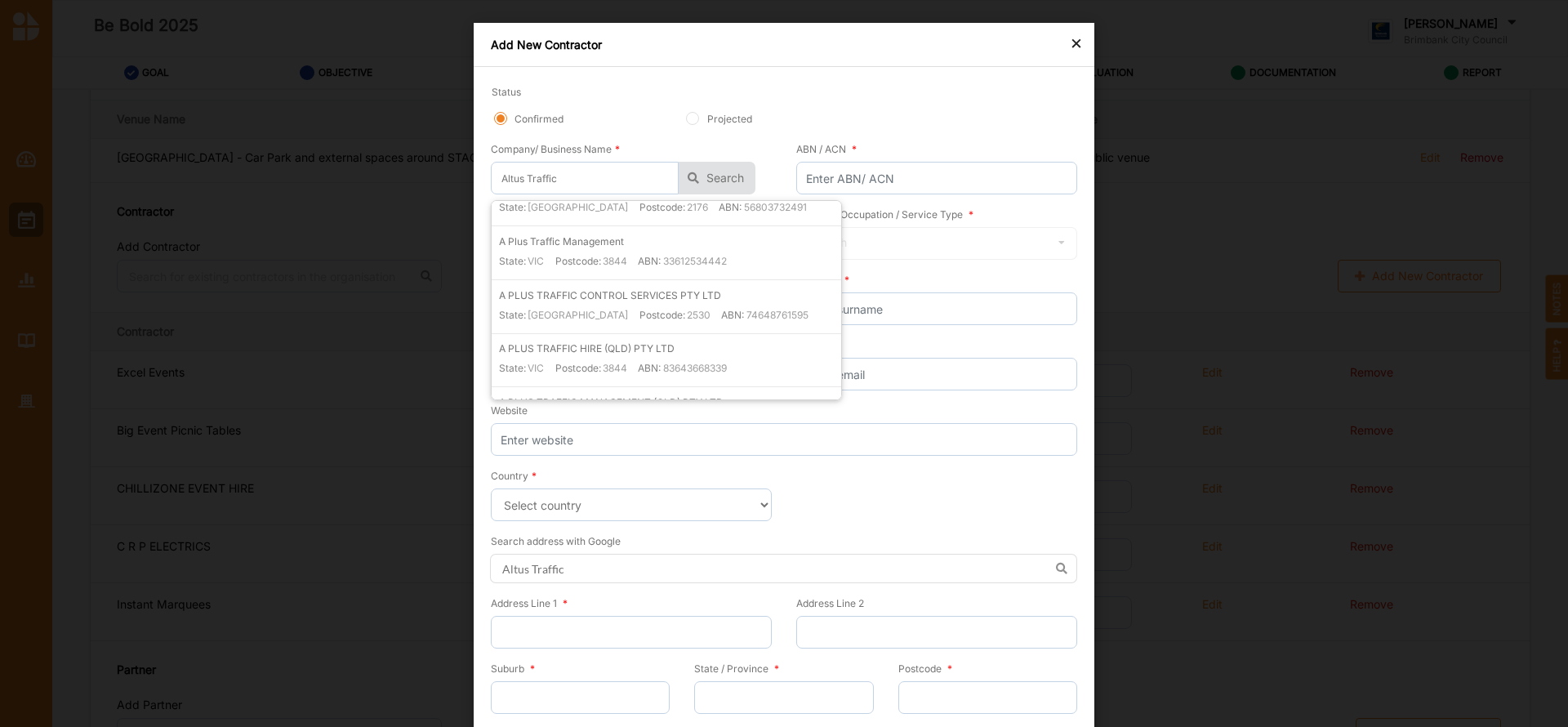
scroll to position [0, 0]
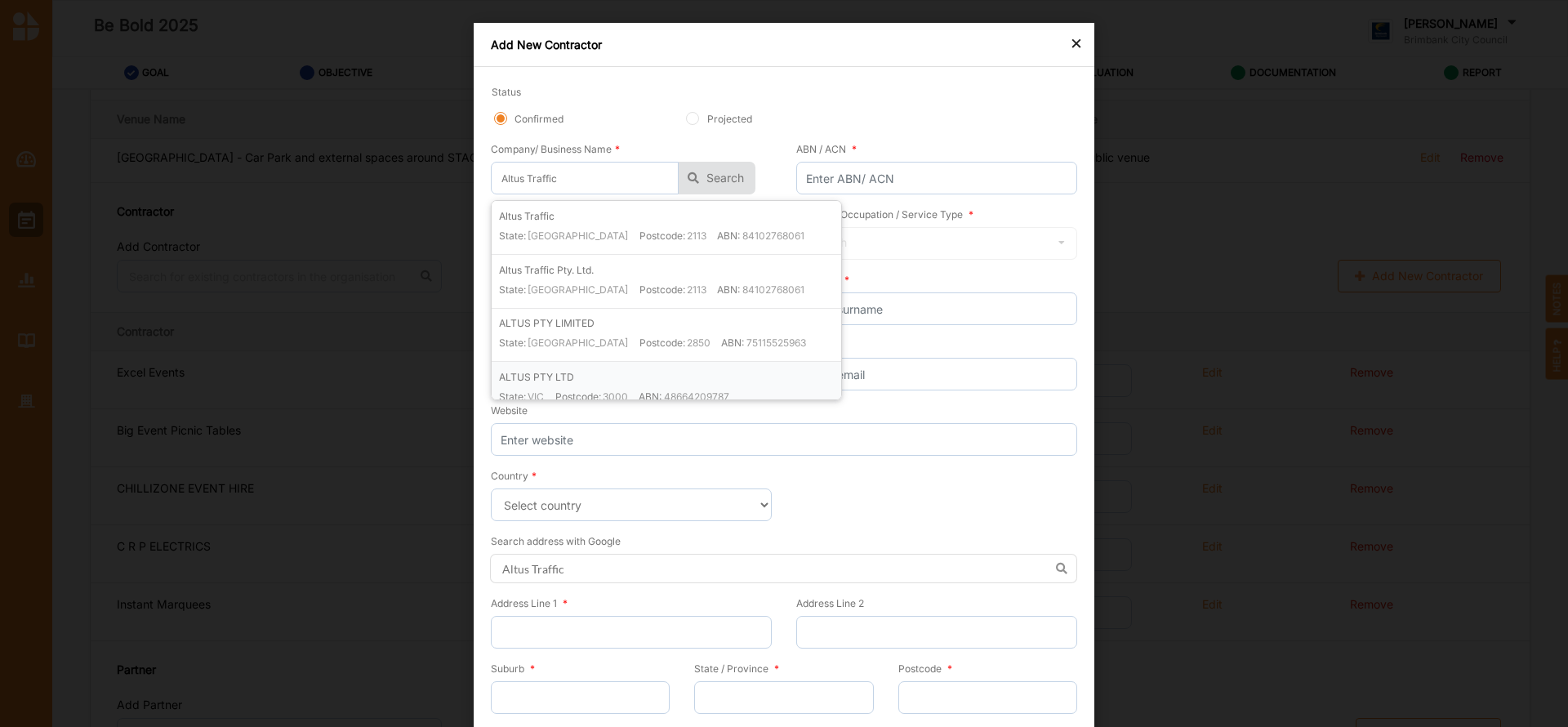
click at [675, 384] on div "ALTUS PTY LTD State: [GEOGRAPHIC_DATA] Postcode: 3000 ABN: 48664209787" at bounding box center [670, 392] width 342 height 46
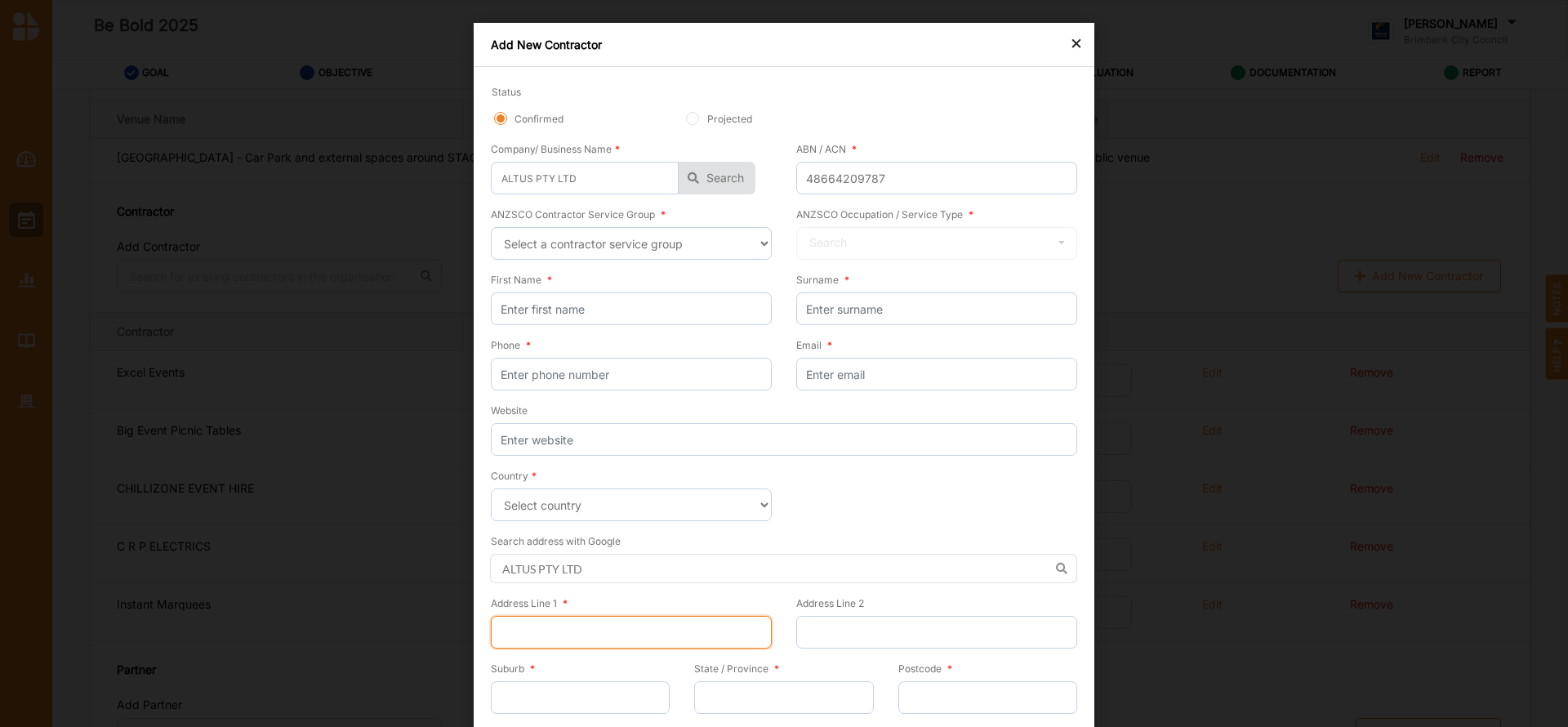
click at [531, 629] on input "Address Line 1 *" at bounding box center [631, 632] width 281 height 32
paste input "[STREET_ADDRESS]"
click at [541, 687] on input "Suburb *" at bounding box center [580, 698] width 179 height 32
click at [550, 697] on input "Suburb *" at bounding box center [580, 698] width 179 height 32
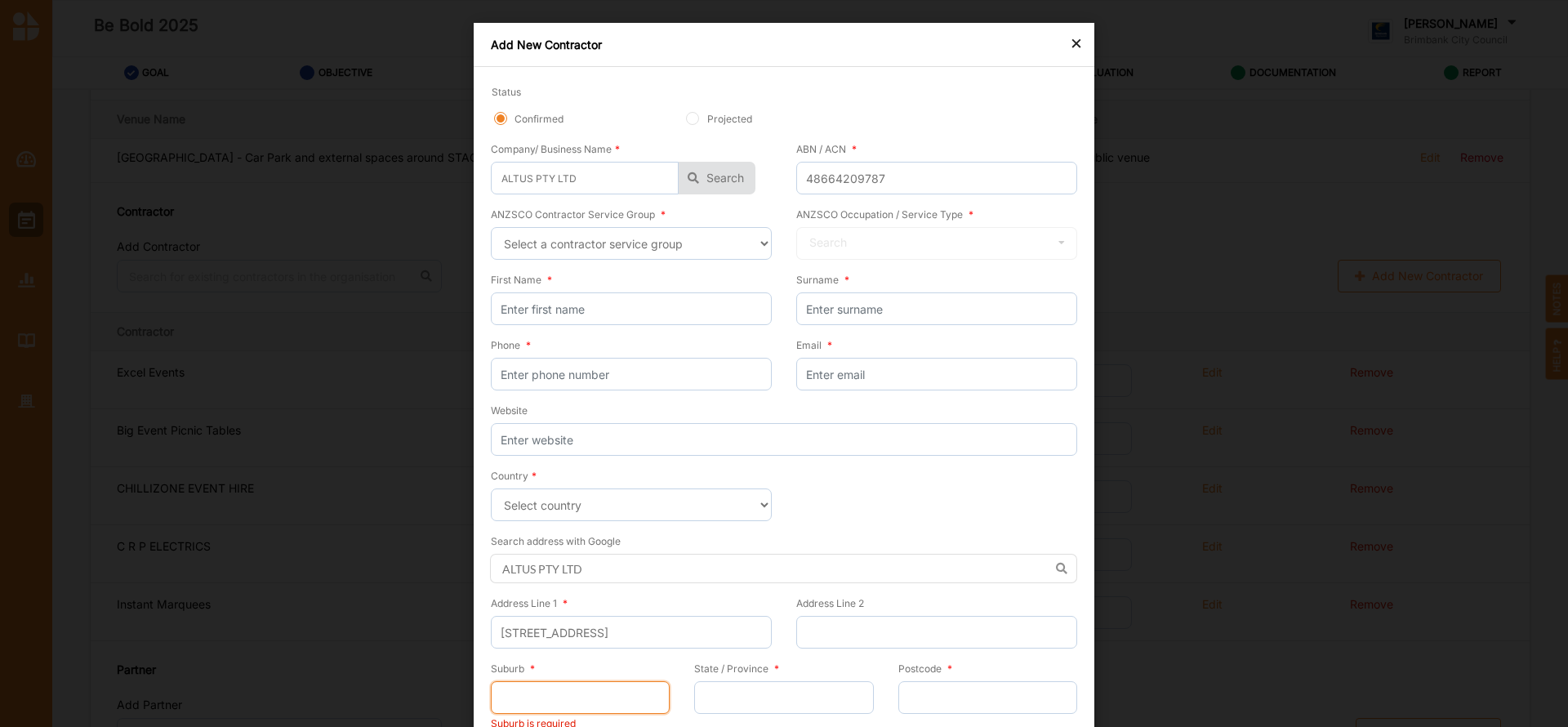
paste input "Laverton North"
click at [705, 690] on input "State / Province *" at bounding box center [784, 698] width 179 height 32
click at [927, 691] on input "Postcode *" at bounding box center [987, 698] width 179 height 32
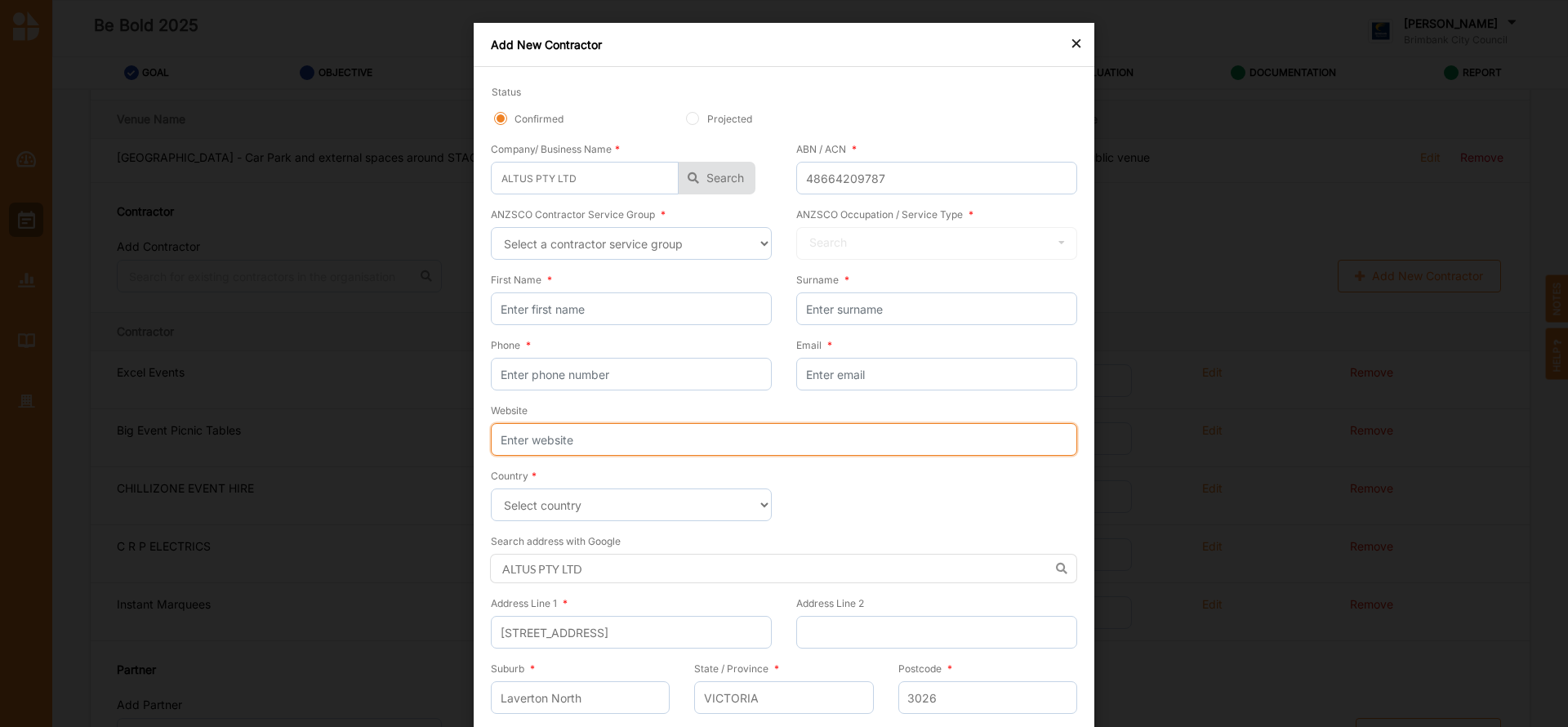
click at [535, 429] on input "Website" at bounding box center [784, 439] width 586 height 32
click at [567, 437] on input "Website" at bounding box center [784, 439] width 586 height 32
paste input "[URL][DOMAIN_NAME]"
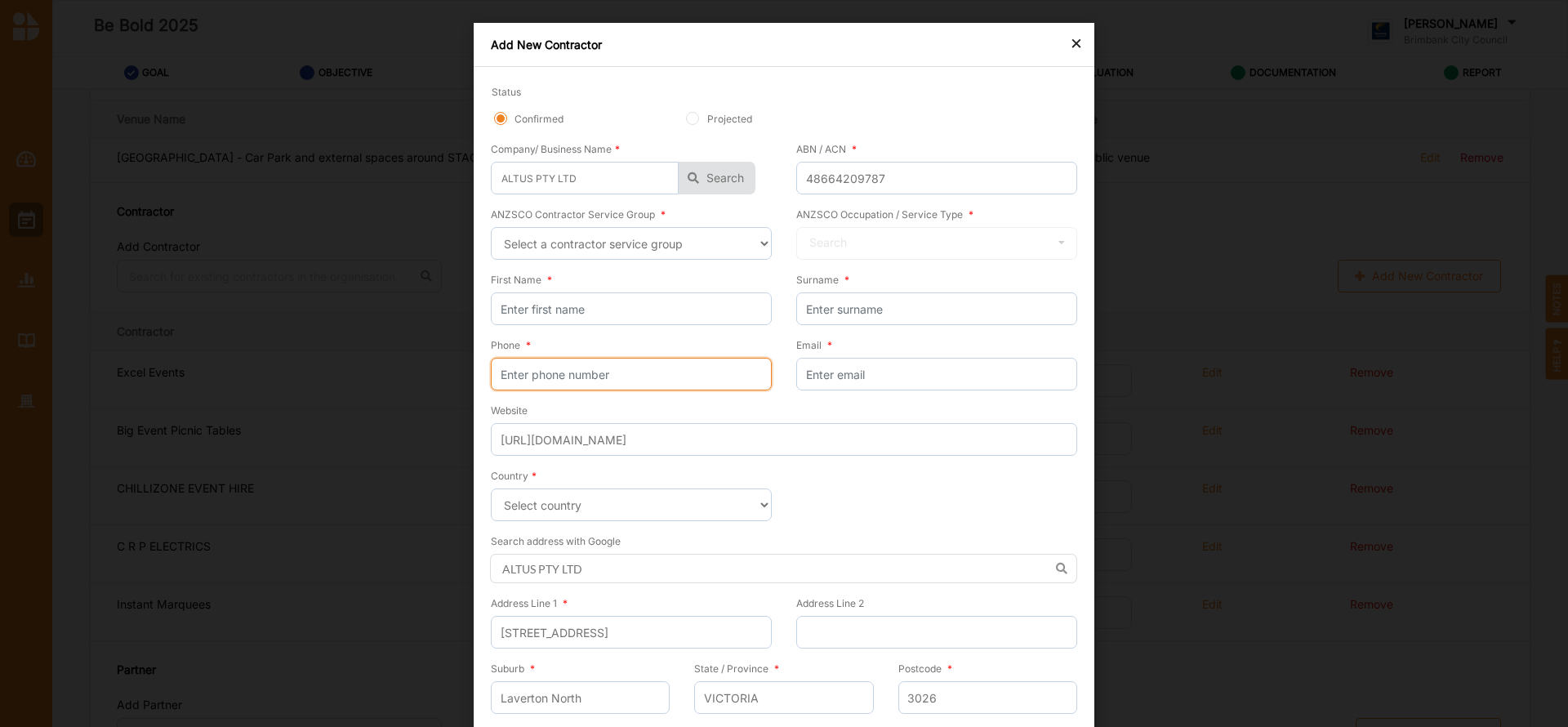
click at [570, 382] on input "Phone *" at bounding box center [631, 374] width 281 height 32
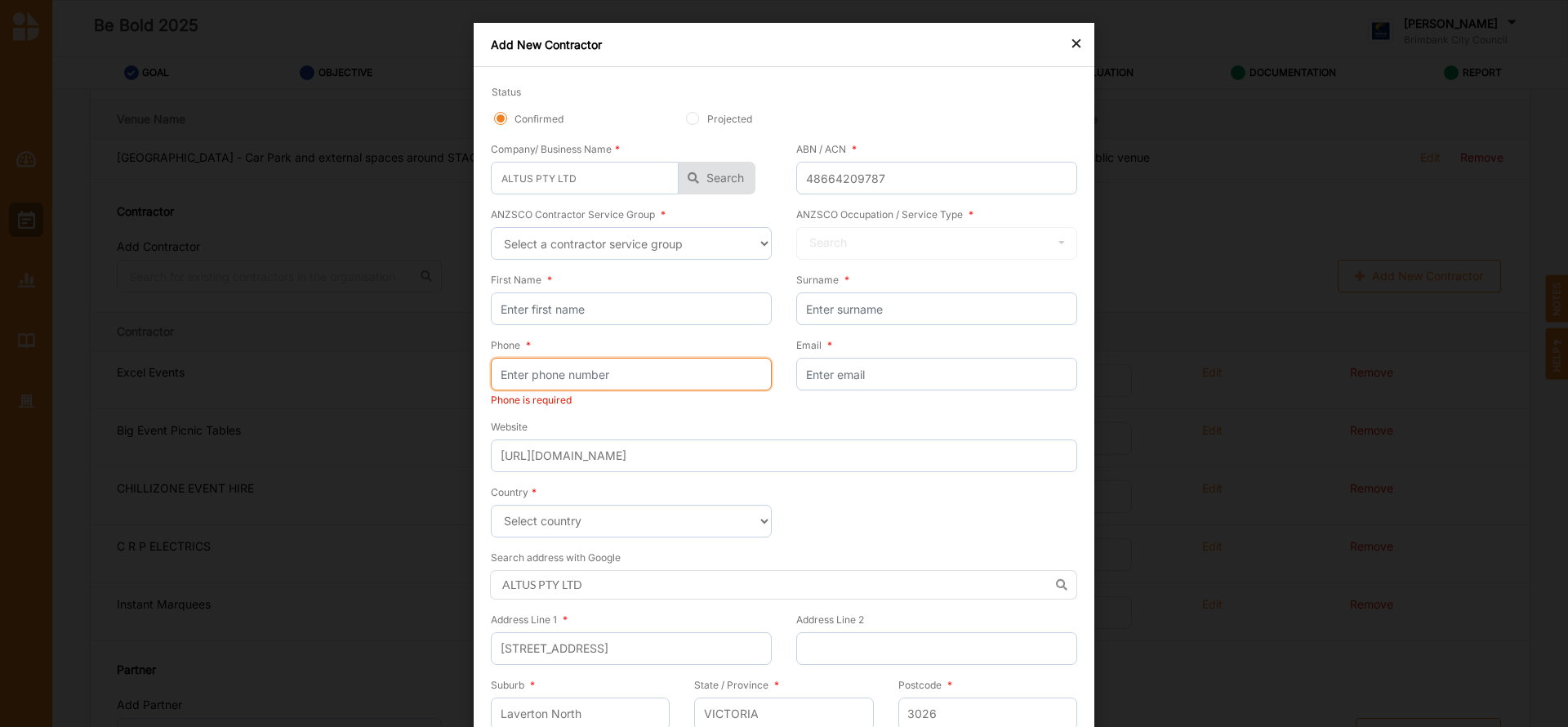
click at [582, 374] on input "Phone *" at bounding box center [631, 374] width 281 height 32
paste input "0393169100"
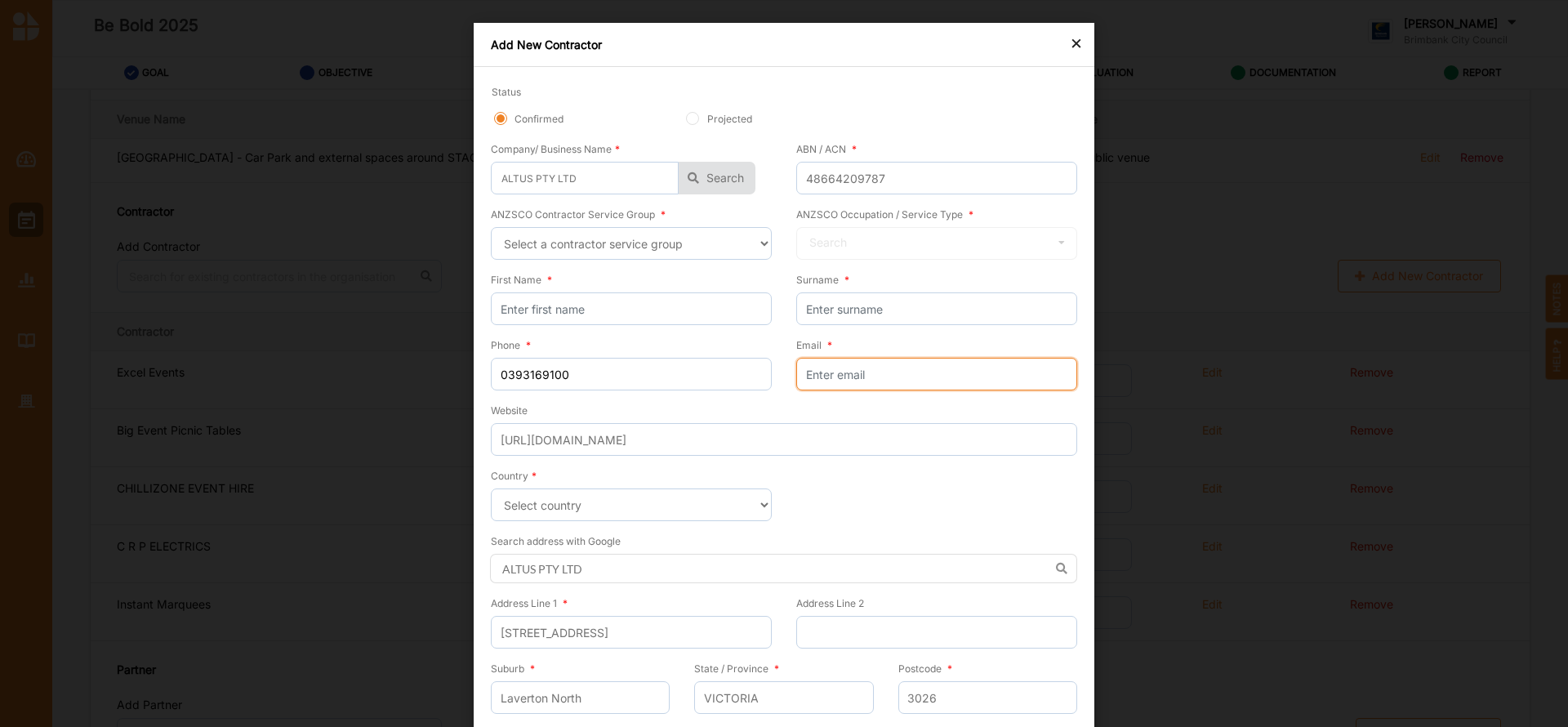
click at [834, 362] on input "Email *" at bounding box center [937, 374] width 281 height 32
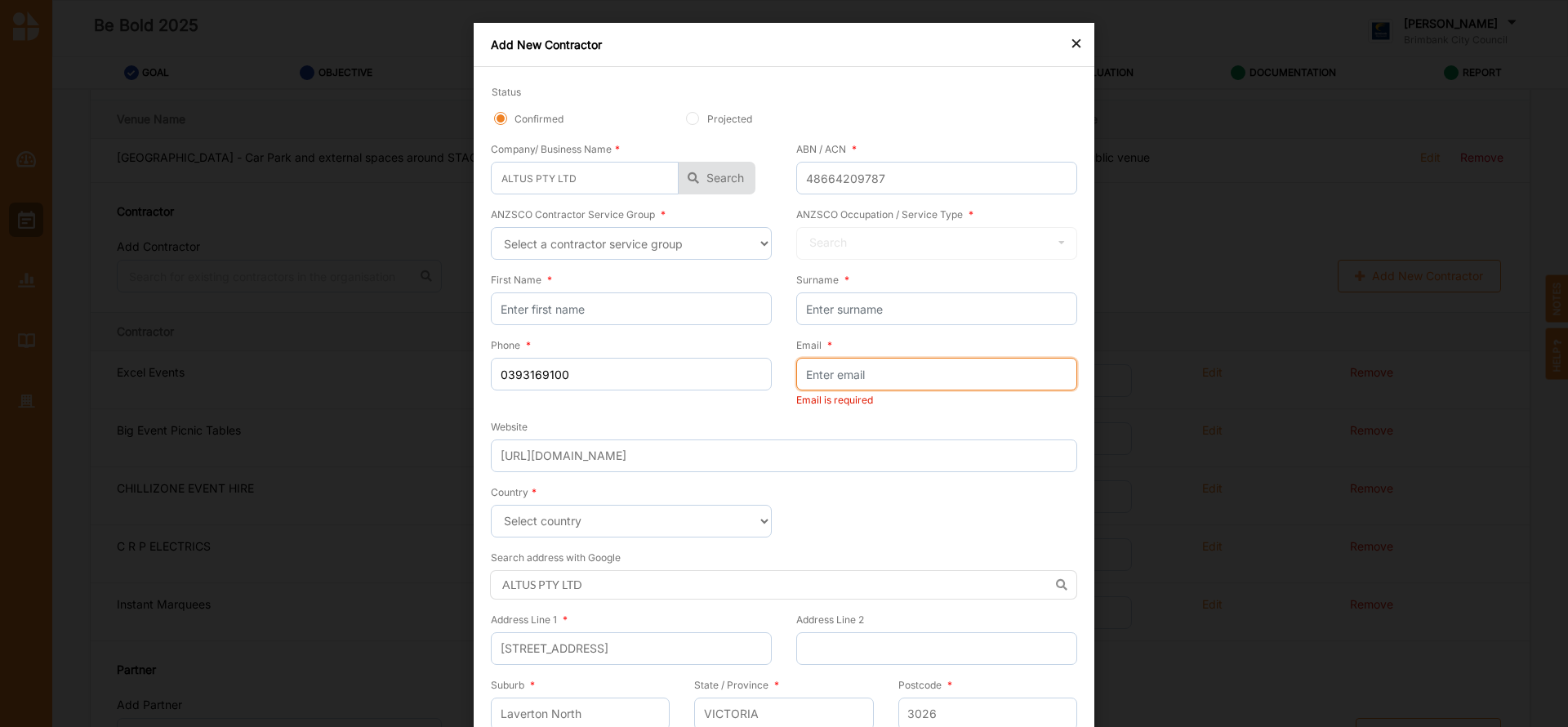
click at [829, 367] on input "Email *" at bounding box center [937, 374] width 281 height 32
paste input "[PERSON_NAME] <[PERSON_NAME][EMAIL_ADDRESS][DOMAIN_NAME]>"
click at [628, 312] on input "First Name *" at bounding box center [631, 308] width 281 height 32
click at [819, 308] on input "Surname *" at bounding box center [937, 308] width 281 height 32
click at [876, 373] on input "[PERSON_NAME] <[PERSON_NAME][EMAIL_ADDRESS][DOMAIN_NAME]>" at bounding box center [937, 374] width 281 height 32
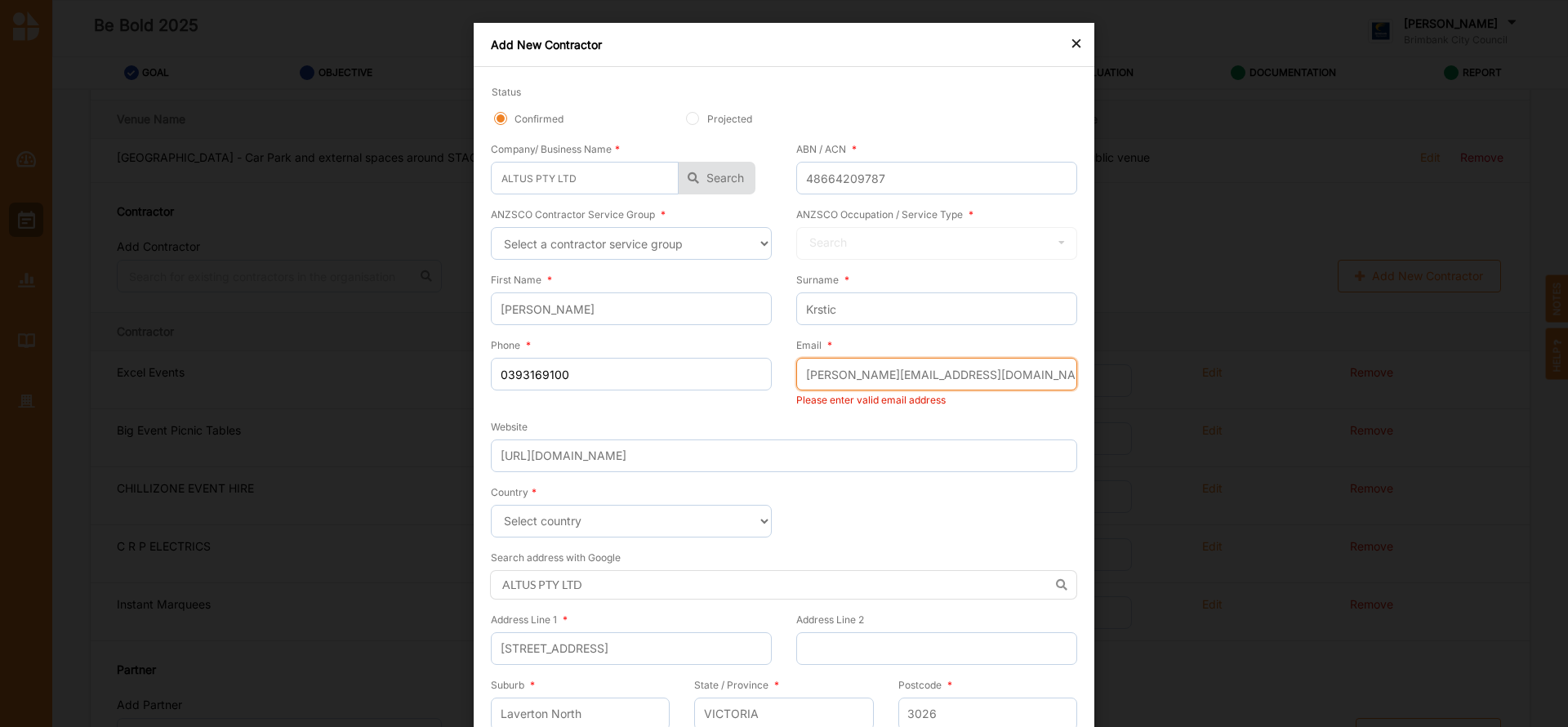
click at [998, 373] on input "[PERSON_NAME][EMAIL_ADDRESS][DOMAIN_NAME]>" at bounding box center [937, 374] width 281 height 32
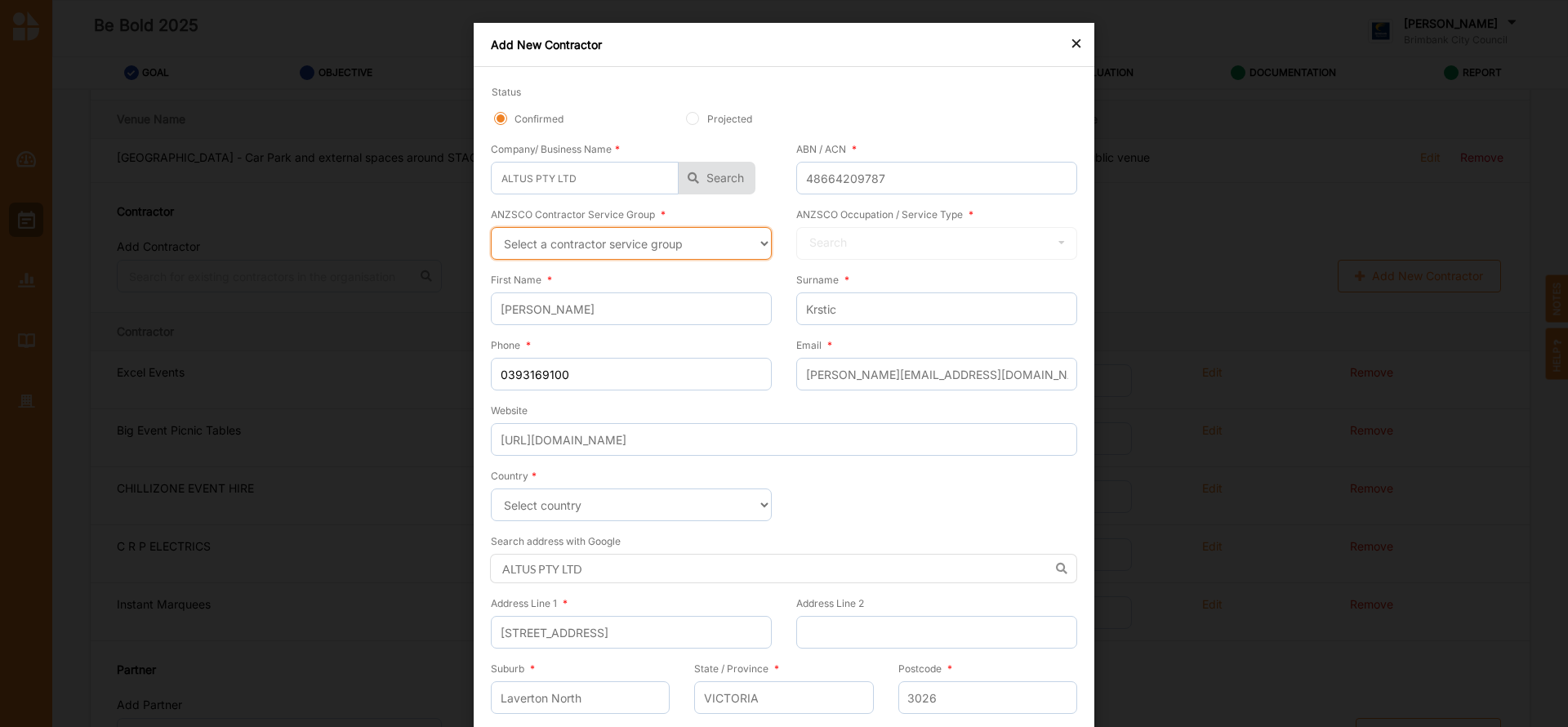
click at [758, 242] on select "Select a contractor service group Hospitality, Retail and Service Managers Spec…" at bounding box center [631, 243] width 281 height 32
click at [490, 227] on select "Select a contractor service group Hospitality, Retail and Service Managers Spec…" at bounding box center [631, 243] width 281 height 32
click at [1062, 244] on icon at bounding box center [1061, 243] width 25 height 30
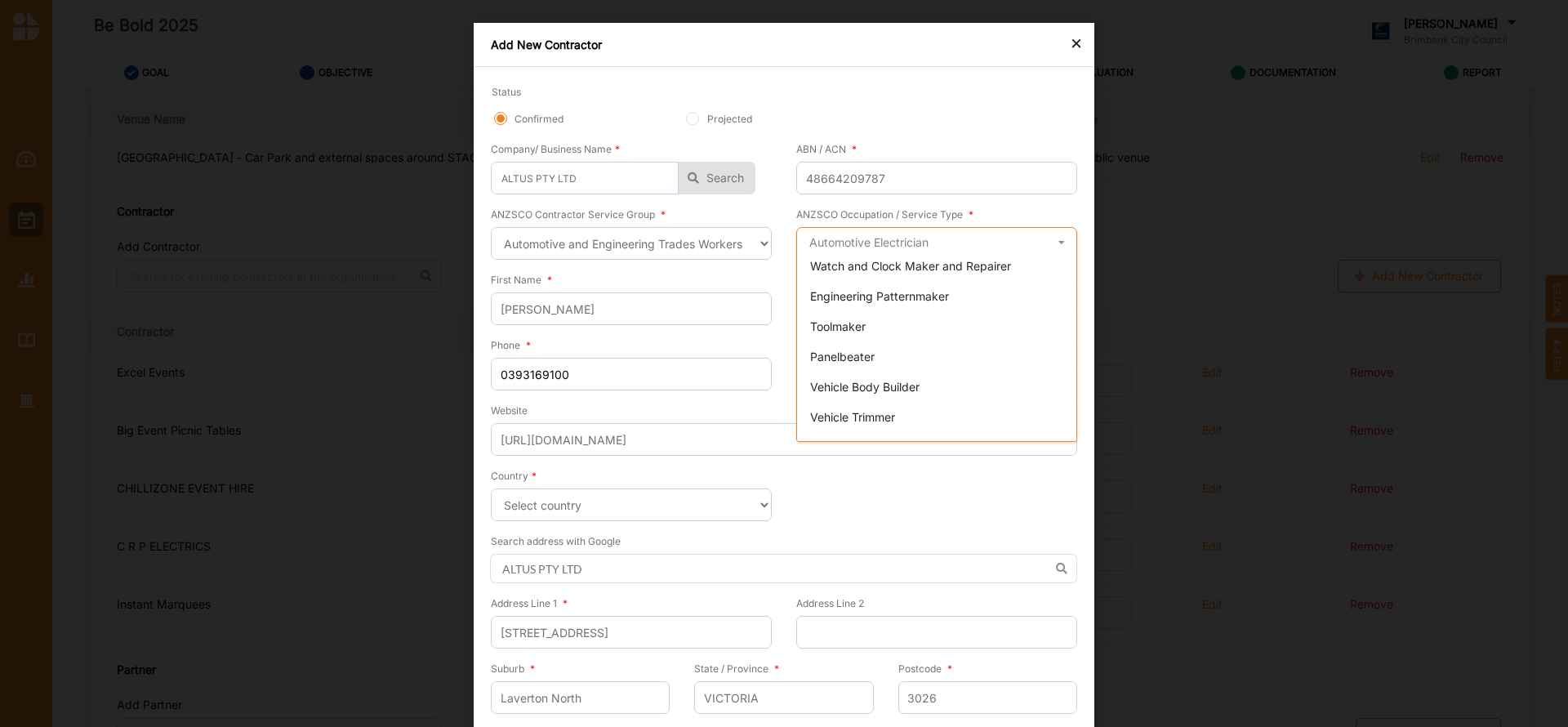
scroll to position [876, 0]
click at [762, 272] on div "First Name * [PERSON_NAME]" at bounding box center [631, 298] width 281 height 54
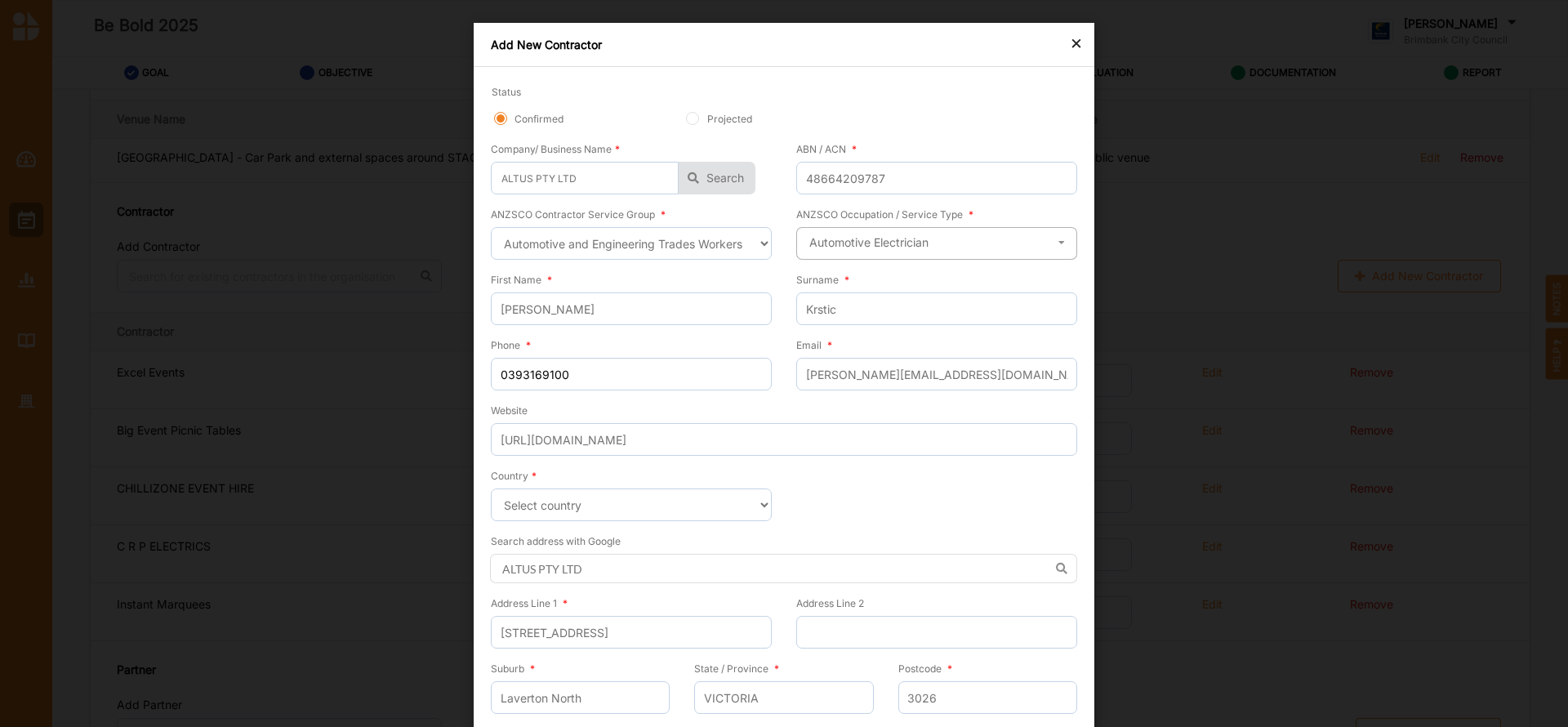
click at [826, 243] on div "Automotive Electrician" at bounding box center [869, 243] width 120 height 11
click at [759, 241] on select "Select a contractor service group Hospitality, Retail and Service Managers Spec…" at bounding box center [631, 243] width 281 height 32
click at [930, 242] on input "text" at bounding box center [937, 244] width 279 height 32
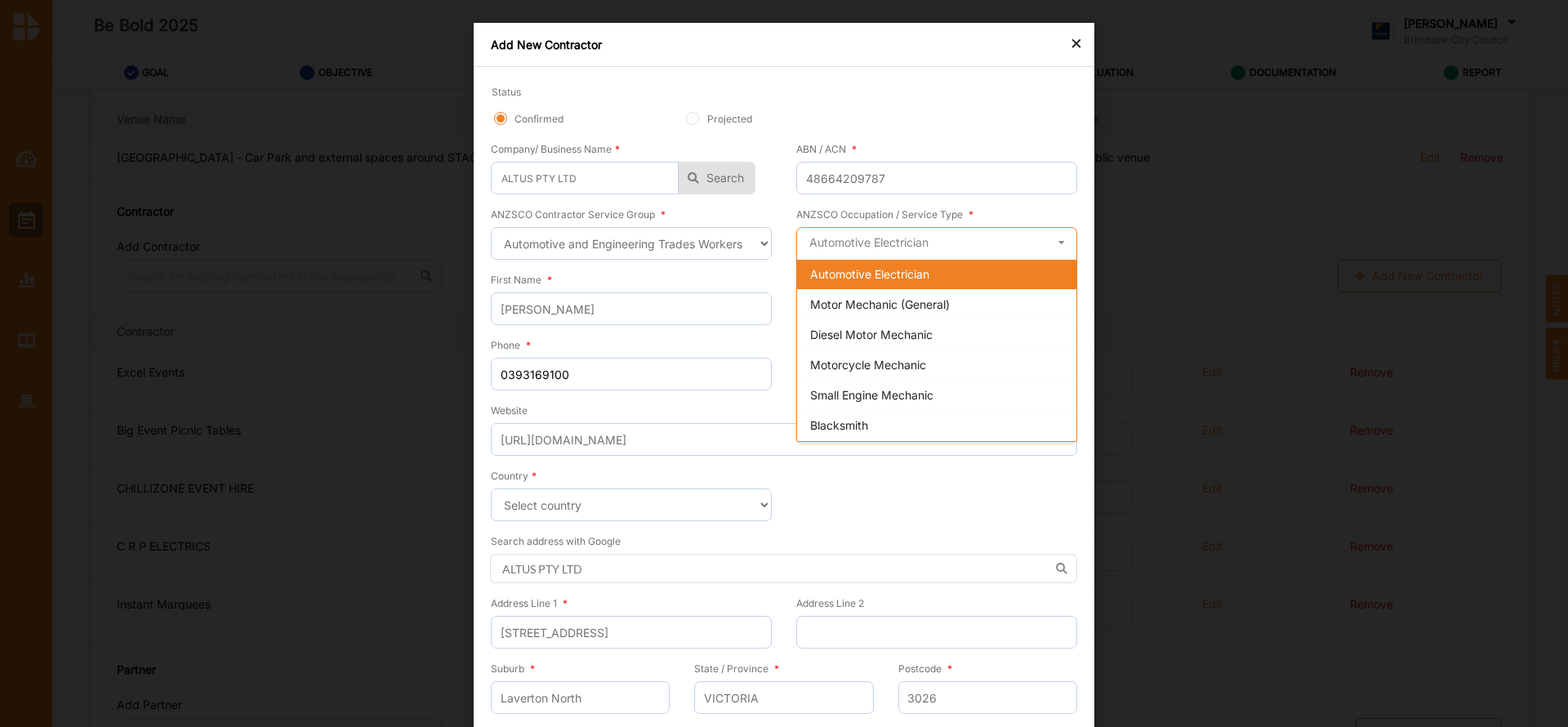
drag, startPoint x: 930, startPoint y: 242, endPoint x: 791, endPoint y: 239, distance: 139.0
click at [791, 239] on div "ANZSCO Occupation / Service Type * Automotive Electrician Automotive Electricia…" at bounding box center [931, 238] width 293 height 65
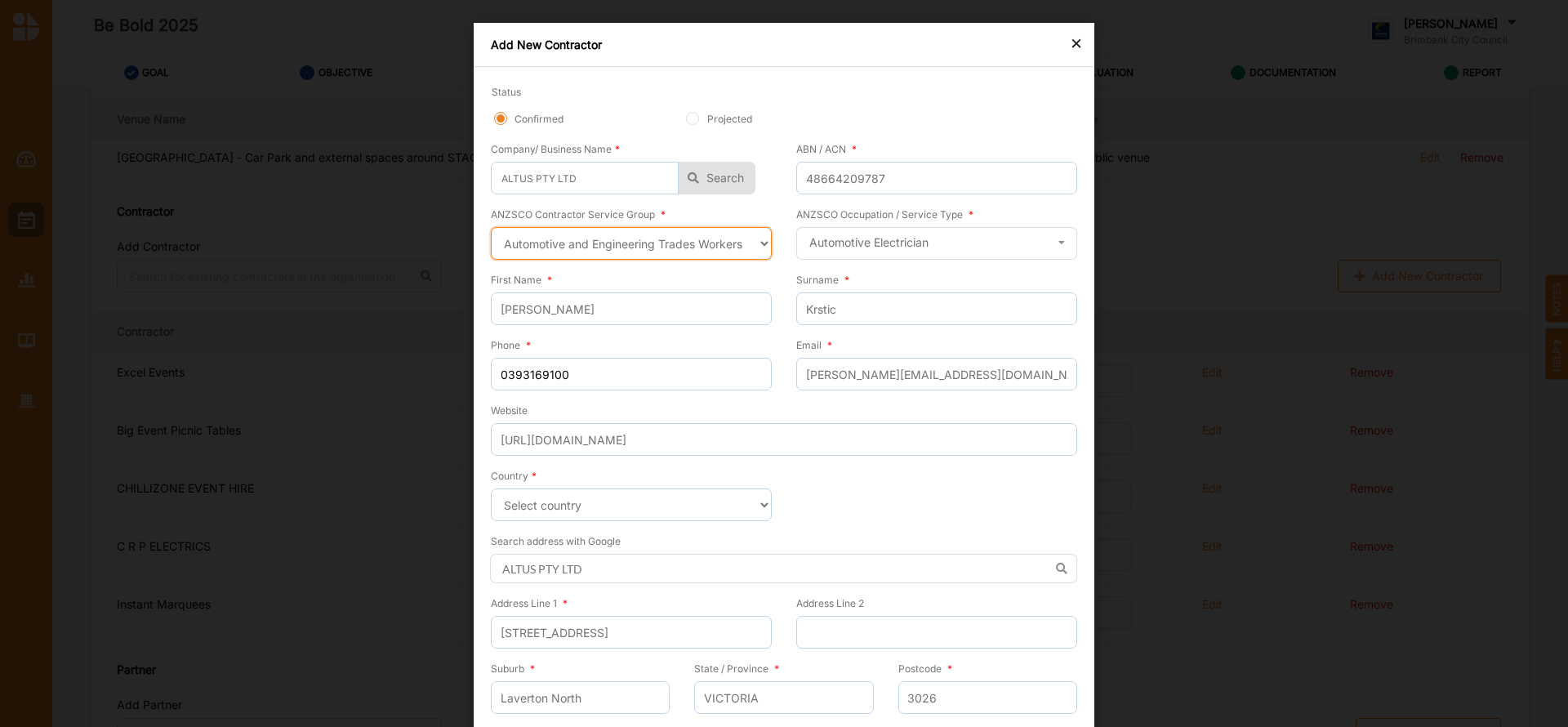
click at [755, 236] on select "Select a contractor service group Hospitality, Retail and Service Managers Spec…" at bounding box center [631, 243] width 281 height 32
click at [490, 227] on select "Select a contractor service group Hospitality, Retail and Service Managers Spec…" at bounding box center [631, 243] width 281 height 32
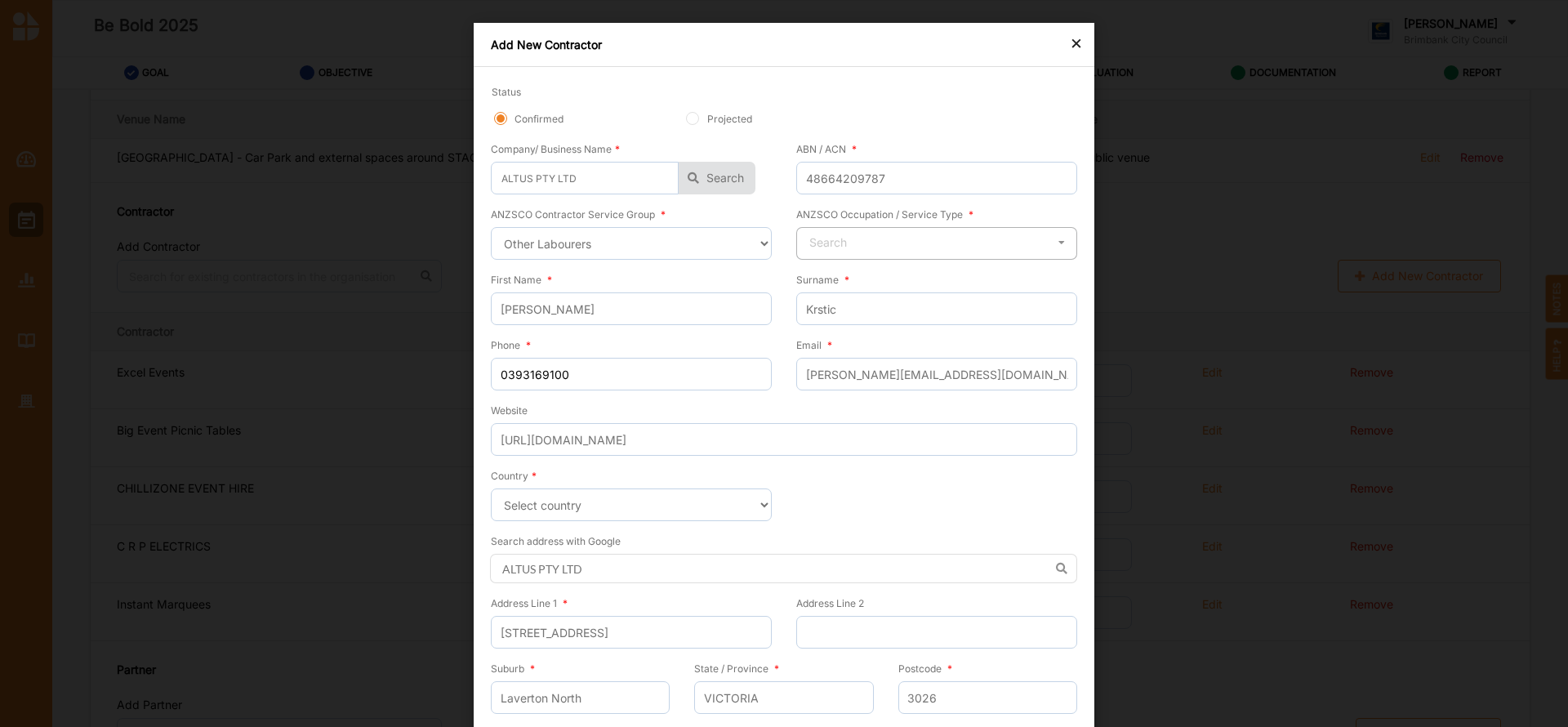
click at [826, 249] on div "Search" at bounding box center [828, 243] width 38 height 11
click at [1112, 277] on div "× Add New Contractor Status Confirmed Projected Company/ Business Name * ALTUS …" at bounding box center [784, 364] width 1568 height 727
click at [859, 241] on input "text" at bounding box center [937, 244] width 279 height 32
click at [863, 287] on div "No results found." at bounding box center [937, 273] width 281 height 29
click at [779, 260] on div "ANZSCO Contractor Service Group * Select a contractor service group Hospitality…" at bounding box center [636, 238] width 293 height 65
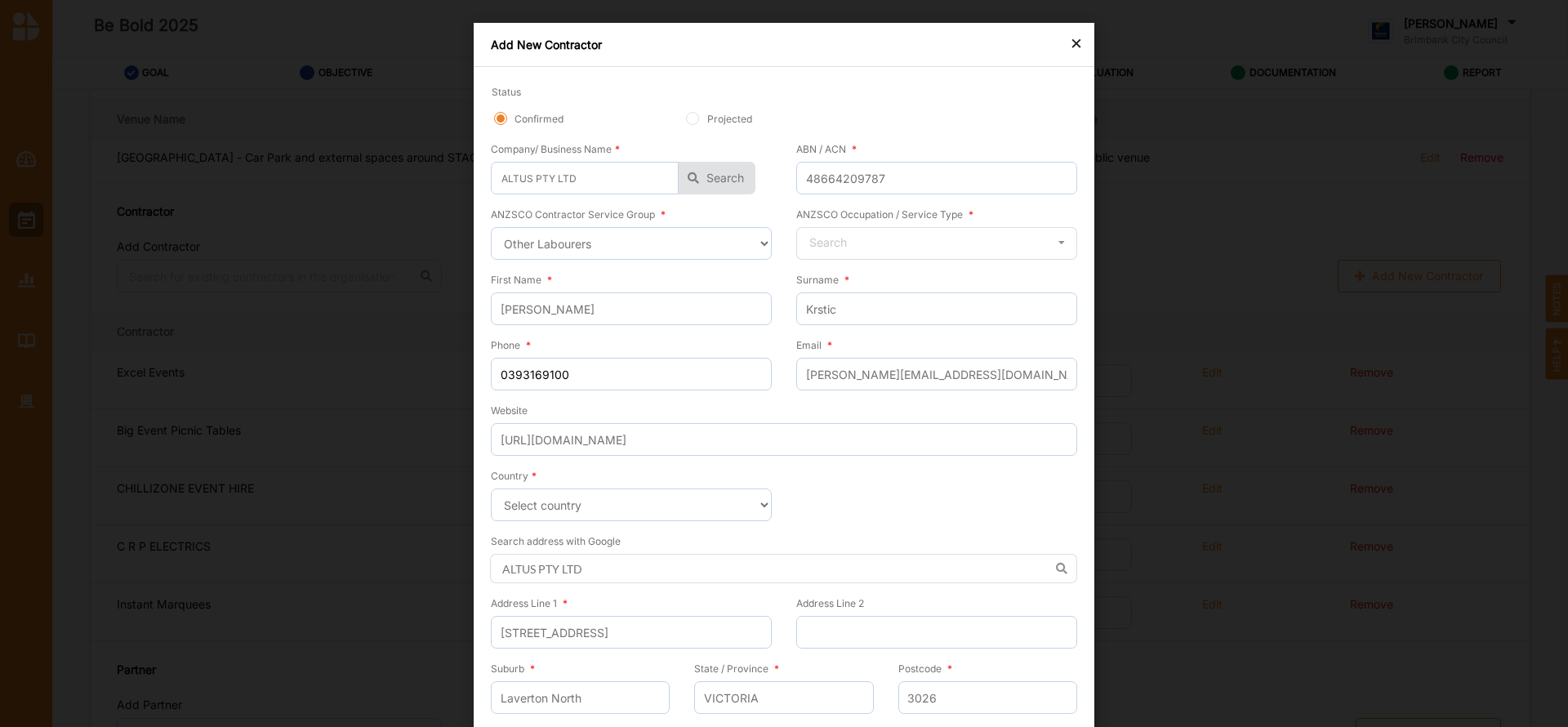
scroll to position [53, 0]
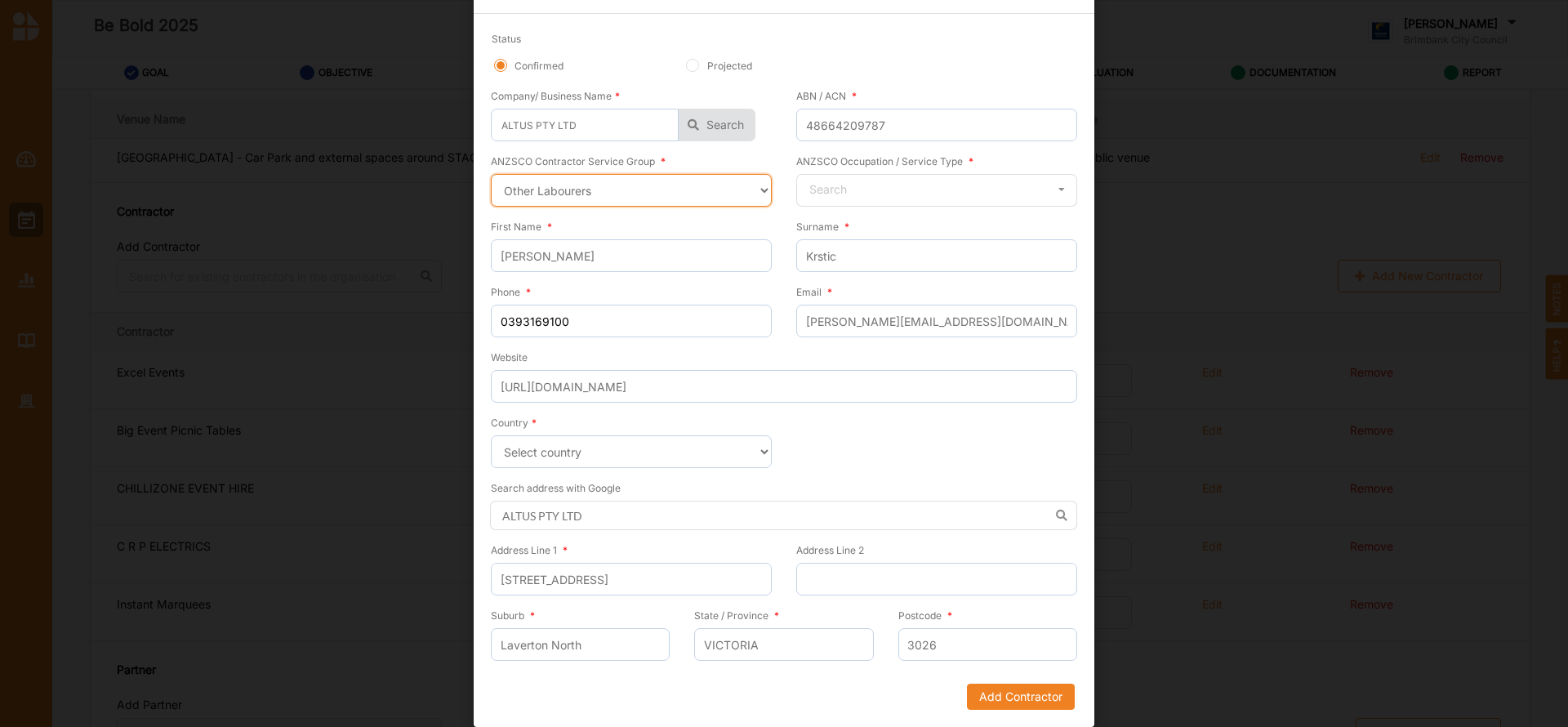
click at [756, 196] on select "Select a contractor service group Hospitality, Retail and Service Managers Spec…" at bounding box center [631, 190] width 281 height 32
click at [754, 185] on select "Select a contractor service group Hospitality, Retail and Service Managers Spec…" at bounding box center [631, 190] width 281 height 32
drag, startPoint x: 1559, startPoint y: 560, endPoint x: 1566, endPoint y: 658, distance: 98.2
click at [1566, 658] on div "× Add New Contractor Status Confirmed Projected Company/ Business Name * ALTUS …" at bounding box center [784, 364] width 1568 height 727
click at [753, 191] on select "Select a contractor service group Hospitality, Retail and Service Managers Spec…" at bounding box center [631, 190] width 281 height 32
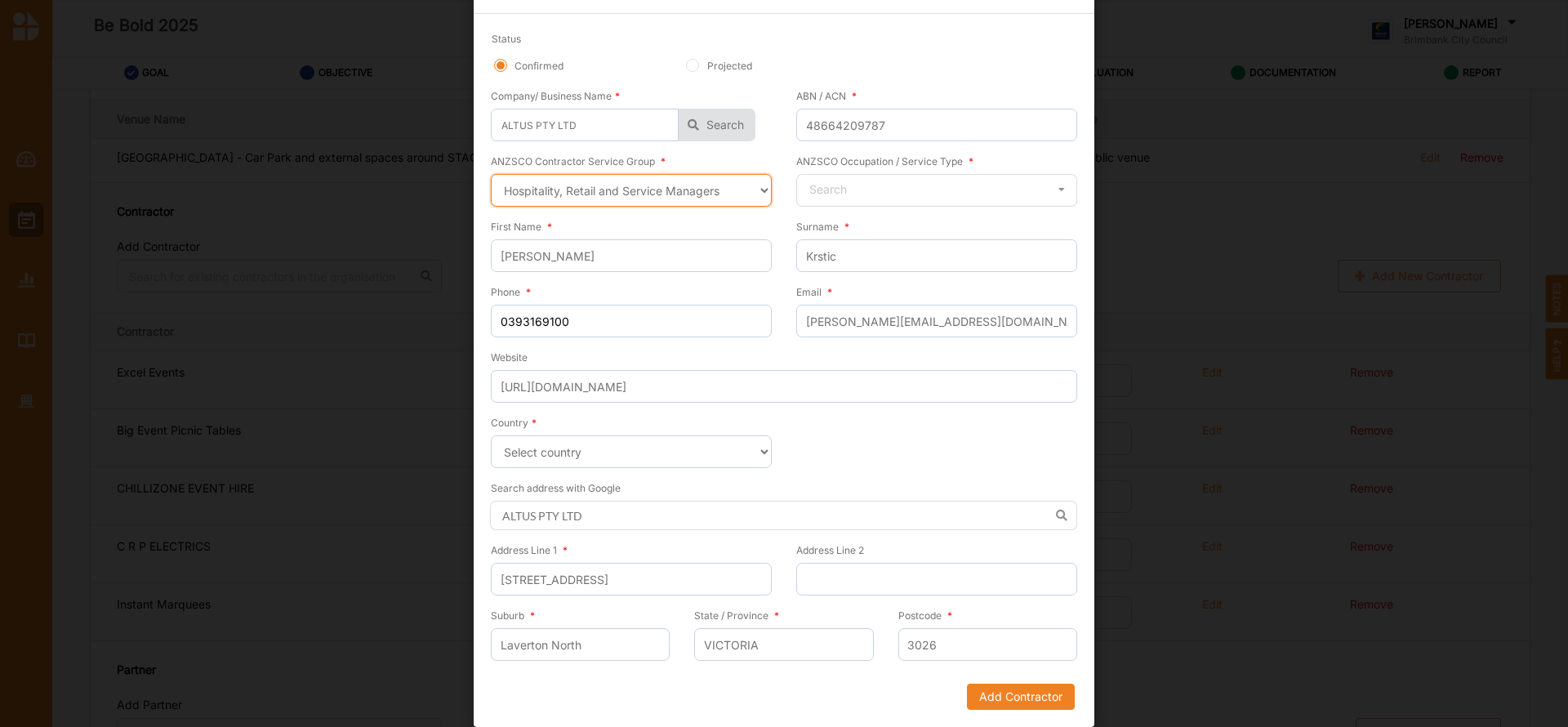
click at [490, 174] on select "Select a contractor service group Hospitality, Retail and Service Managers Spec…" at bounding box center [631, 190] width 281 height 32
click at [920, 196] on input "text" at bounding box center [937, 191] width 279 height 32
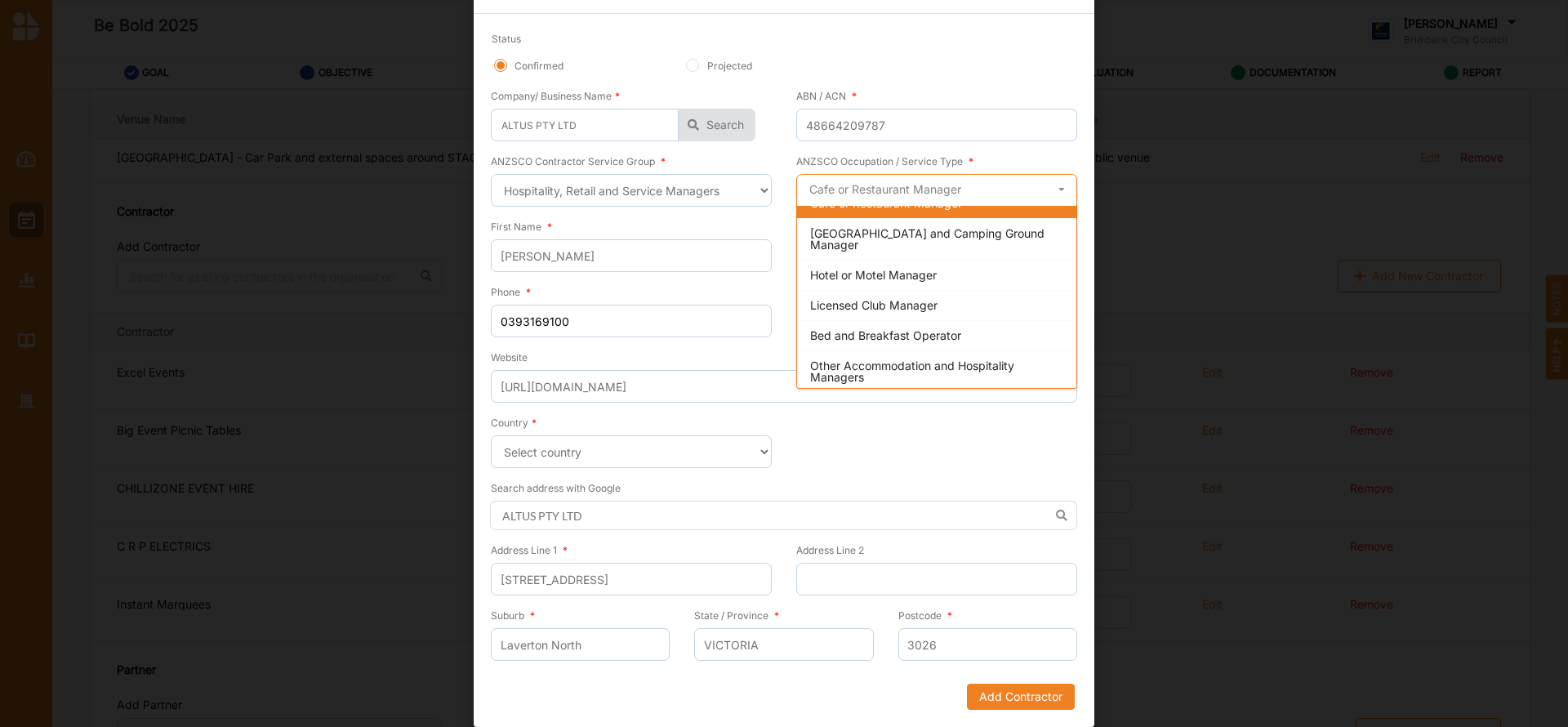
scroll to position [0, 0]
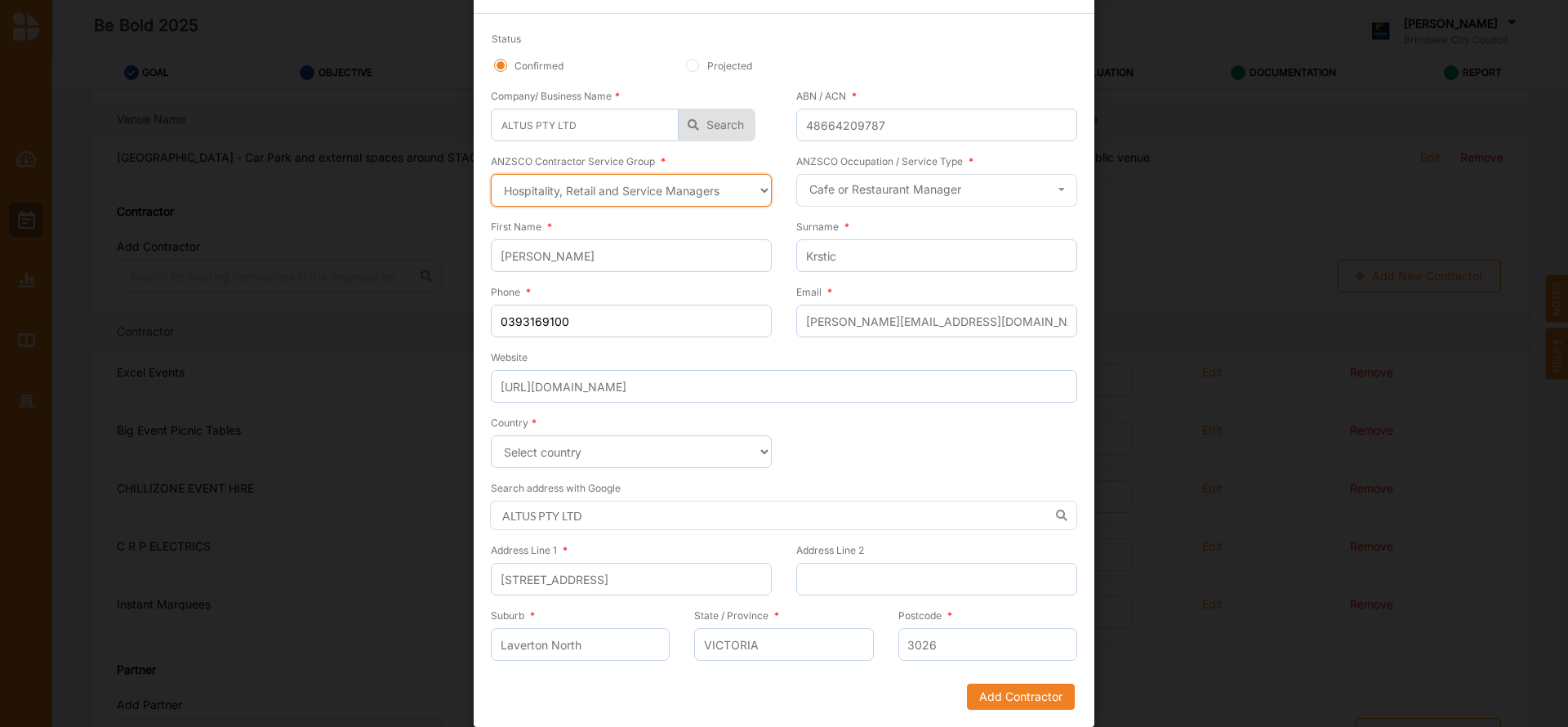
click at [759, 185] on select "Select a contractor service group Hospitality, Retail and Service Managers Spec…" at bounding box center [631, 190] width 281 height 32
click at [490, 174] on select "Select a contractor service group Hospitality, Retail and Service Managers Spec…" at bounding box center [631, 190] width 281 height 32
click at [1060, 191] on icon at bounding box center [1061, 190] width 25 height 30
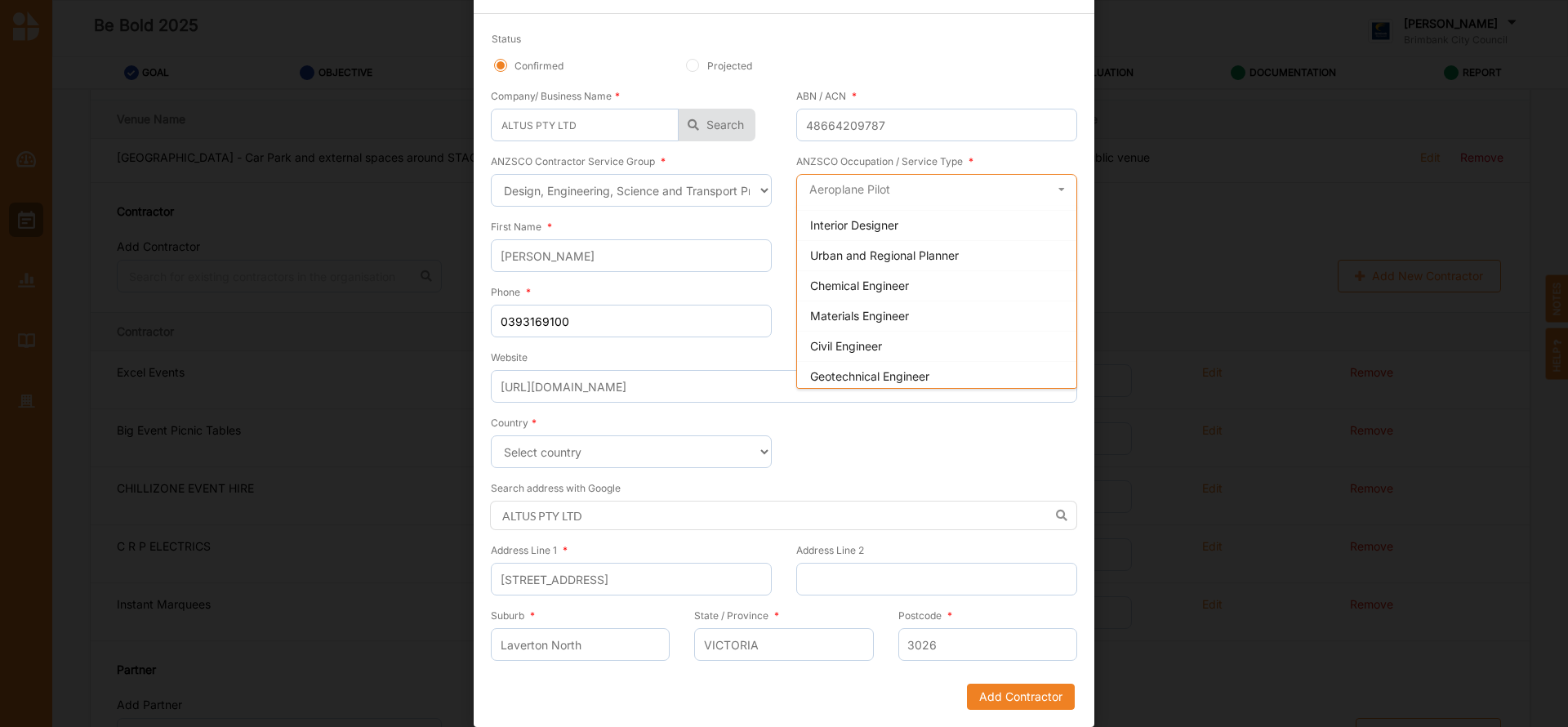
scroll to position [692, 0]
click at [845, 313] on span "Civil Engineer" at bounding box center [846, 315] width 72 height 14
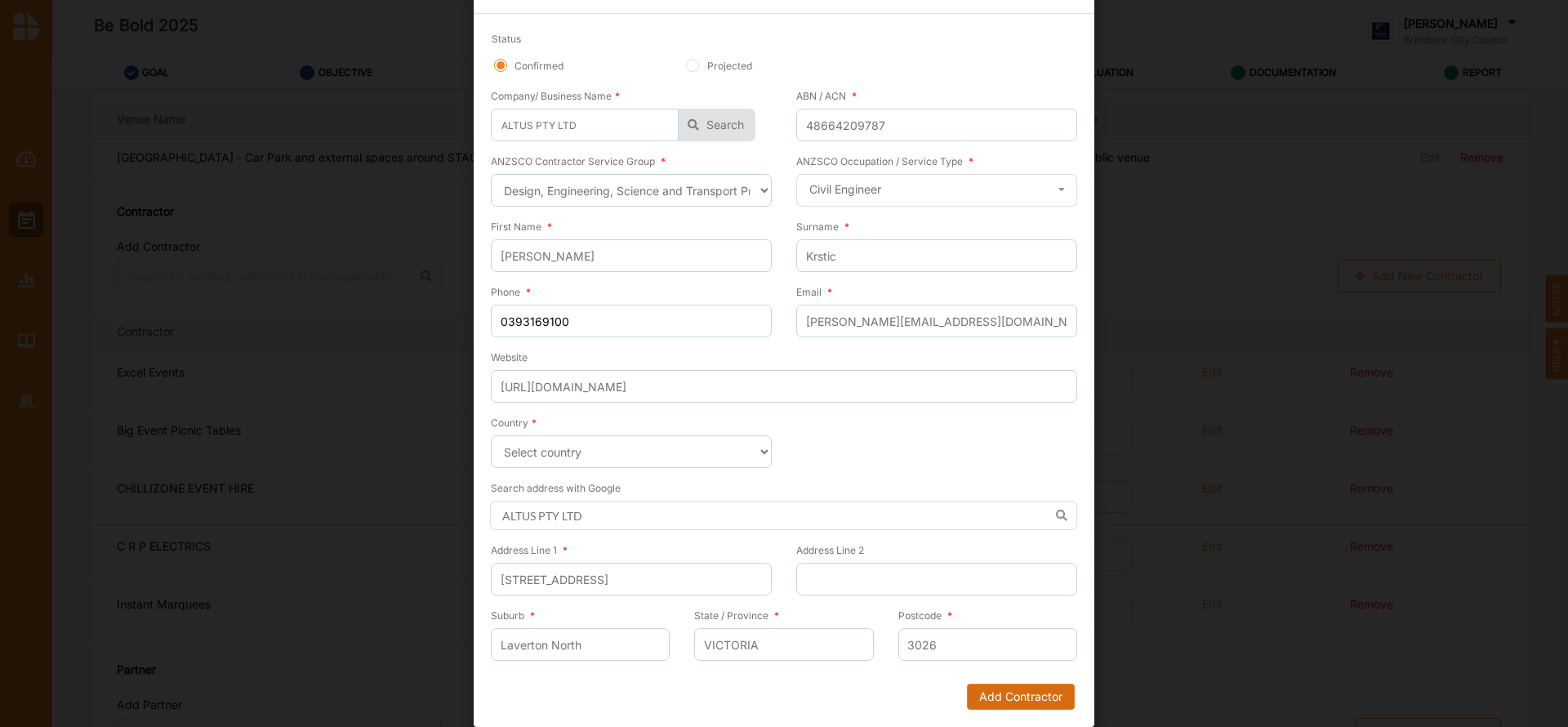
click at [1013, 699] on button "Add Contractor" at bounding box center [1021, 698] width 108 height 27
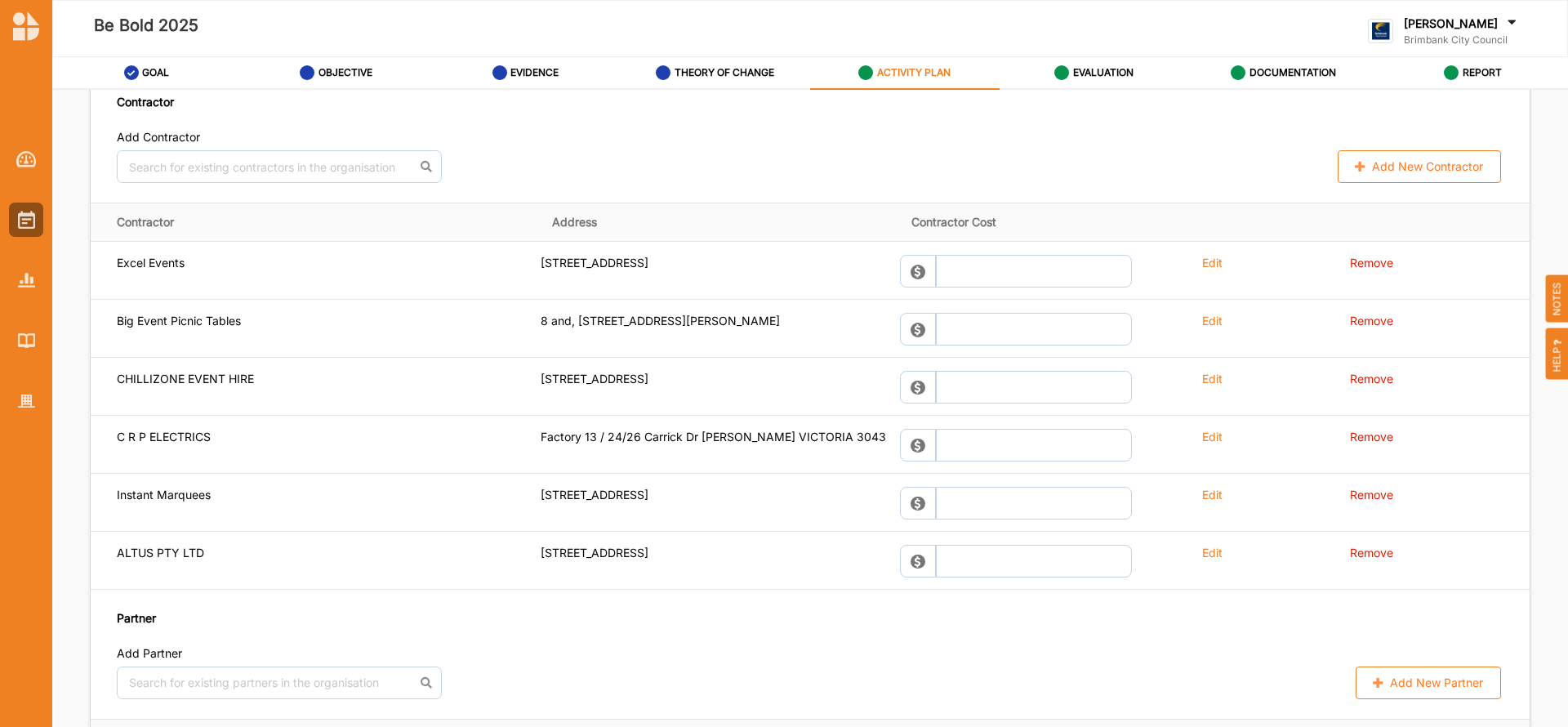
scroll to position [1287, 0]
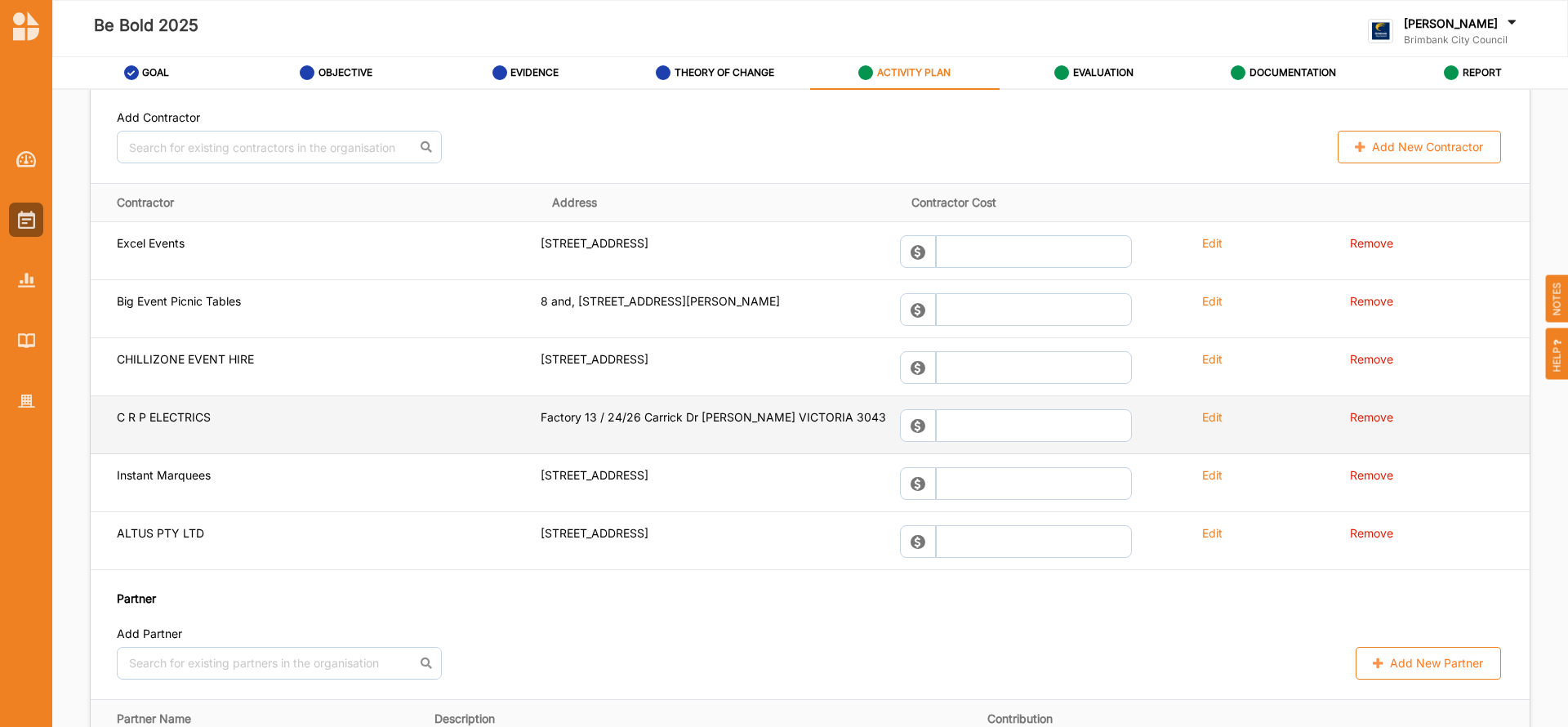
click at [1208, 416] on label "Edit" at bounding box center [1212, 417] width 21 height 15
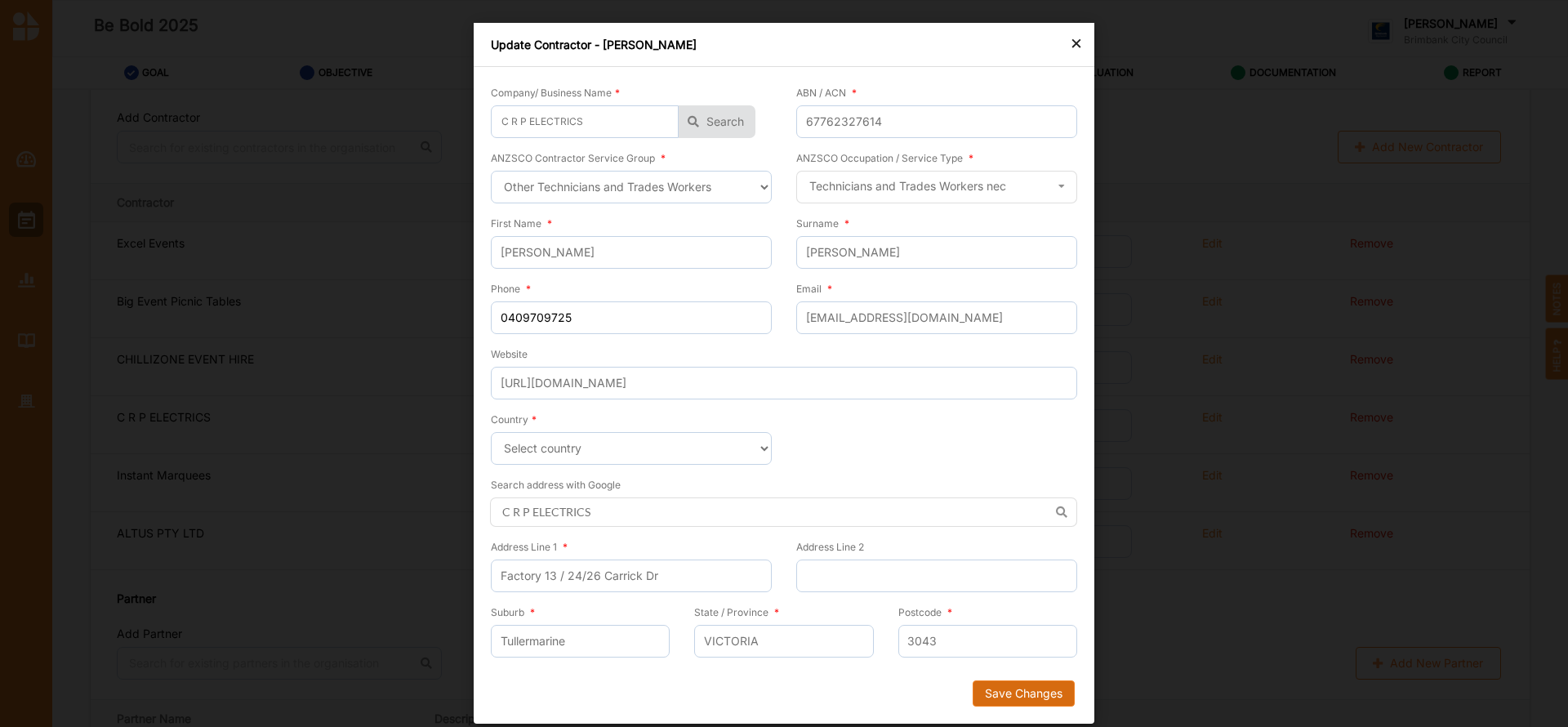
click at [1012, 696] on button "Save Changes" at bounding box center [1024, 694] width 102 height 27
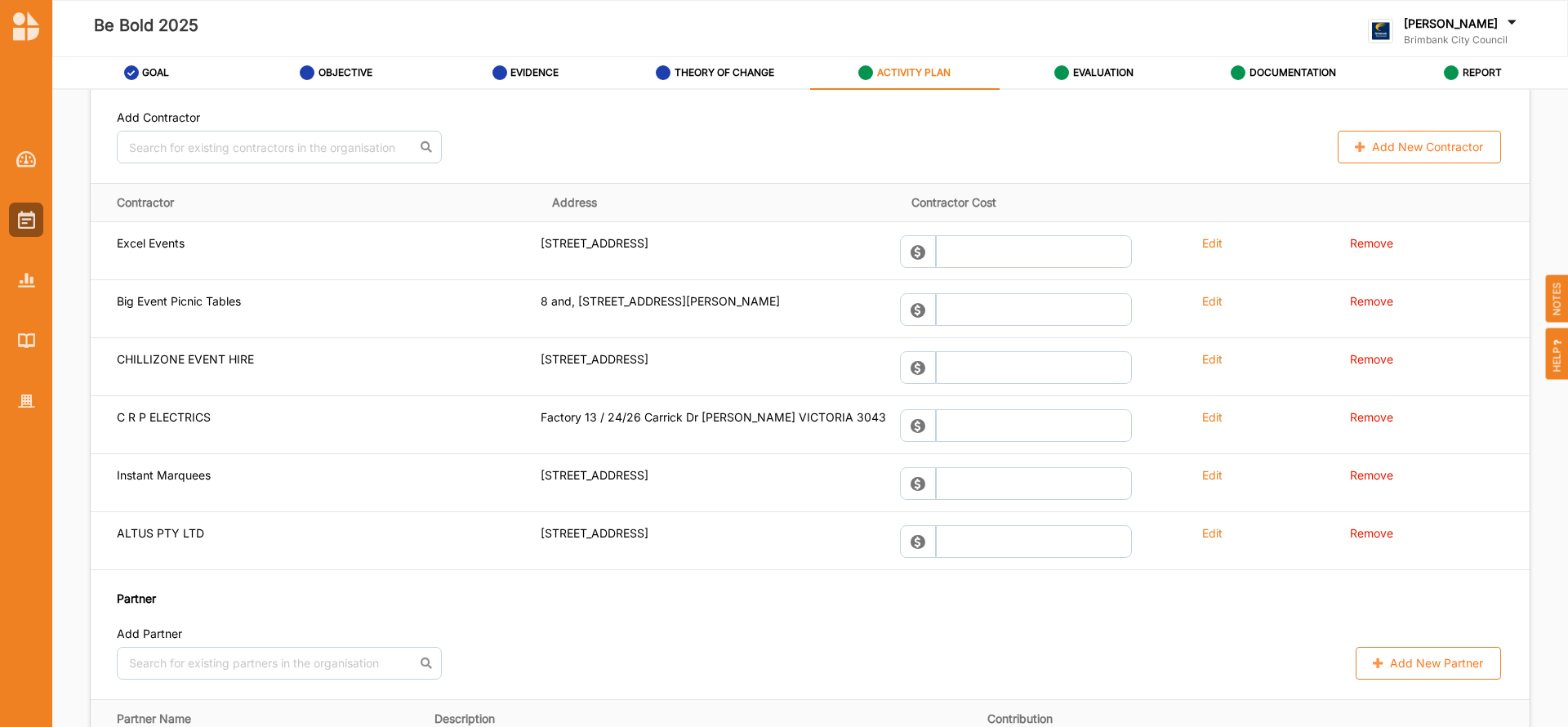
click at [1377, 149] on button "Add New Contractor" at bounding box center [1419, 147] width 163 height 32
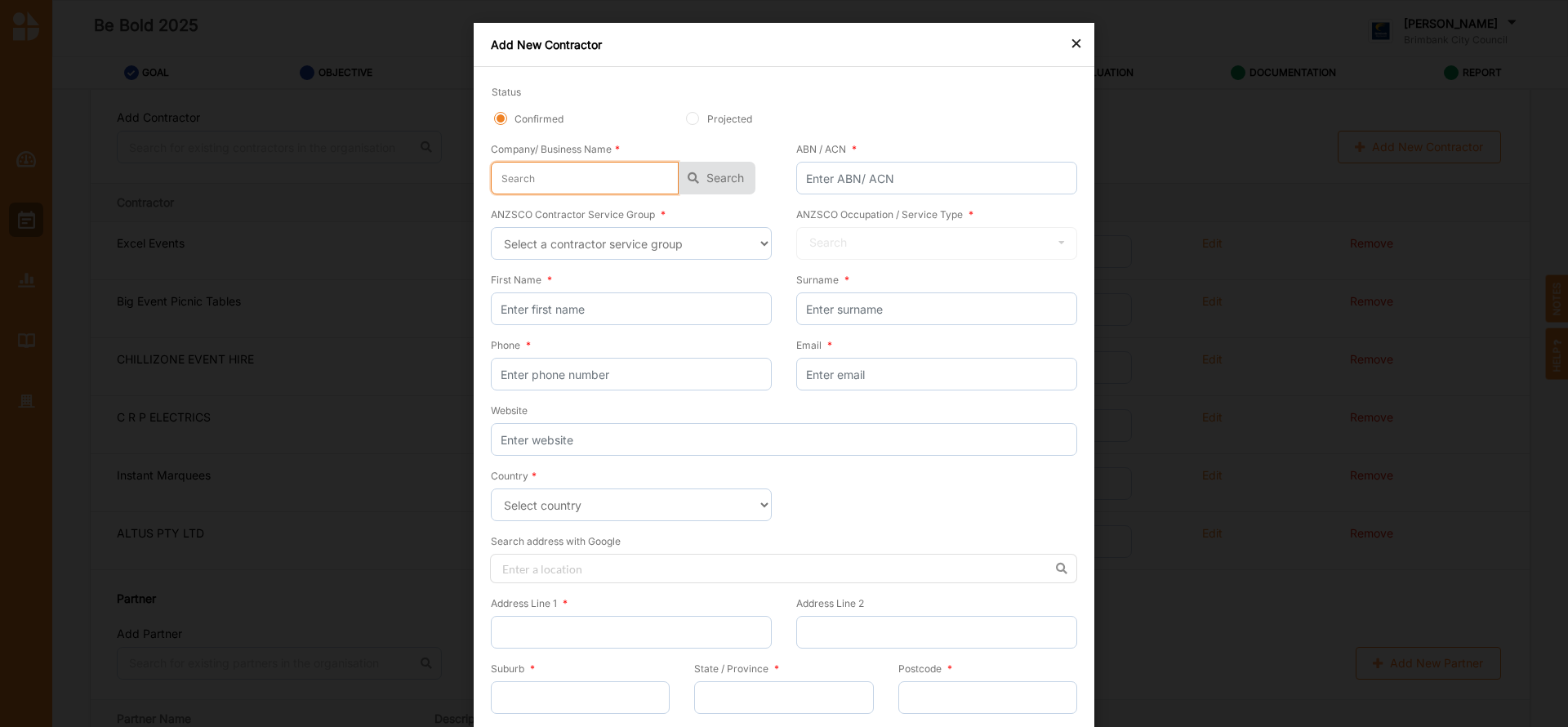
click at [591, 187] on input "text" at bounding box center [584, 177] width 188 height 32
click at [709, 179] on button "Search" at bounding box center [717, 177] width 77 height 32
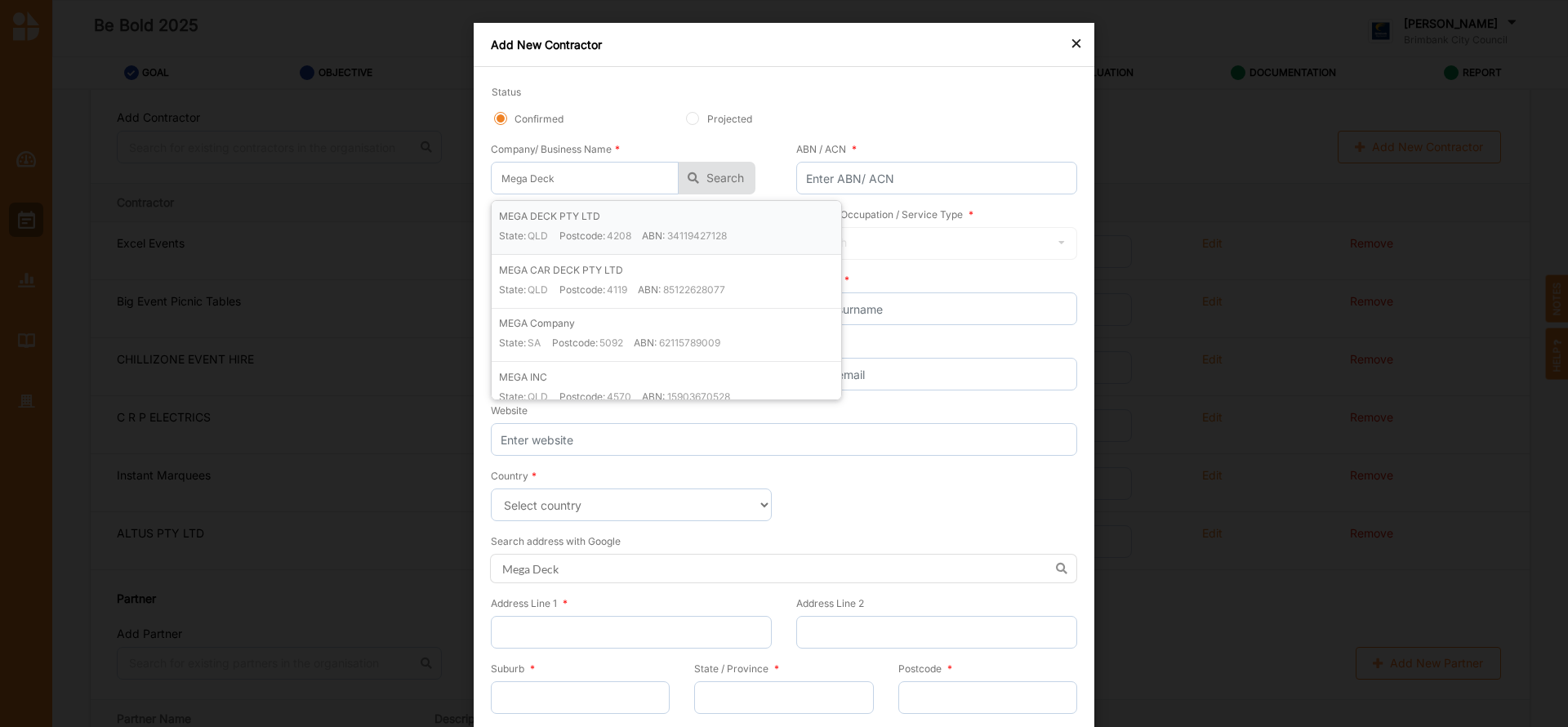
click at [657, 223] on div "MEGA DECK PTY LTD State: QLD Postcode: 4208 ABN: 34119427128" at bounding box center [670, 232] width 342 height 46
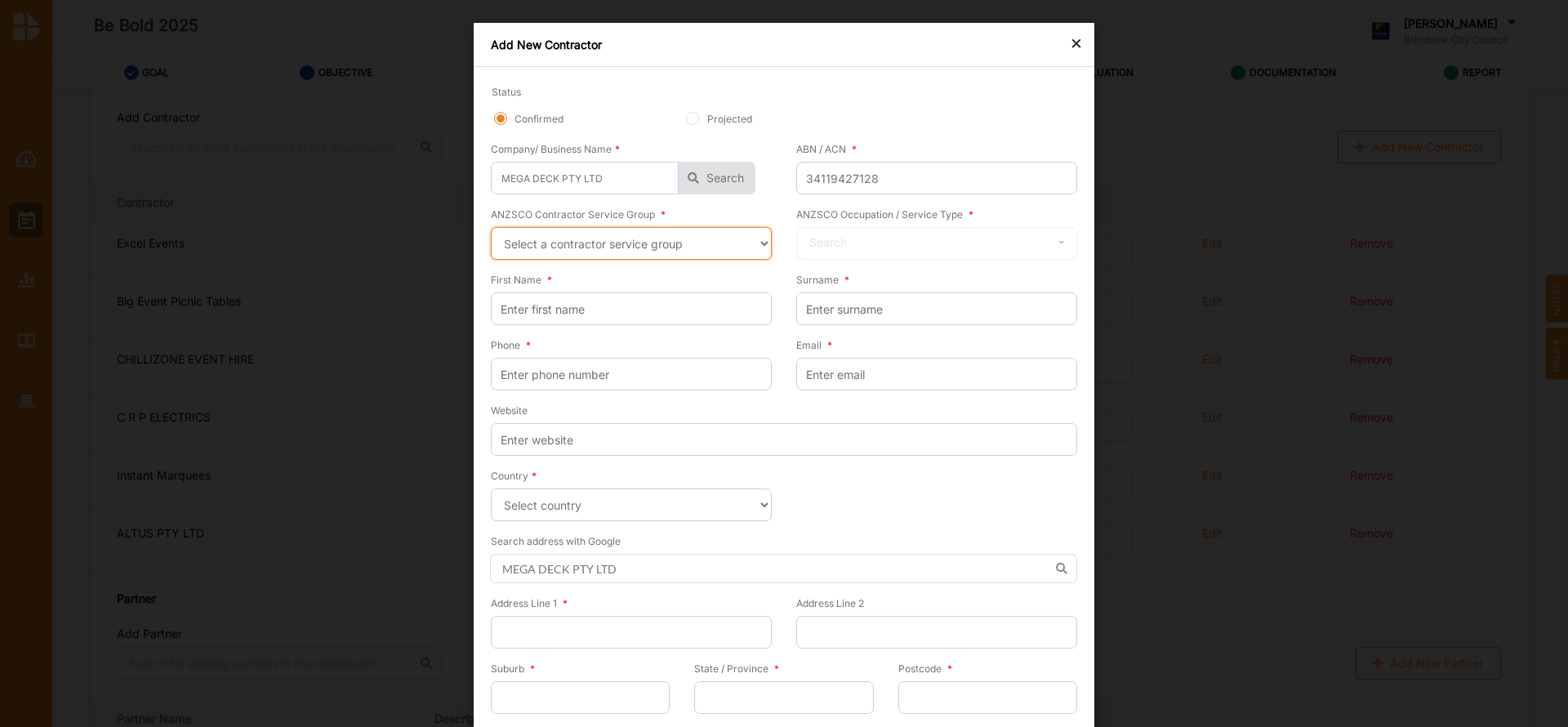
click at [758, 242] on select "Select a contractor service group Hospitality, Retail and Service Managers Spec…" at bounding box center [631, 243] width 281 height 32
click at [490, 227] on select "Select a contractor service group Hospitality, Retail and Service Managers Spec…" at bounding box center [631, 243] width 281 height 32
click at [1059, 244] on icon at bounding box center [1061, 243] width 25 height 30
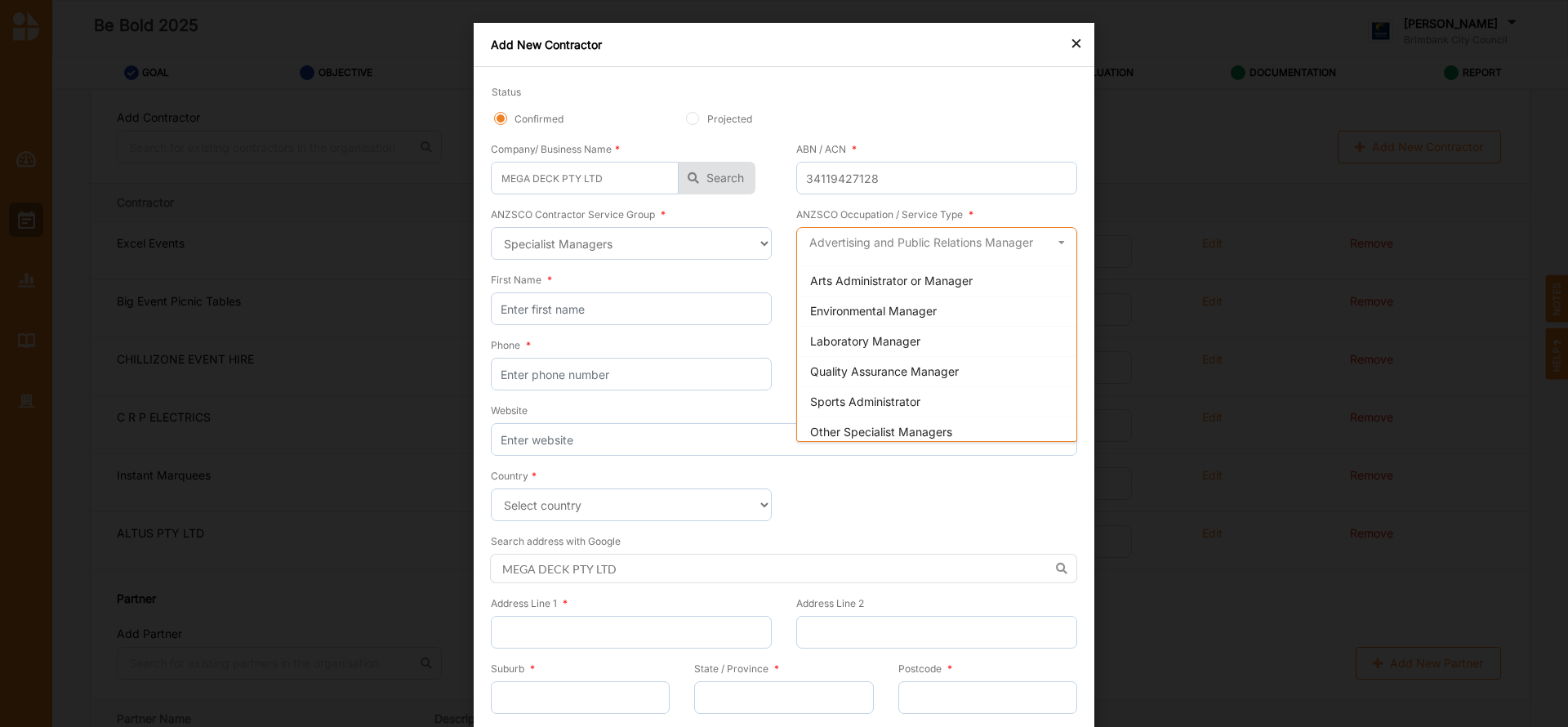
scroll to position [1050, 0]
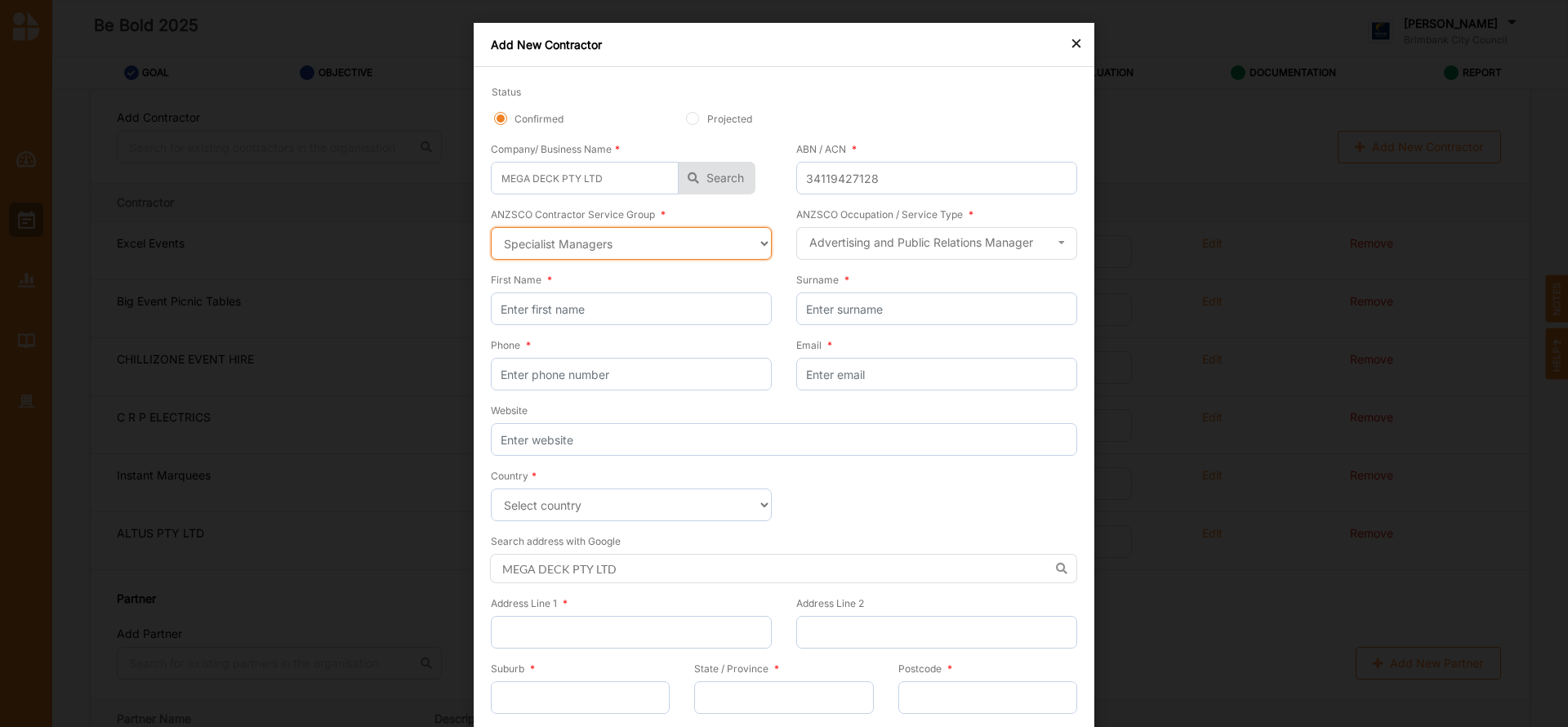
click at [761, 240] on select "Select a contractor service group Hospitality, Retail and Service Managers Spec…" at bounding box center [631, 243] width 281 height 32
click at [490, 227] on select "Select a contractor service group Hospitality, Retail and Service Managers Spec…" at bounding box center [631, 243] width 281 height 32
click at [1061, 244] on icon at bounding box center [1061, 243] width 25 height 30
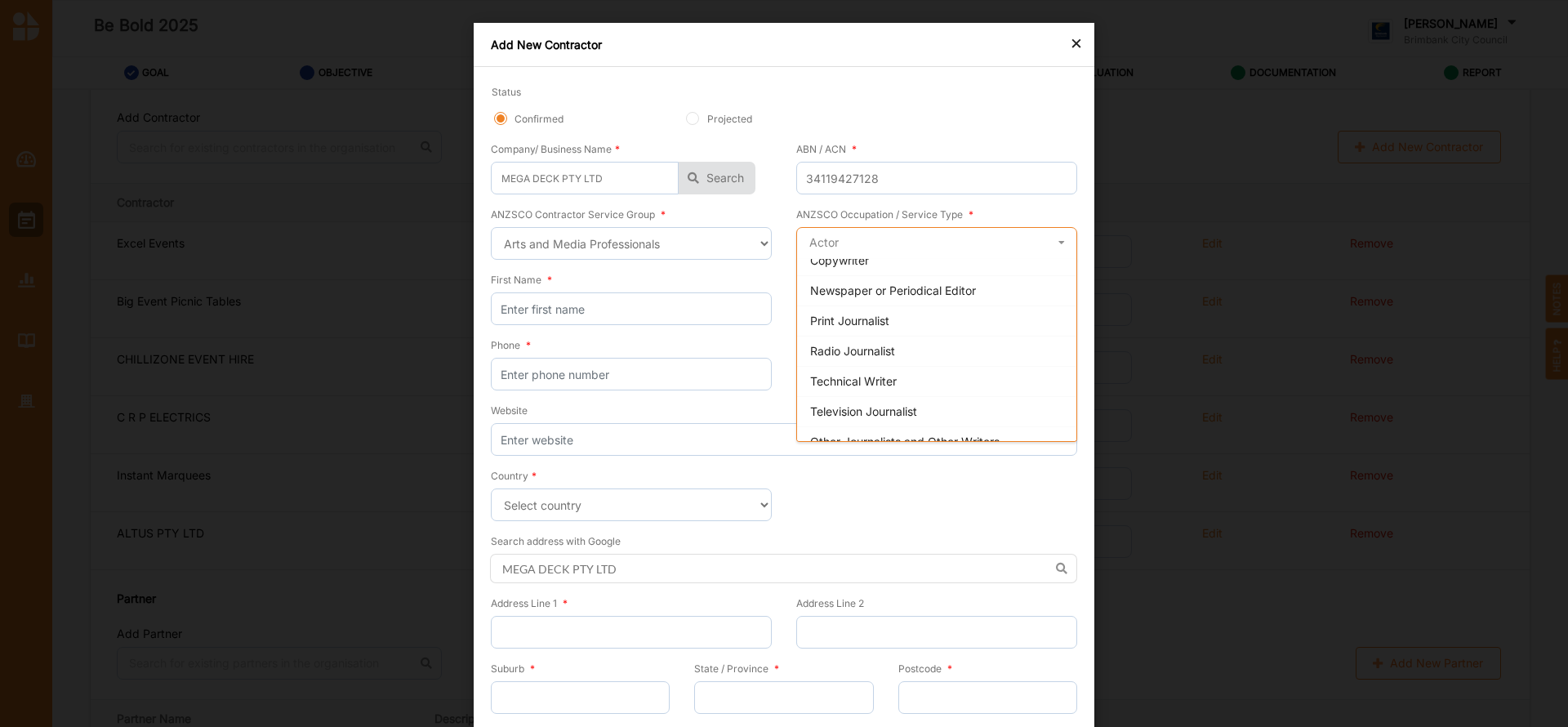
scroll to position [918, 0]
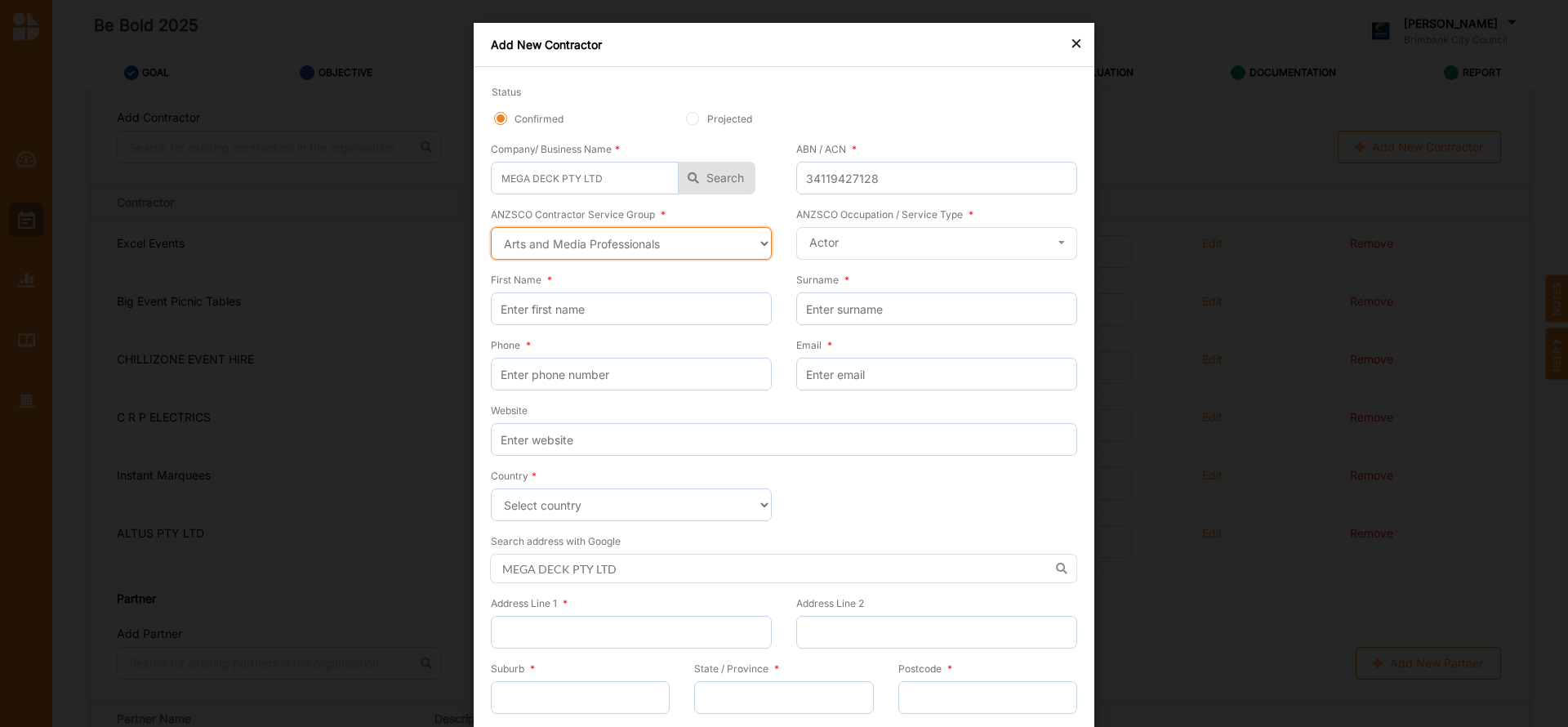
click at [758, 249] on select "Select a contractor service group Hospitality, Retail and Service Managers Spec…" at bounding box center [631, 243] width 281 height 32
click at [490, 227] on select "Select a contractor service group Hospitality, Retail and Service Managers Spec…" at bounding box center [631, 243] width 281 height 32
click at [1057, 243] on icon at bounding box center [1061, 243] width 25 height 30
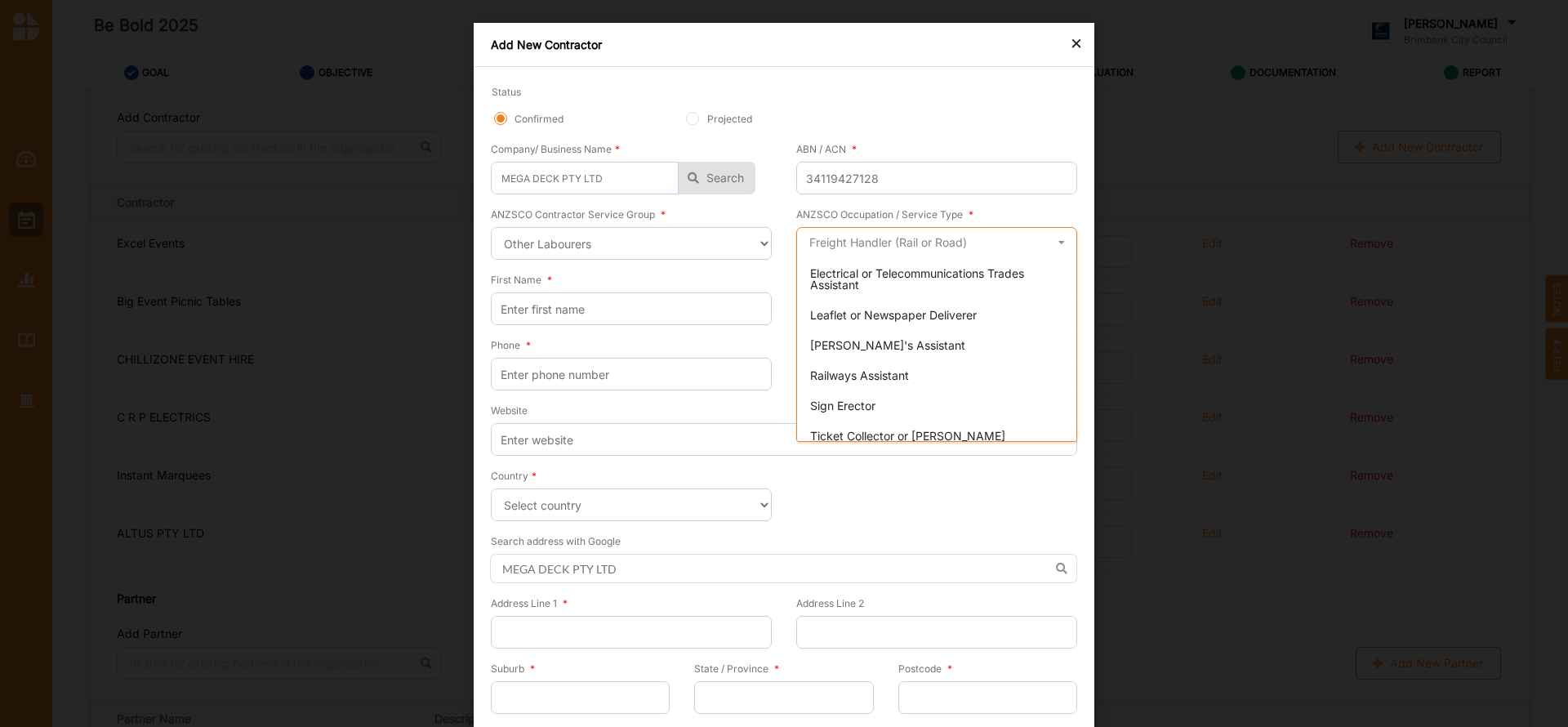
scroll to position [687, 0]
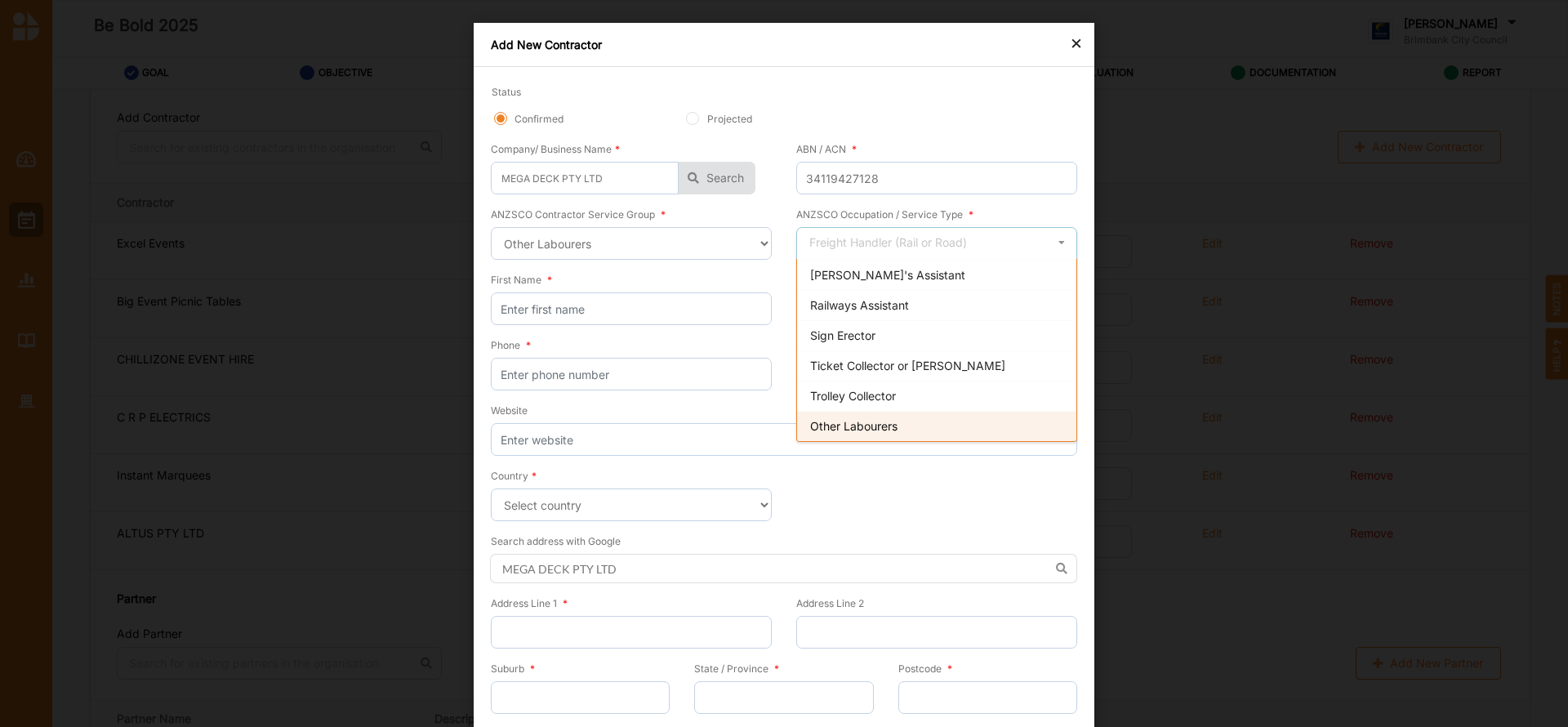
click at [871, 424] on span "Other Labourers" at bounding box center [854, 426] width 87 height 14
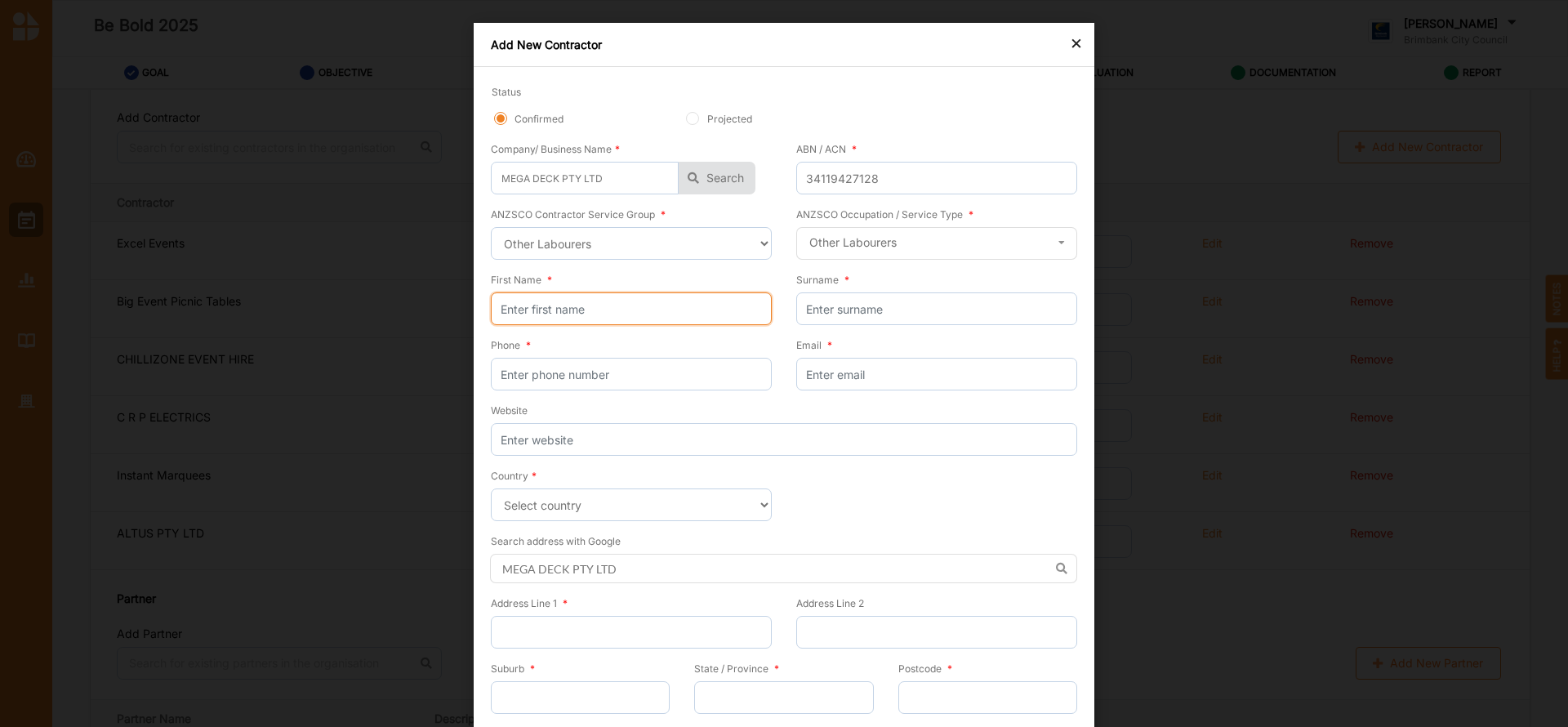
click at [531, 303] on input "First Name *" at bounding box center [631, 308] width 281 height 32
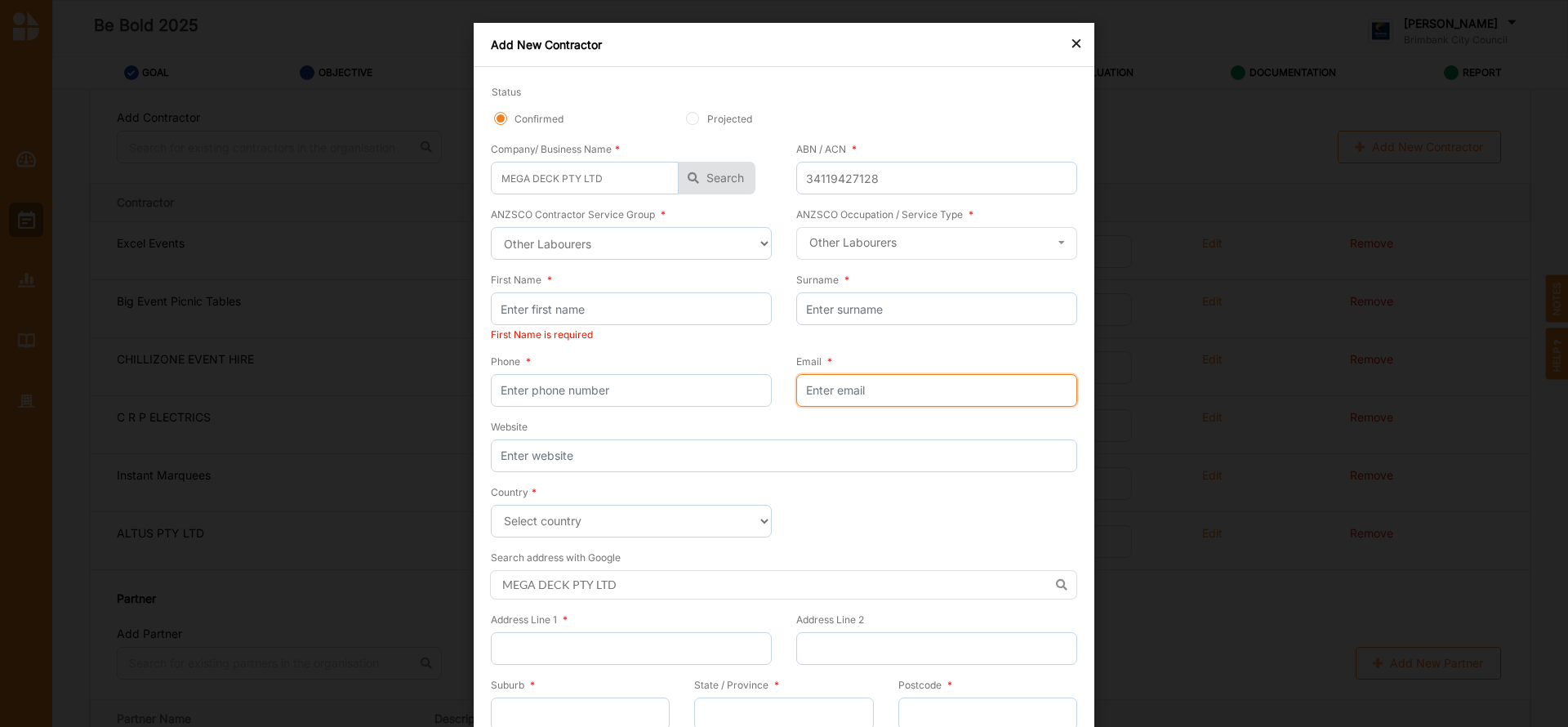
click at [823, 392] on input "Email *" at bounding box center [937, 390] width 281 height 32
paste input "[PERSON_NAME] <[PERSON_NAME][EMAIL_ADDRESS][DOMAIN_NAME]>"
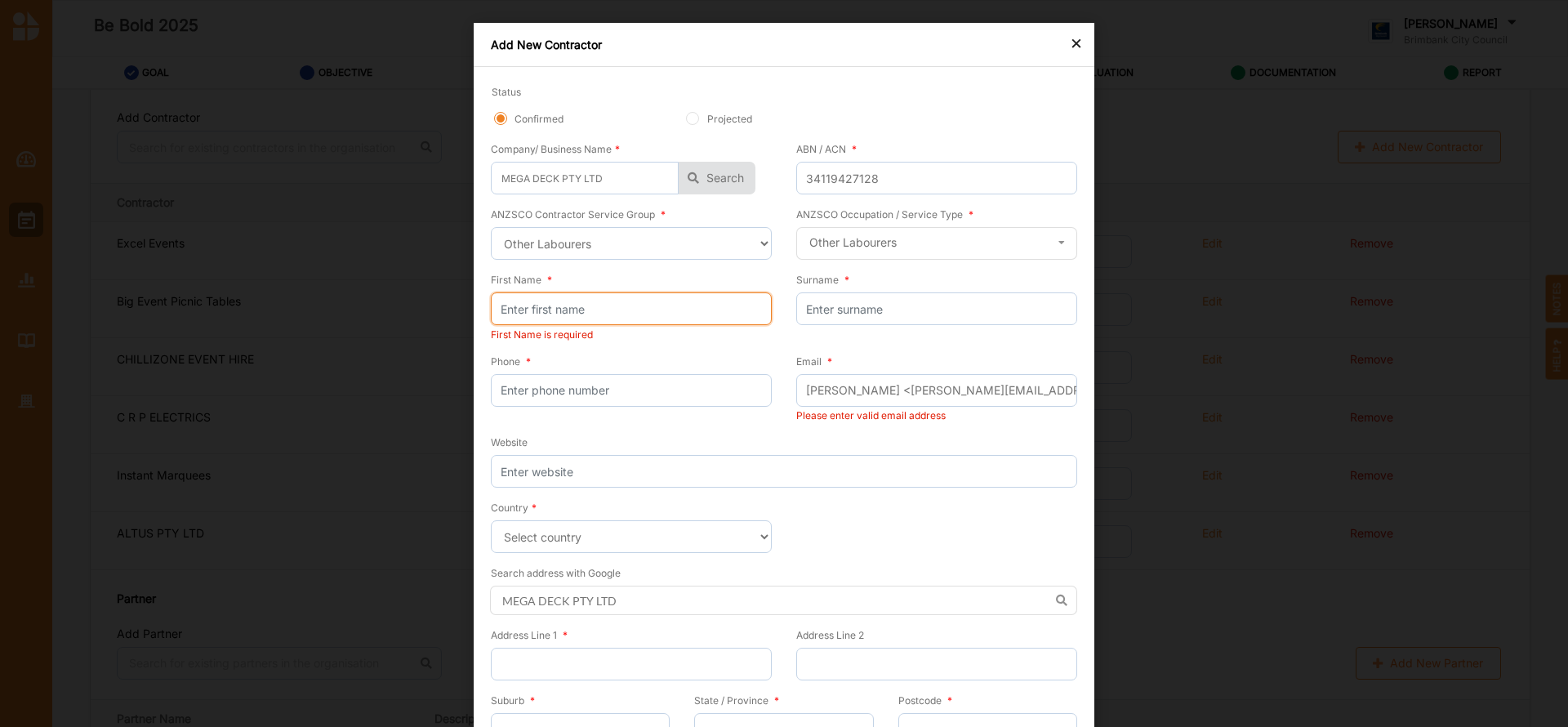
click at [544, 308] on input "First Name *" at bounding box center [631, 308] width 281 height 32
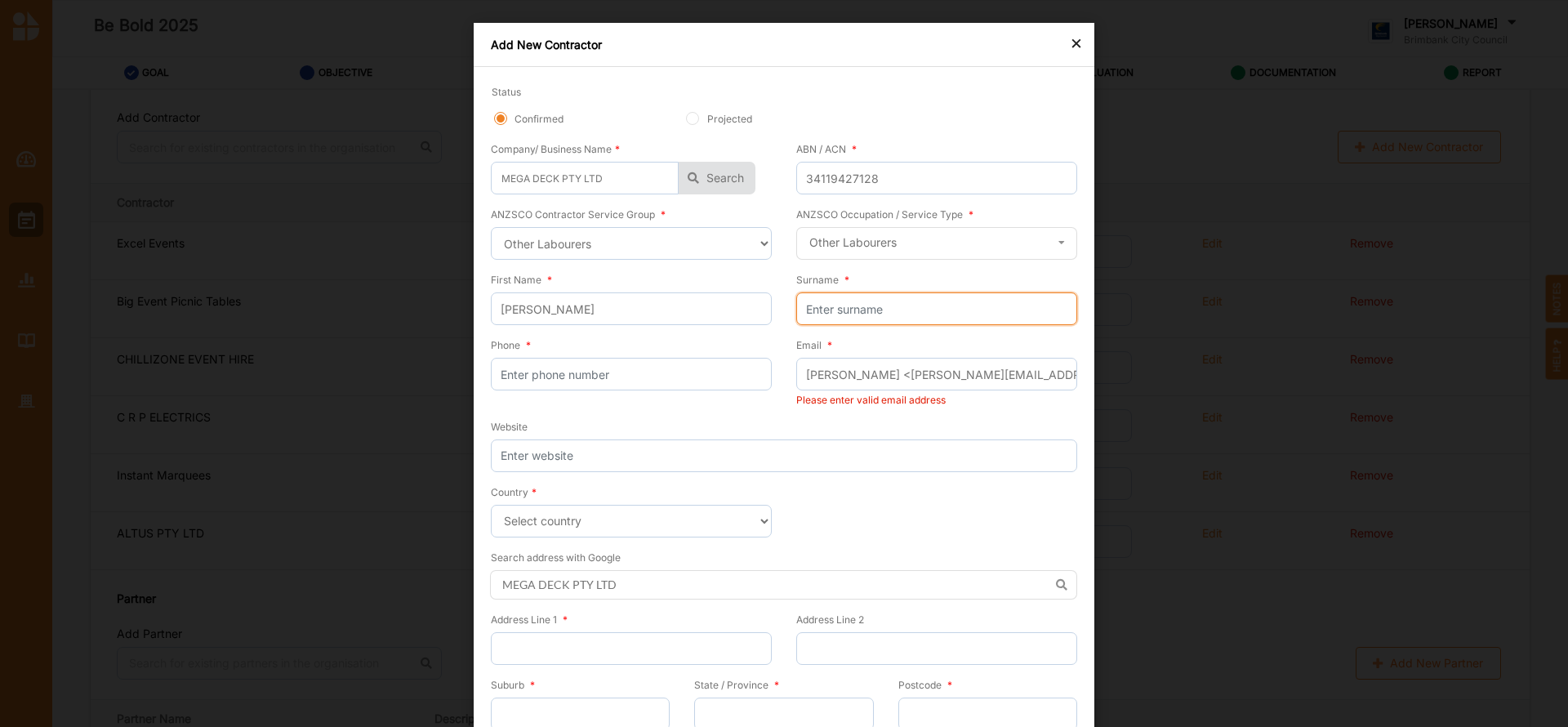
click at [824, 303] on input "Surname *" at bounding box center [937, 308] width 281 height 32
click at [869, 378] on input "[PERSON_NAME] <[PERSON_NAME][EMAIL_ADDRESS][DOMAIN_NAME]>" at bounding box center [937, 374] width 281 height 32
click at [967, 373] on input "[PERSON_NAME][EMAIL_ADDRESS][DOMAIN_NAME]>" at bounding box center [937, 374] width 281 height 32
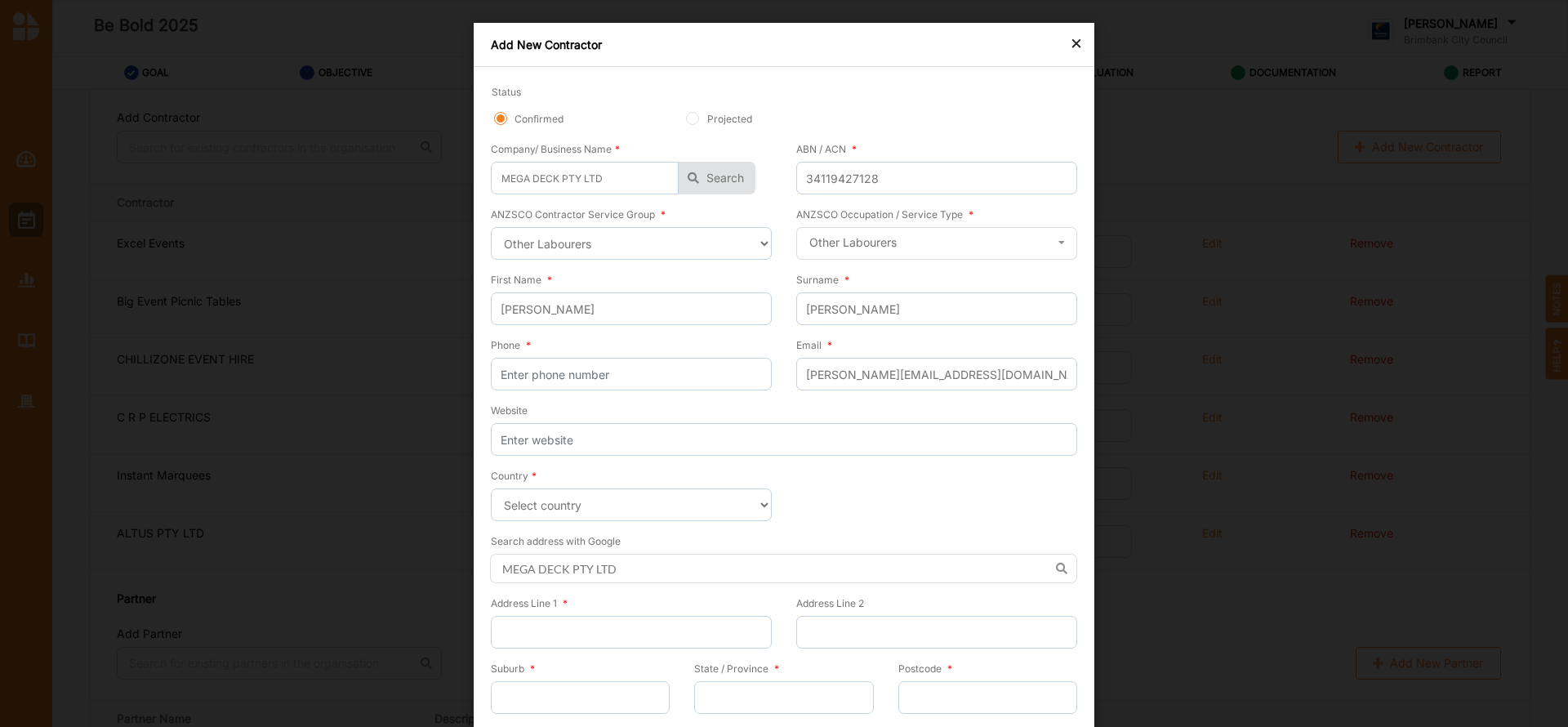
click at [553, 420] on div "Website" at bounding box center [784, 429] width 586 height 54
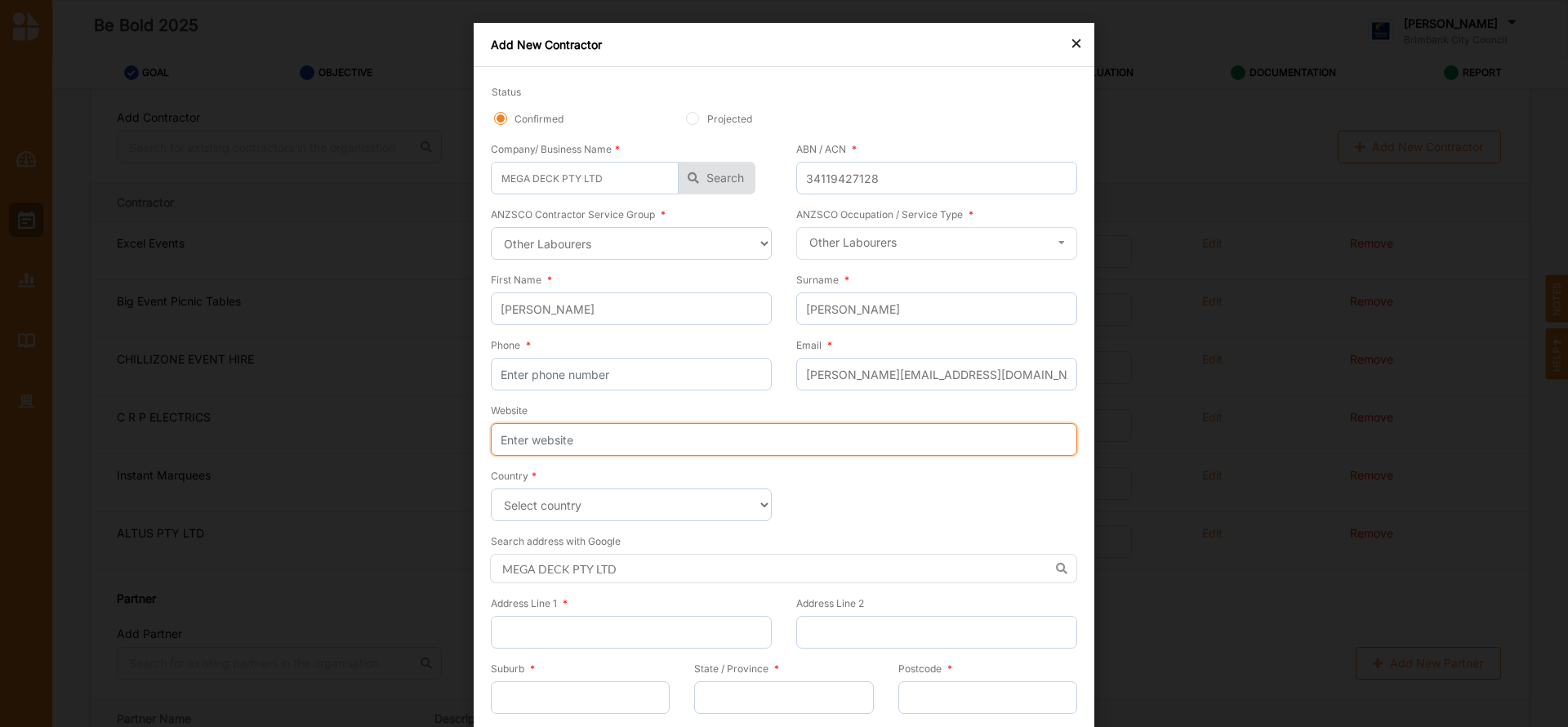
click at [548, 434] on input "Website" at bounding box center [784, 439] width 586 height 32
click at [526, 441] on input "Website" at bounding box center [784, 439] width 586 height 32
paste input "[URL][DOMAIN_NAME]"
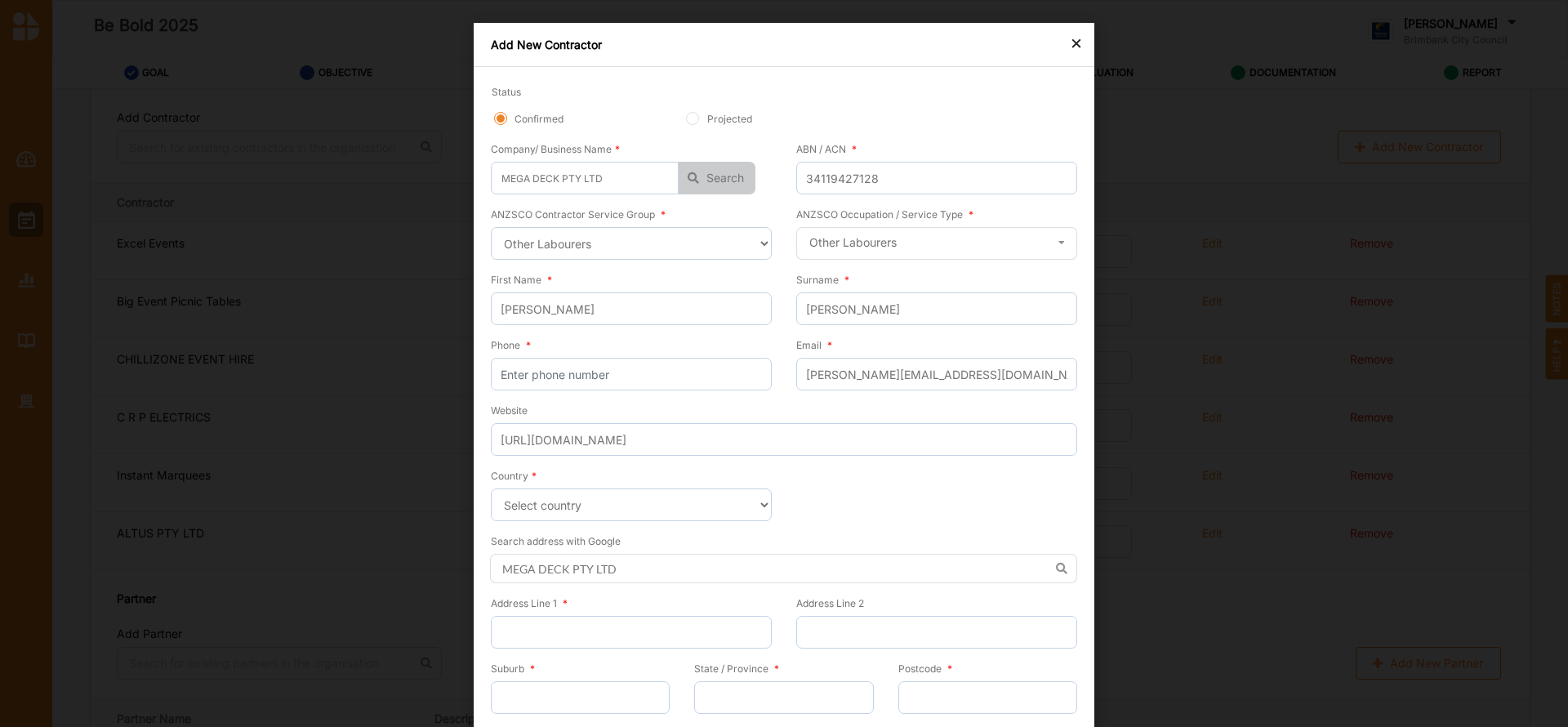
click at [711, 174] on button "Search" at bounding box center [717, 177] width 77 height 32
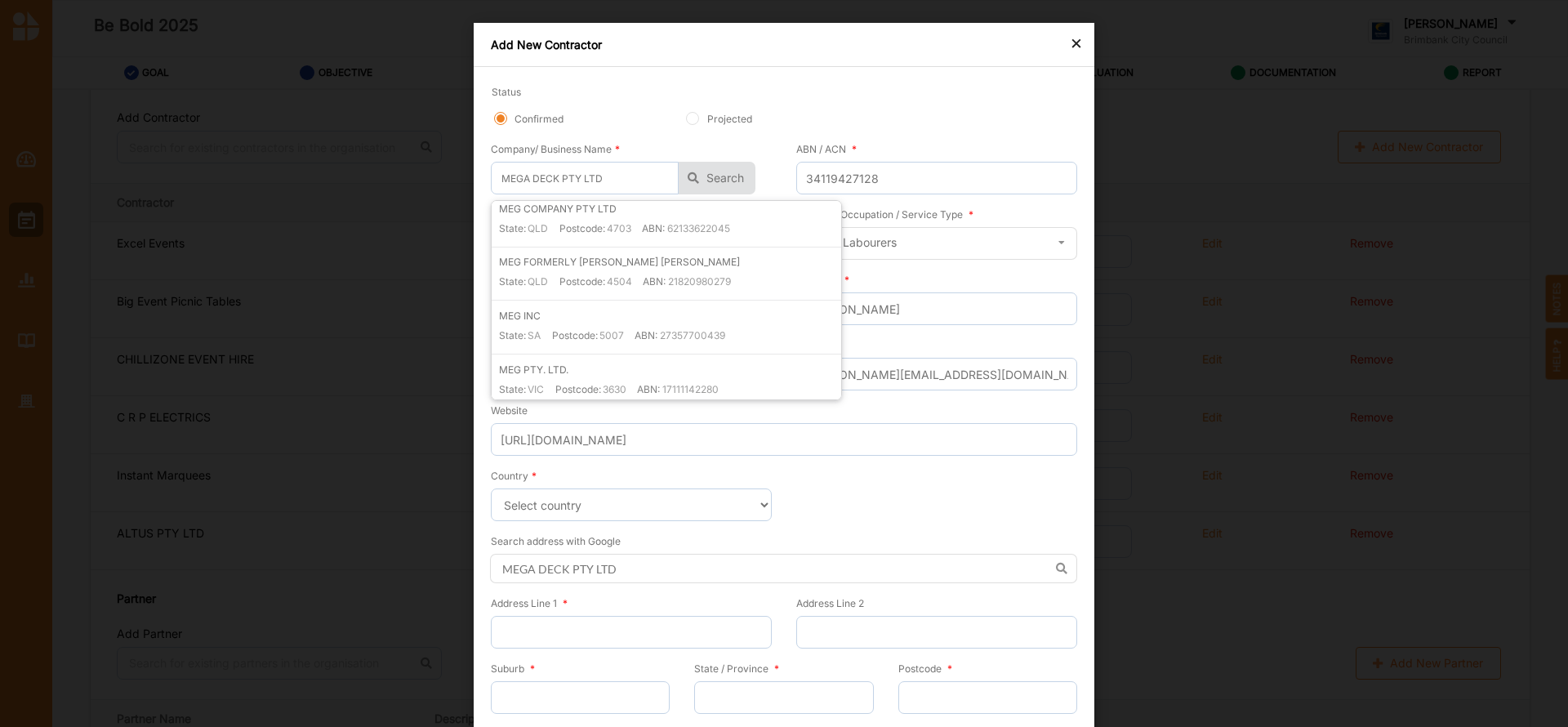
scroll to position [0, 0]
click at [950, 255] on input "text" at bounding box center [937, 244] width 279 height 32
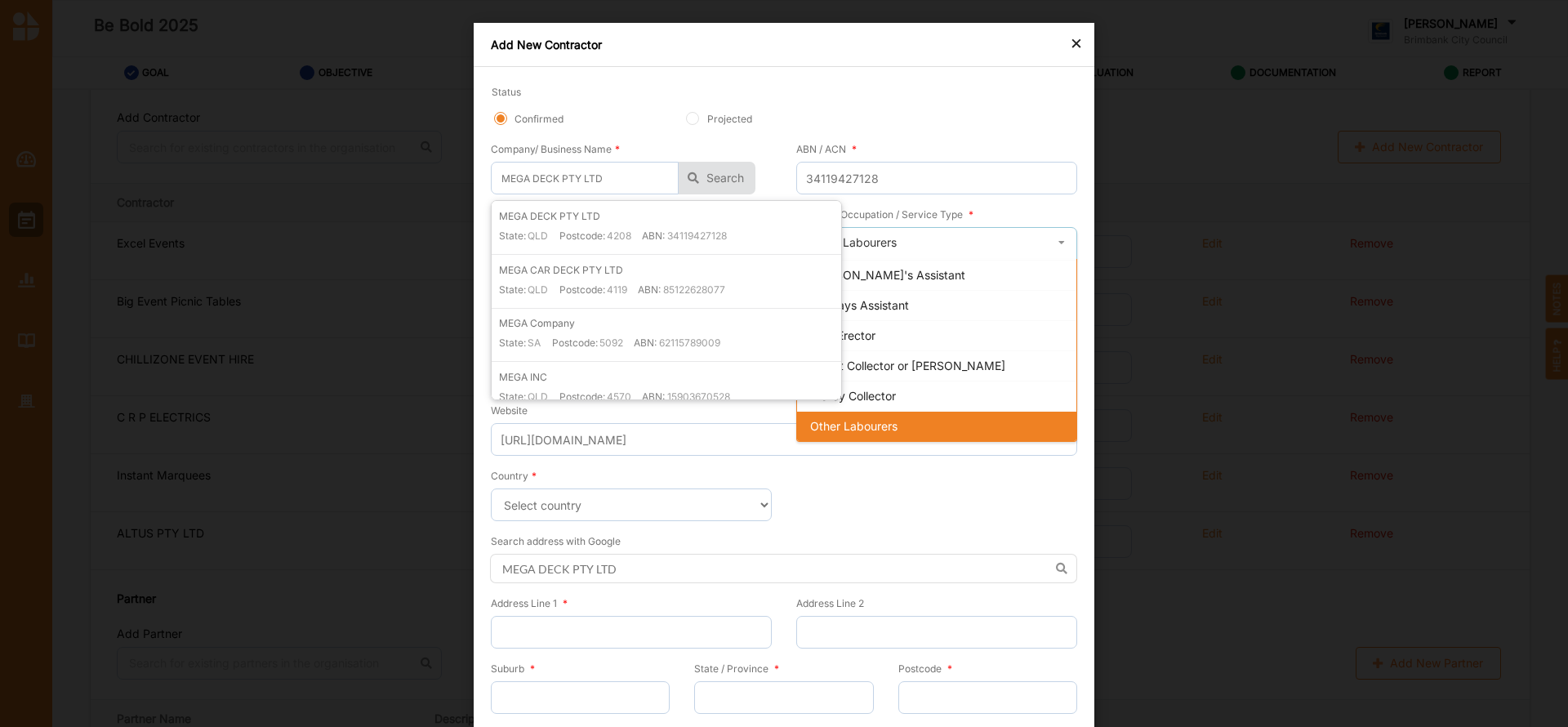
click at [803, 523] on form "Status Confirmed Projected Company/ Business Name * MEGA DECK PTY LTD MEGA DECK…" at bounding box center [784, 424] width 586 height 680
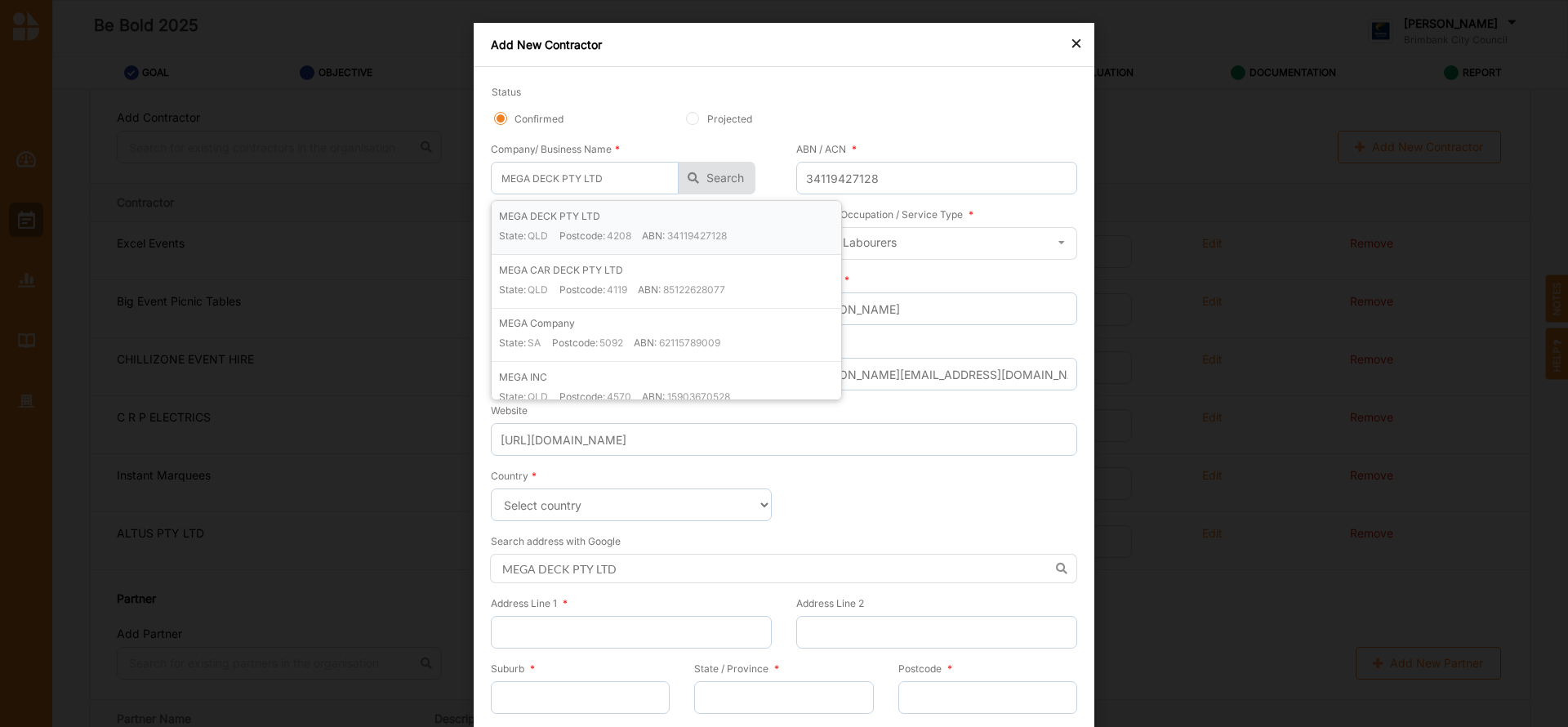
click at [647, 218] on div "MEGA DECK PTY LTD State: QLD Postcode: 4208 ABN: 34119427128" at bounding box center [670, 232] width 342 height 46
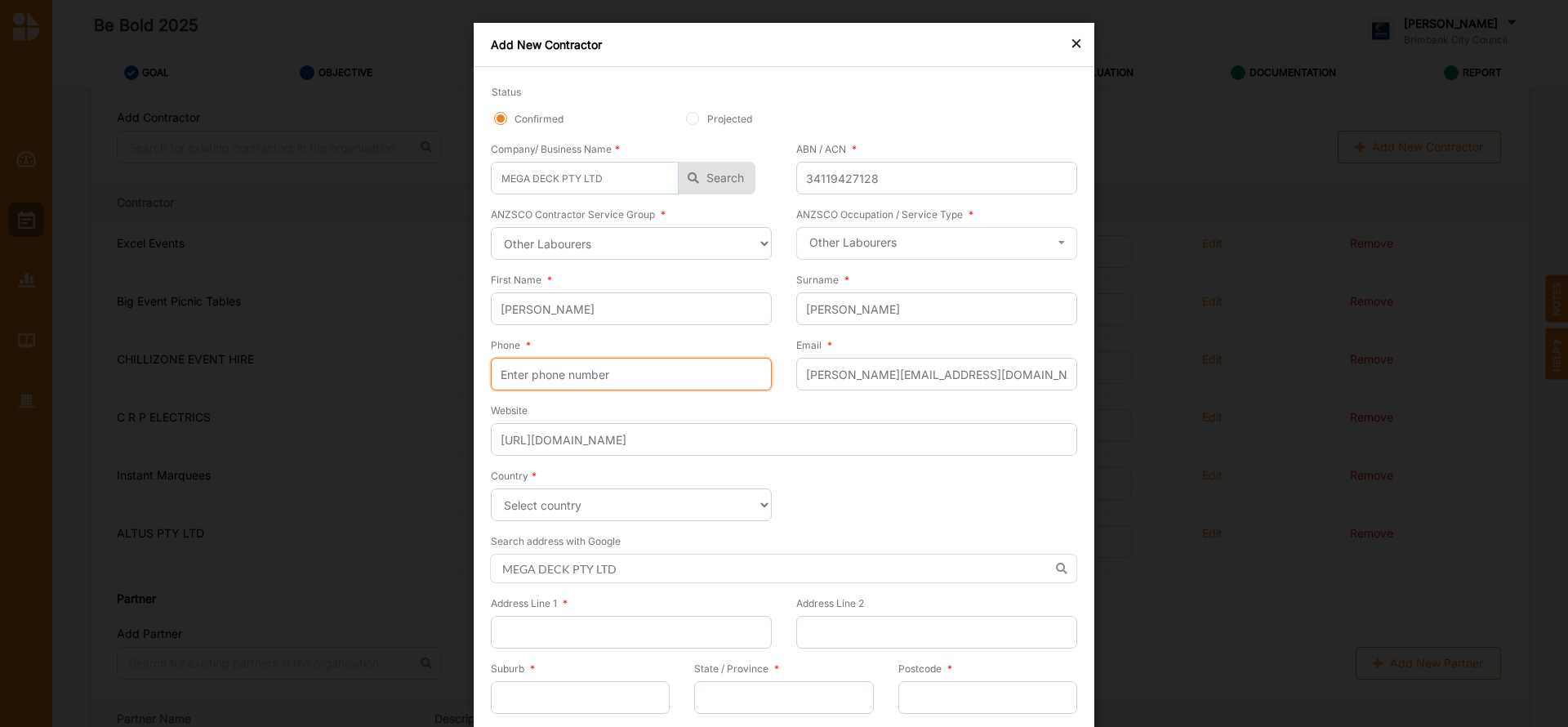
click at [522, 367] on input "Phone *" at bounding box center [631, 374] width 281 height 32
paste input "1300561457"
click at [561, 637] on input "Address Line 1 *" at bounding box center [631, 632] width 281 height 32
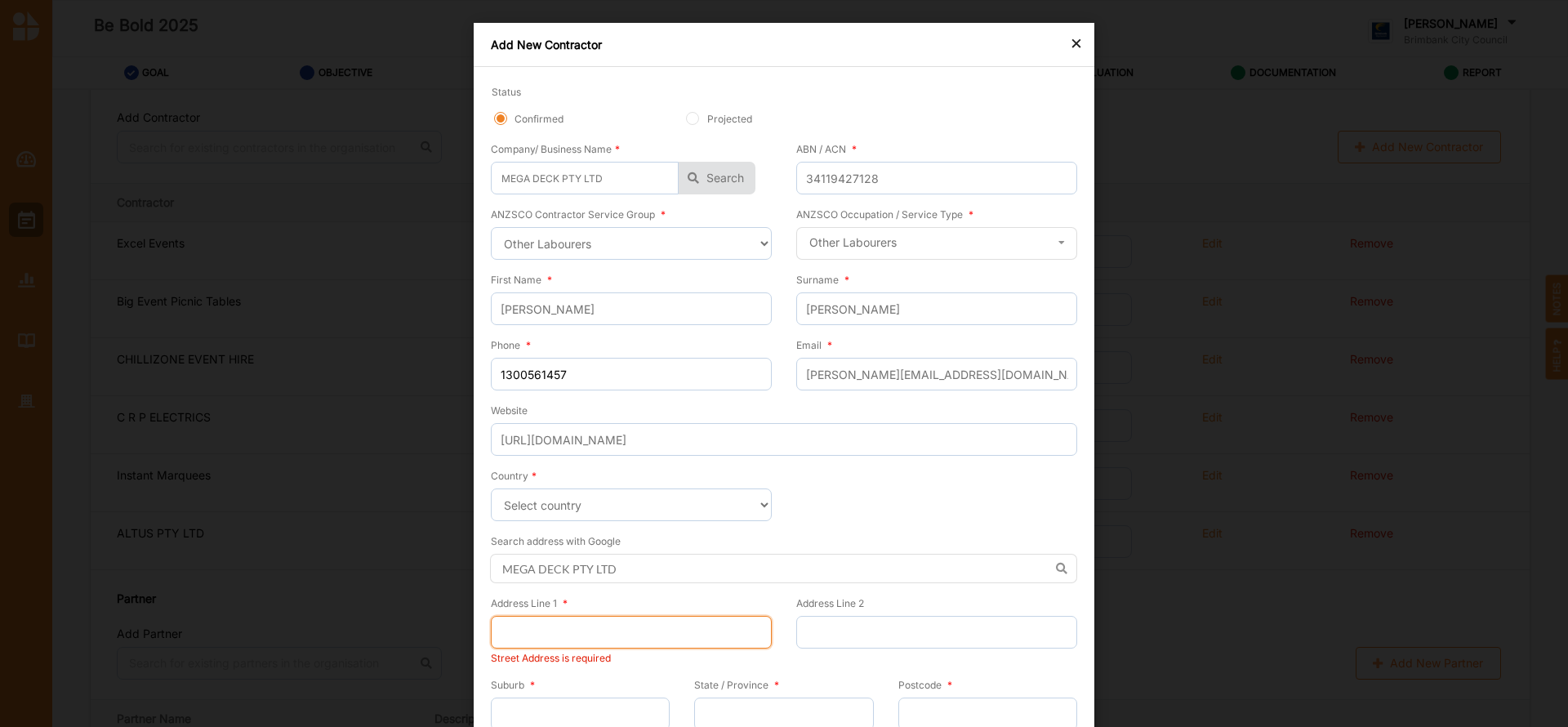
scroll to position [69, 0]
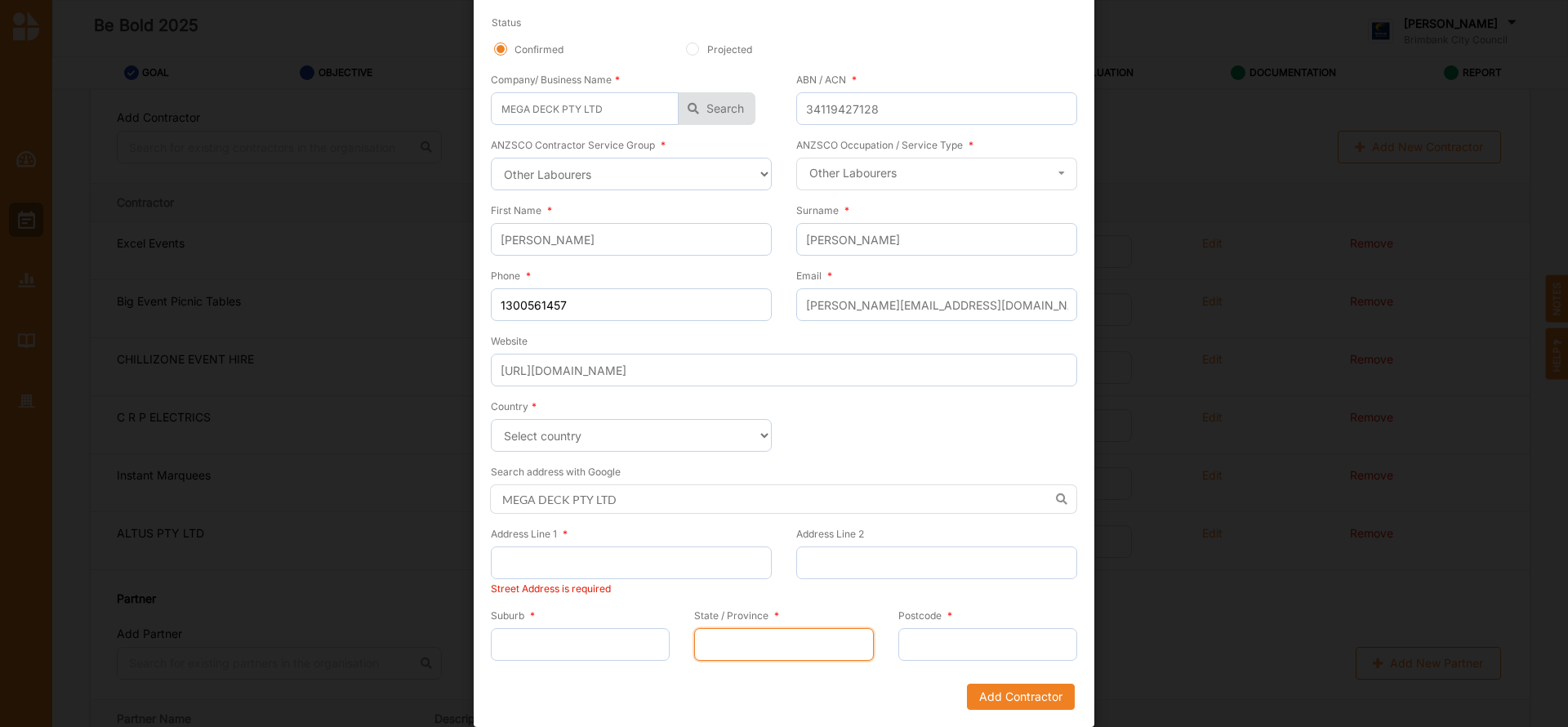
click at [737, 656] on input "State / Province *" at bounding box center [784, 644] width 179 height 32
click at [614, 647] on input "Suburb *" at bounding box center [580, 644] width 179 height 32
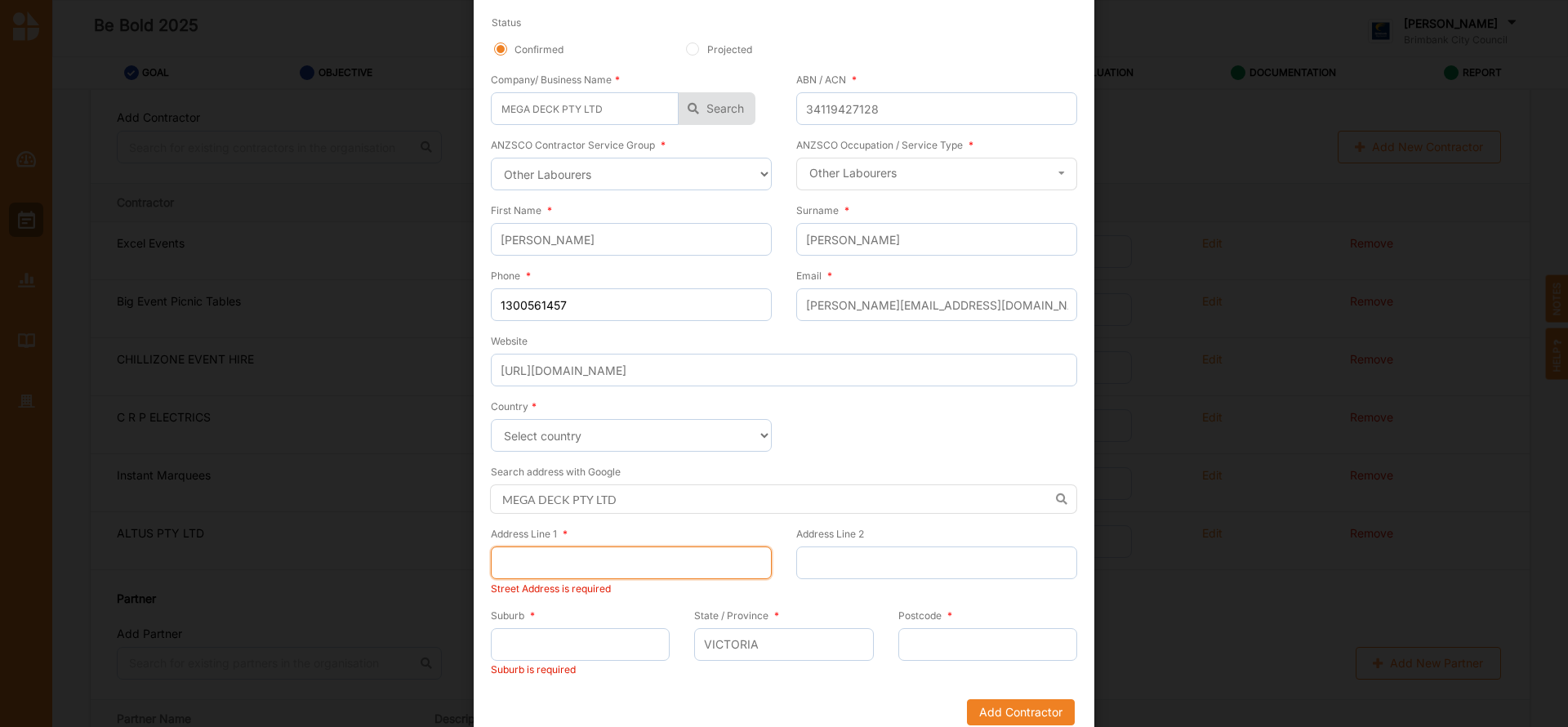
click at [524, 573] on input "Address Line 1 *" at bounding box center [631, 563] width 281 height 32
paste input "[STREET_ADDRESS]"
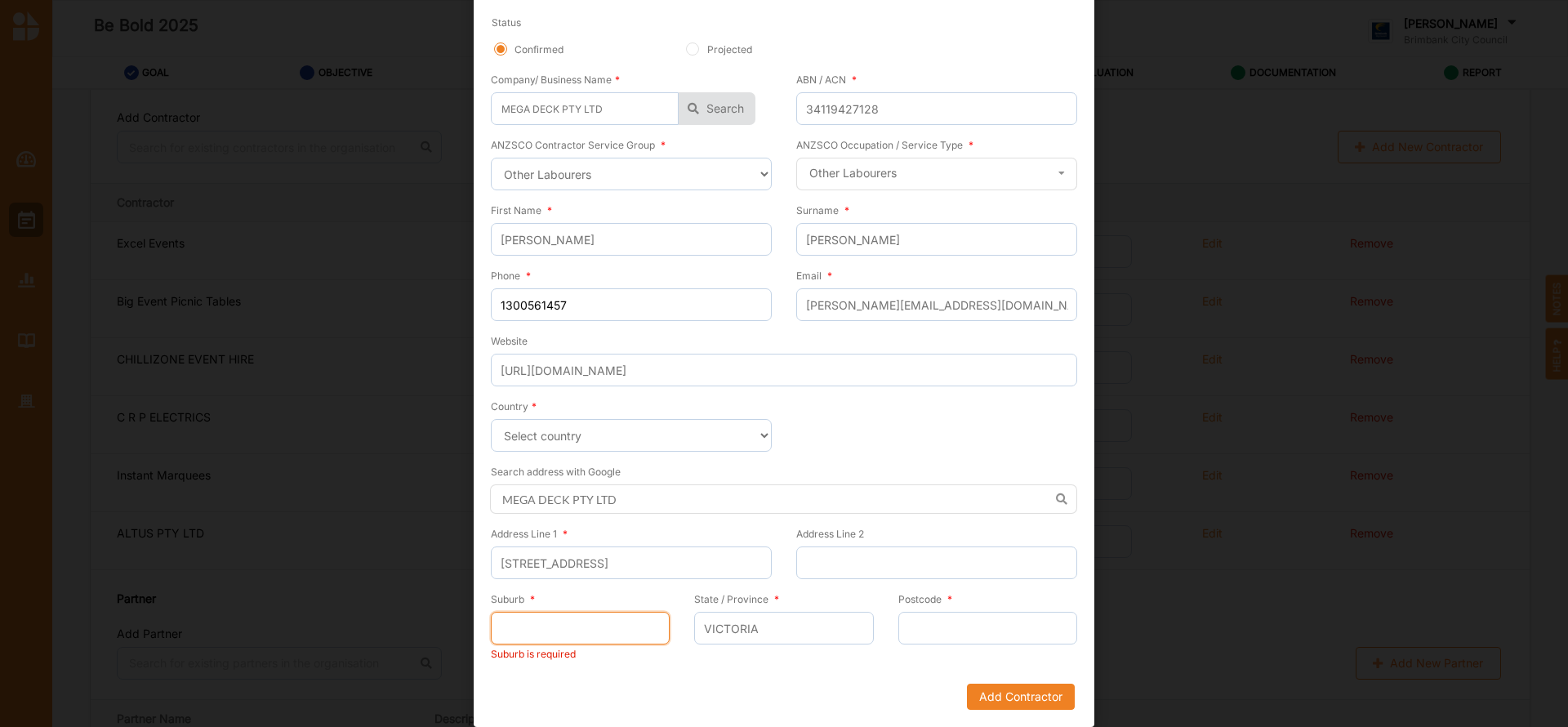
click at [535, 638] on input "Suburb *" at bounding box center [580, 628] width 179 height 32
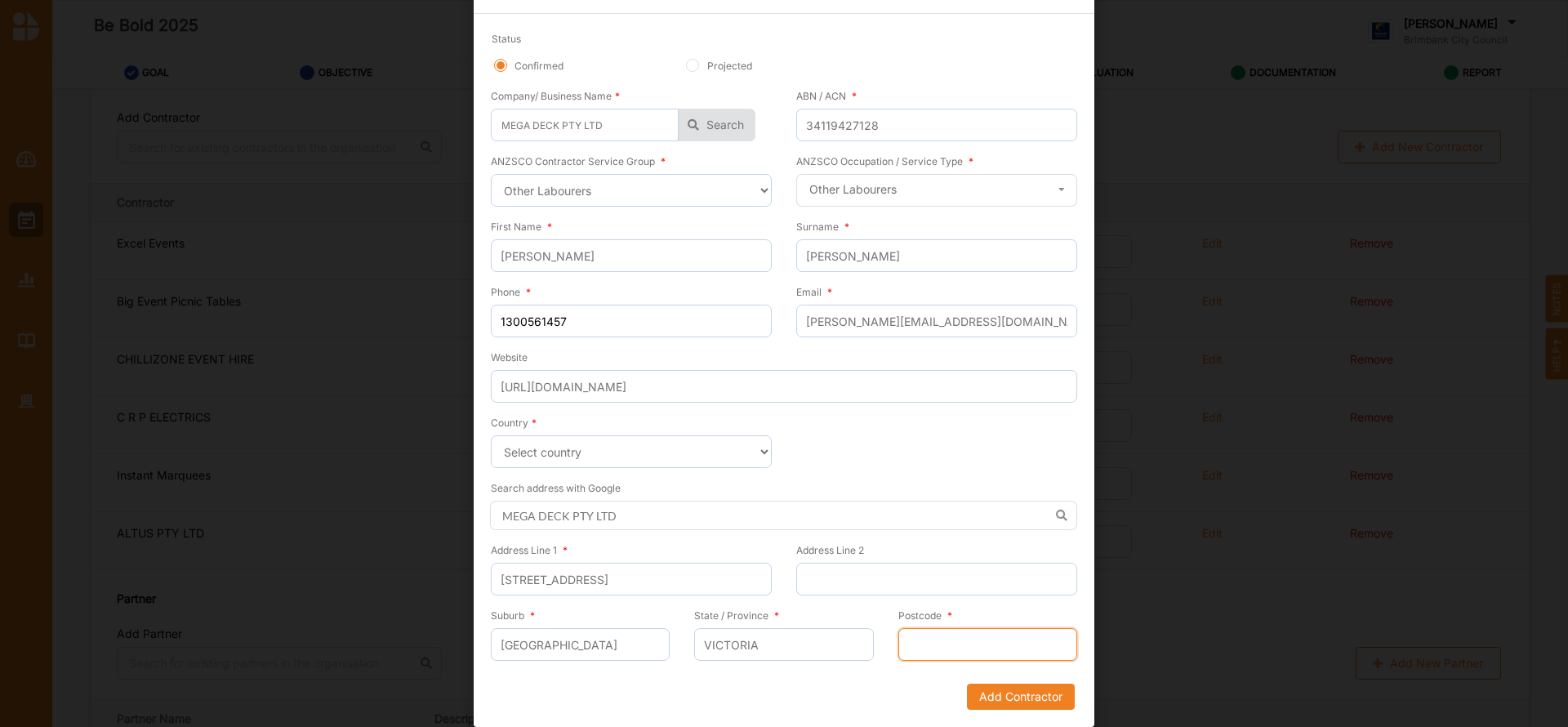
click at [932, 641] on input "Postcode *" at bounding box center [987, 644] width 179 height 32
click at [1000, 695] on button "Add Contractor" at bounding box center [1021, 698] width 108 height 27
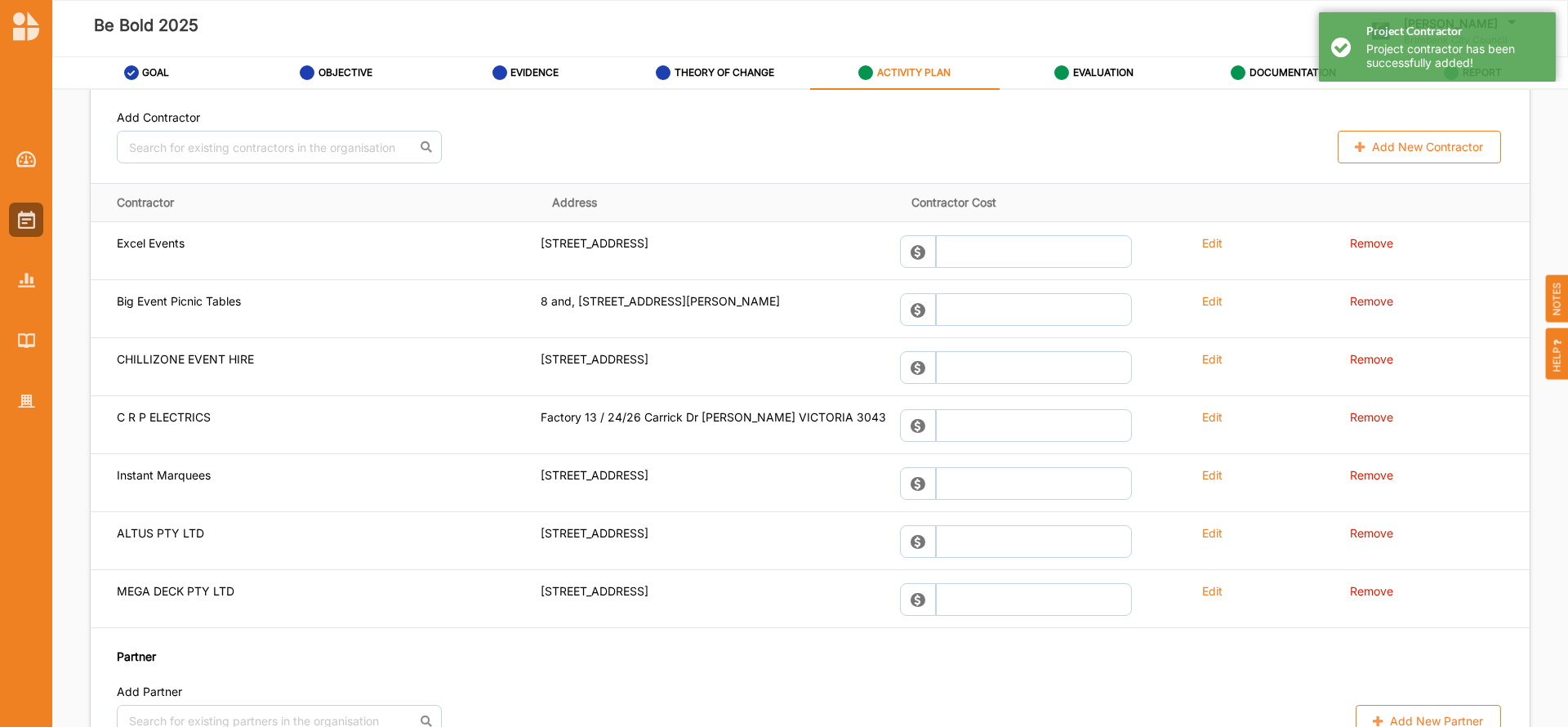
click at [1425, 143] on button "Add New Contractor" at bounding box center [1419, 147] width 163 height 32
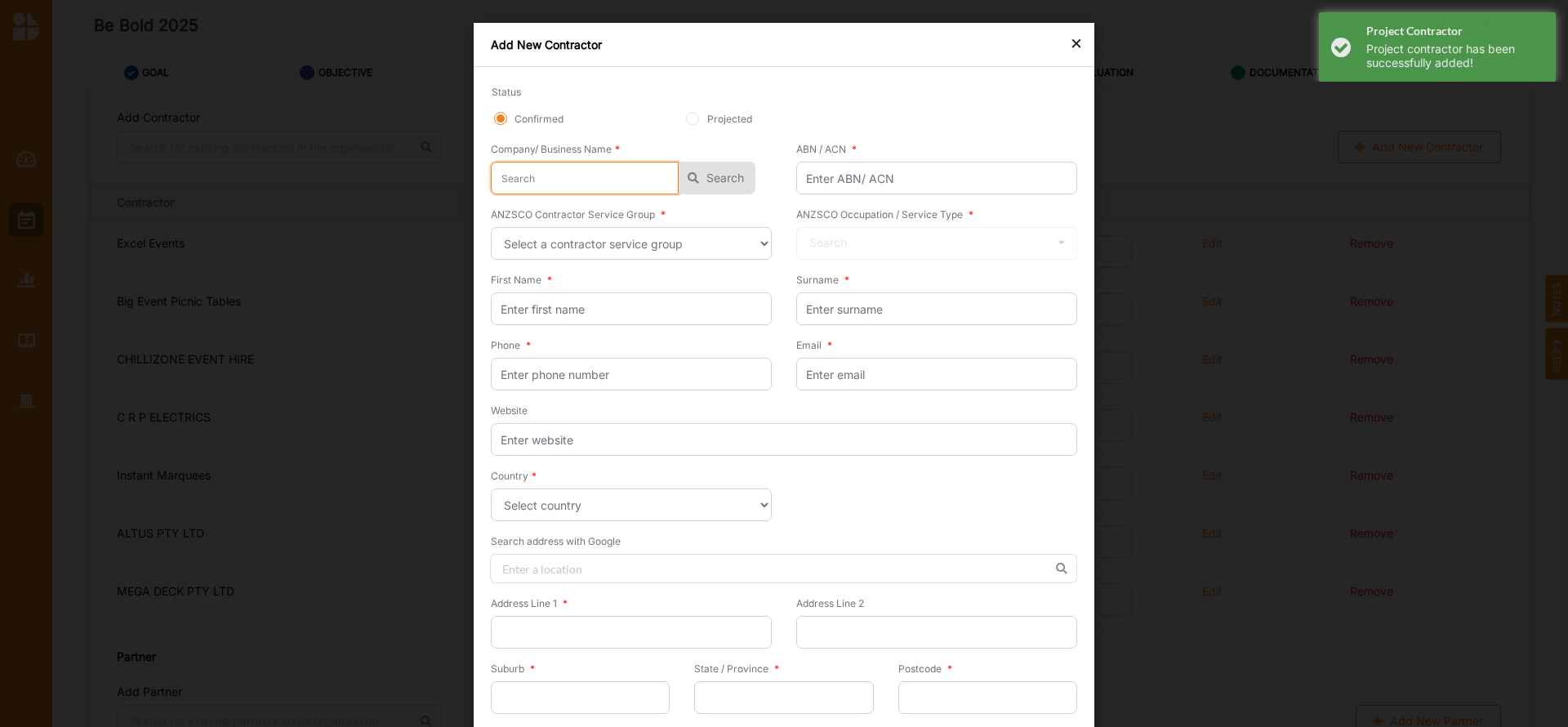
click at [534, 177] on input "text" at bounding box center [584, 177] width 188 height 32
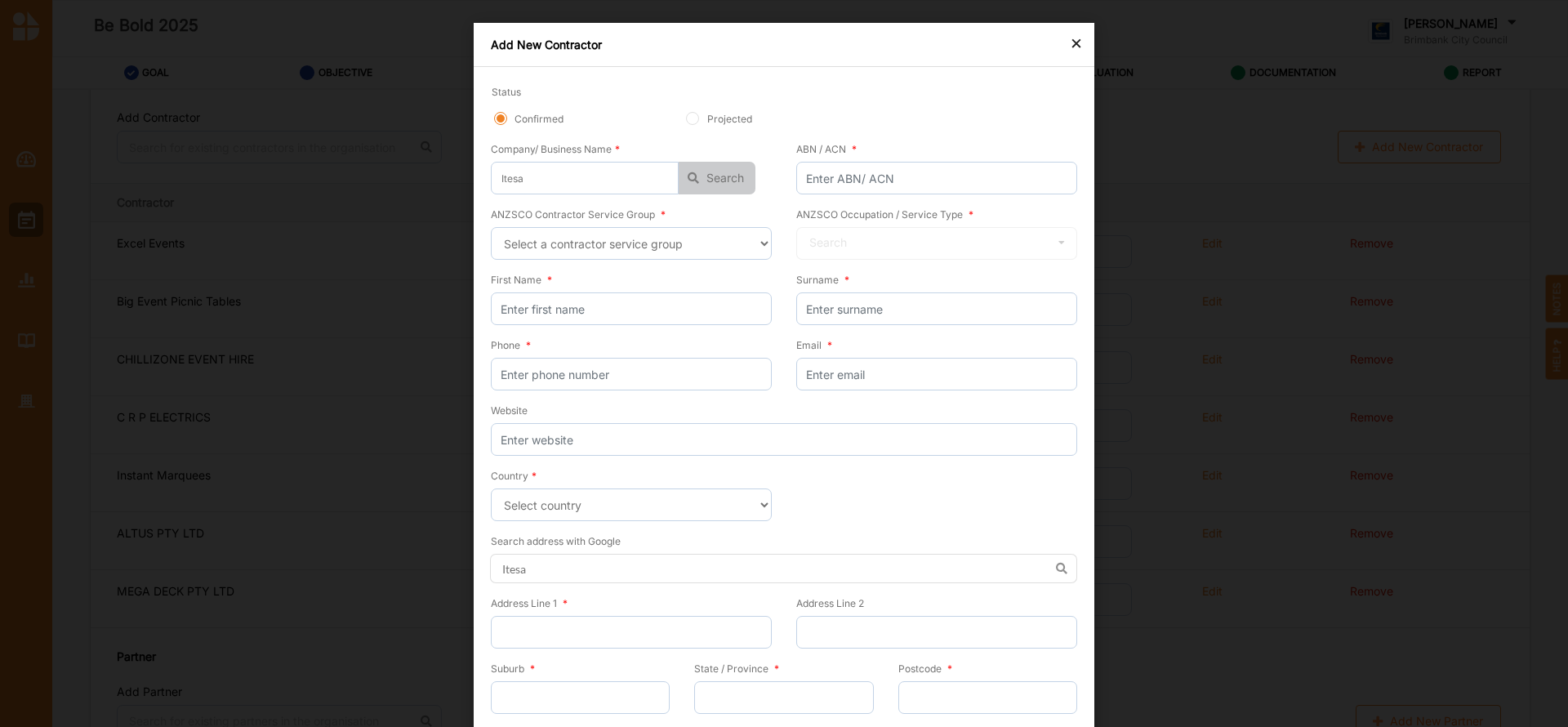
click at [713, 179] on button "Search" at bounding box center [717, 177] width 77 height 32
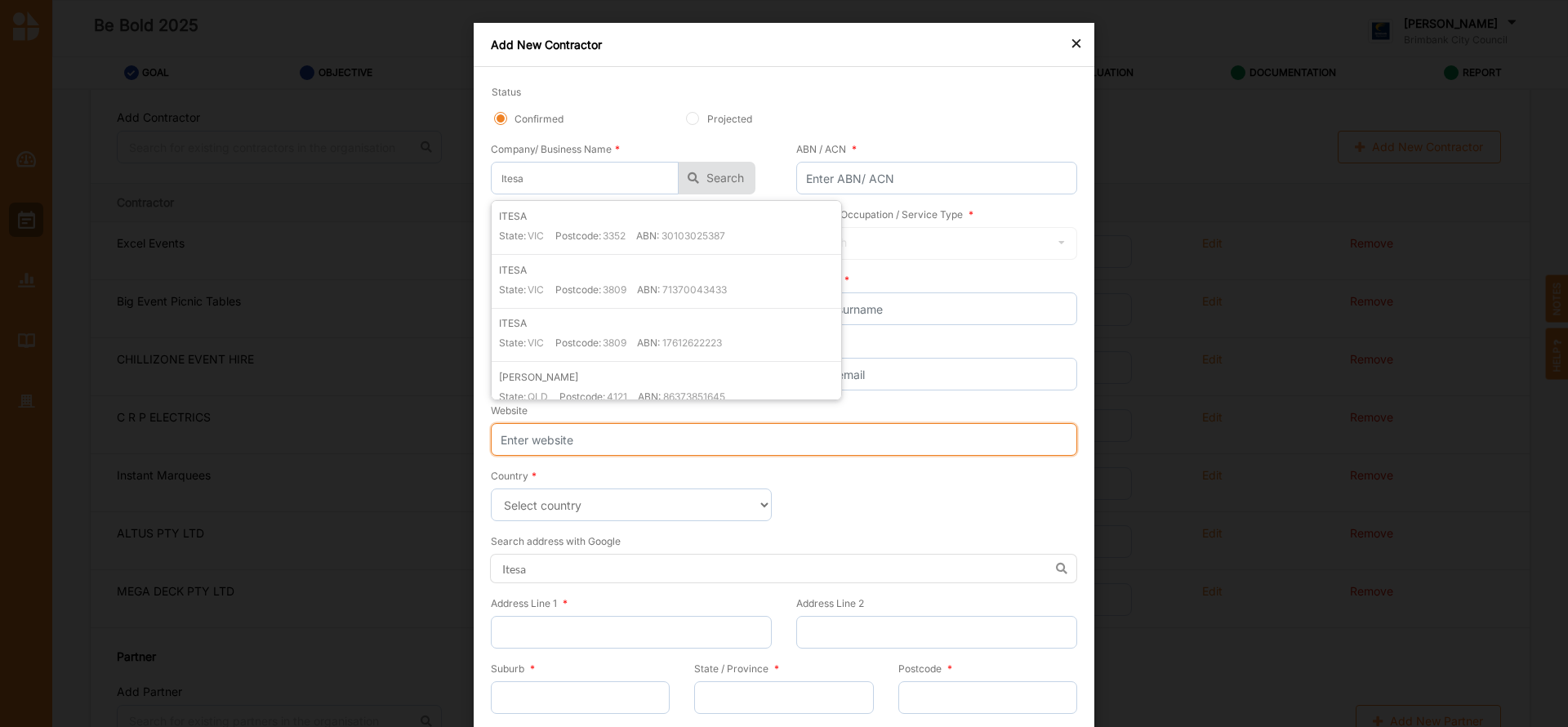
click at [564, 438] on input "Website" at bounding box center [784, 439] width 586 height 32
paste input "[URL][DOMAIN_NAME]"
click at [636, 232] on label "ABN:" at bounding box center [648, 235] width 23 height 14
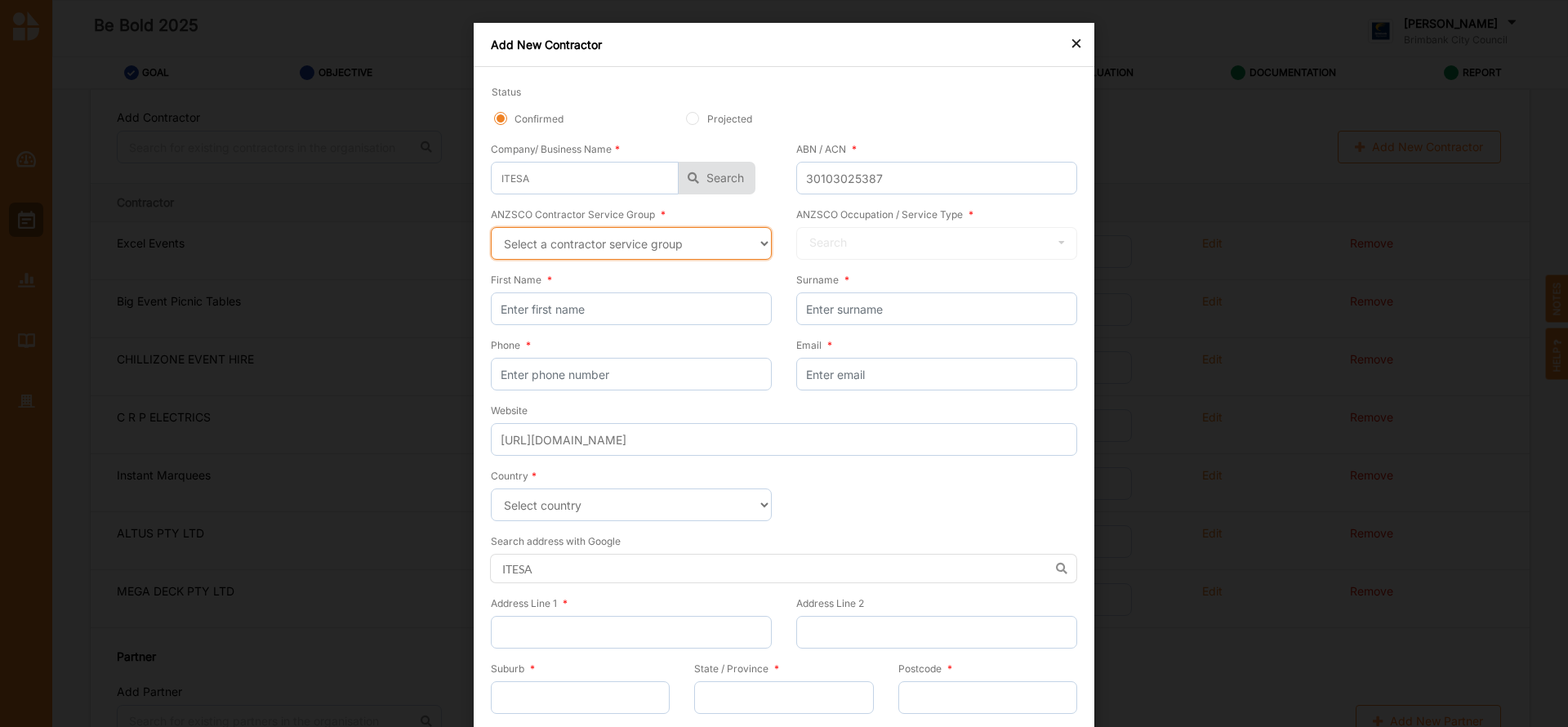
click at [756, 240] on select "Select a contractor service group Hospitality, Retail and Service Managers Spec…" at bounding box center [631, 243] width 281 height 32
click at [490, 227] on select "Select a contractor service group Hospitality, Retail and Service Managers Spec…" at bounding box center [631, 243] width 281 height 32
click at [1061, 243] on icon at bounding box center [1061, 243] width 25 height 30
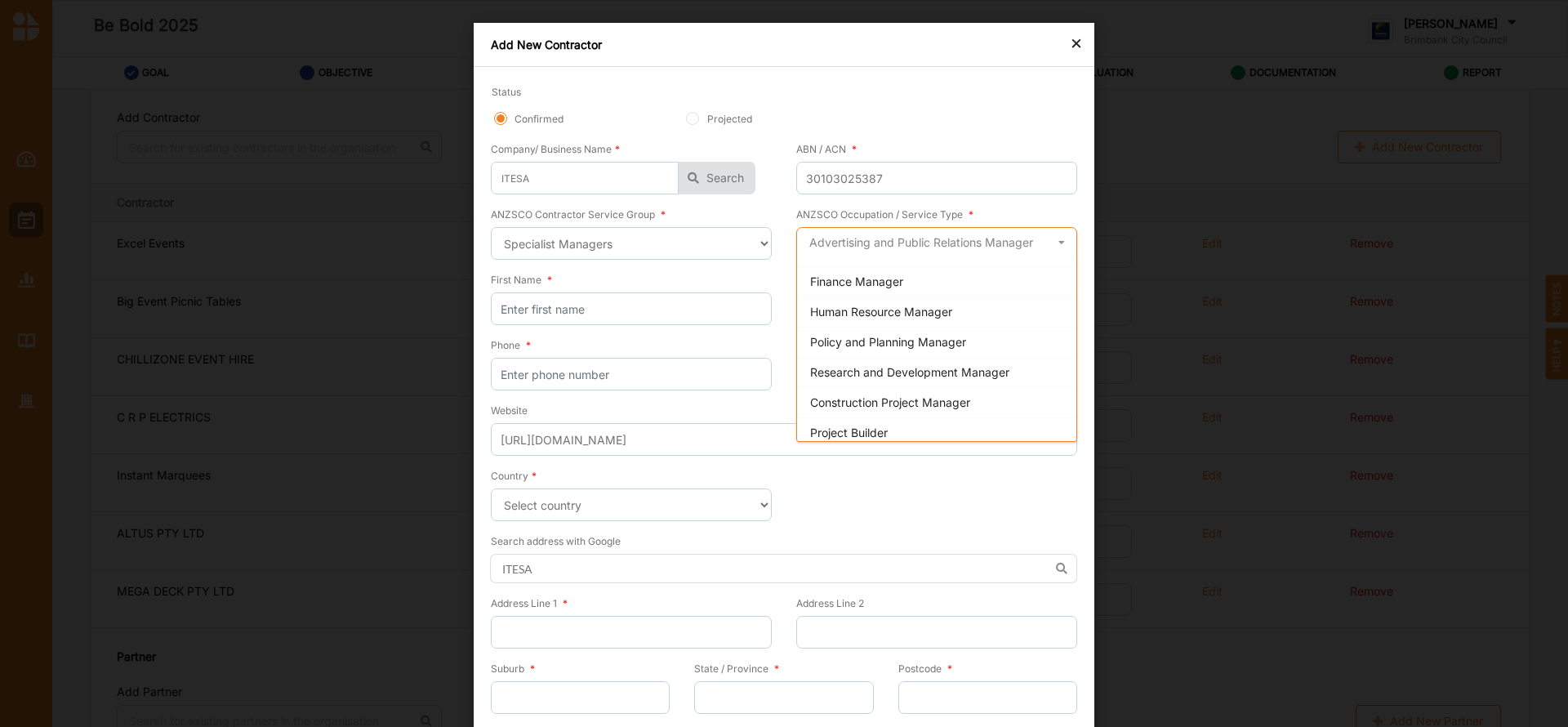
scroll to position [88, 0]
click at [985, 372] on span "Research and Development Manager" at bounding box center [910, 367] width 199 height 14
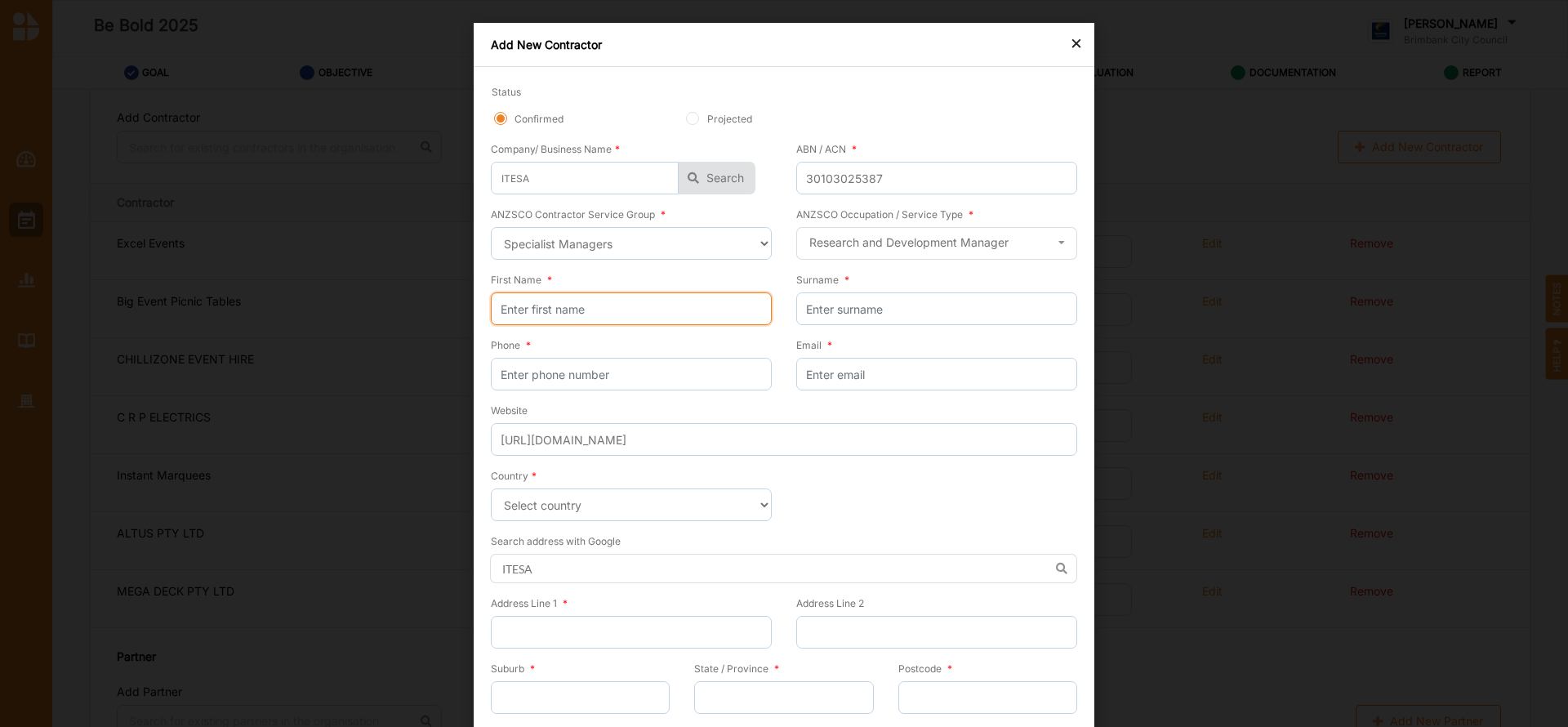
click at [584, 311] on input "First Name *" at bounding box center [631, 308] width 281 height 32
click at [858, 315] on input "Surname *" at bounding box center [937, 308] width 281 height 32
click at [659, 377] on input "Phone *" at bounding box center [631, 374] width 281 height 32
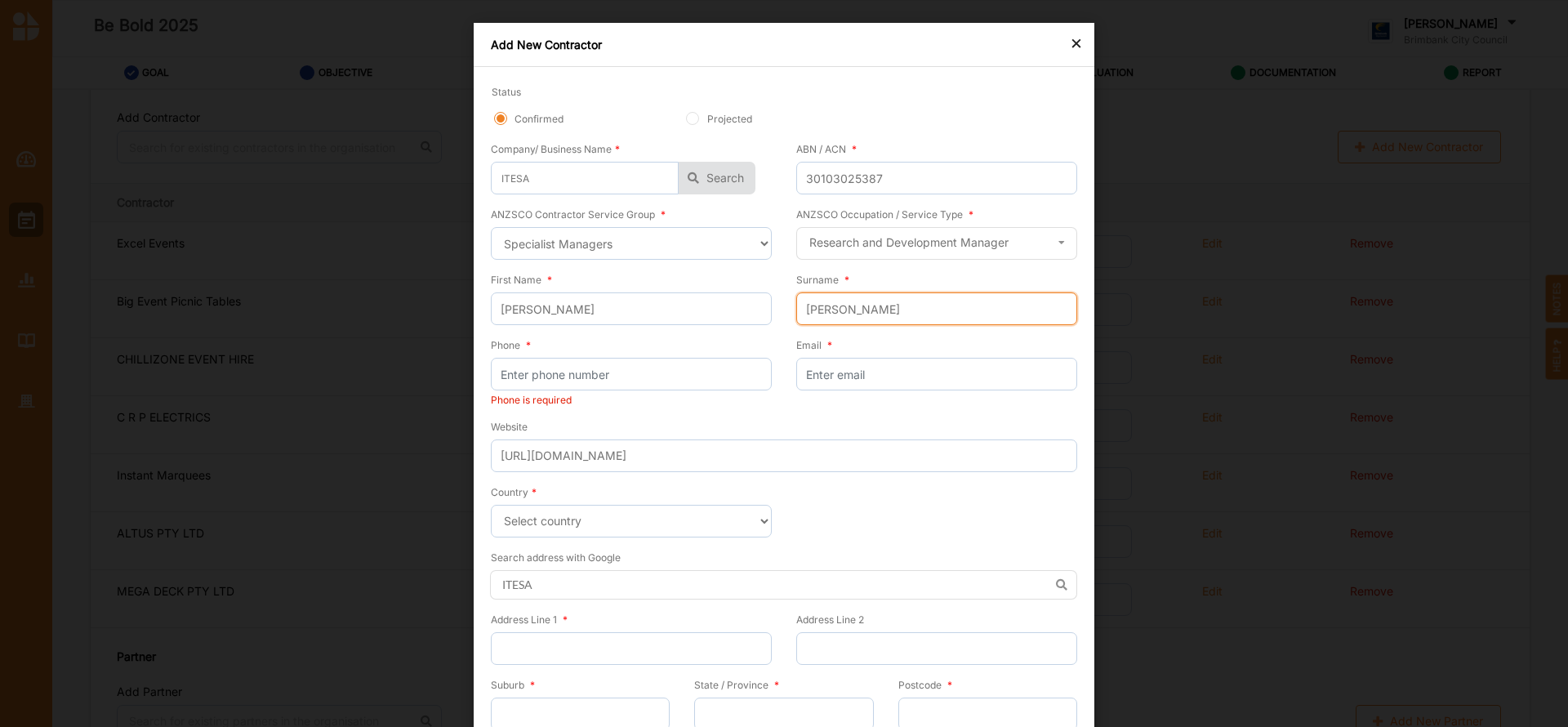
click at [826, 309] on input "[PERSON_NAME]" at bounding box center [937, 308] width 281 height 32
click at [849, 312] on input "Medds" at bounding box center [937, 308] width 281 height 32
click at [802, 381] on input "Email *" at bounding box center [937, 374] width 281 height 32
click at [828, 375] on input "Email *" at bounding box center [937, 374] width 281 height 32
paste input "[PERSON_NAME] <[PERSON_NAME][EMAIL_ADDRESS][DOMAIN_NAME]>"
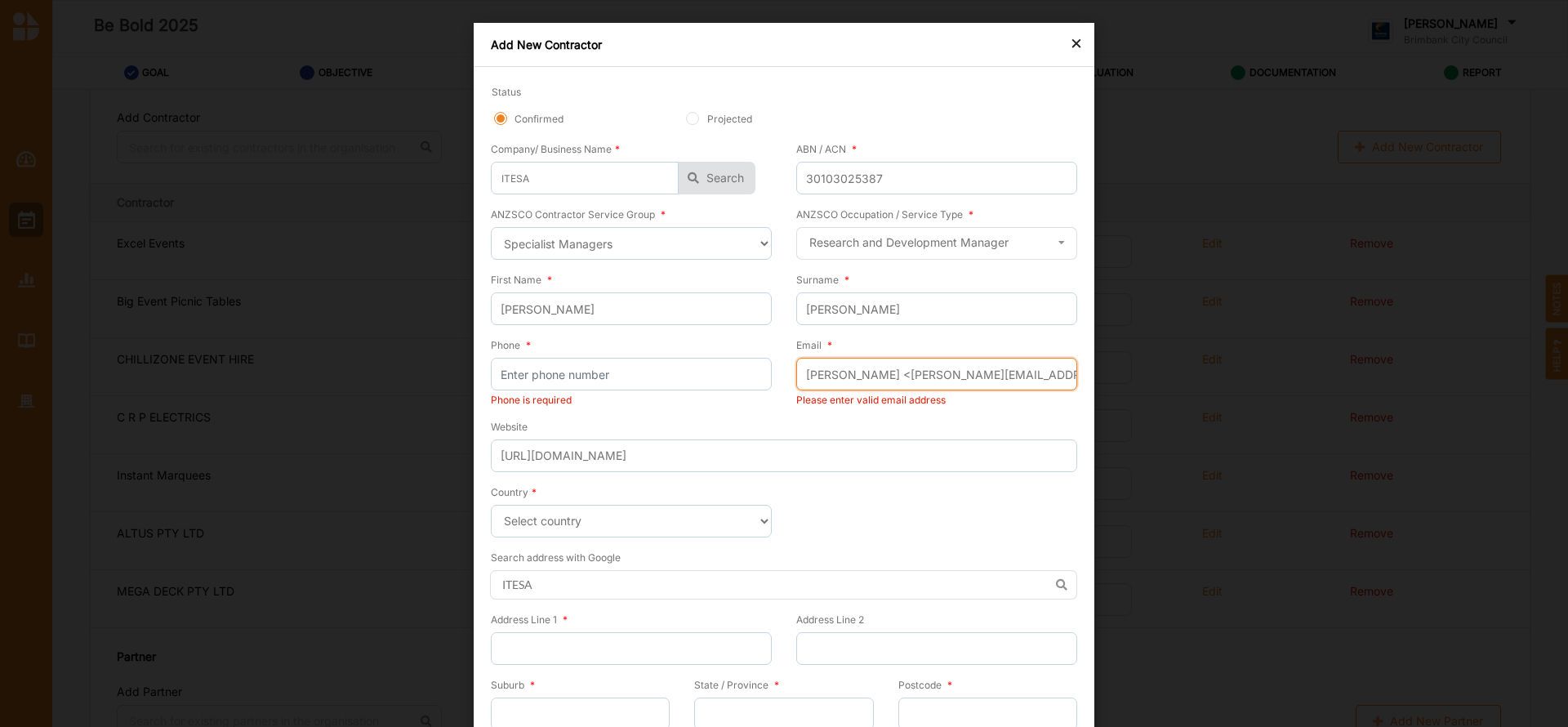
click at [892, 378] on input "[PERSON_NAME] <[PERSON_NAME][EMAIL_ADDRESS][DOMAIN_NAME]>" at bounding box center [937, 374] width 281 height 32
click at [916, 379] on input "[PERSON_NAME][EMAIL_ADDRESS][DOMAIN_NAME]>" at bounding box center [937, 374] width 281 height 32
click at [691, 359] on input "Phone *" at bounding box center [631, 374] width 281 height 32
click at [549, 375] on input "Phone *" at bounding box center [631, 374] width 281 height 32
paste input "0439661446"
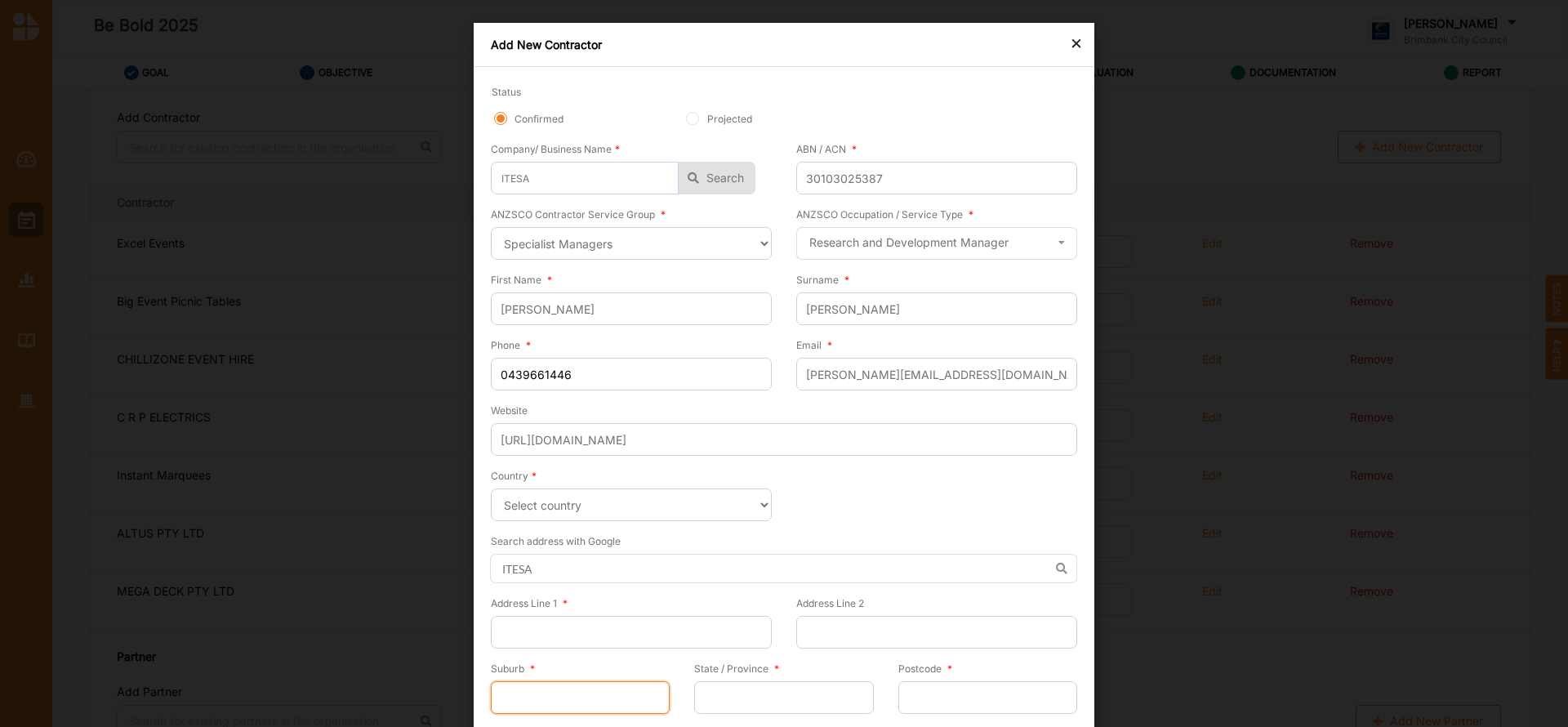
click at [582, 700] on input "Suburb *" at bounding box center [580, 698] width 179 height 32
click at [729, 697] on input "State / Province *" at bounding box center [784, 698] width 179 height 32
click at [927, 696] on input "Postcode *" at bounding box center [987, 698] width 179 height 32
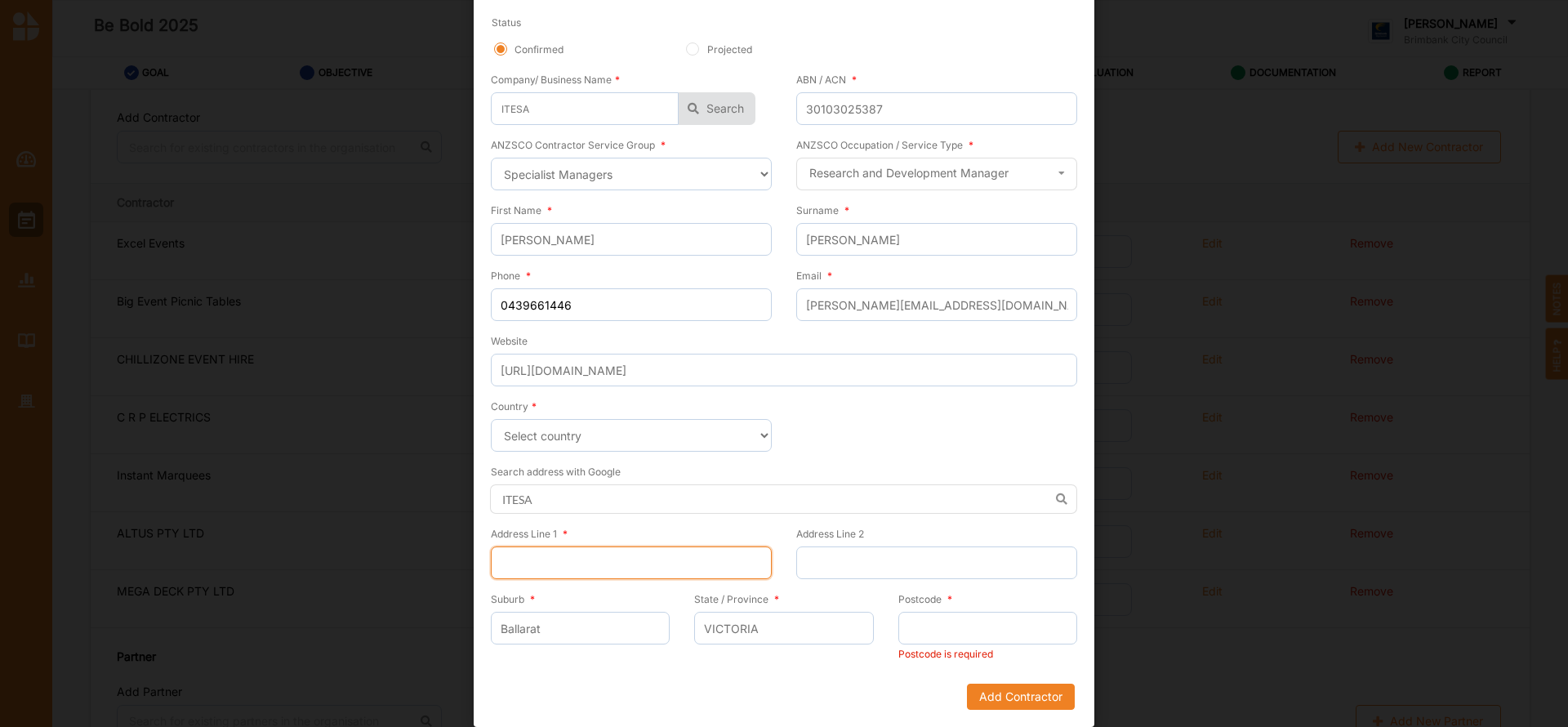
click at [585, 556] on input "Address Line 1 *" at bounding box center [631, 563] width 281 height 32
paste input "[STREET_ADDRESS]"
click at [561, 624] on input "Ballarat" at bounding box center [580, 628] width 179 height 32
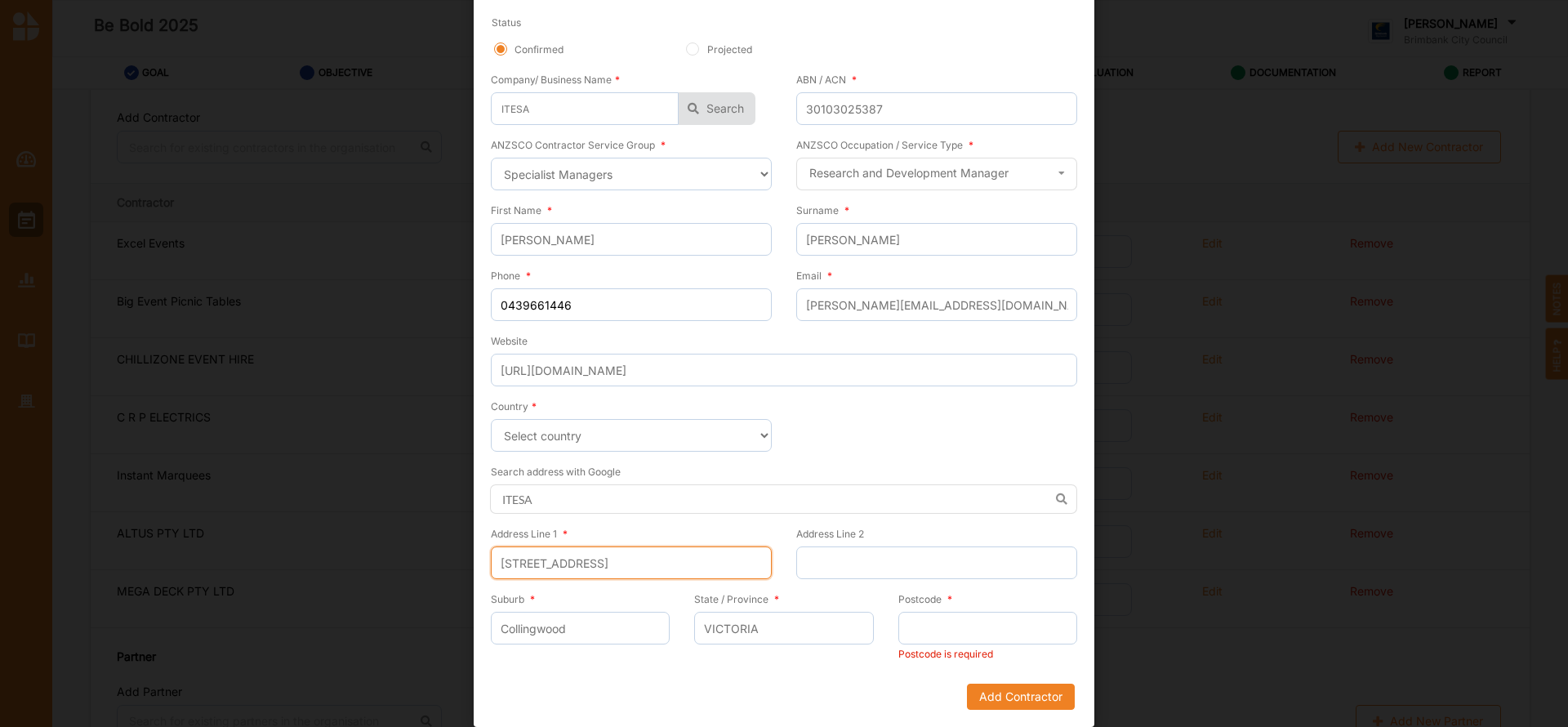
click at [741, 564] on input "[STREET_ADDRESS]" at bounding box center [631, 563] width 281 height 32
click at [926, 632] on input "Postcode *" at bounding box center [987, 628] width 179 height 32
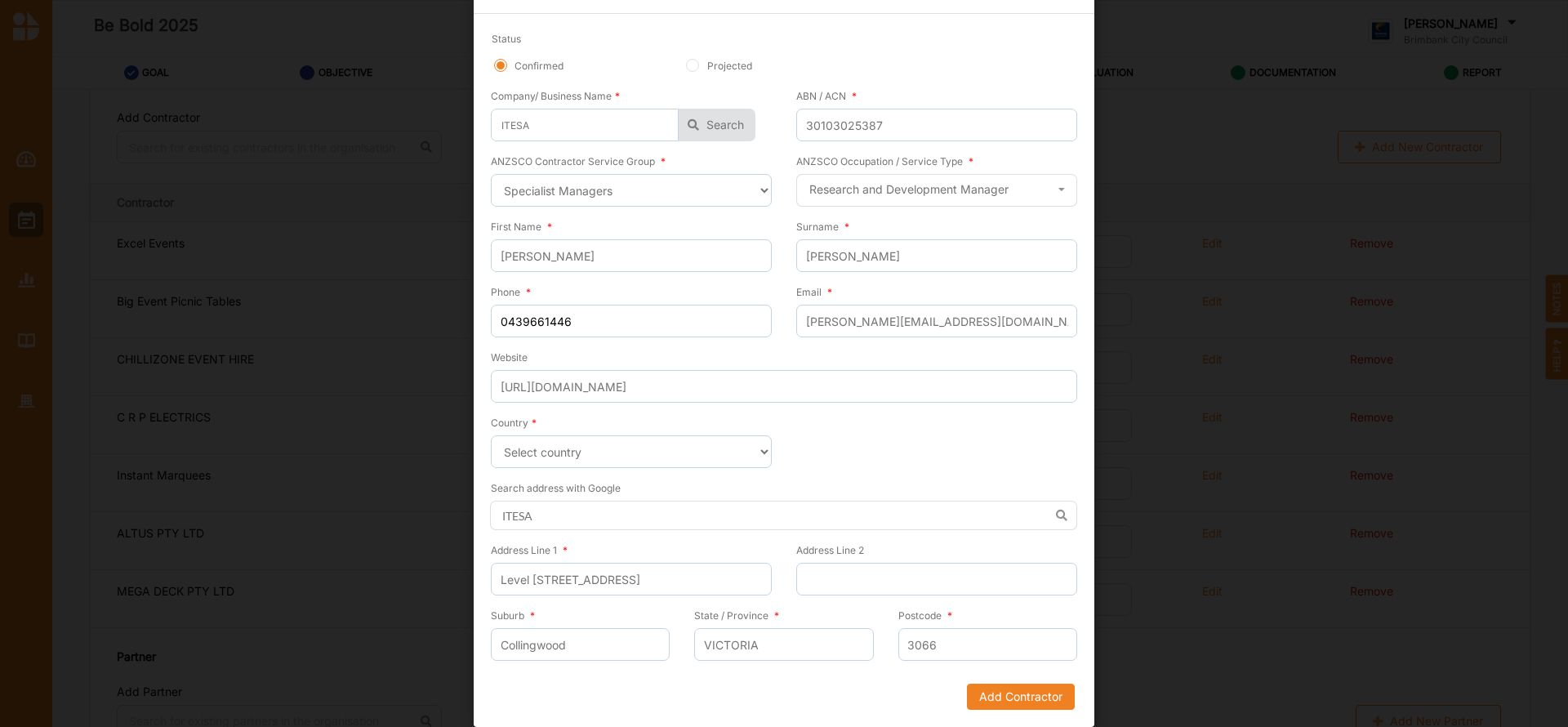
click at [682, 617] on div "State / Province * [GEOGRAPHIC_DATA]" at bounding box center [784, 640] width 203 height 65
click at [675, 583] on input "Level [STREET_ADDRESS]" at bounding box center [631, 579] width 281 height 32
click at [1010, 703] on button "Add Contractor" at bounding box center [1021, 698] width 108 height 27
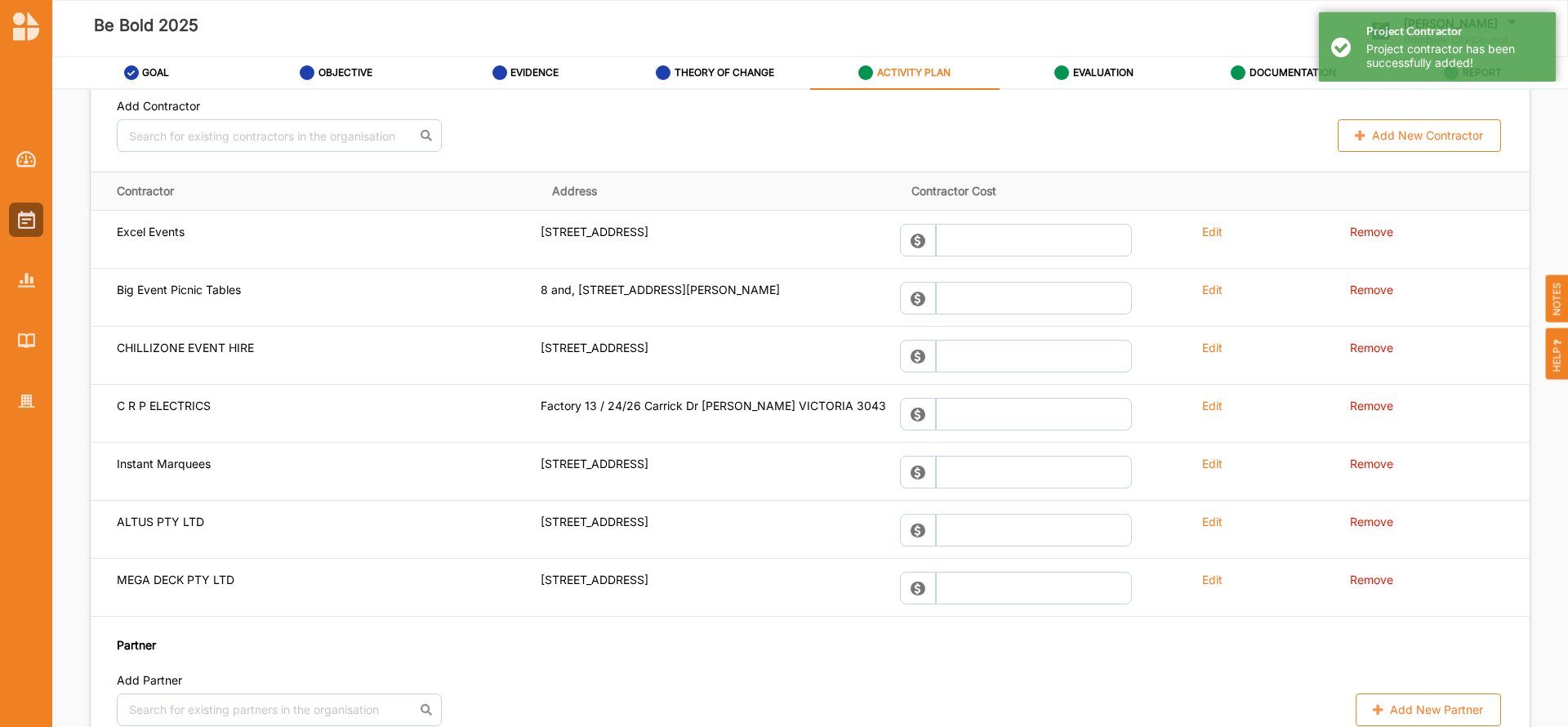
scroll to position [1287, 0]
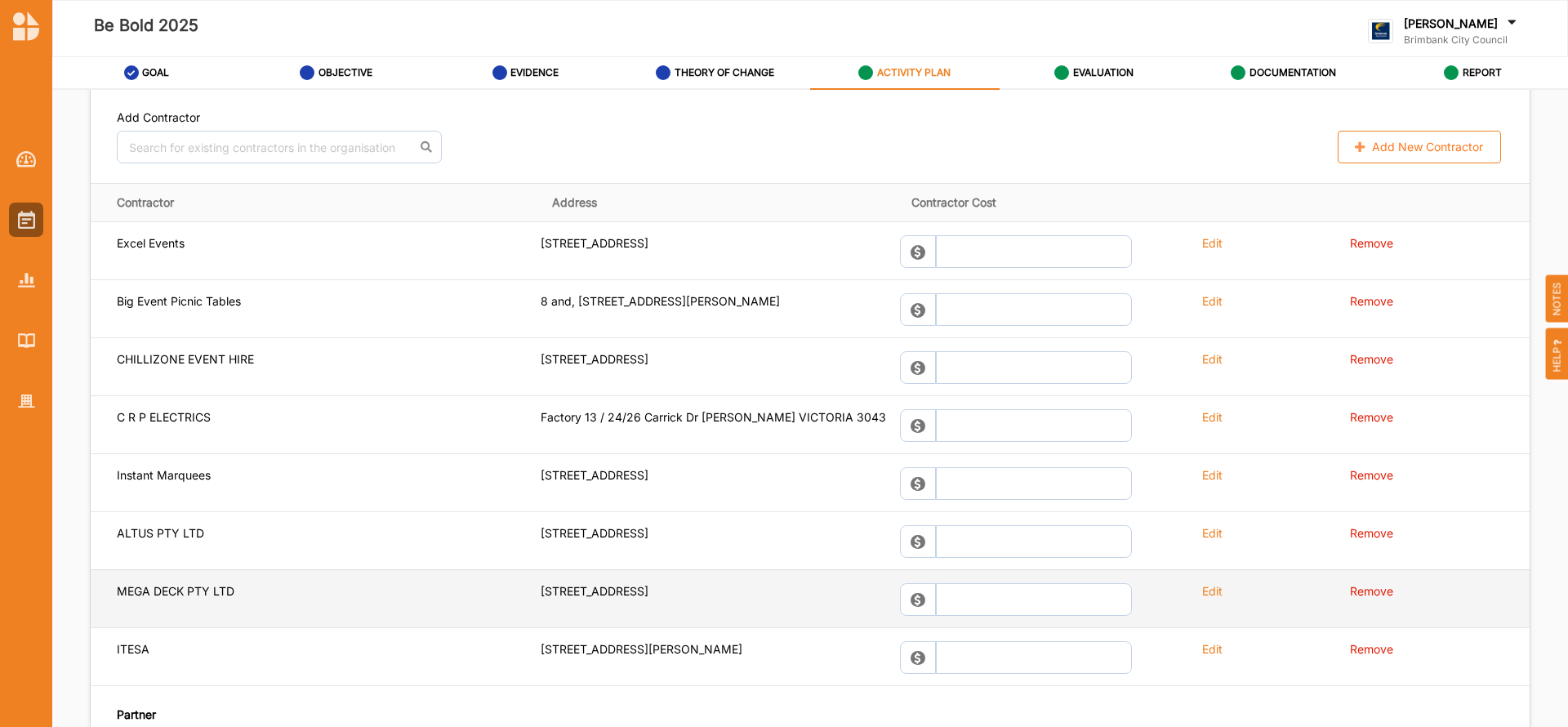
click at [1202, 589] on label "Edit" at bounding box center [1212, 591] width 21 height 15
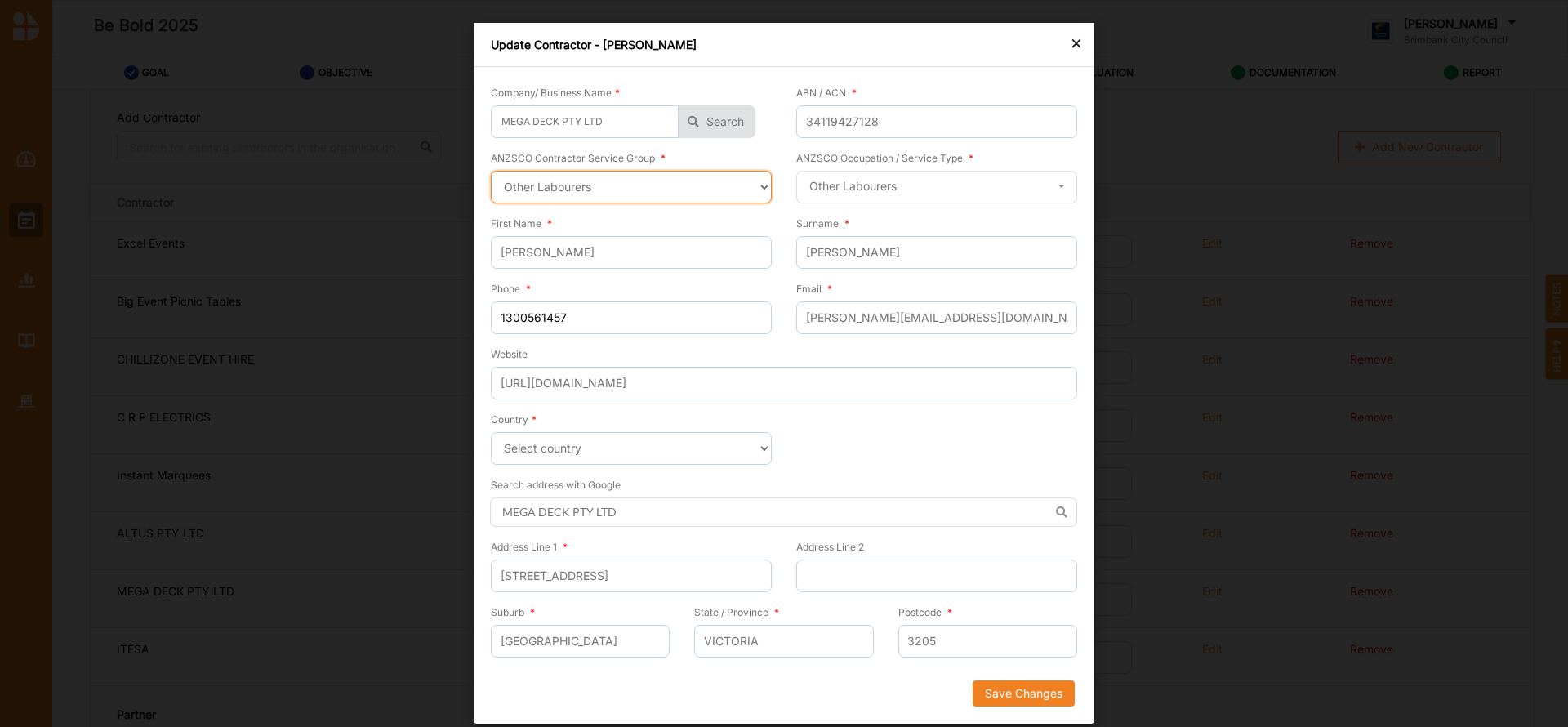
click at [761, 182] on select "Select a contractor service group Hospitality, Retail and Service Managers Spec…" at bounding box center [631, 187] width 281 height 32
click at [490, 171] on select "Select a contractor service group Hospitality, Retail and Service Managers Spec…" at bounding box center [631, 187] width 281 height 32
click at [1062, 185] on icon at bounding box center [1061, 187] width 25 height 30
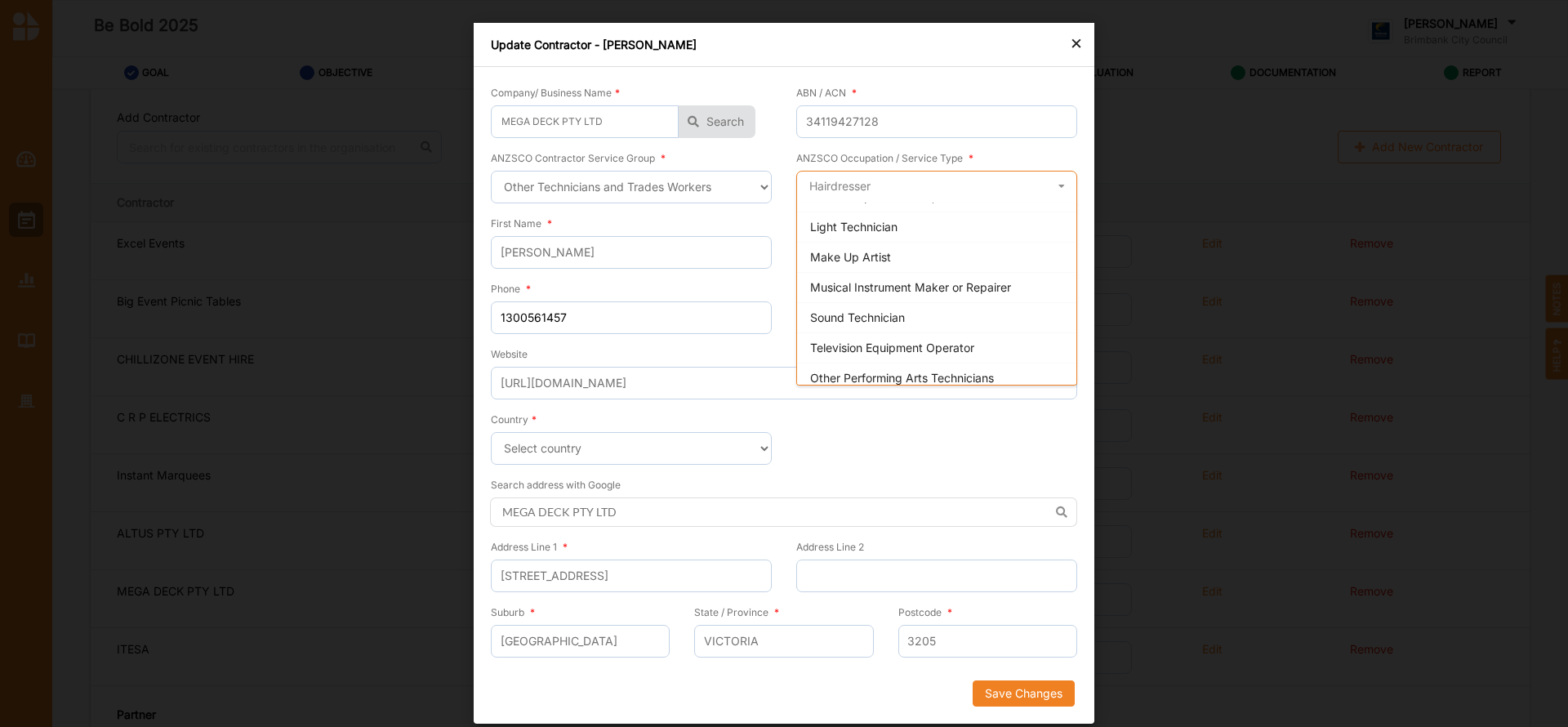
scroll to position [978, 0]
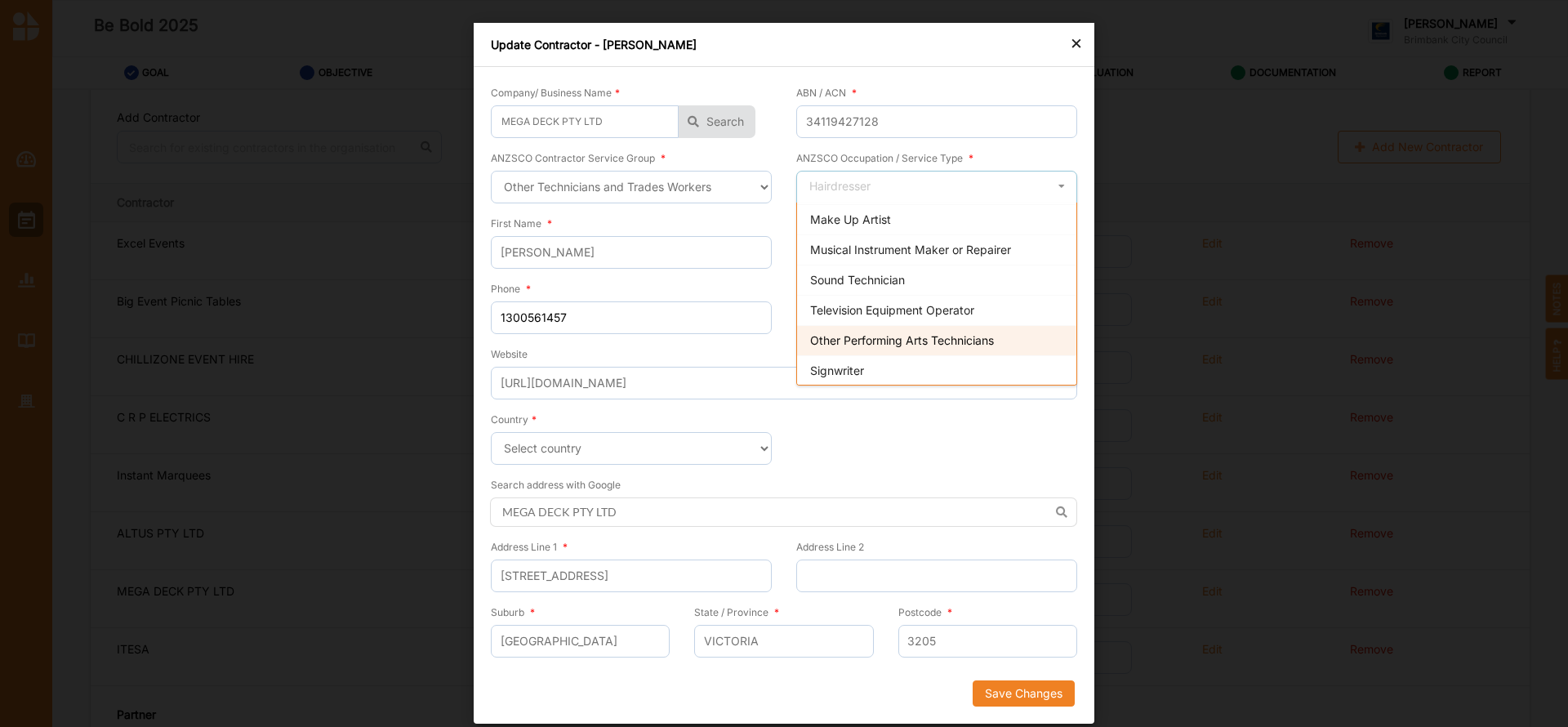
click at [973, 345] on span "Other Performing Arts Technicians" at bounding box center [902, 340] width 184 height 14
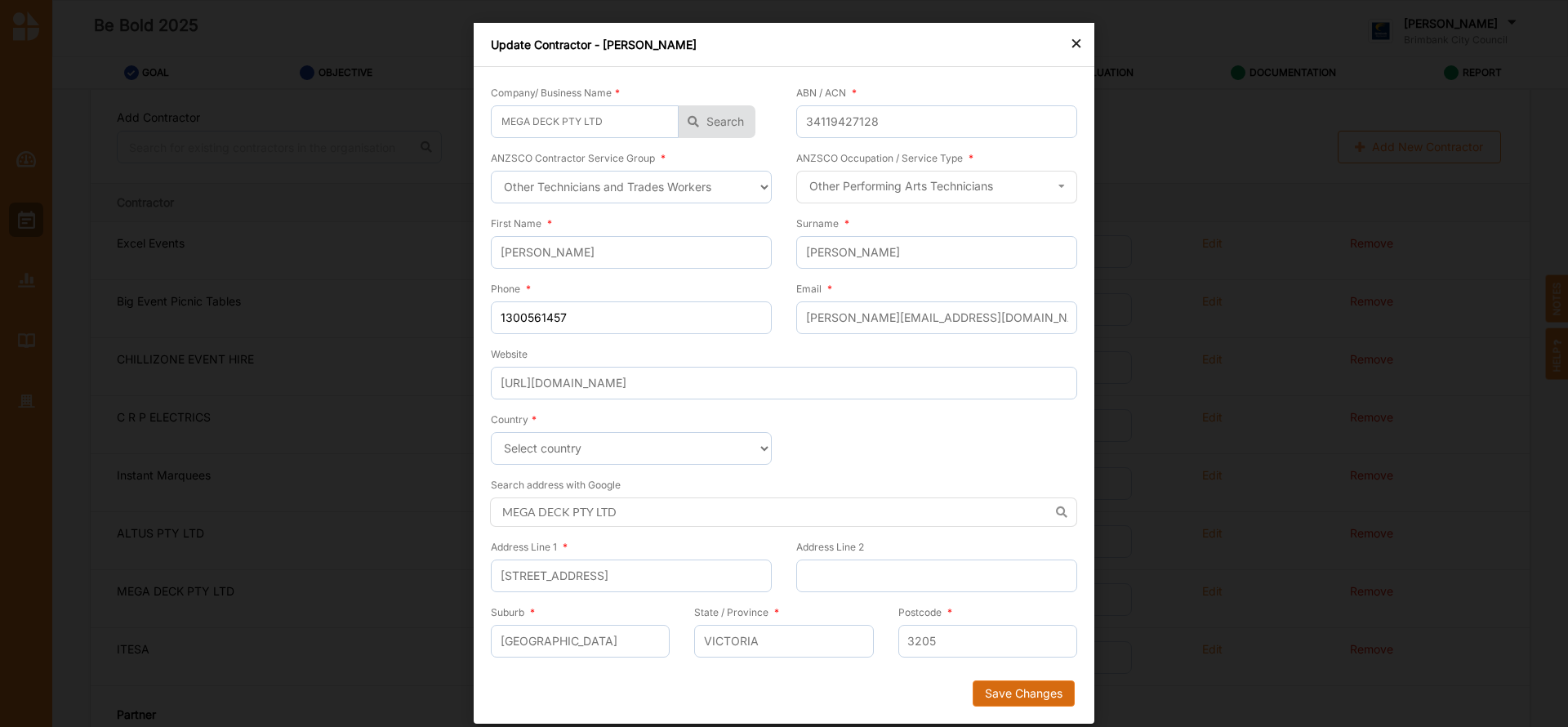
click at [1036, 692] on button "Save Changes" at bounding box center [1024, 694] width 102 height 27
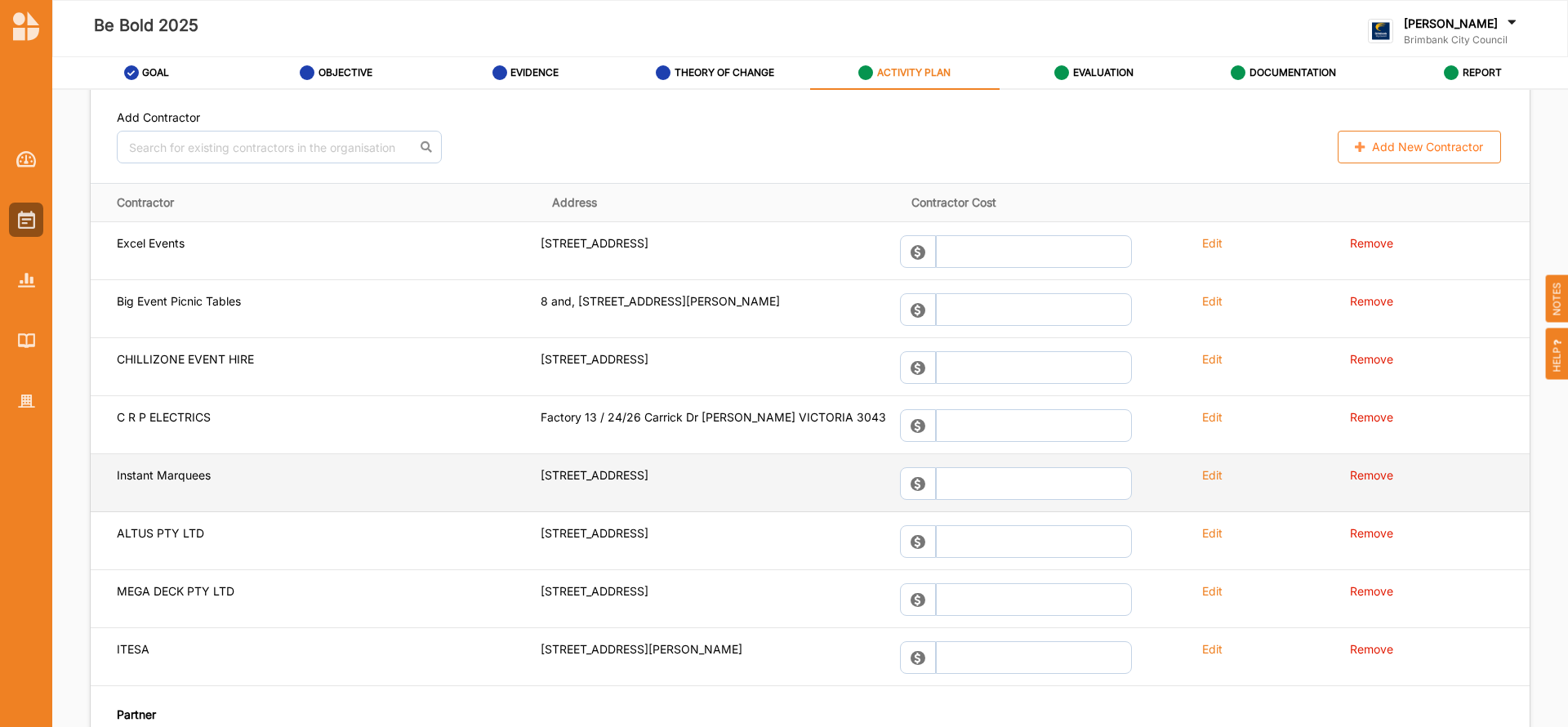
click at [1205, 474] on label "Edit" at bounding box center [1212, 475] width 21 height 15
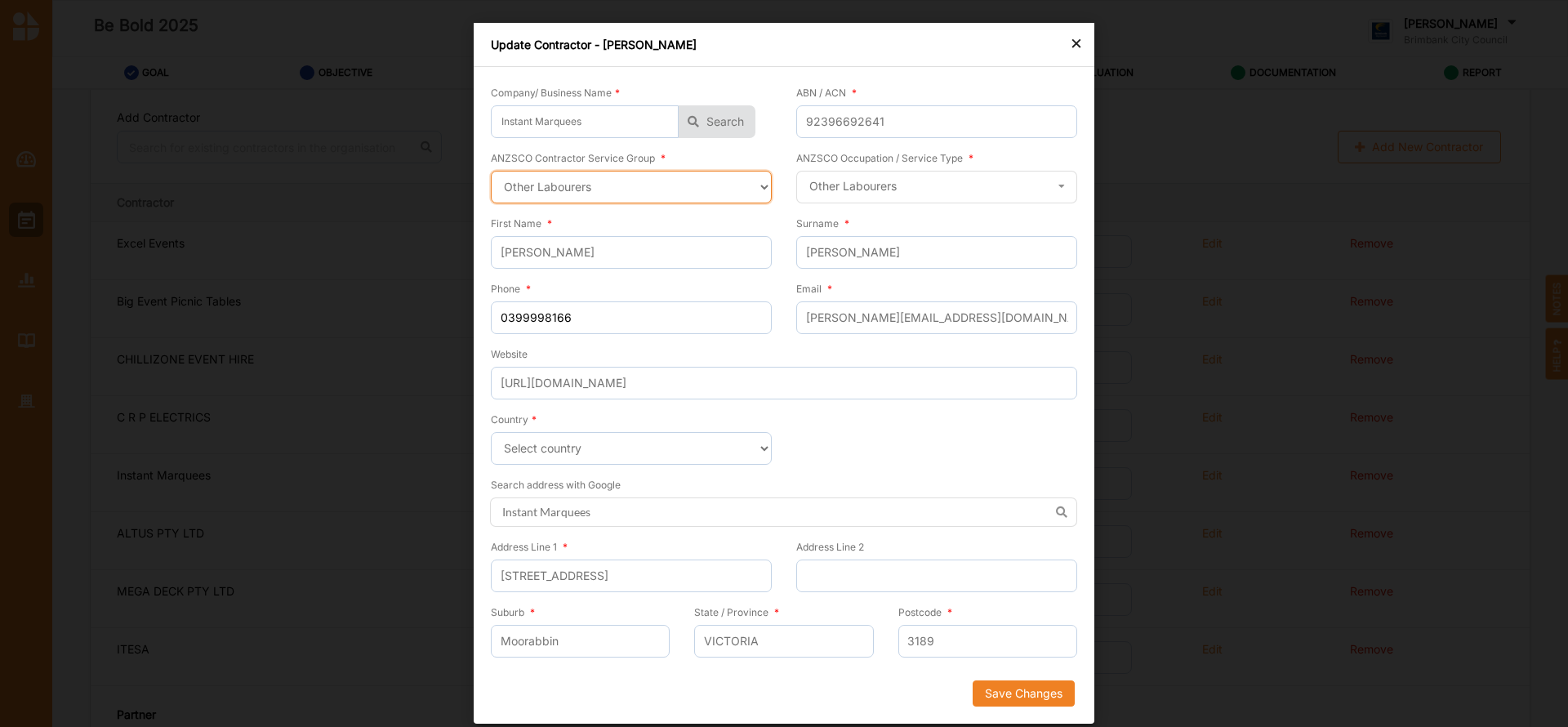
click at [766, 181] on select "Select a contractor service group Hospitality, Retail and Service Managers Spec…" at bounding box center [631, 187] width 281 height 32
click at [490, 171] on select "Select a contractor service group Hospitality, Retail and Service Managers Spec…" at bounding box center [631, 187] width 281 height 32
click at [1068, 189] on icon at bounding box center [1061, 187] width 25 height 30
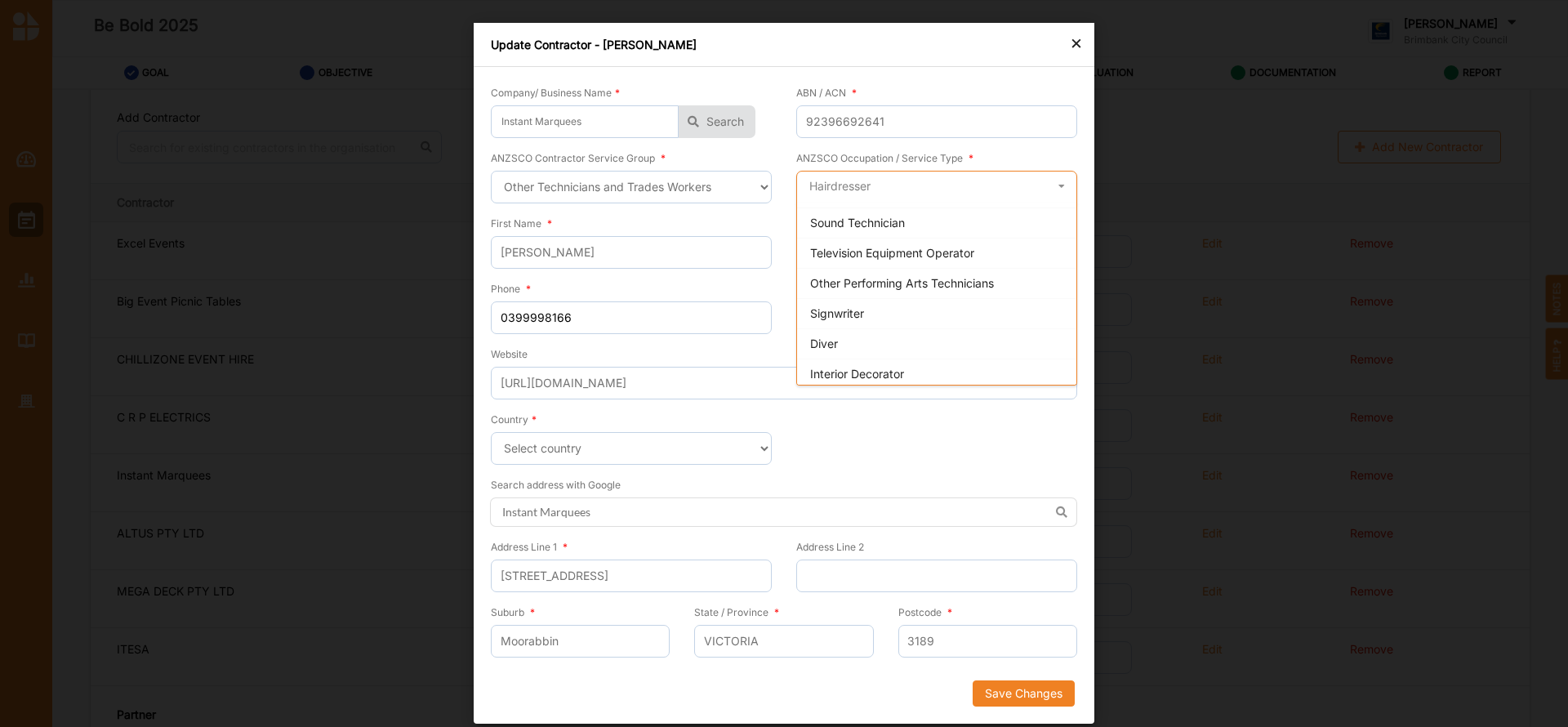
scroll to position [1009, 0]
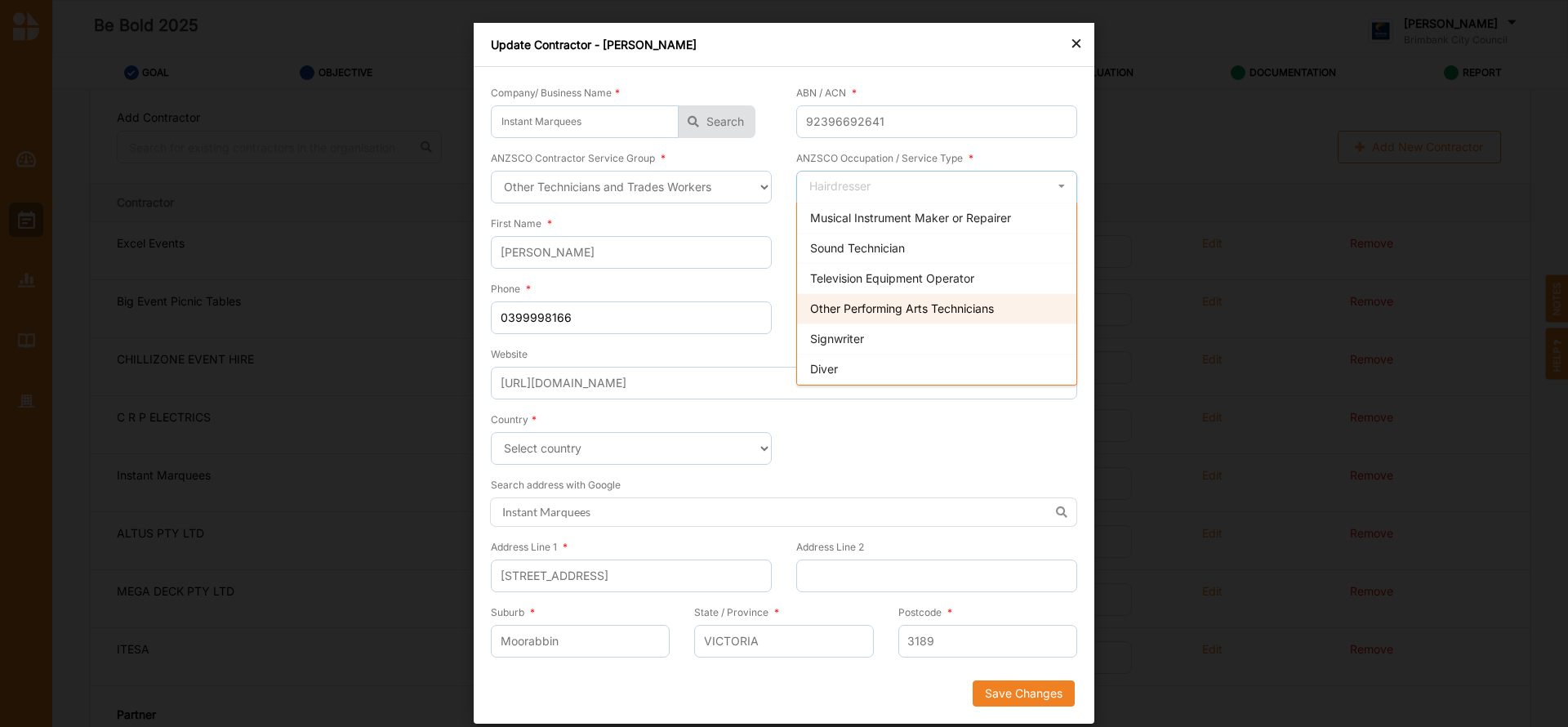
click at [974, 304] on span "Other Performing Arts Technicians" at bounding box center [902, 308] width 184 height 14
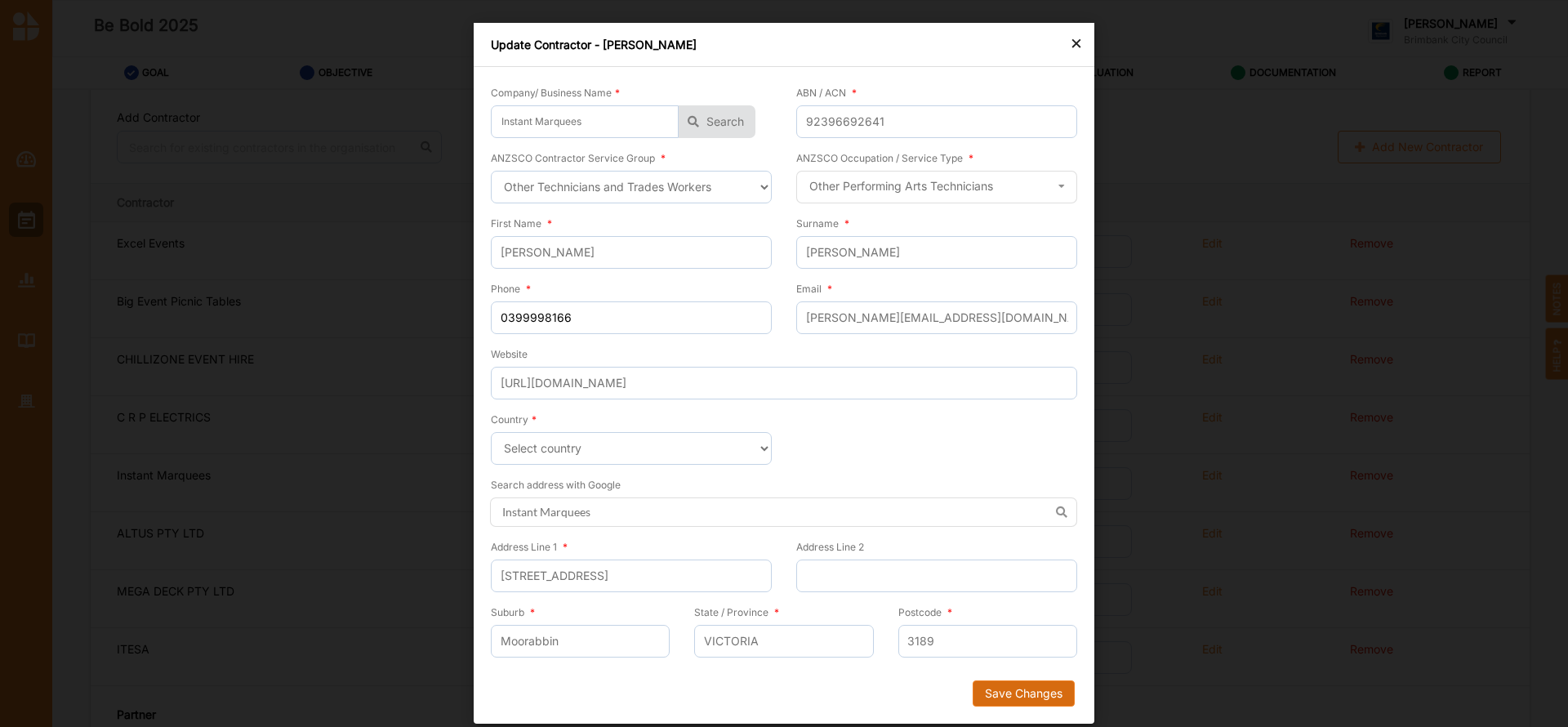
click at [1018, 685] on button "Save Changes" at bounding box center [1024, 694] width 102 height 27
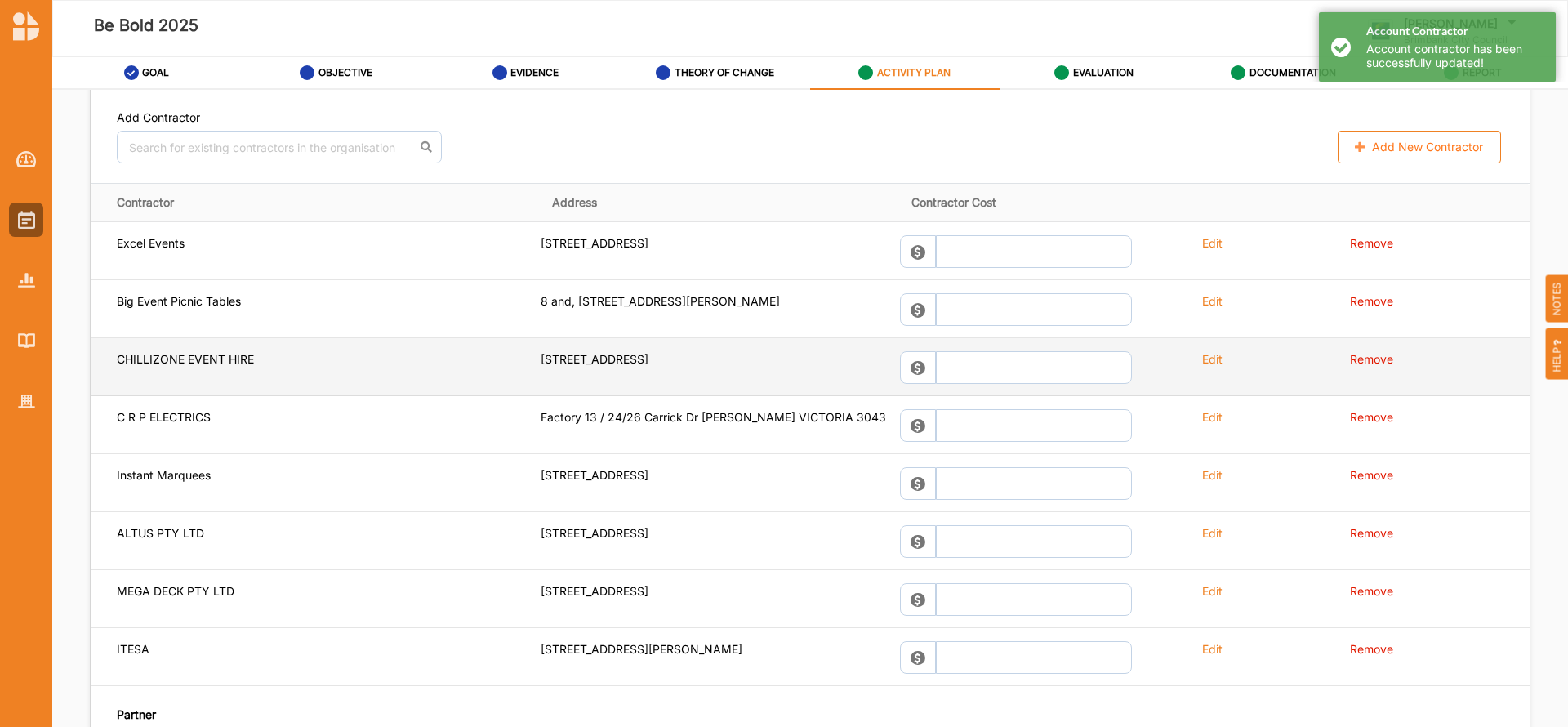
click at [1208, 358] on label "Edit" at bounding box center [1212, 359] width 21 height 15
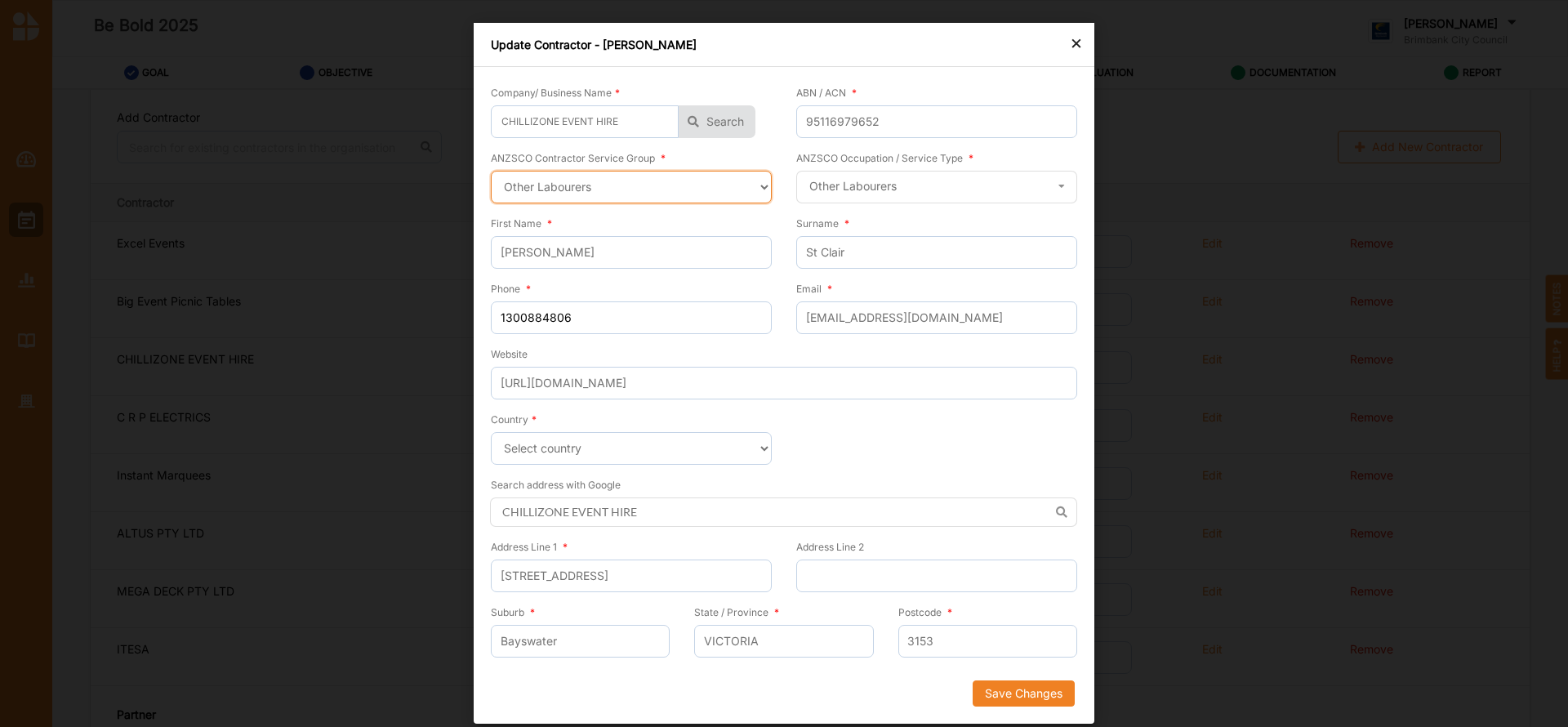
click at [762, 183] on select "Select a contractor service group Hospitality, Retail and Service Managers Spec…" at bounding box center [631, 187] width 281 height 32
click at [490, 171] on select "Select a contractor service group Hospitality, Retail and Service Managers Spec…" at bounding box center [631, 187] width 281 height 32
click at [1061, 186] on icon at bounding box center [1061, 187] width 25 height 30
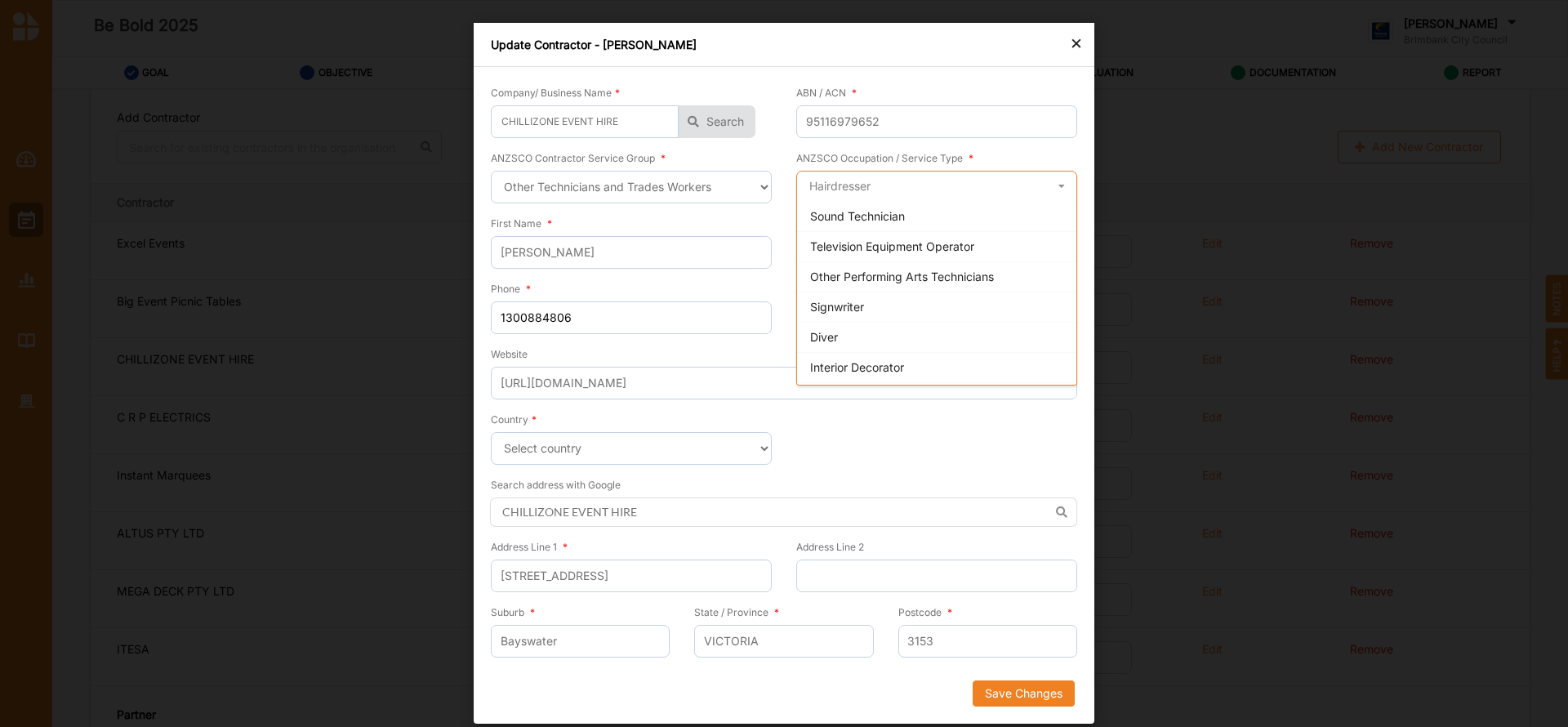
scroll to position [1035, 0]
click at [958, 283] on span "Other Performing Arts Technicians" at bounding box center [902, 283] width 184 height 14
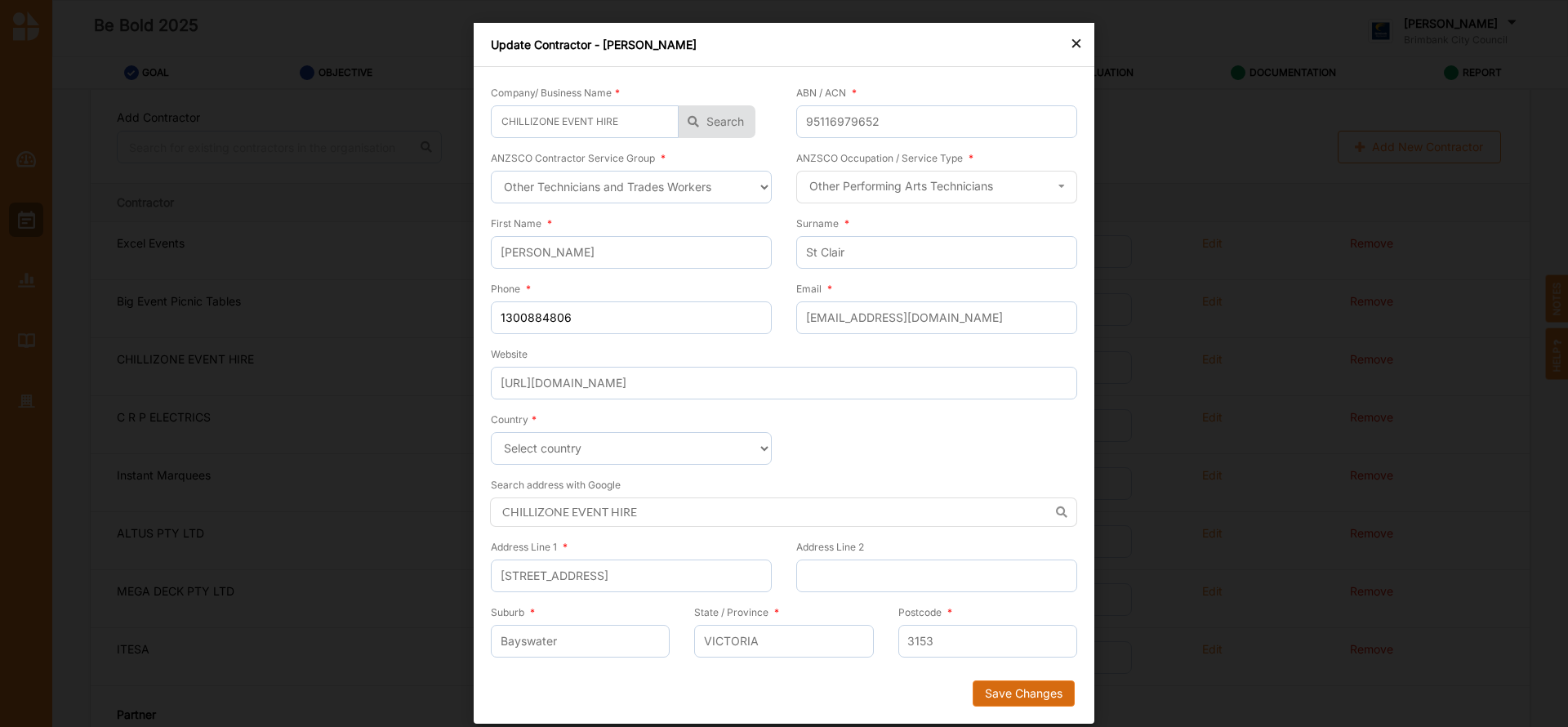
click at [1022, 689] on button "Save Changes" at bounding box center [1024, 694] width 102 height 27
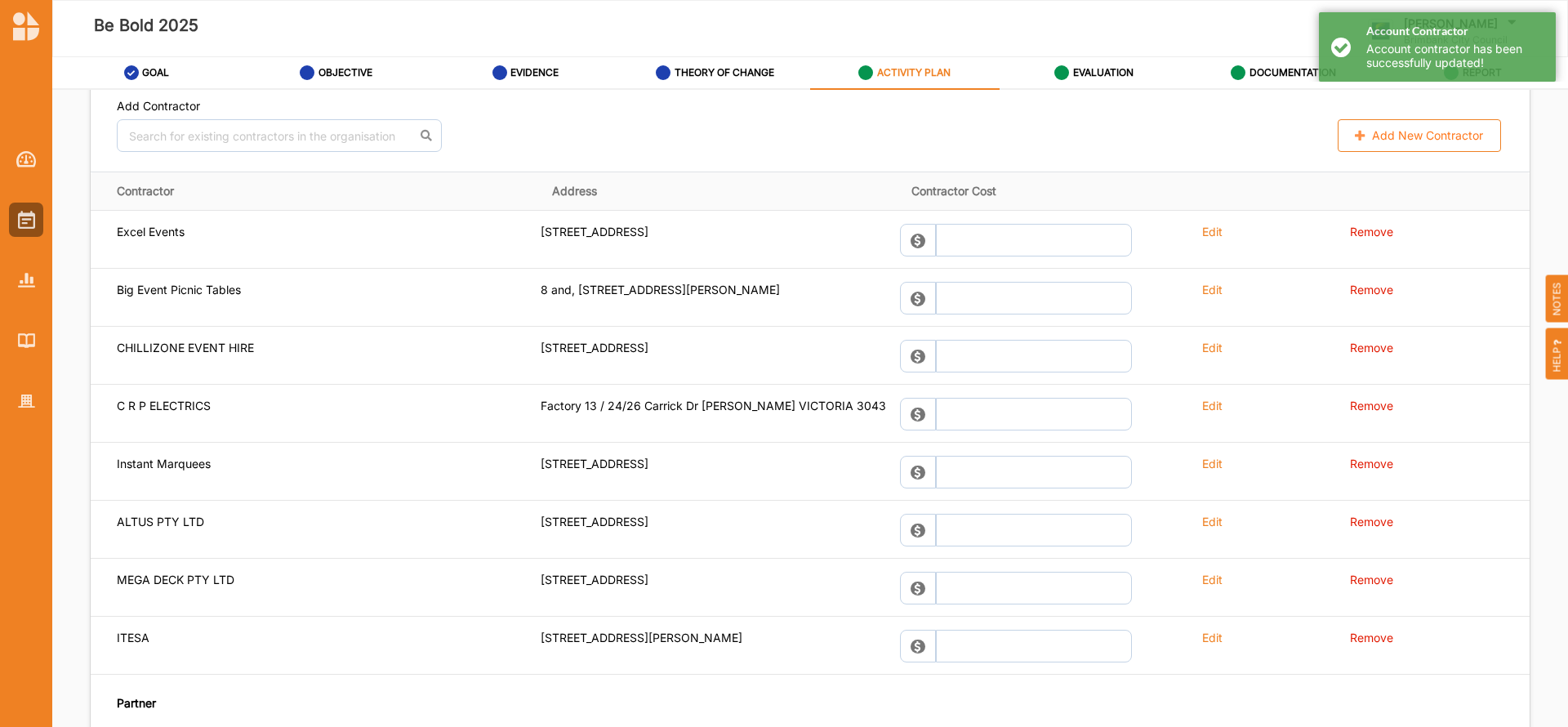
scroll to position [1287, 0]
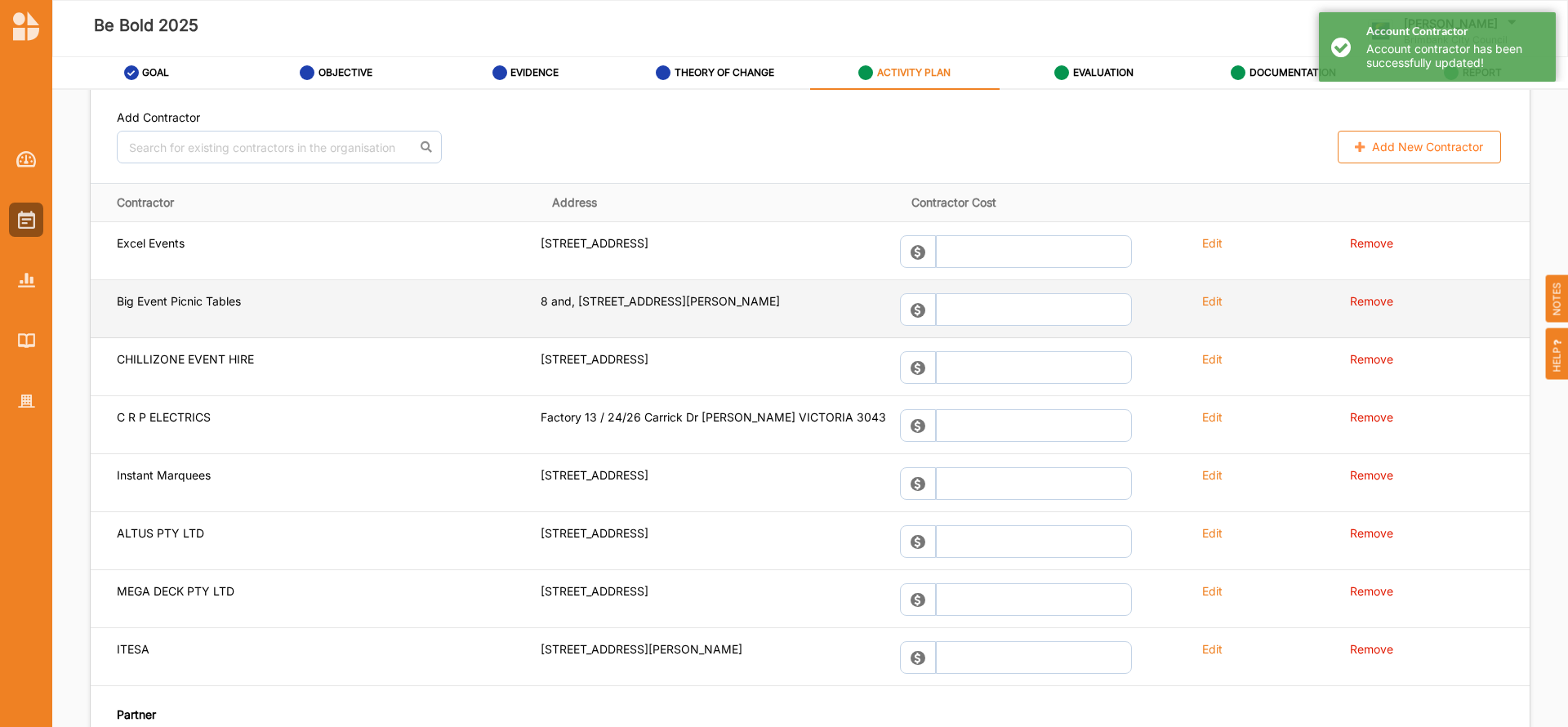
click at [1202, 298] on label "Edit" at bounding box center [1212, 301] width 21 height 15
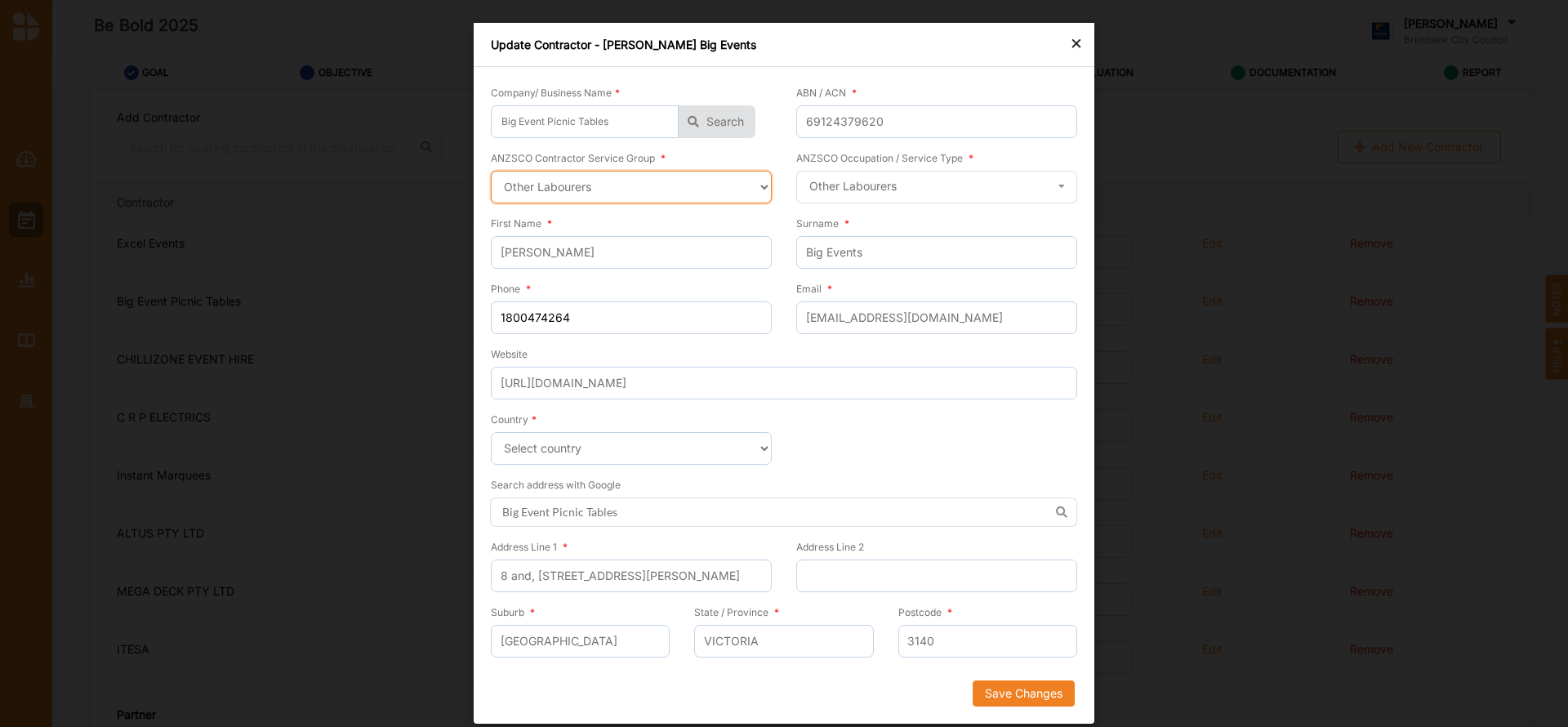
click at [762, 184] on select "Select a contractor service group Hospitality, Retail and Service Managers Spec…" at bounding box center [631, 187] width 281 height 32
click at [490, 171] on select "Select a contractor service group Hospitality, Retail and Service Managers Spec…" at bounding box center [631, 187] width 281 height 32
click at [1061, 185] on icon at bounding box center [1061, 187] width 25 height 30
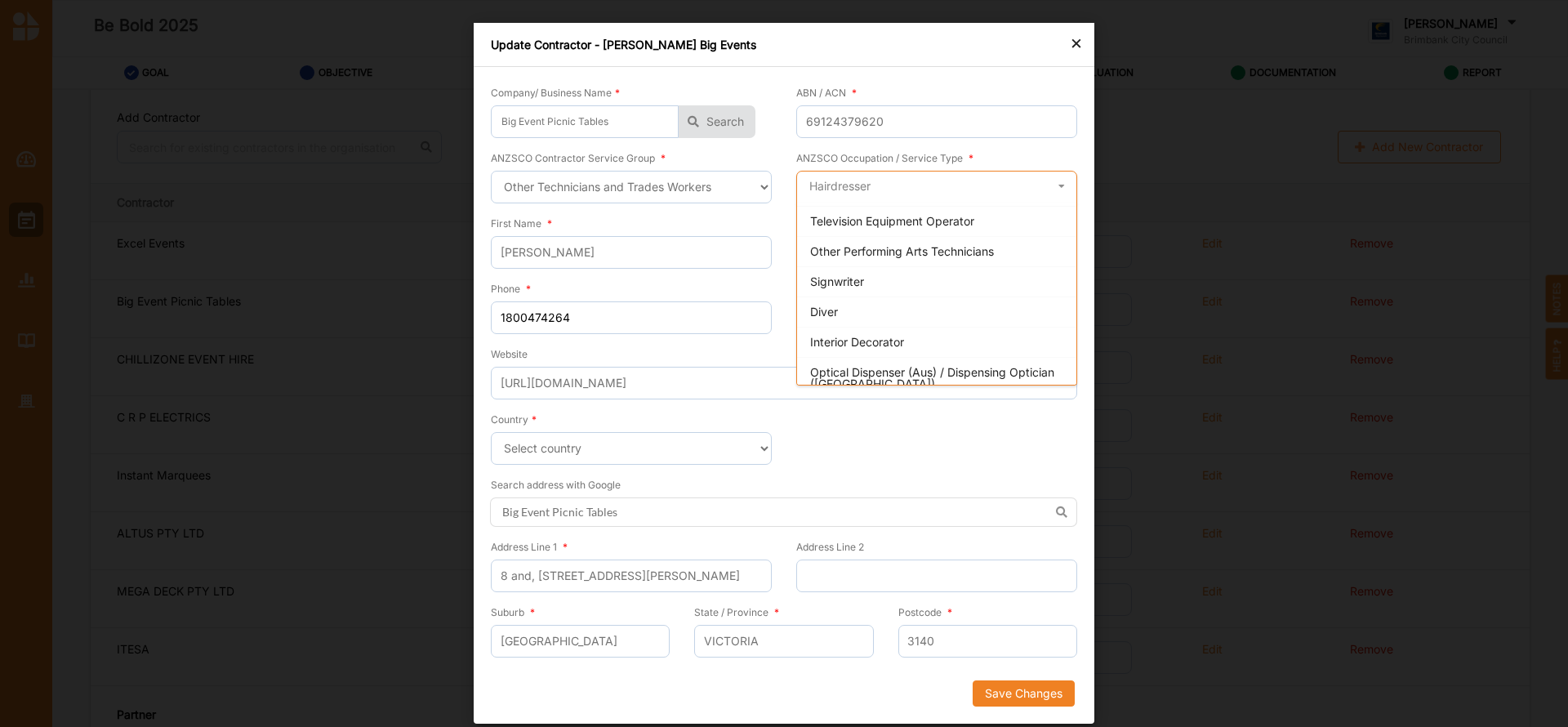
scroll to position [1041, 0]
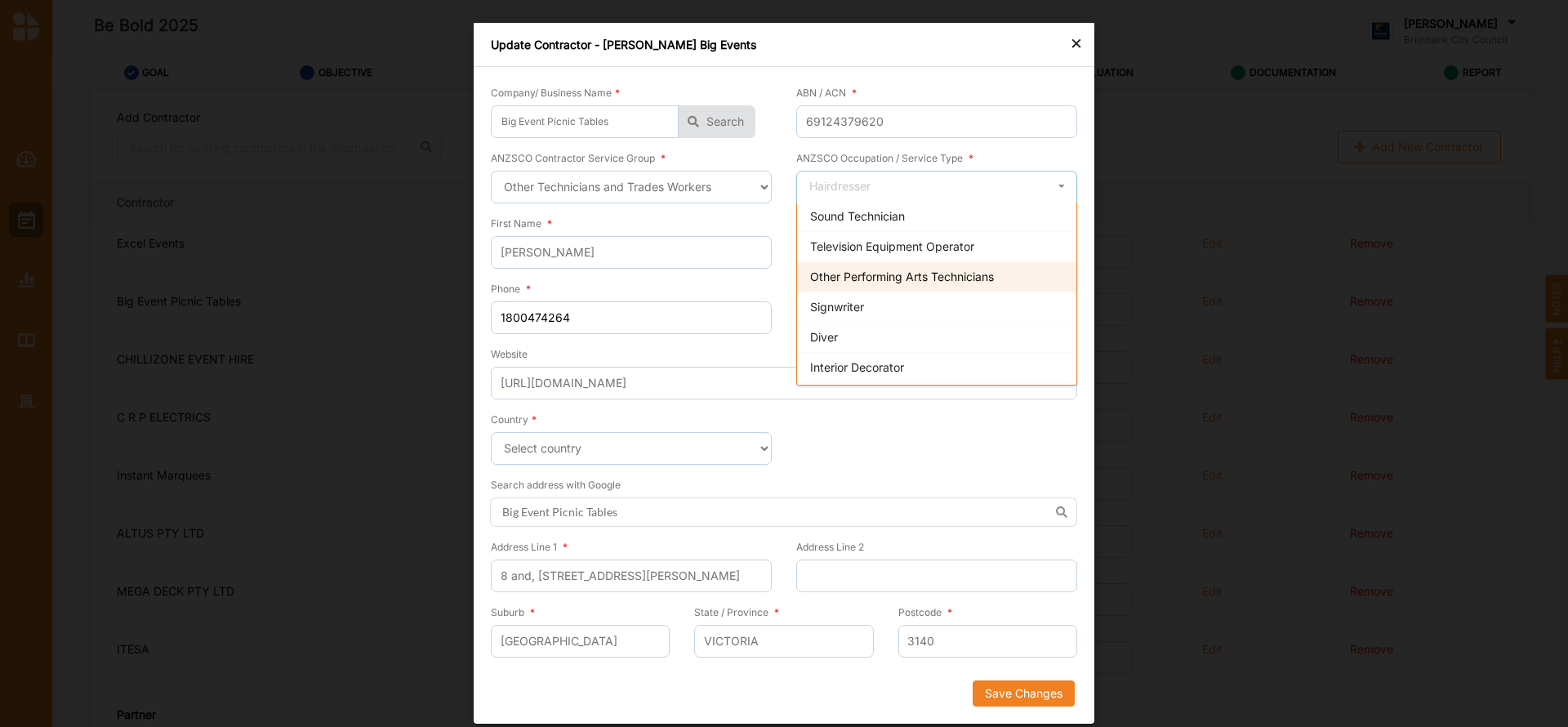
click at [968, 272] on span "Other Performing Arts Technicians" at bounding box center [902, 276] width 184 height 14
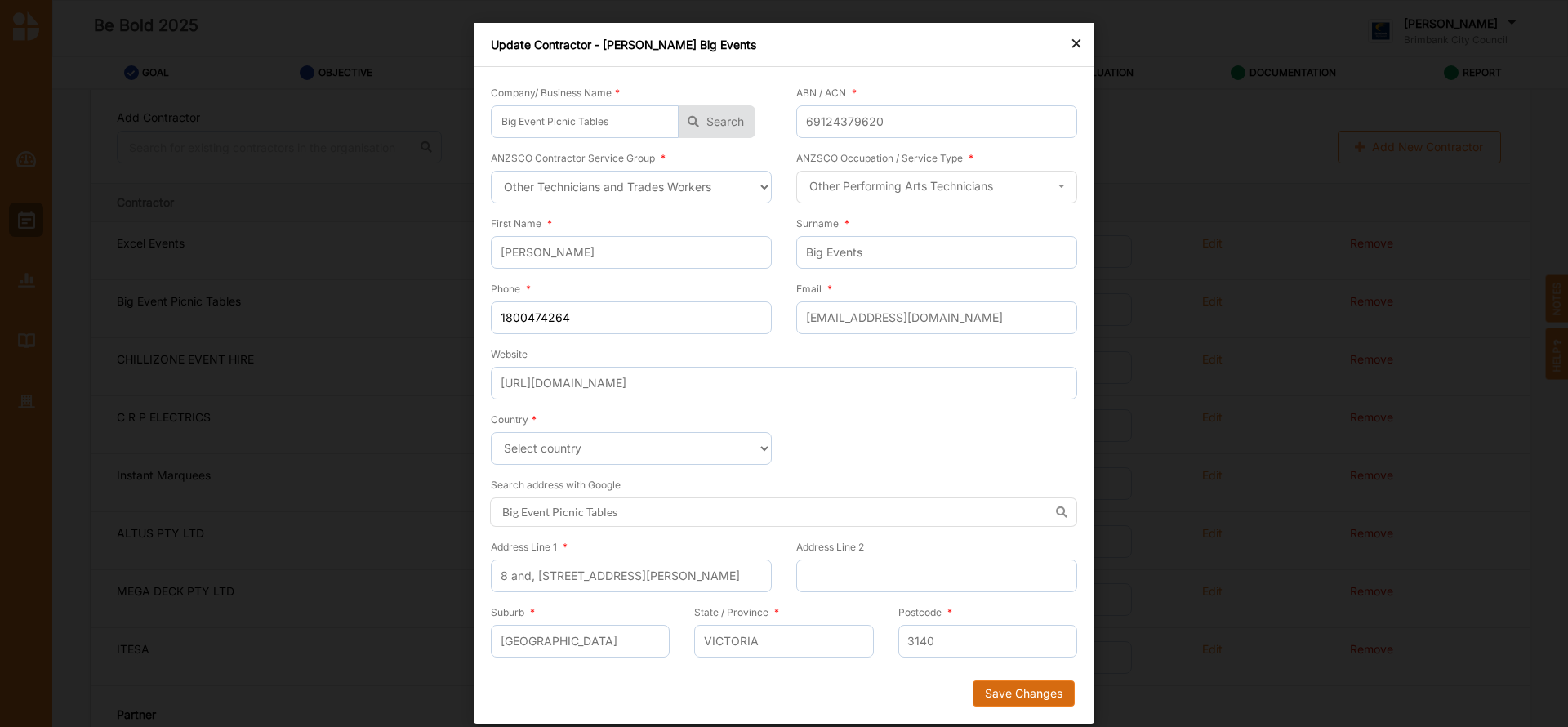
click at [1012, 683] on button "Save Changes" at bounding box center [1024, 694] width 102 height 27
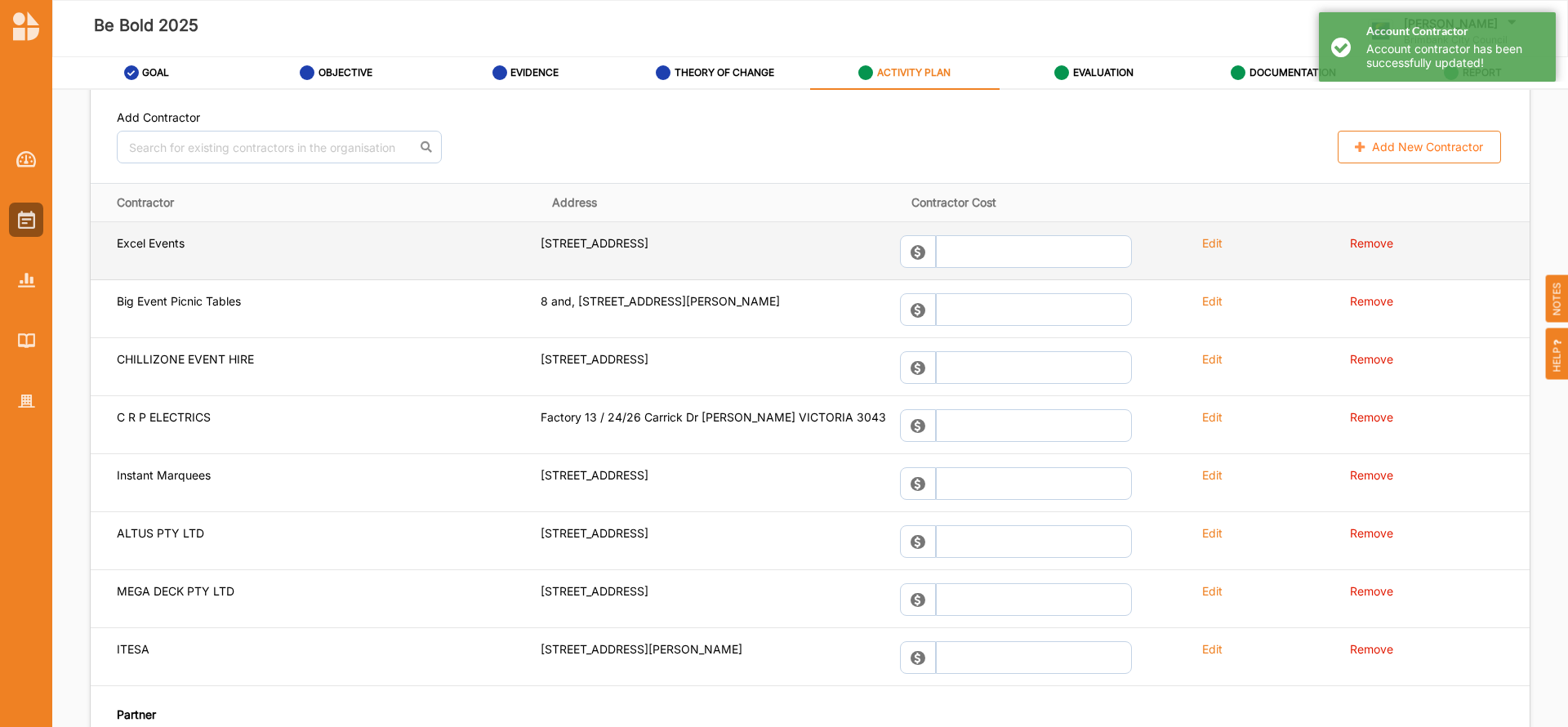
click at [1207, 245] on label "Edit" at bounding box center [1212, 243] width 21 height 15
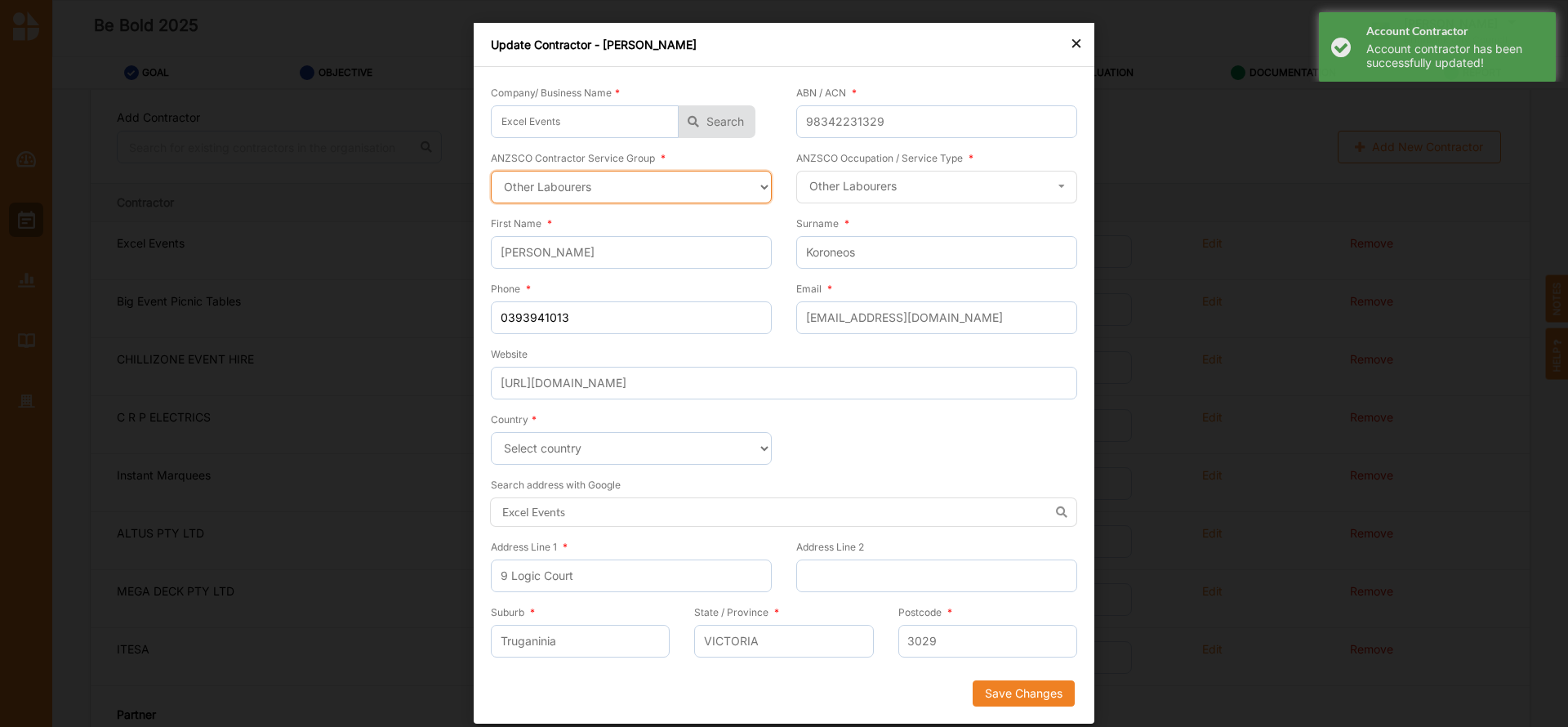
click at [759, 184] on select "Select a contractor service group Hospitality, Retail and Service Managers Spec…" at bounding box center [631, 187] width 281 height 32
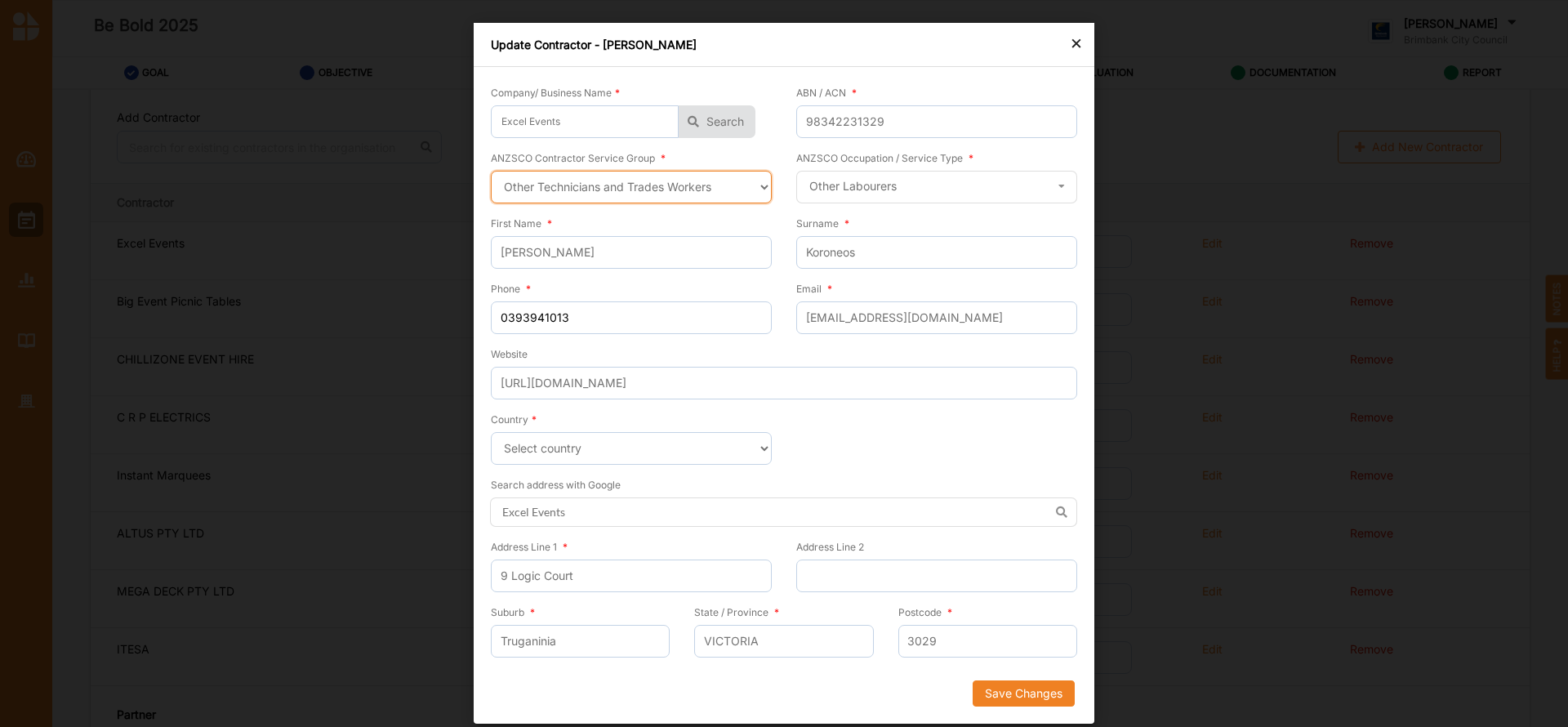
click at [490, 171] on select "Select a contractor service group Hospitality, Retail and Service Managers Spec…" at bounding box center [631, 187] width 281 height 32
click at [1062, 188] on icon at bounding box center [1061, 187] width 25 height 30
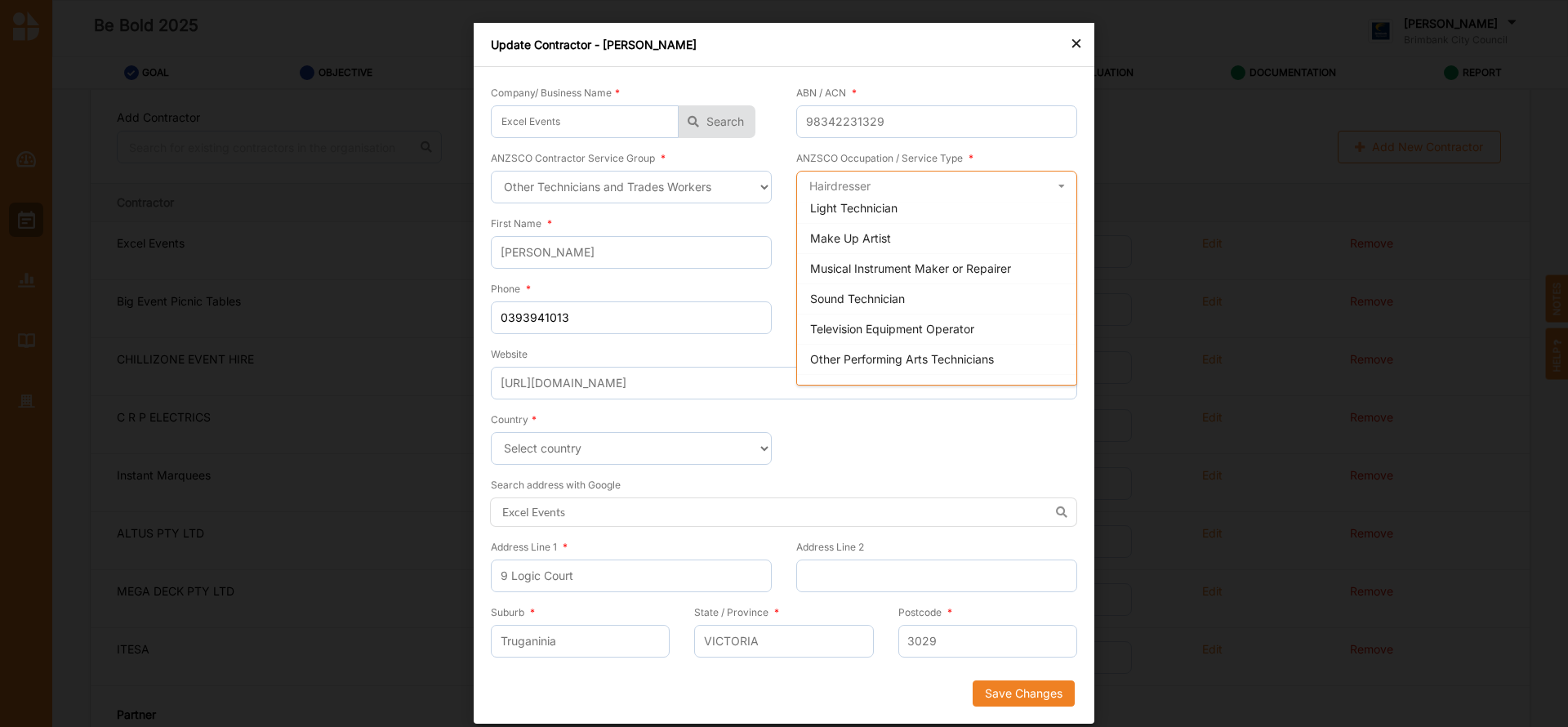
scroll to position [1009, 0]
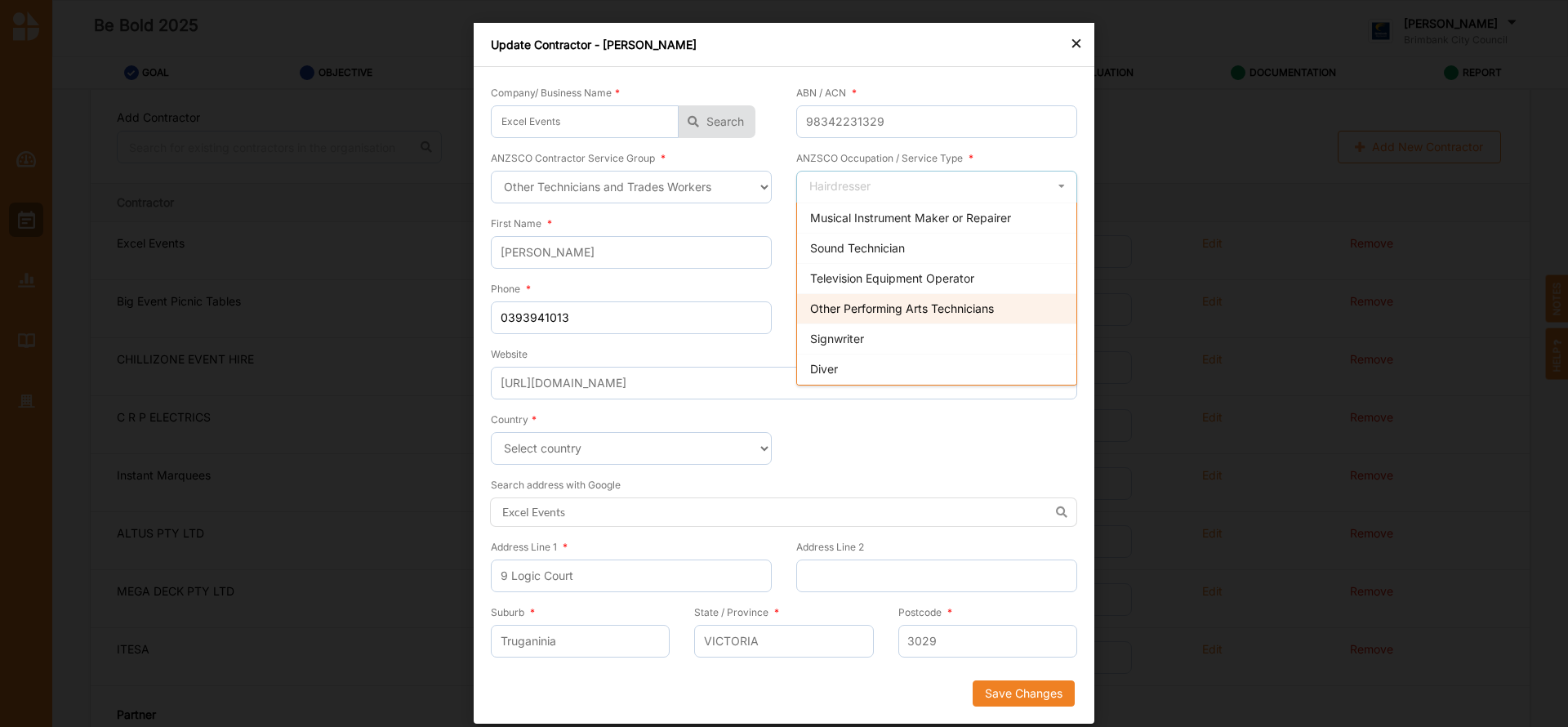
click at [965, 308] on span "Other Performing Arts Technicians" at bounding box center [902, 308] width 184 height 14
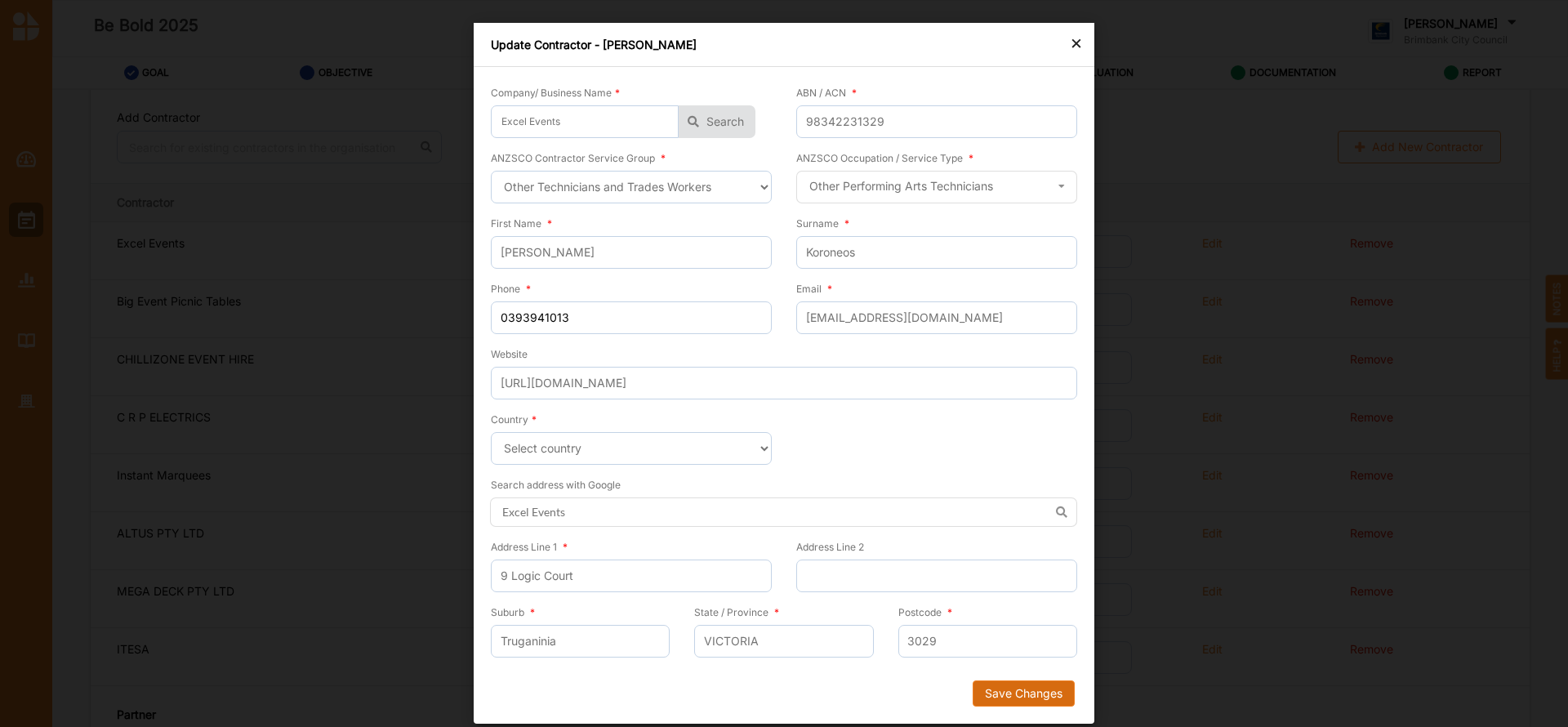
click at [1011, 695] on button "Save Changes" at bounding box center [1024, 694] width 102 height 27
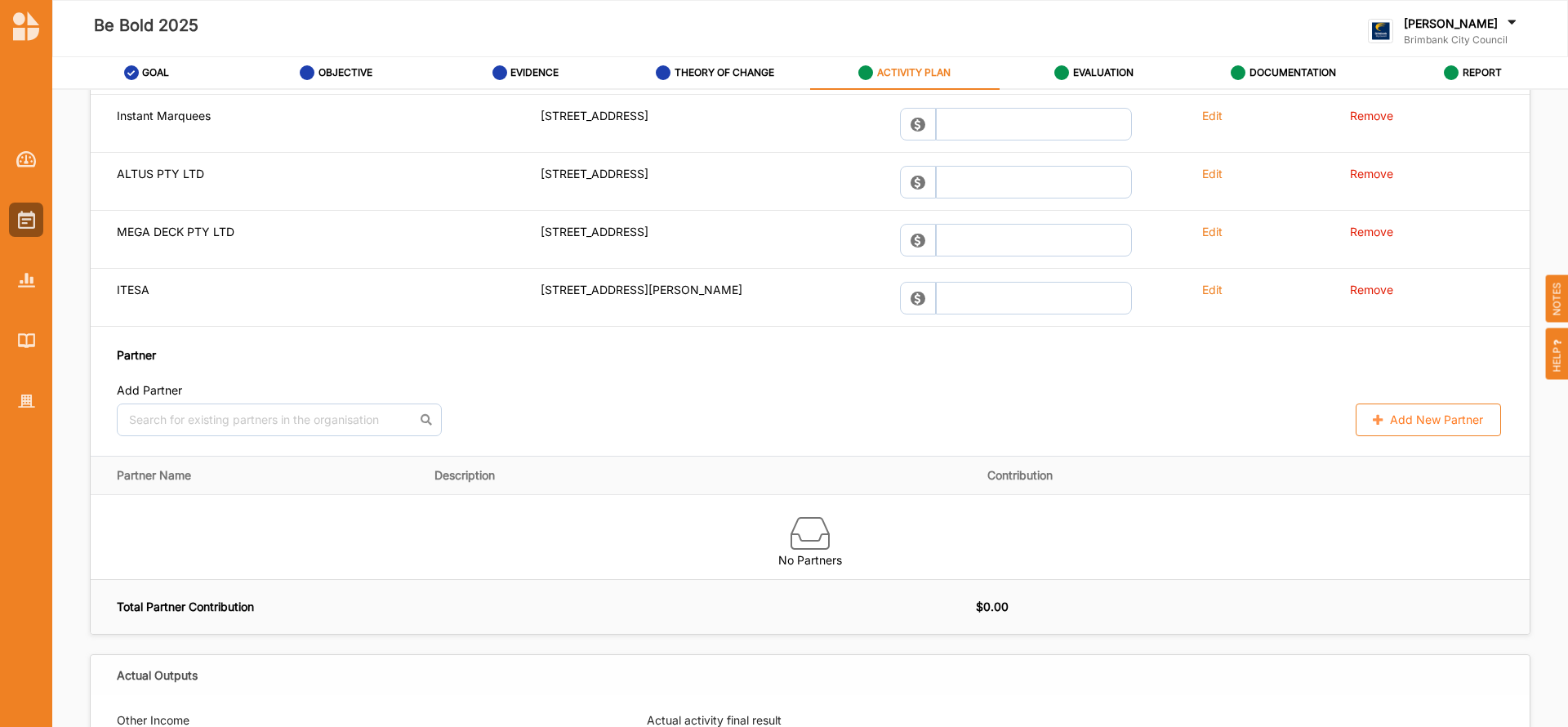
scroll to position [1642, 0]
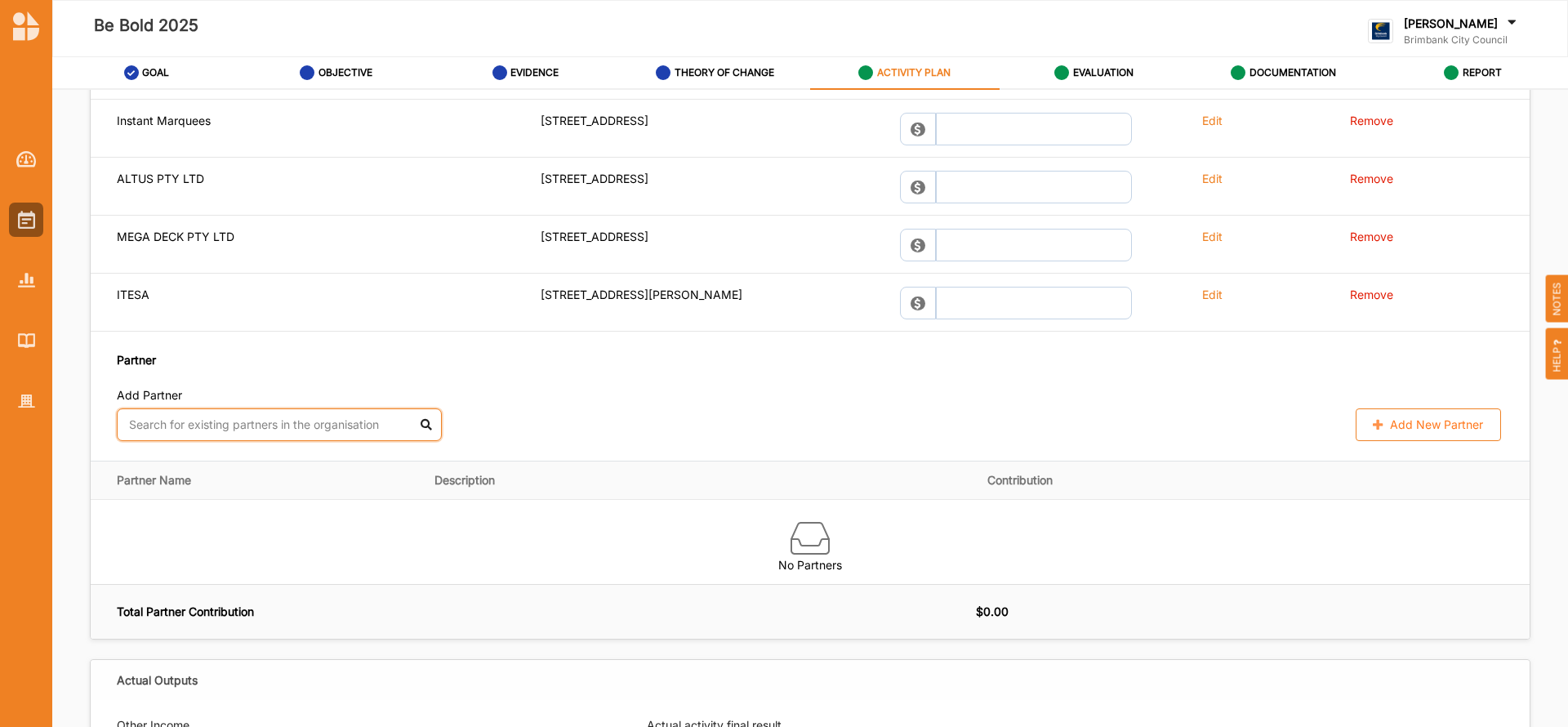
click at [259, 425] on input "text" at bounding box center [279, 425] width 325 height 32
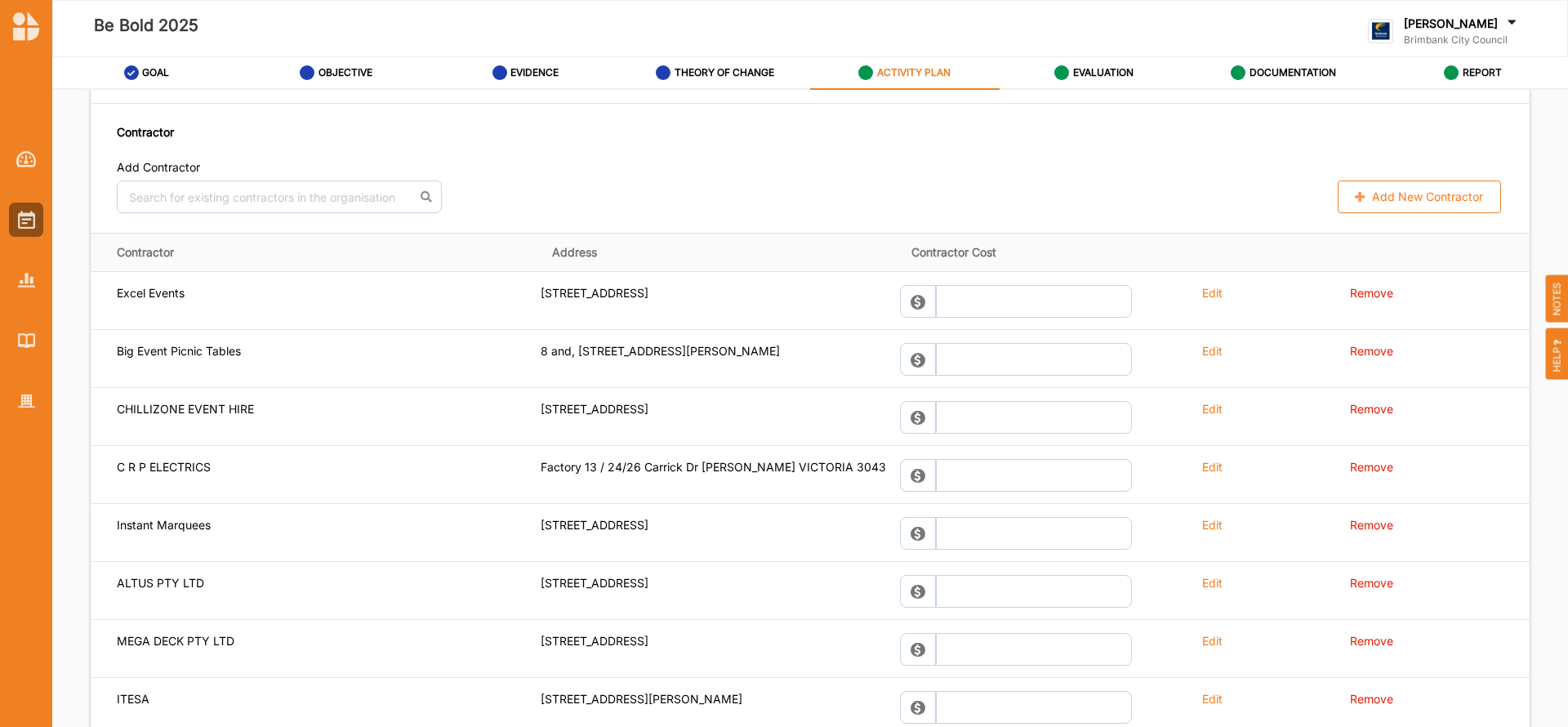
scroll to position [1229, 0]
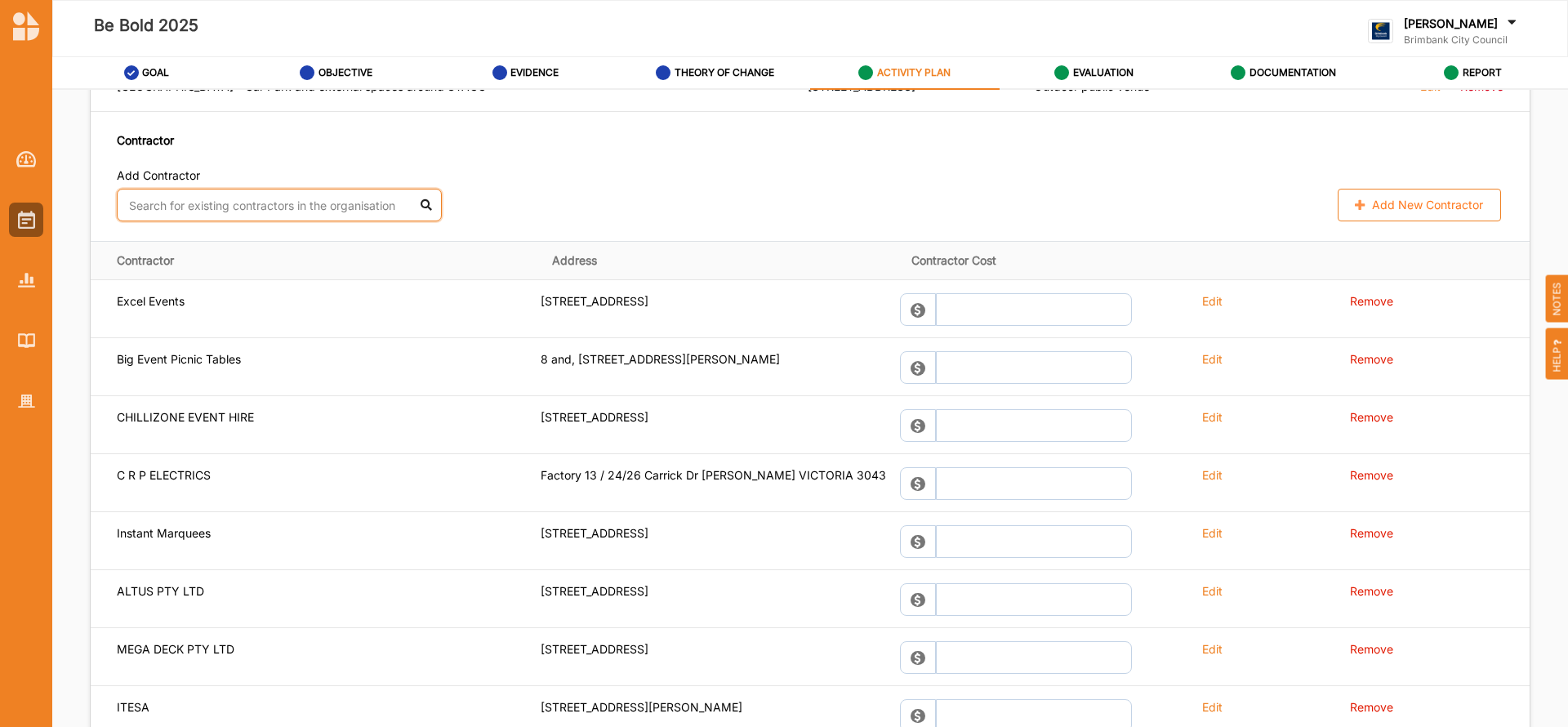
click at [161, 202] on input "text" at bounding box center [279, 205] width 325 height 32
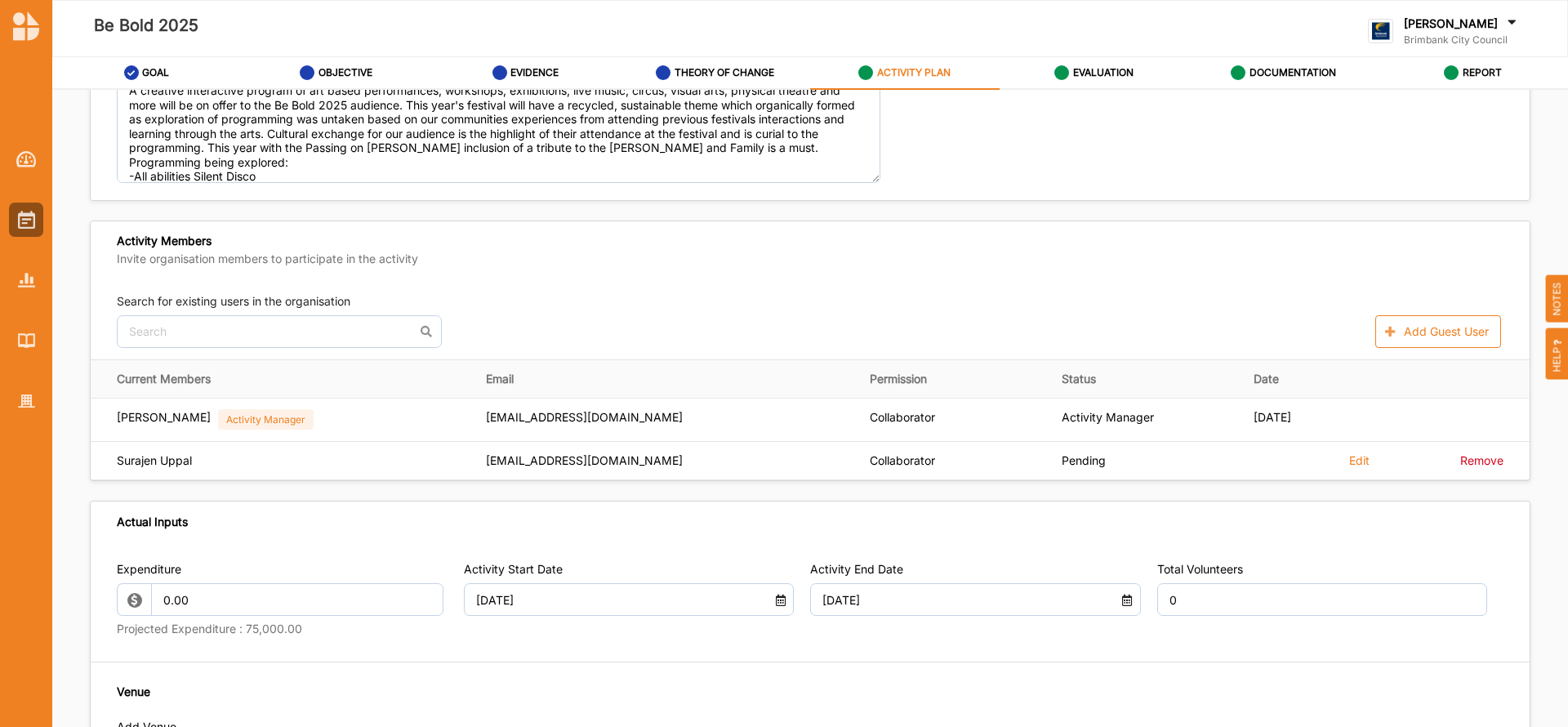
scroll to position [0, 0]
